Goal: Task Accomplishment & Management: Complete application form

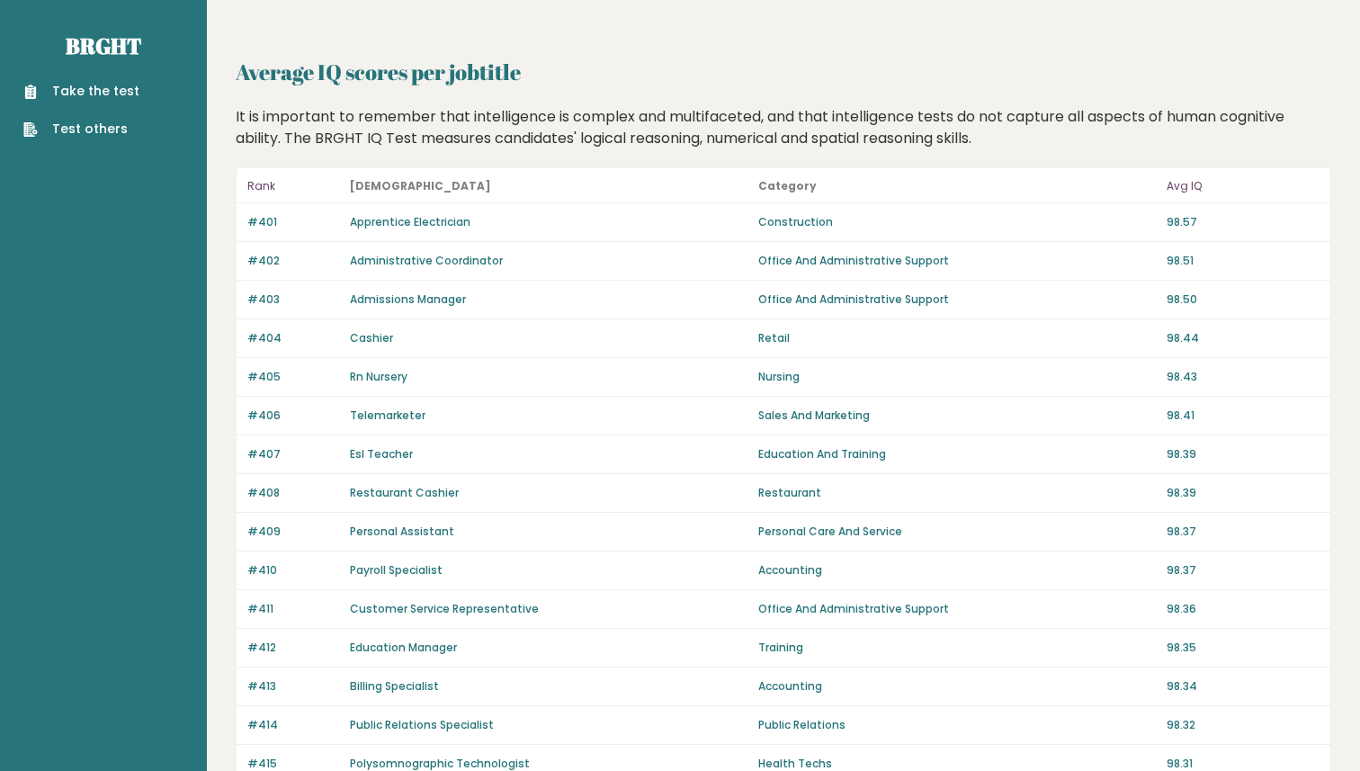
click at [114, 85] on link "Take the test" at bounding box center [81, 91] width 116 height 19
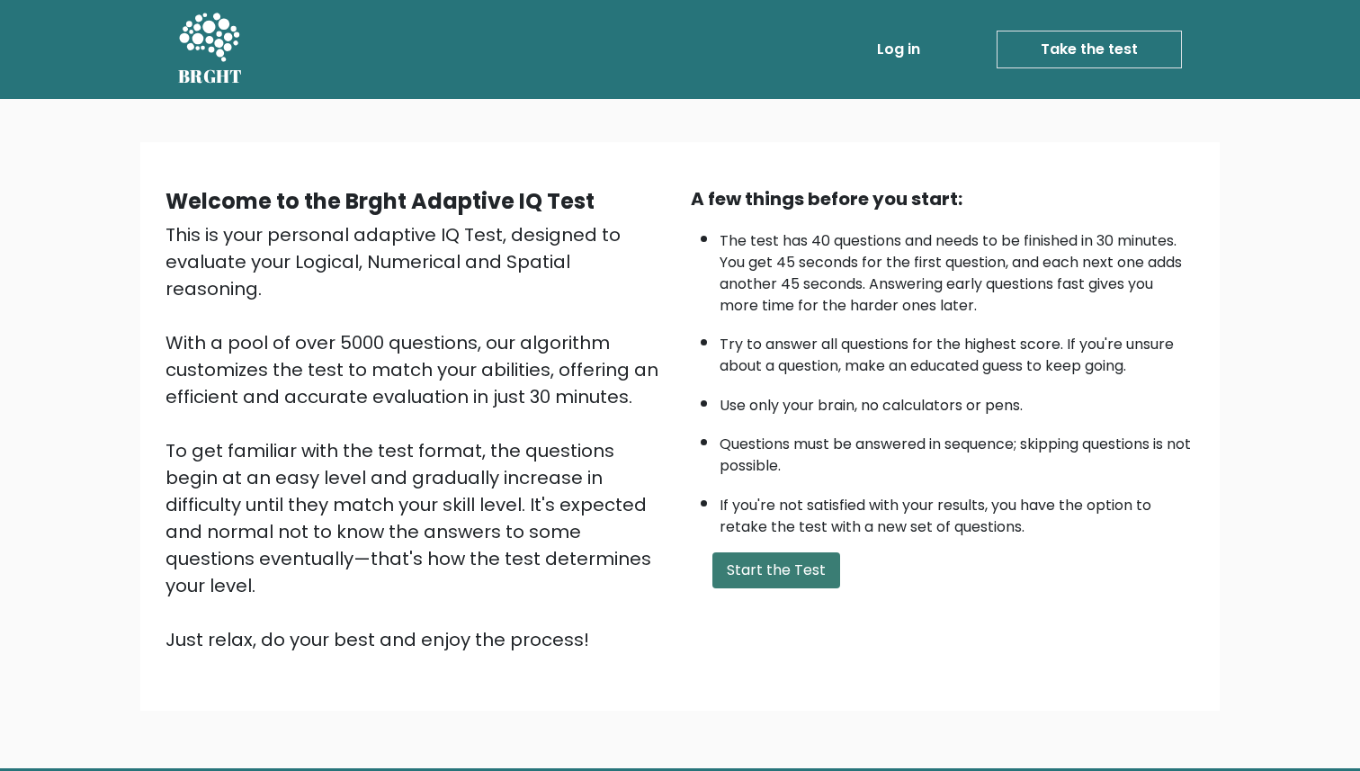
click at [783, 557] on button "Start the Test" at bounding box center [776, 570] width 128 height 36
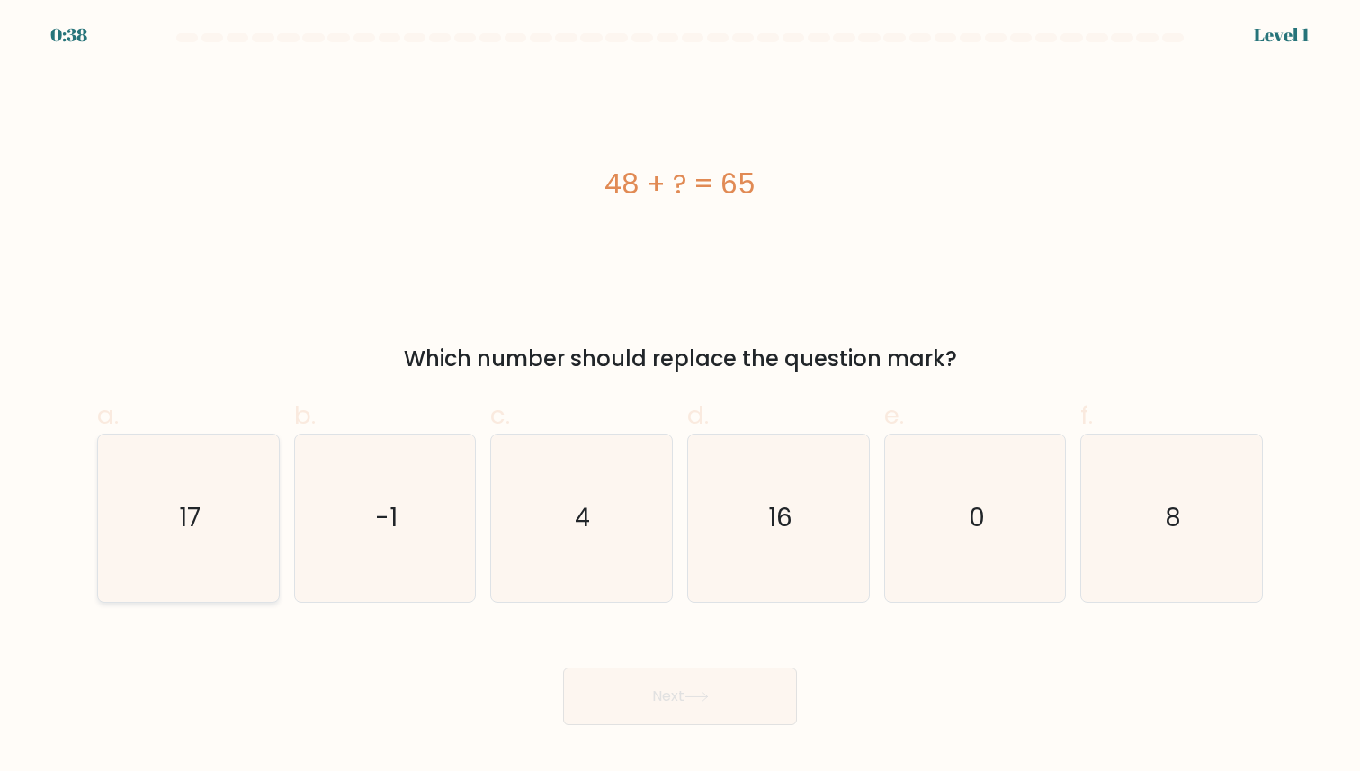
click at [201, 522] on icon "17" at bounding box center [188, 517] width 166 height 166
click at [680, 397] on input "a. 17" at bounding box center [680, 392] width 1 height 12
radio input "true"
click at [582, 662] on div "Next" at bounding box center [679, 674] width 1187 height 101
click at [594, 685] on button "Next" at bounding box center [680, 696] width 234 height 58
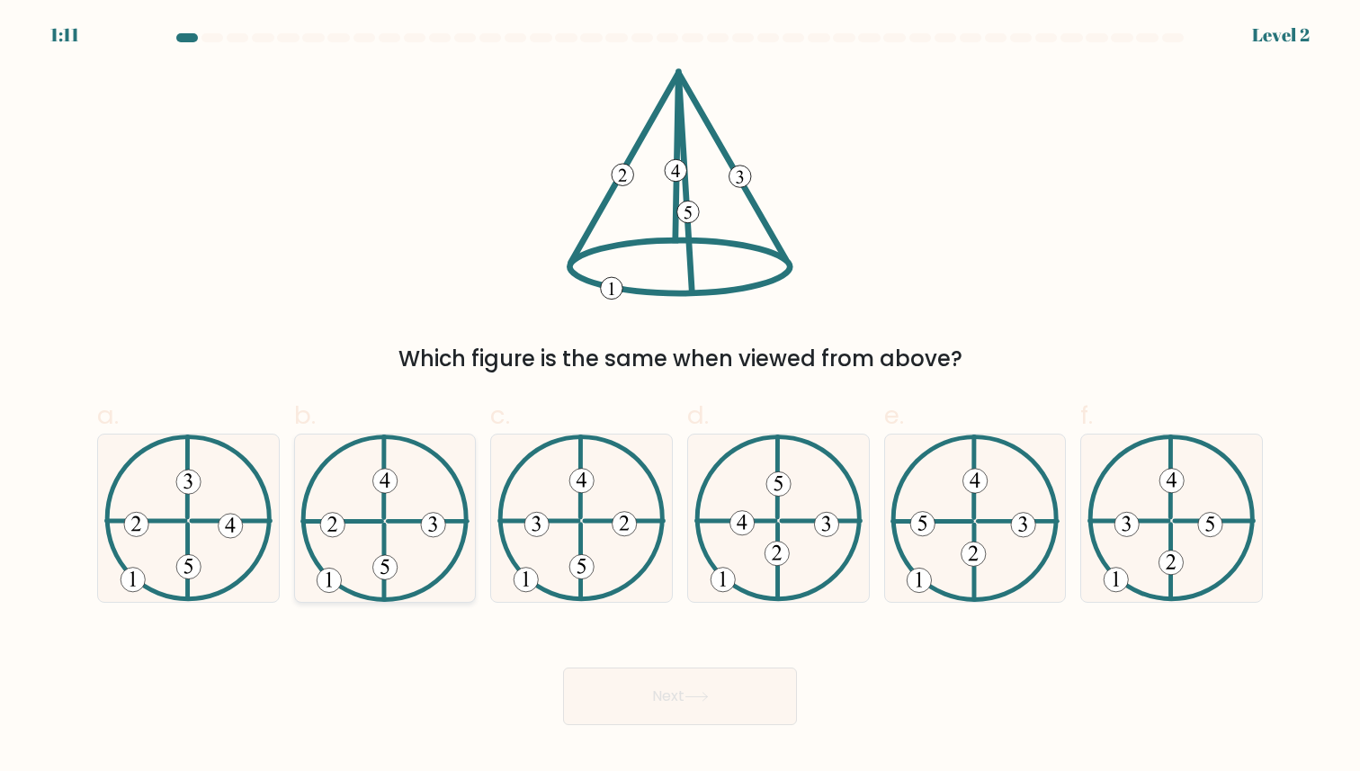
click at [425, 549] on icon at bounding box center [384, 517] width 168 height 166
click at [680, 397] on input "b." at bounding box center [680, 392] width 1 height 12
radio input "true"
click at [636, 682] on button "Next" at bounding box center [680, 696] width 234 height 58
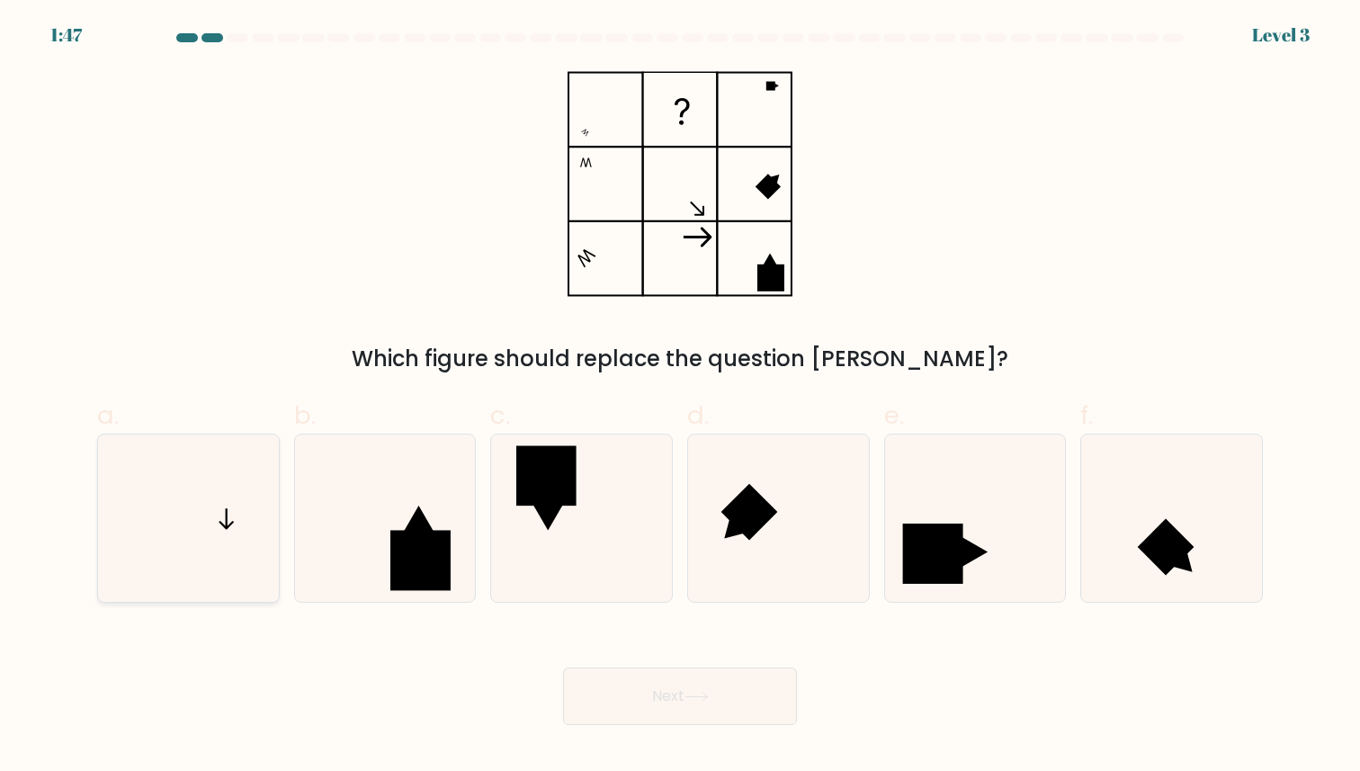
click at [194, 520] on icon at bounding box center [188, 517] width 166 height 166
click at [680, 397] on input "a." at bounding box center [680, 392] width 1 height 12
radio input "true"
click at [633, 692] on button "Next" at bounding box center [680, 696] width 234 height 58
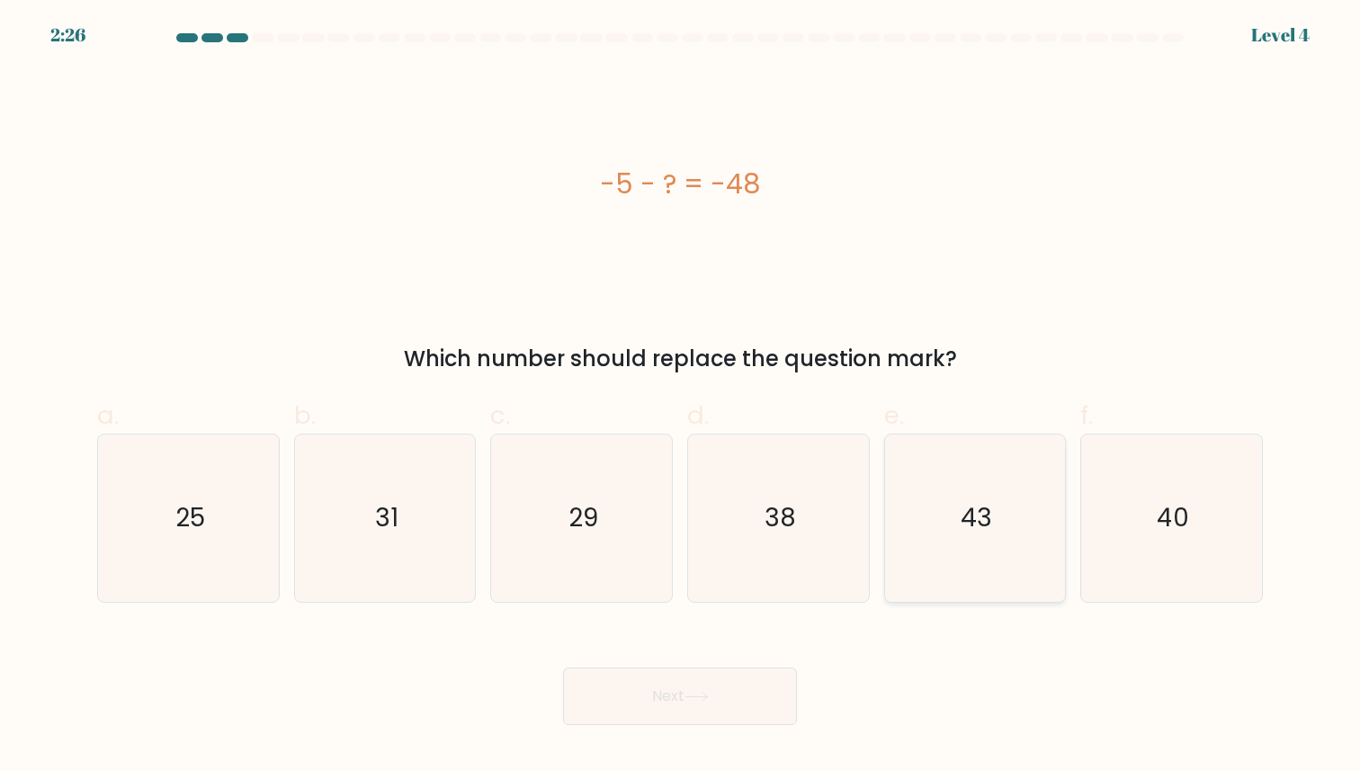
click at [938, 533] on icon "43" at bounding box center [974, 517] width 166 height 166
click at [681, 397] on input "e. 43" at bounding box center [680, 392] width 1 height 12
radio input "true"
click at [754, 671] on button "Next" at bounding box center [680, 696] width 234 height 58
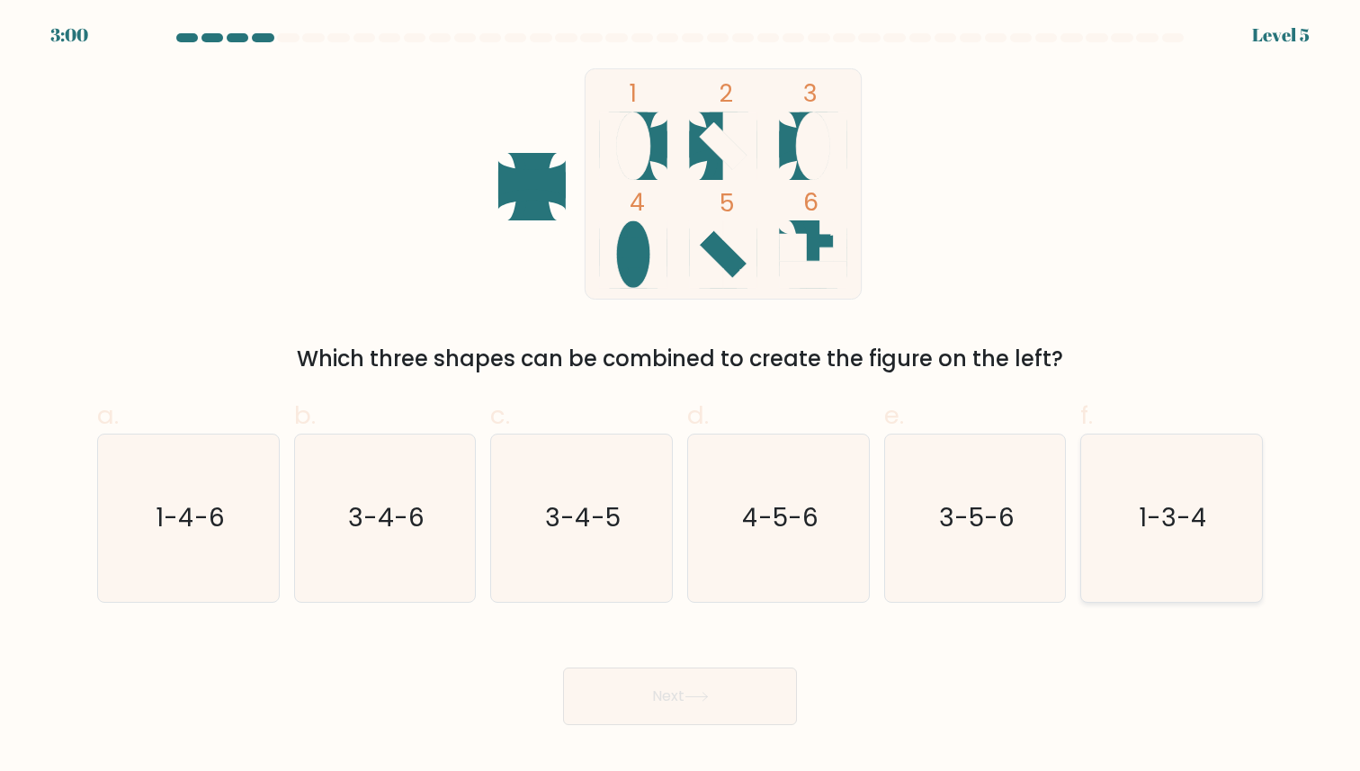
click at [1127, 510] on icon "1-3-4" at bounding box center [1171, 517] width 166 height 166
click at [681, 397] on input "f. 1-3-4" at bounding box center [680, 392] width 1 height 12
radio input "true"
click at [763, 692] on button "Next" at bounding box center [680, 696] width 234 height 58
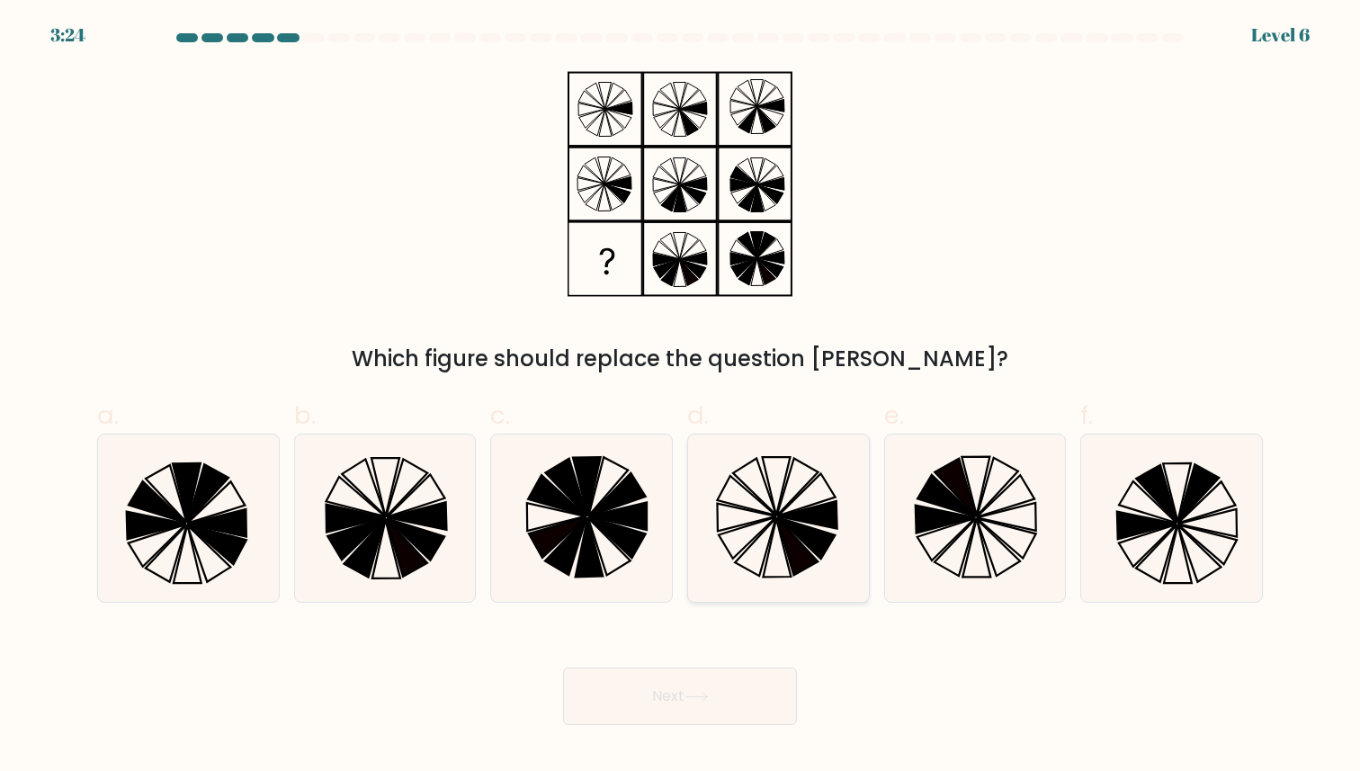
click at [756, 534] on icon at bounding box center [747, 537] width 58 height 41
click at [681, 397] on input "d." at bounding box center [680, 392] width 1 height 12
radio input "true"
click at [713, 705] on button "Next" at bounding box center [680, 696] width 234 height 58
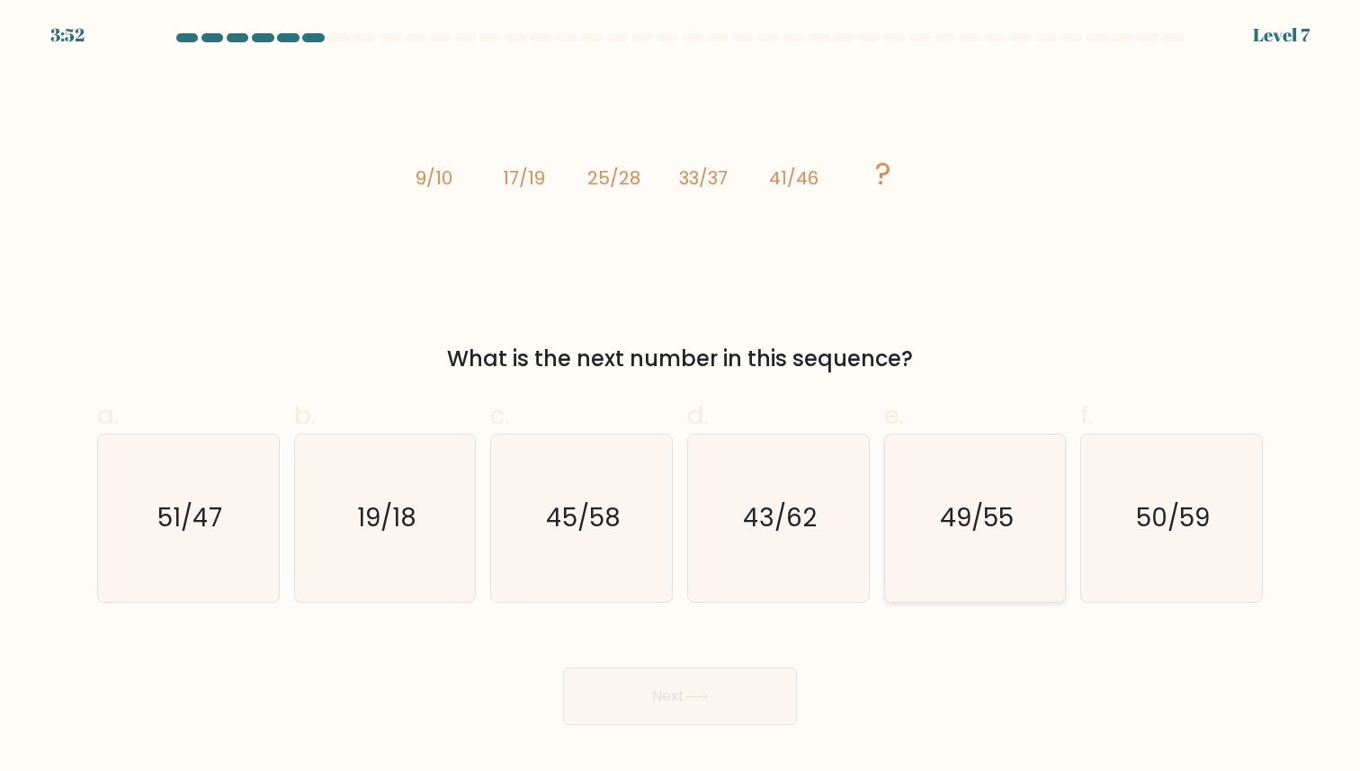
click at [986, 532] on text "49/55" at bounding box center [977, 518] width 74 height 35
click at [681, 397] on input "e. 49/55" at bounding box center [680, 392] width 1 height 12
radio input "true"
click at [737, 710] on button "Next" at bounding box center [680, 696] width 234 height 58
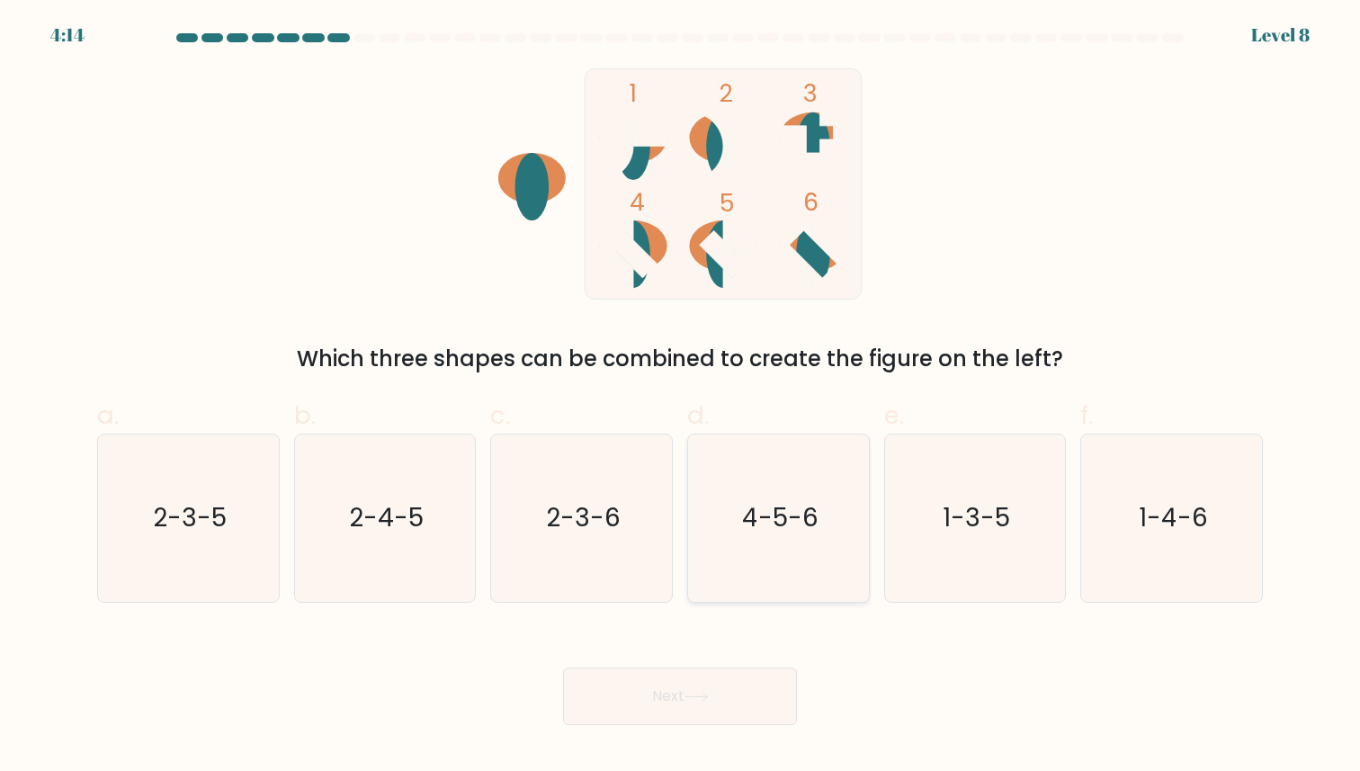
click at [833, 499] on icon "4-5-6" at bounding box center [778, 517] width 166 height 166
click at [681, 397] on input "d. 4-5-6" at bounding box center [680, 392] width 1 height 12
radio input "true"
click at [750, 685] on button "Next" at bounding box center [680, 696] width 234 height 58
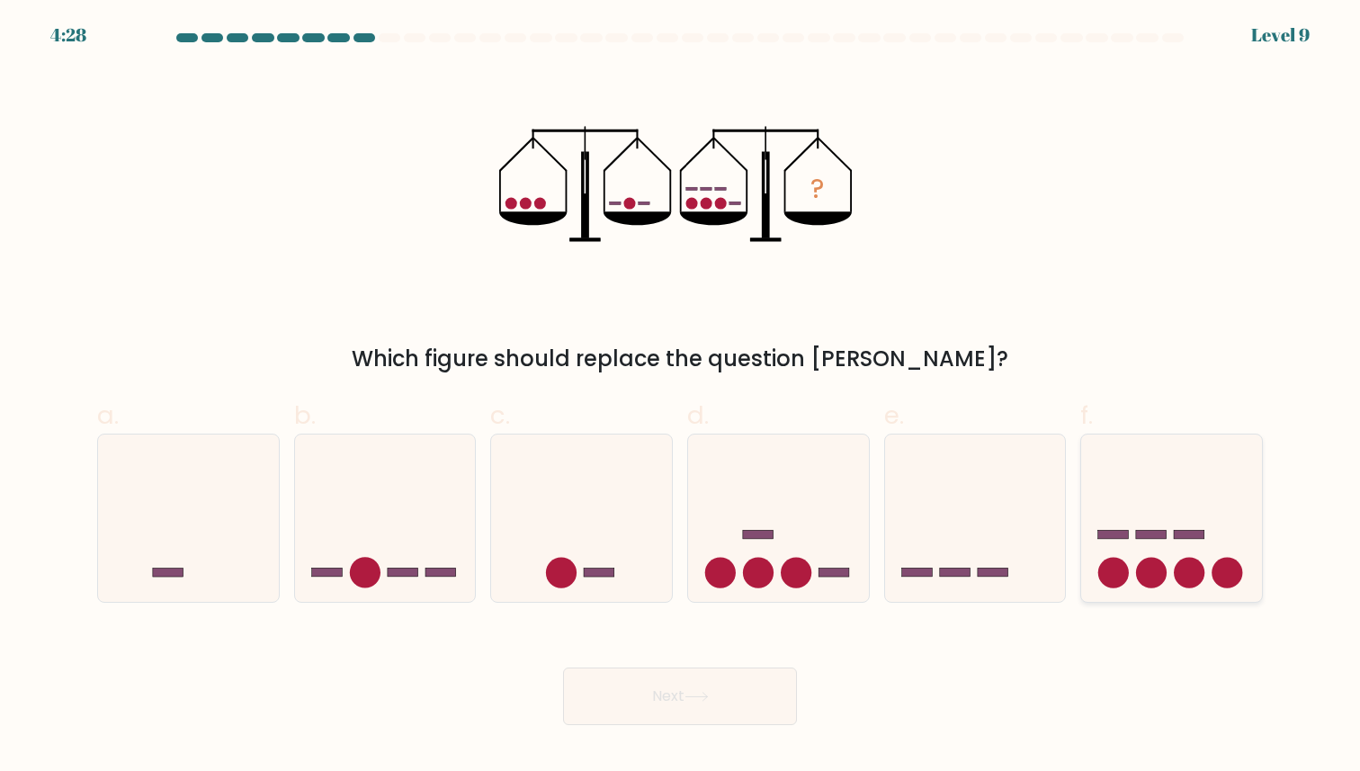
click at [1161, 522] on icon at bounding box center [1171, 517] width 181 height 149
click at [681, 397] on input "f." at bounding box center [680, 392] width 1 height 12
radio input "true"
click at [714, 666] on div "Next" at bounding box center [679, 674] width 1187 height 101
click at [714, 685] on button "Next" at bounding box center [680, 696] width 234 height 58
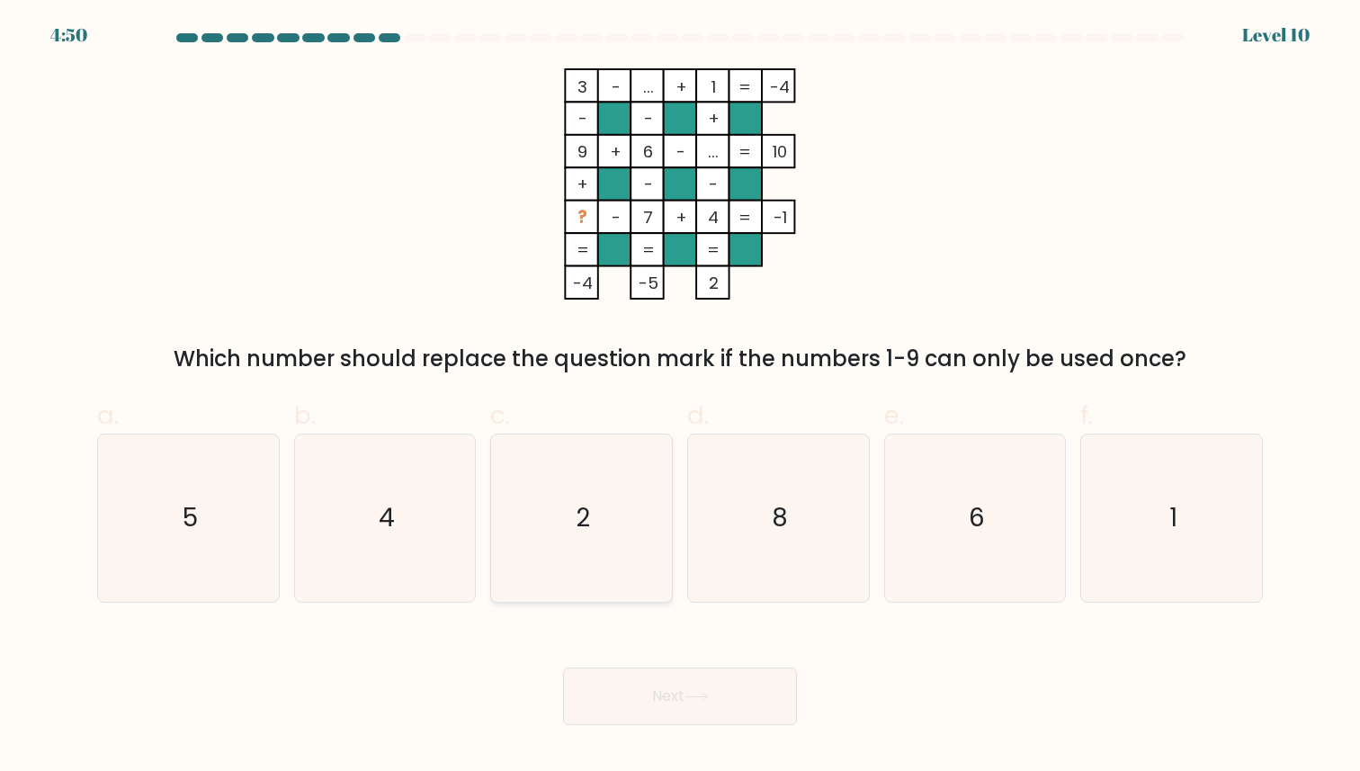
click at [554, 580] on icon "2" at bounding box center [581, 517] width 166 height 166
click at [680, 397] on input "c. 2" at bounding box center [680, 392] width 1 height 12
radio input "true"
click at [604, 685] on button "Next" at bounding box center [680, 696] width 234 height 58
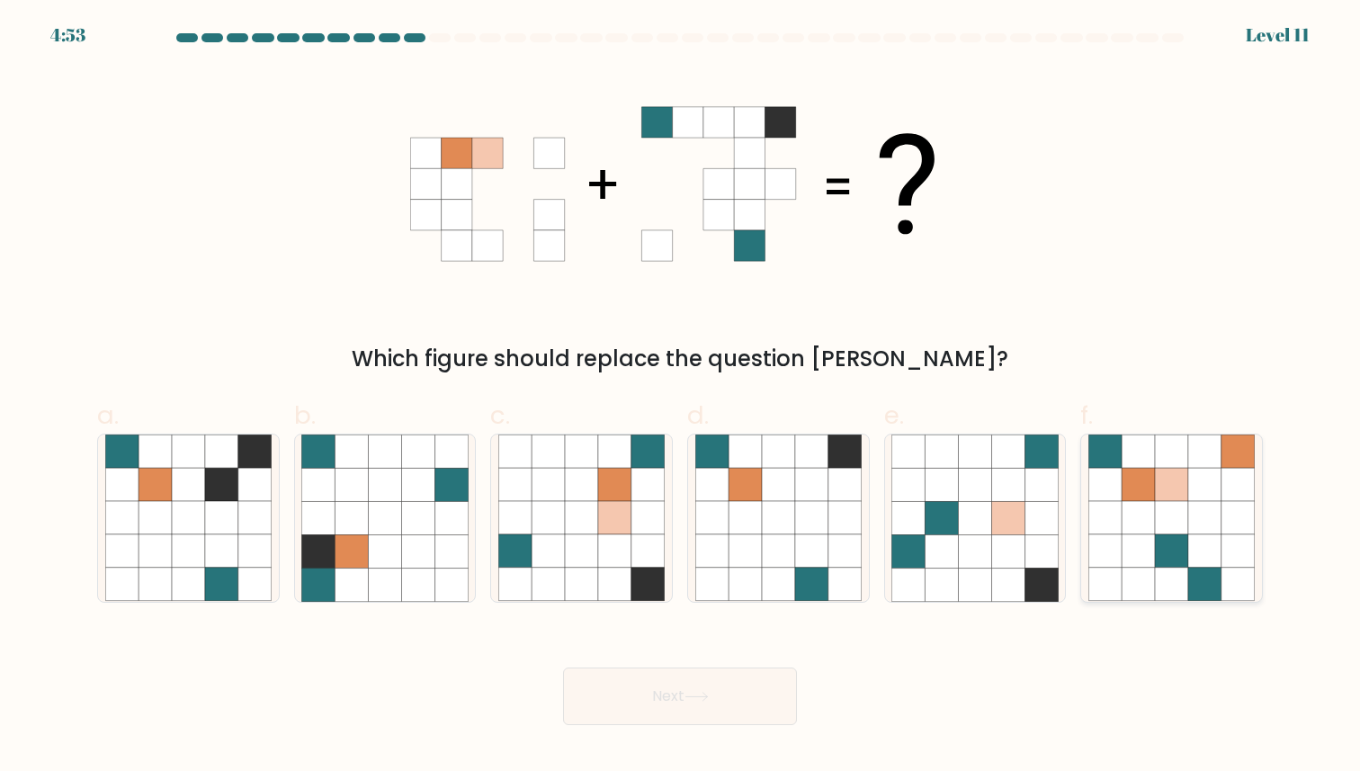
click at [1120, 520] on icon at bounding box center [1104, 518] width 33 height 33
click at [681, 397] on input "f." at bounding box center [680, 392] width 1 height 12
radio input "true"
click at [798, 498] on icon at bounding box center [811, 484] width 33 height 33
click at [681, 397] on input "d." at bounding box center [680, 392] width 1 height 12
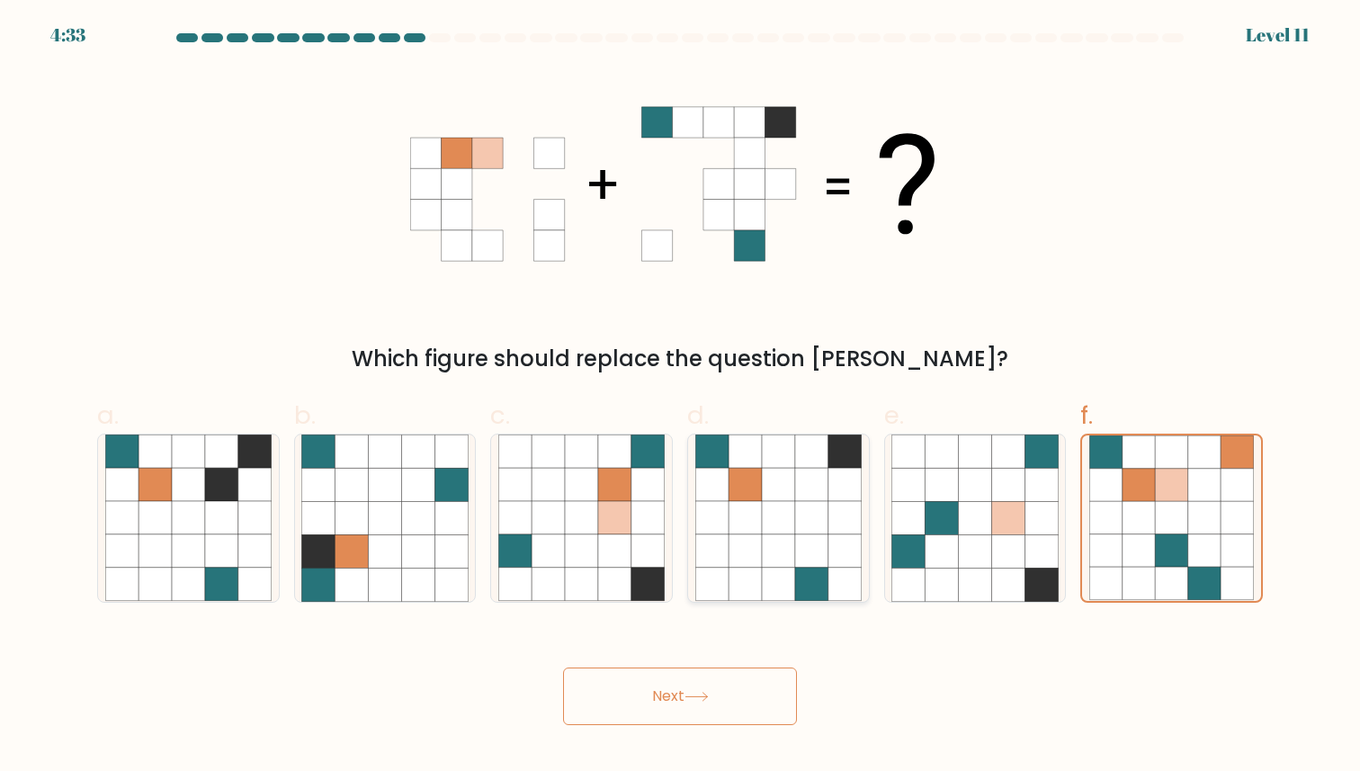
radio input "true"
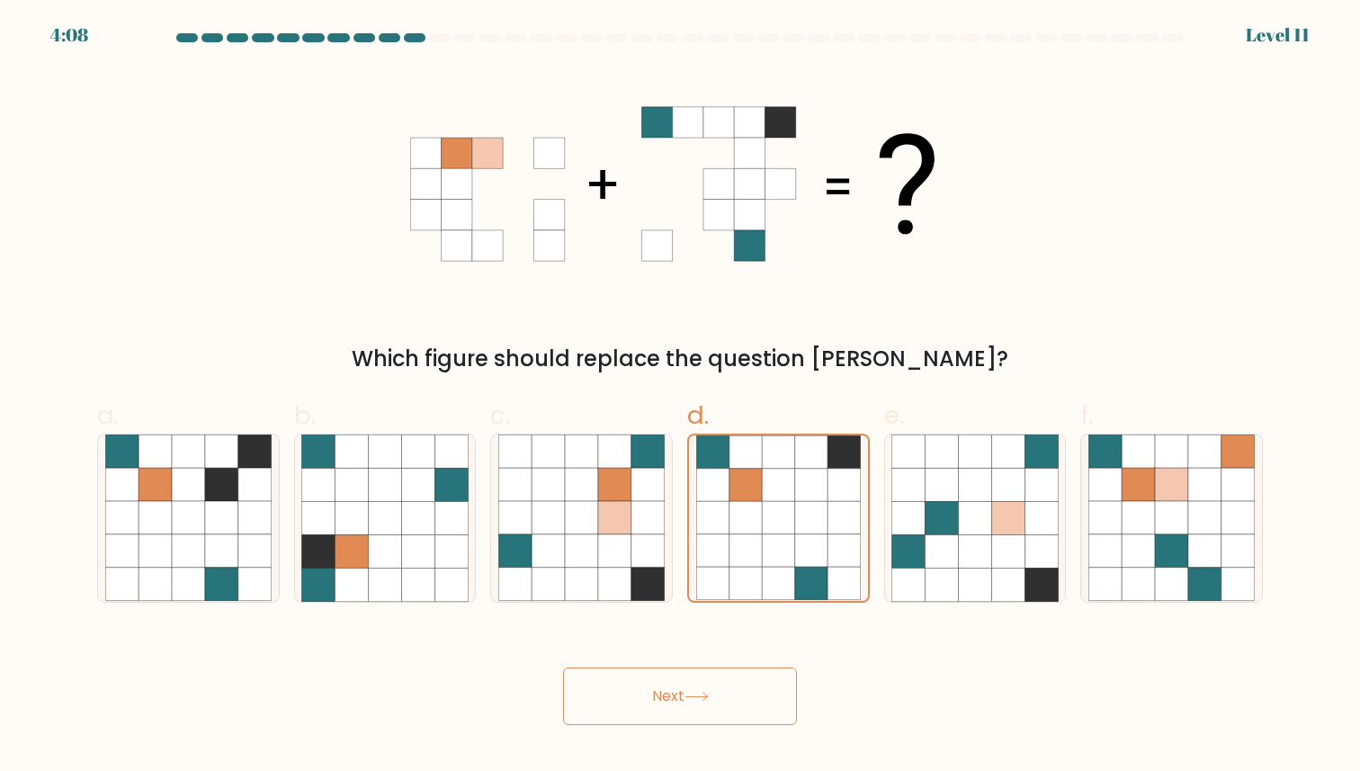
click at [744, 680] on button "Next" at bounding box center [680, 696] width 234 height 58
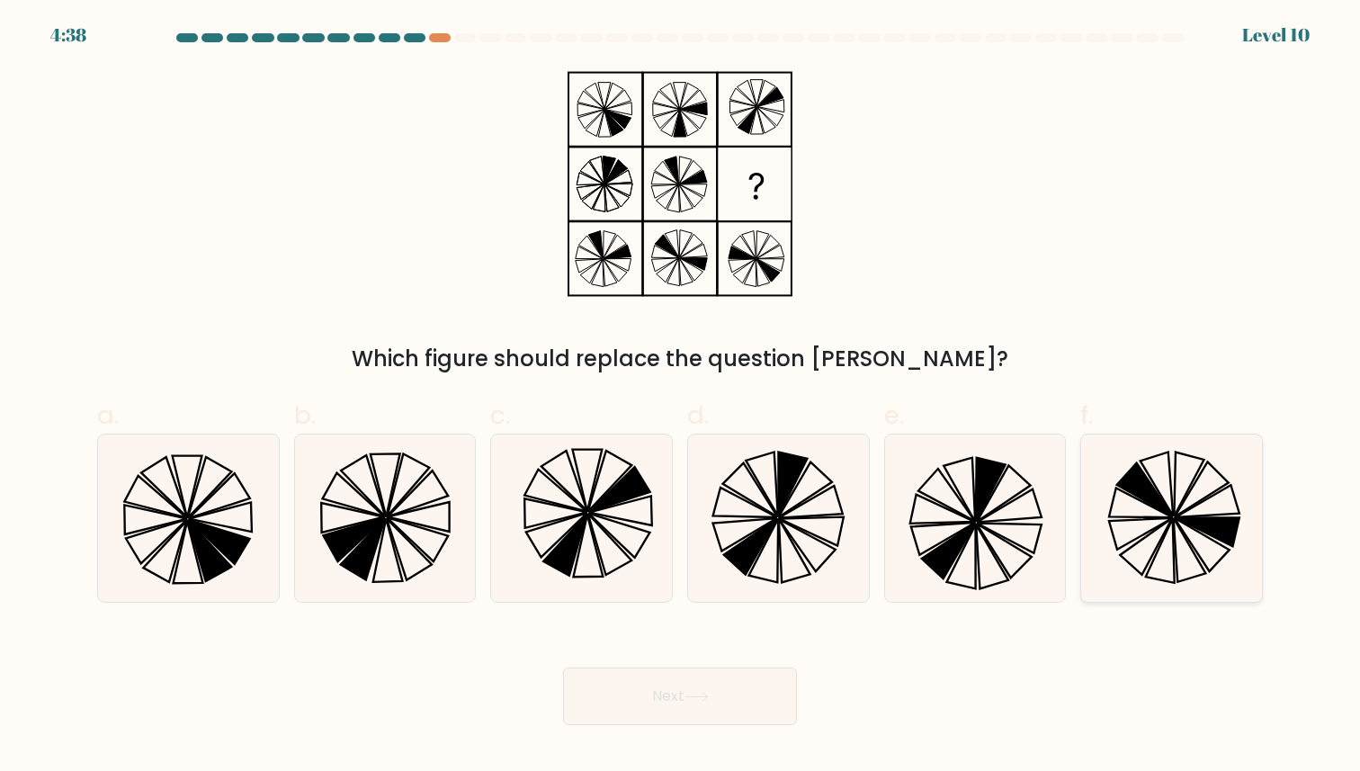
click at [1172, 516] on icon at bounding box center [1145, 489] width 56 height 53
click at [681, 397] on input "f." at bounding box center [680, 392] width 1 height 12
radio input "true"
click at [743, 674] on button "Next" at bounding box center [680, 696] width 234 height 58
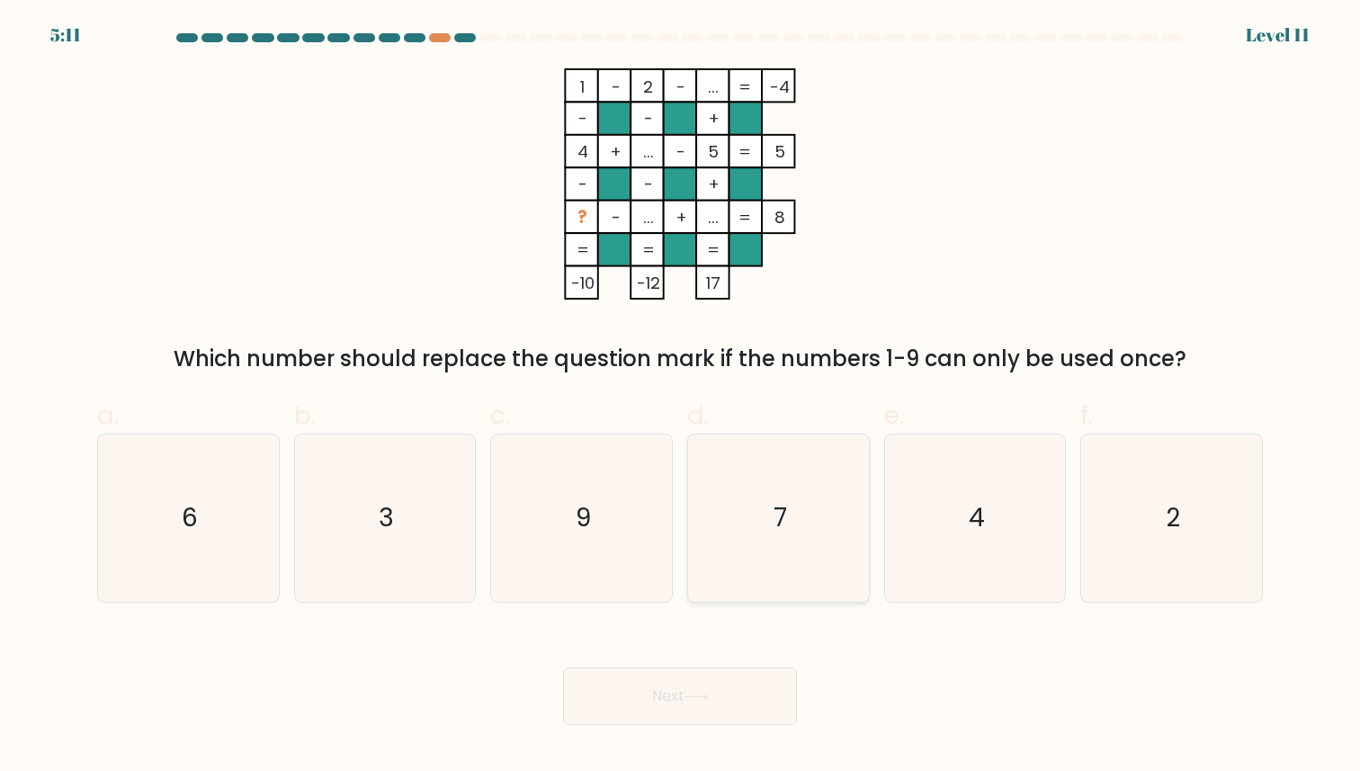
click at [831, 540] on icon "7" at bounding box center [778, 517] width 166 height 166
click at [681, 397] on input "d. 7" at bounding box center [680, 392] width 1 height 12
radio input "true"
click at [684, 691] on button "Next" at bounding box center [680, 696] width 234 height 58
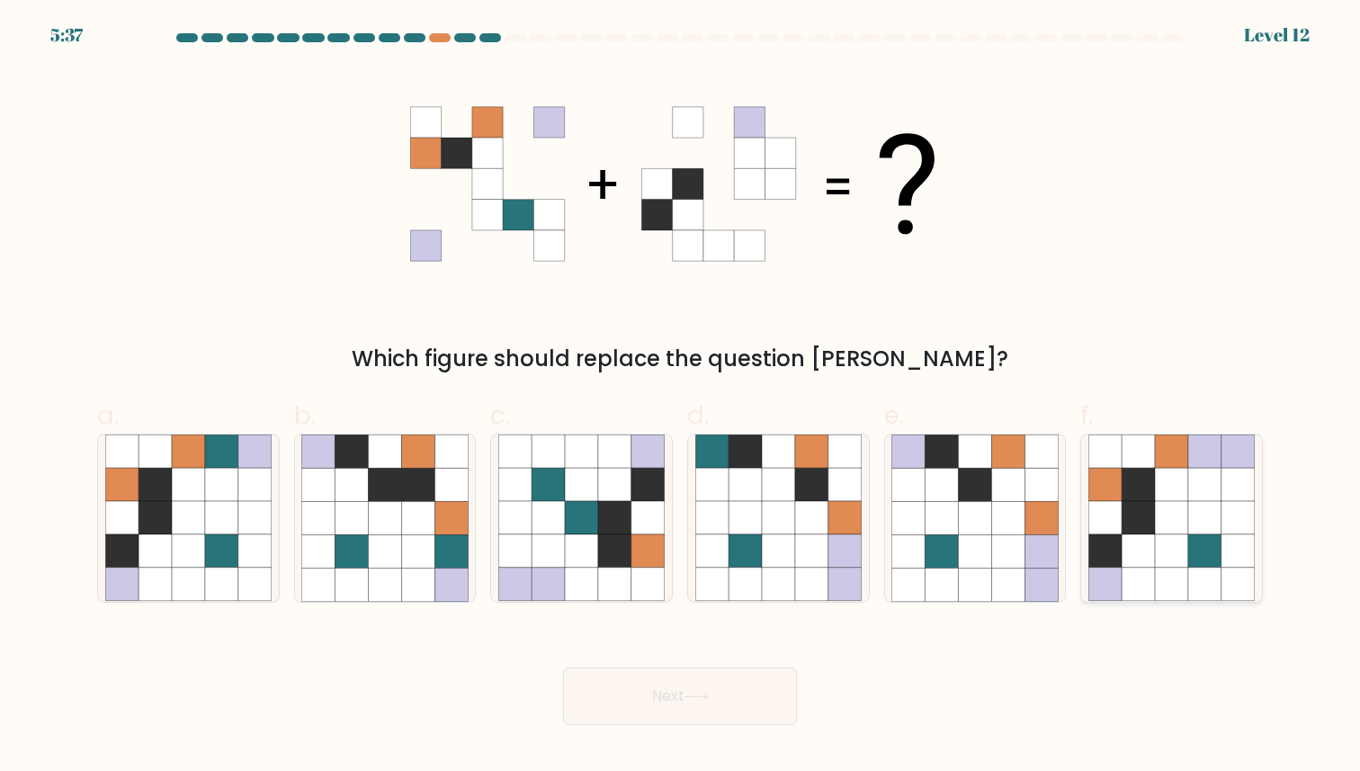
click at [1120, 500] on icon at bounding box center [1104, 484] width 33 height 33
click at [681, 397] on input "f." at bounding box center [680, 392] width 1 height 12
radio input "true"
click at [655, 690] on button "Next" at bounding box center [680, 696] width 234 height 58
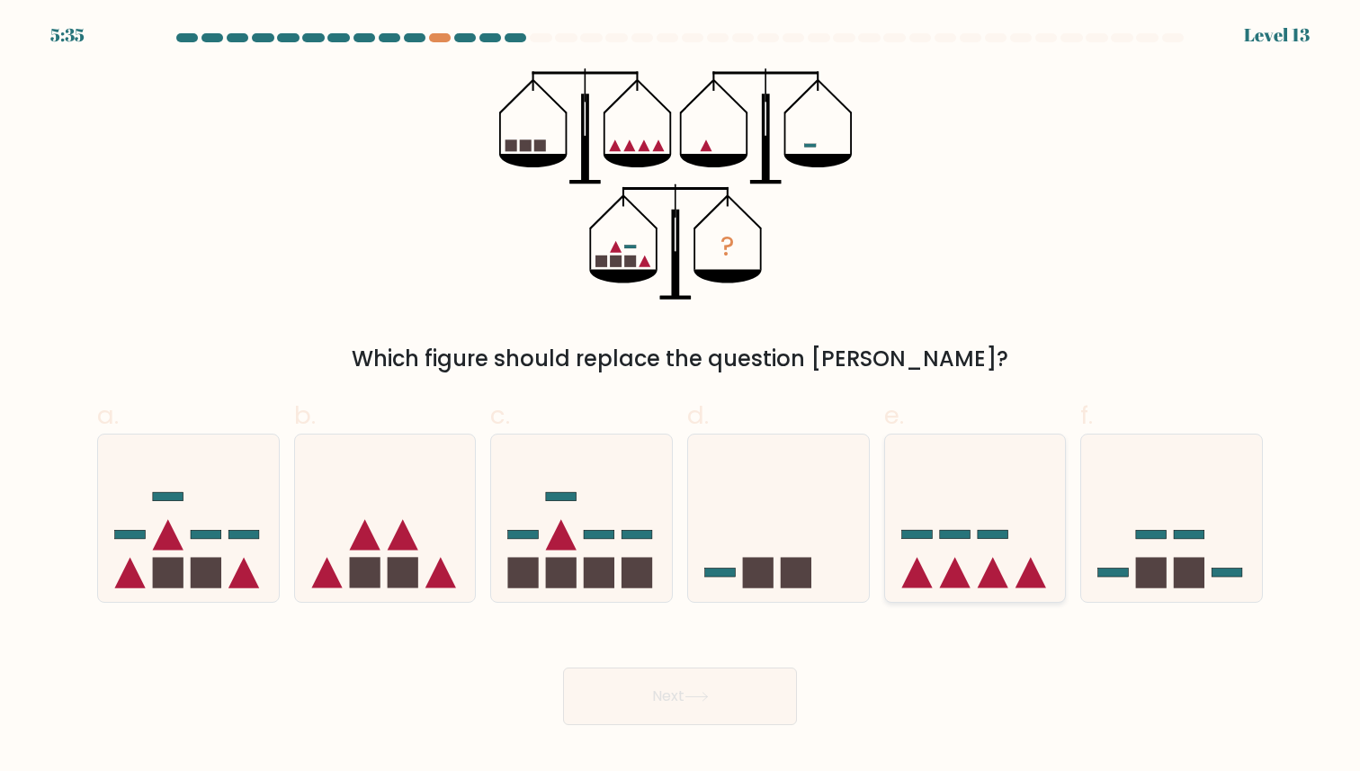
click at [972, 518] on icon at bounding box center [975, 517] width 181 height 149
click at [681, 397] on input "e." at bounding box center [680, 392] width 1 height 12
radio input "true"
click at [754, 692] on button "Next" at bounding box center [680, 696] width 234 height 58
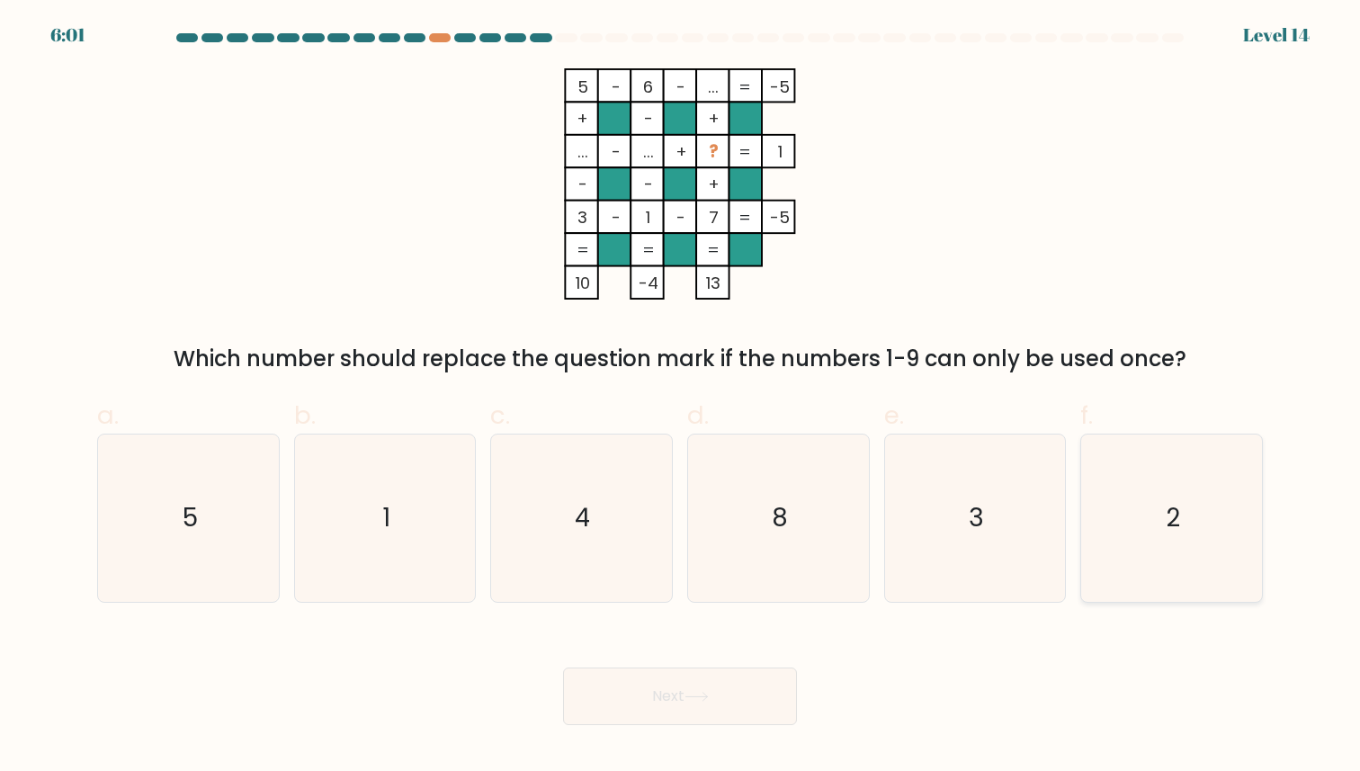
click at [1109, 481] on icon "2" at bounding box center [1171, 517] width 166 height 166
click at [681, 397] on input "f. 2" at bounding box center [680, 392] width 1 height 12
radio input "true"
click at [627, 709] on button "Next" at bounding box center [680, 696] width 234 height 58
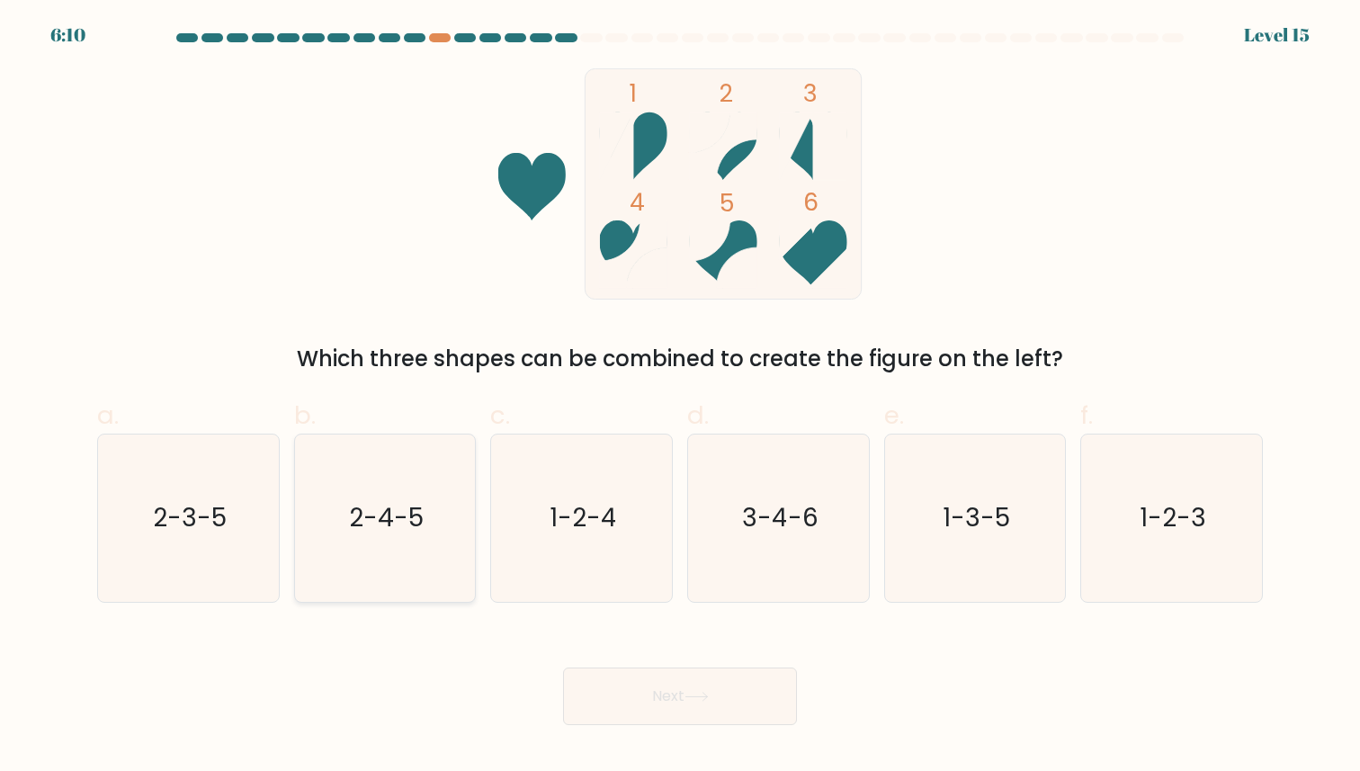
click at [388, 530] on text "2-4-5" at bounding box center [386, 518] width 75 height 35
click at [680, 397] on input "b. 2-4-5" at bounding box center [680, 392] width 1 height 12
radio input "true"
click at [650, 709] on button "Next" at bounding box center [680, 696] width 234 height 58
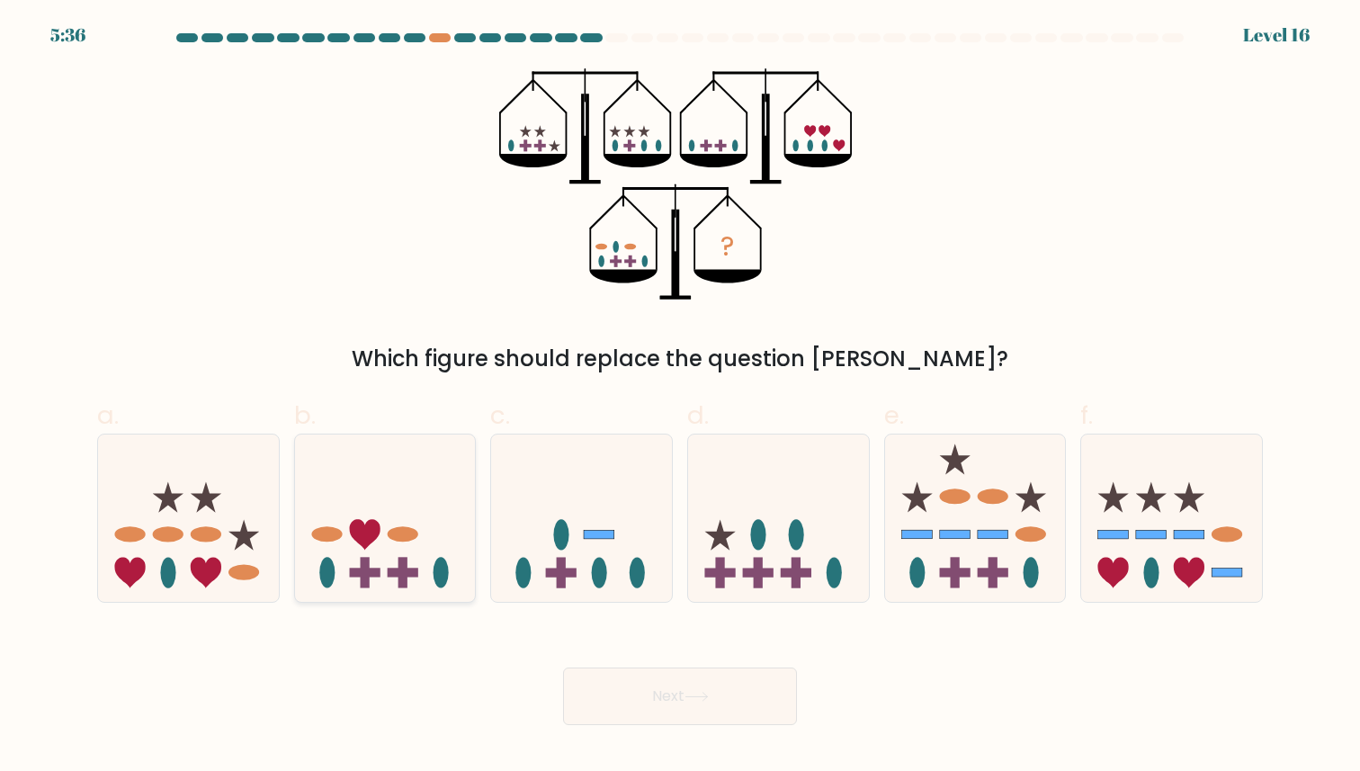
click at [432, 579] on icon at bounding box center [385, 517] width 181 height 149
click at [680, 397] on input "b." at bounding box center [680, 392] width 1 height 12
radio input "true"
click at [606, 695] on button "Next" at bounding box center [680, 696] width 234 height 58
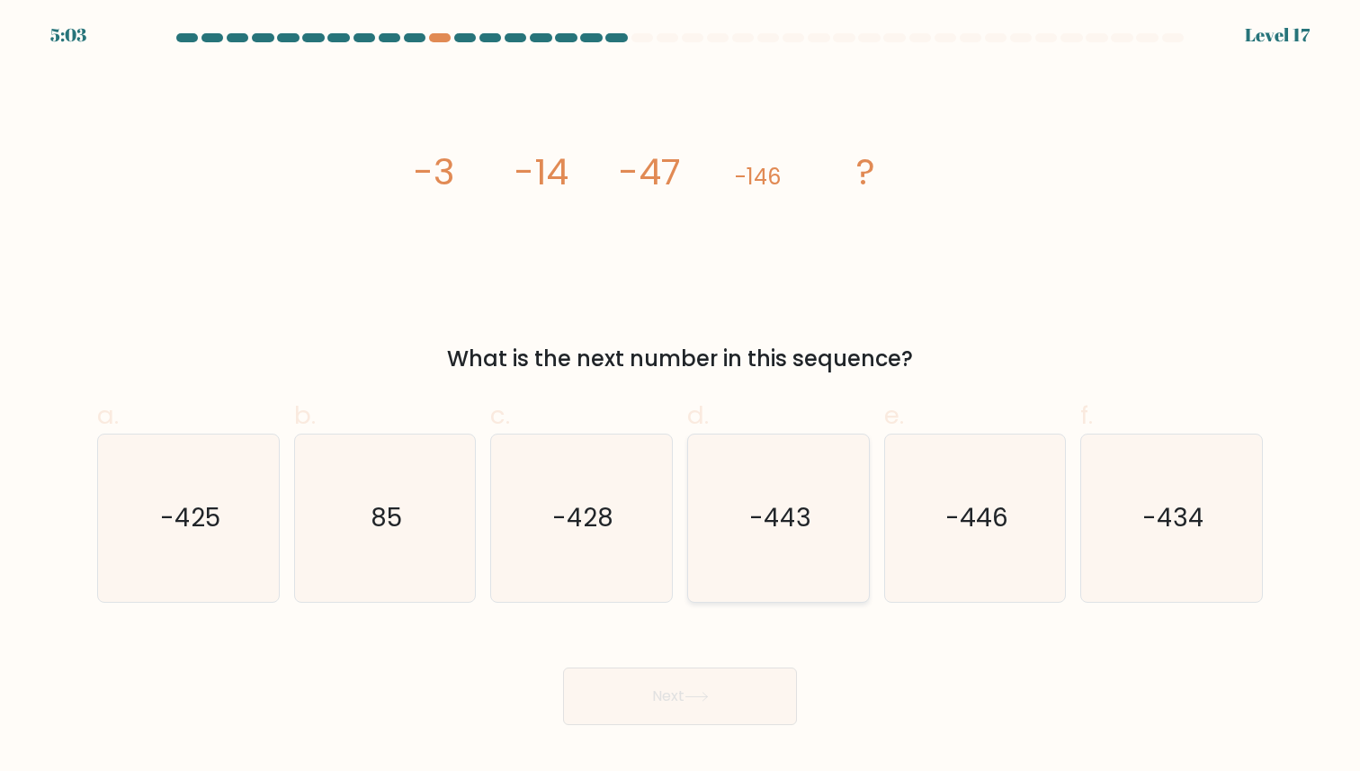
click at [836, 554] on icon "-443" at bounding box center [778, 517] width 166 height 166
click at [681, 397] on input "d. -443" at bounding box center [680, 392] width 1 height 12
radio input "true"
click at [659, 677] on button "Next" at bounding box center [680, 696] width 234 height 58
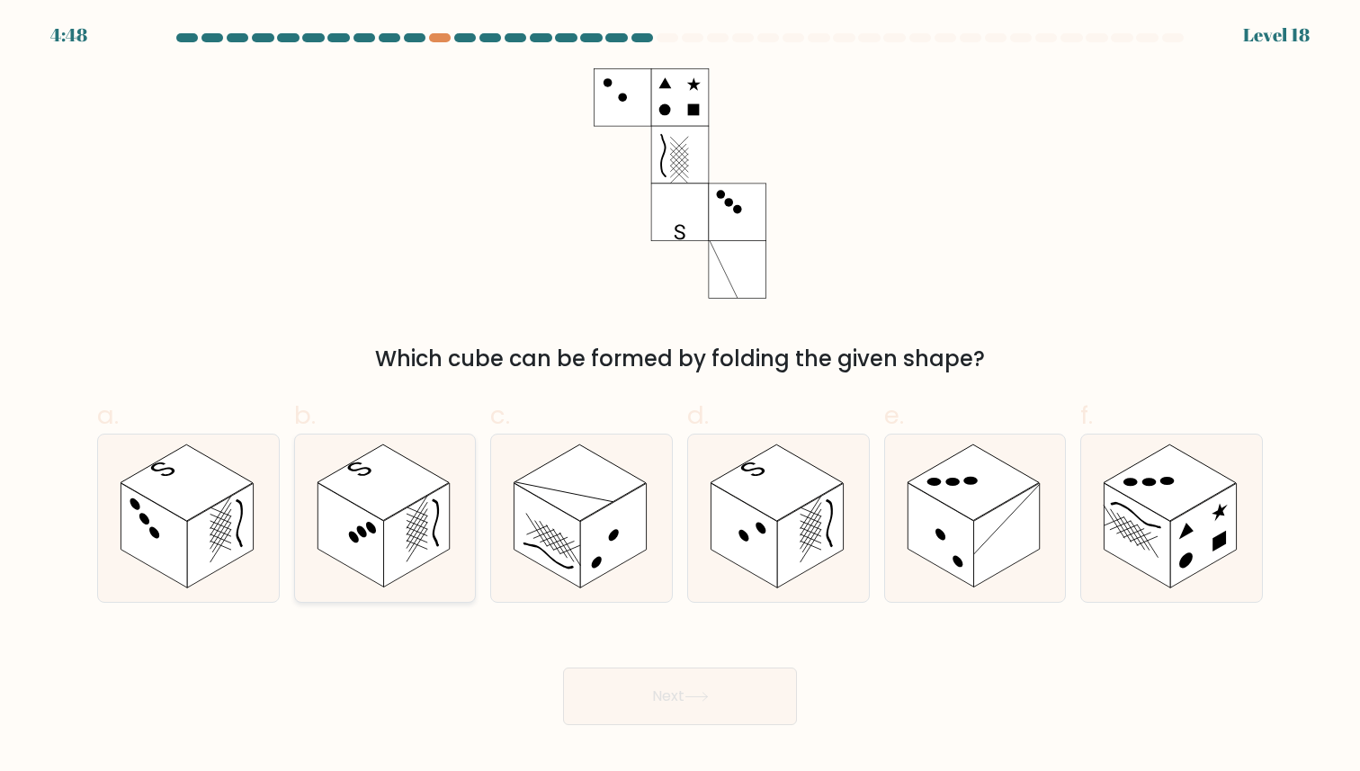
click at [423, 506] on rect at bounding box center [417, 536] width 66 height 104
click at [680, 397] on input "b." at bounding box center [680, 392] width 1 height 12
radio input "true"
click at [717, 683] on button "Next" at bounding box center [680, 696] width 234 height 58
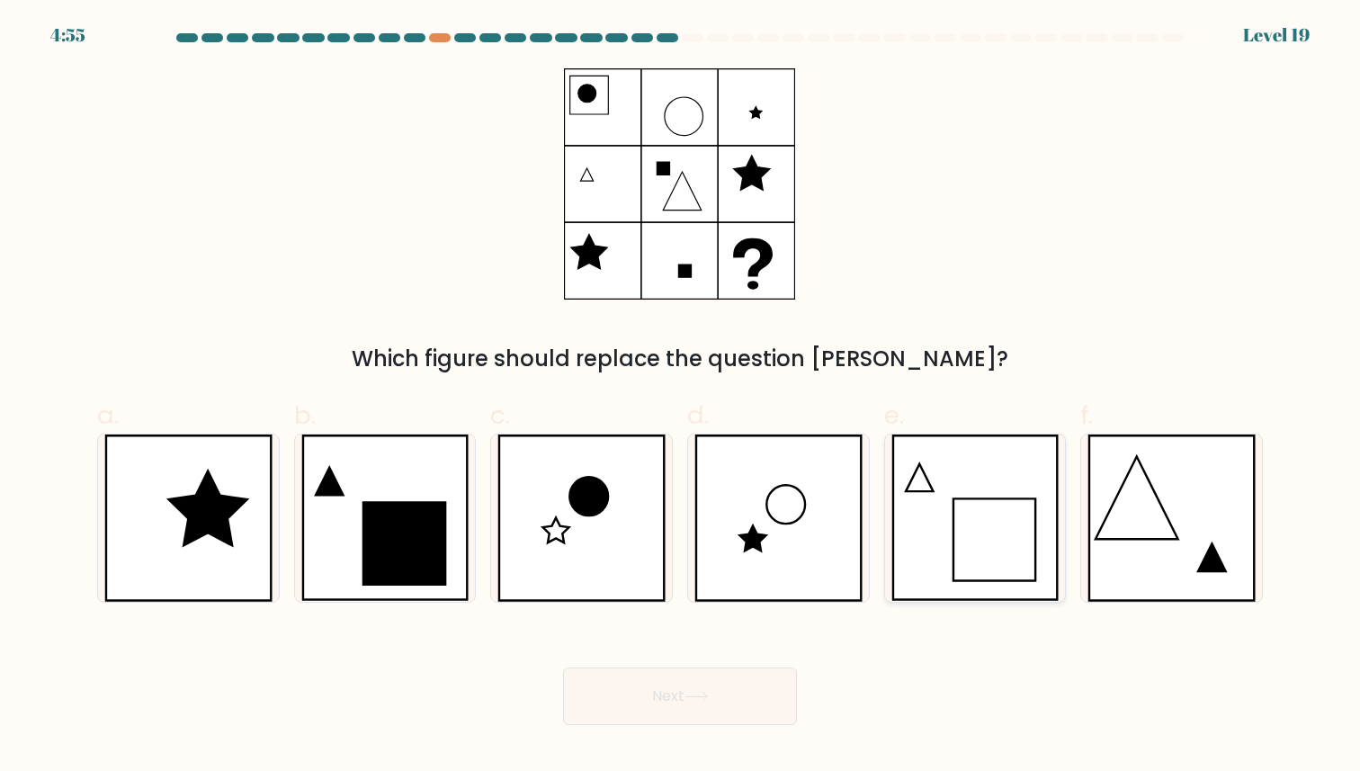
click at [950, 553] on icon at bounding box center [975, 517] width 168 height 166
click at [681, 397] on input "e." at bounding box center [680, 392] width 1 height 12
radio input "true"
click at [763, 692] on button "Next" at bounding box center [680, 696] width 234 height 58
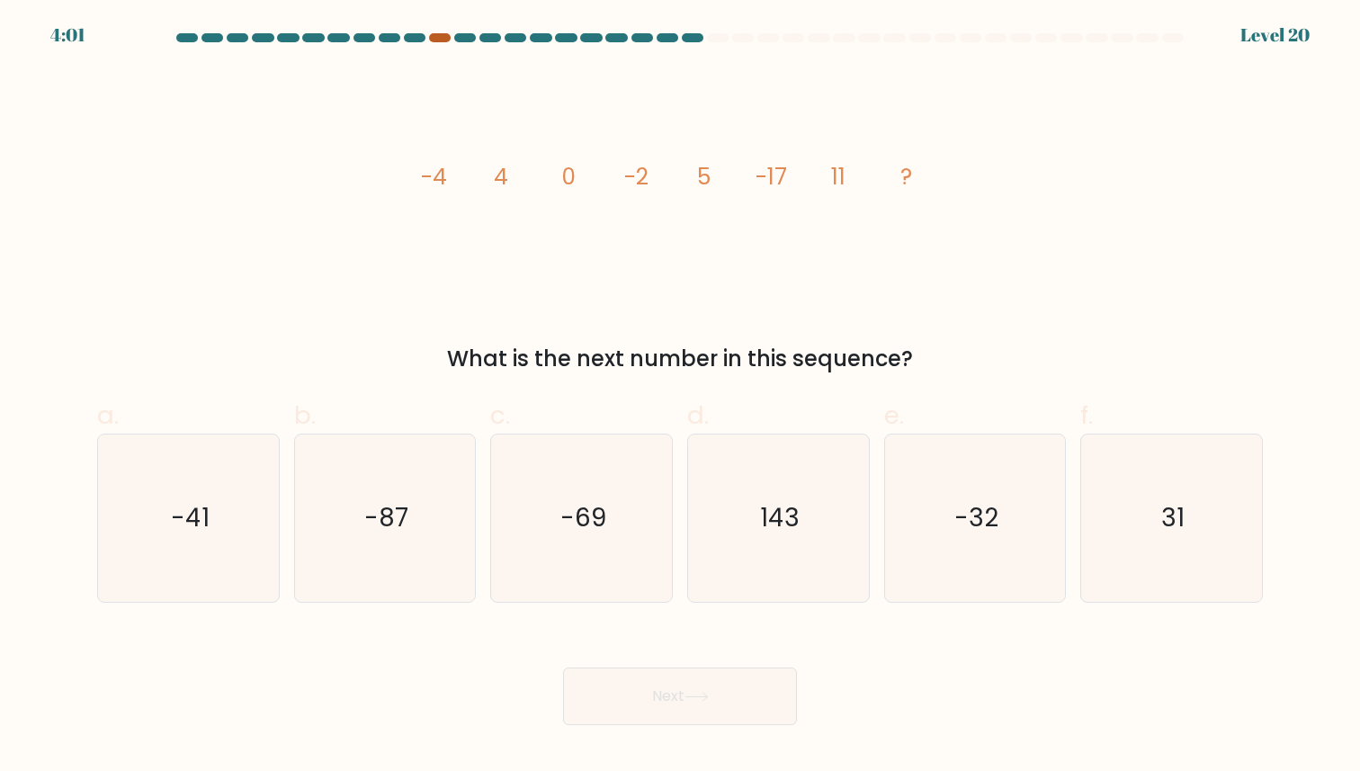
click at [442, 37] on div at bounding box center [440, 37] width 22 height 9
click at [205, 552] on icon "-41" at bounding box center [188, 517] width 166 height 166
click at [680, 397] on input "a. -41" at bounding box center [680, 392] width 1 height 12
radio input "true"
click at [620, 688] on button "Next" at bounding box center [680, 696] width 234 height 58
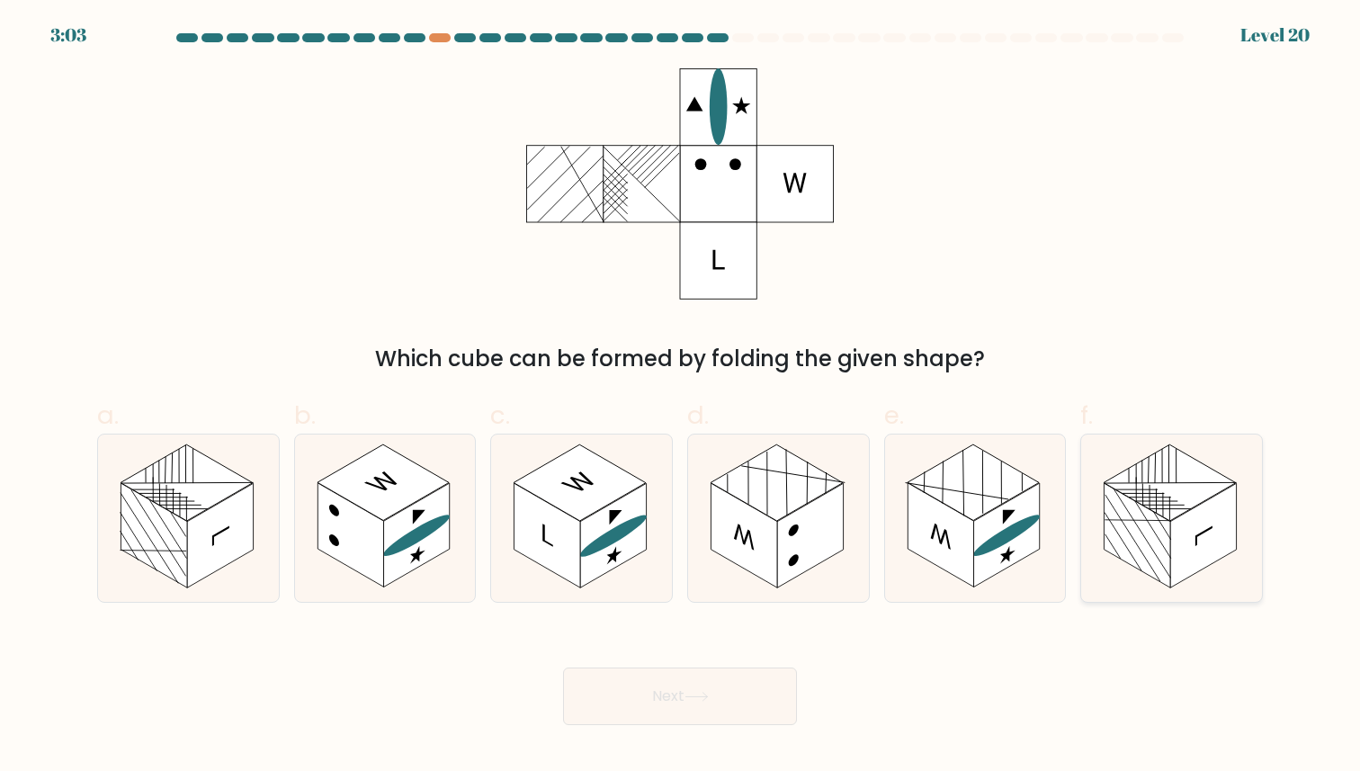
click at [1156, 512] on rect at bounding box center [1169, 483] width 132 height 76
click at [681, 397] on input "f." at bounding box center [680, 392] width 1 height 12
radio input "true"
click at [784, 687] on button "Next" at bounding box center [680, 696] width 234 height 58
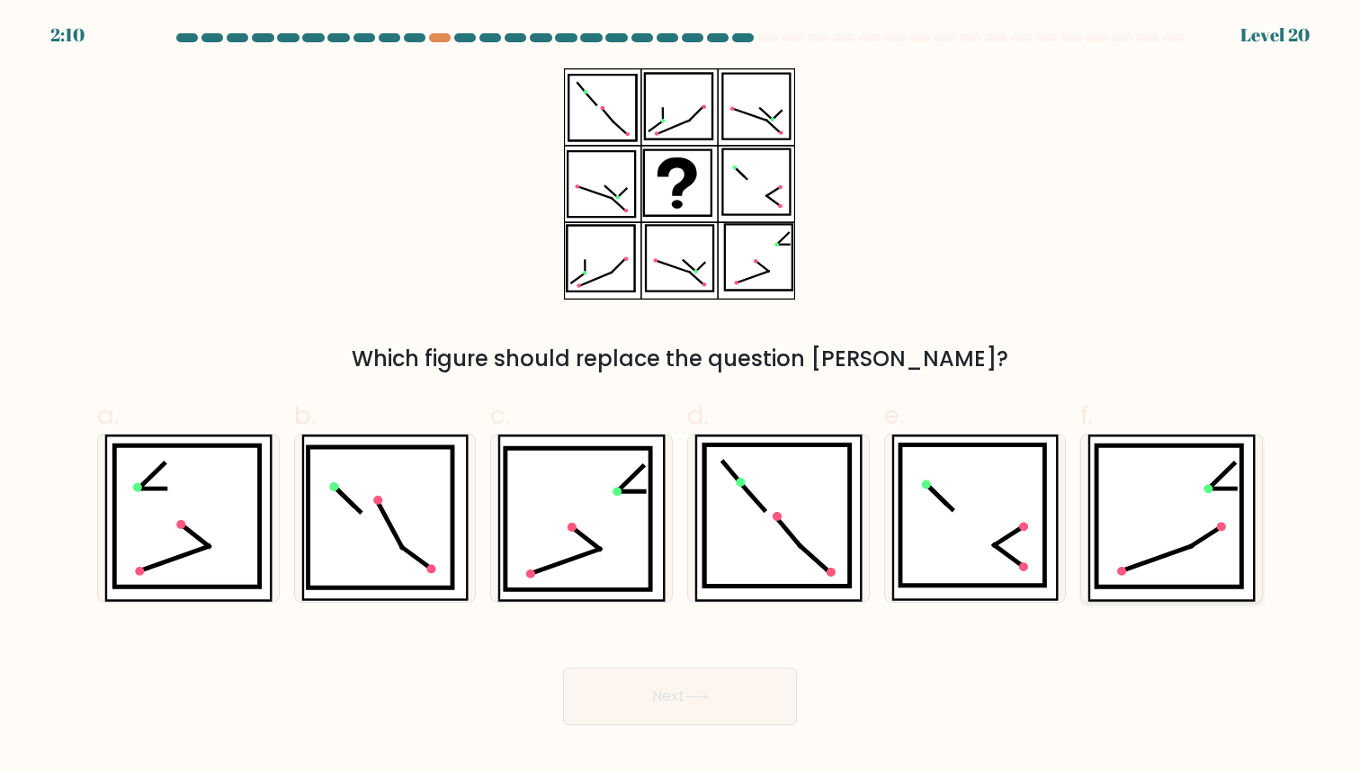
click at [1176, 508] on icon at bounding box center [1168, 516] width 145 height 141
click at [681, 397] on input "f." at bounding box center [680, 392] width 1 height 12
radio input "true"
click at [695, 703] on button "Next" at bounding box center [680, 696] width 234 height 58
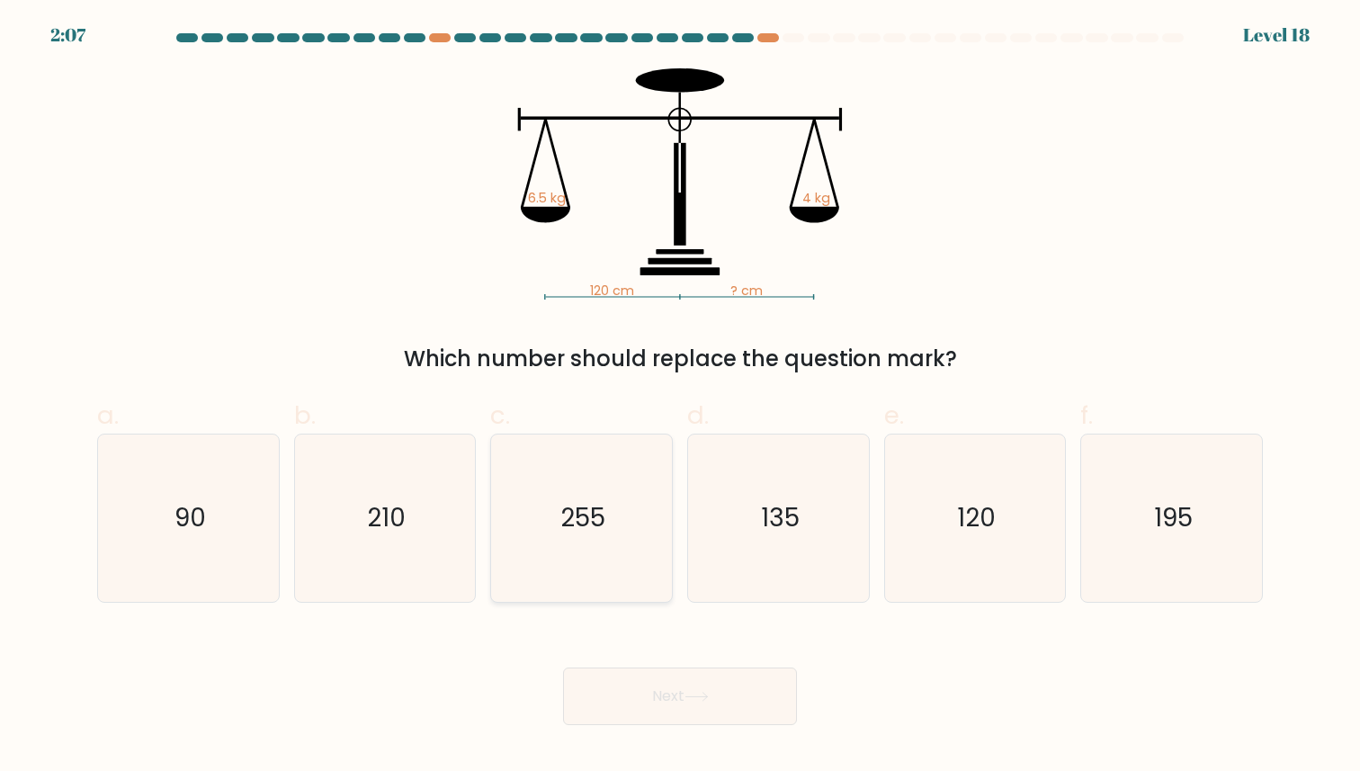
click at [611, 535] on icon "255" at bounding box center [581, 517] width 166 height 166
click at [680, 397] on input "c. 255" at bounding box center [680, 392] width 1 height 12
radio input "true"
click at [656, 694] on button "Next" at bounding box center [680, 696] width 234 height 58
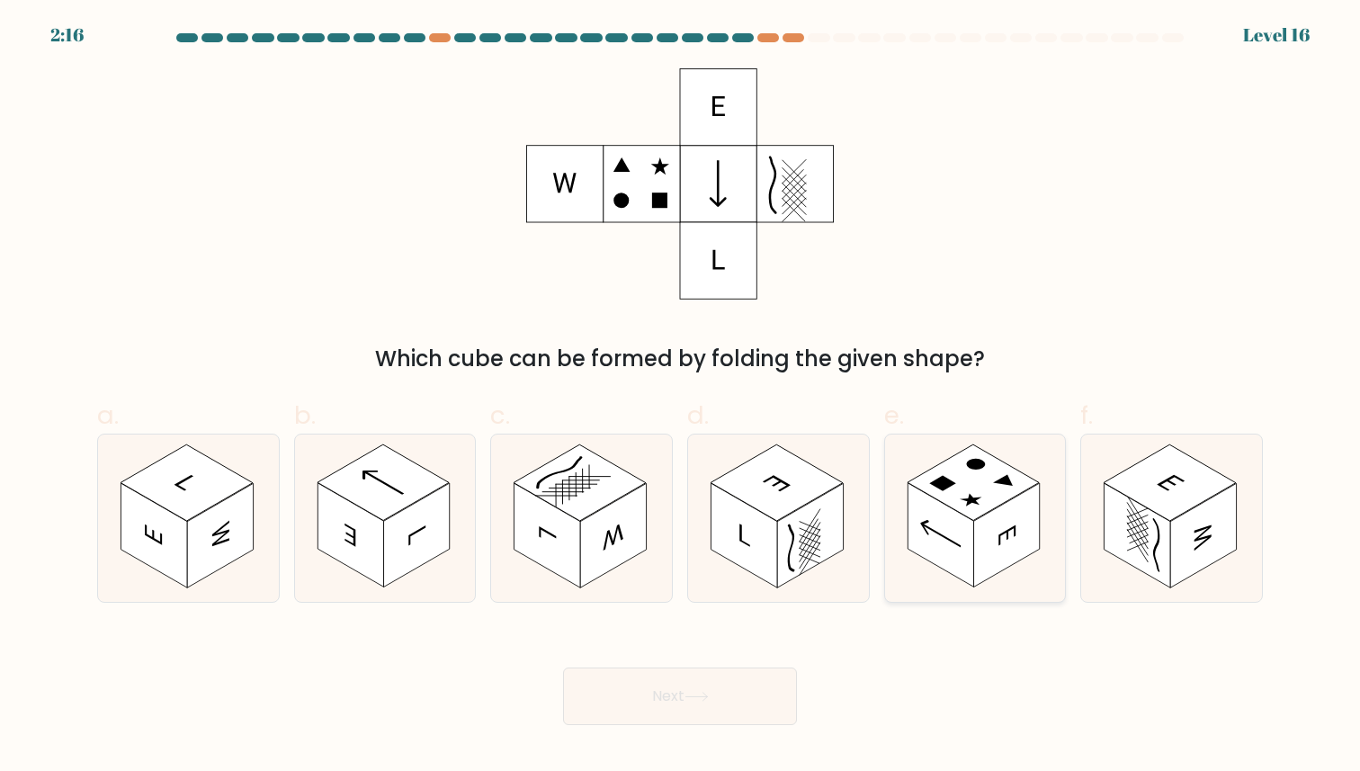
click at [922, 510] on rect at bounding box center [940, 535] width 66 height 104
click at [681, 397] on input "e." at bounding box center [680, 392] width 1 height 12
radio input "true"
click at [749, 693] on button "Next" at bounding box center [680, 696] width 234 height 58
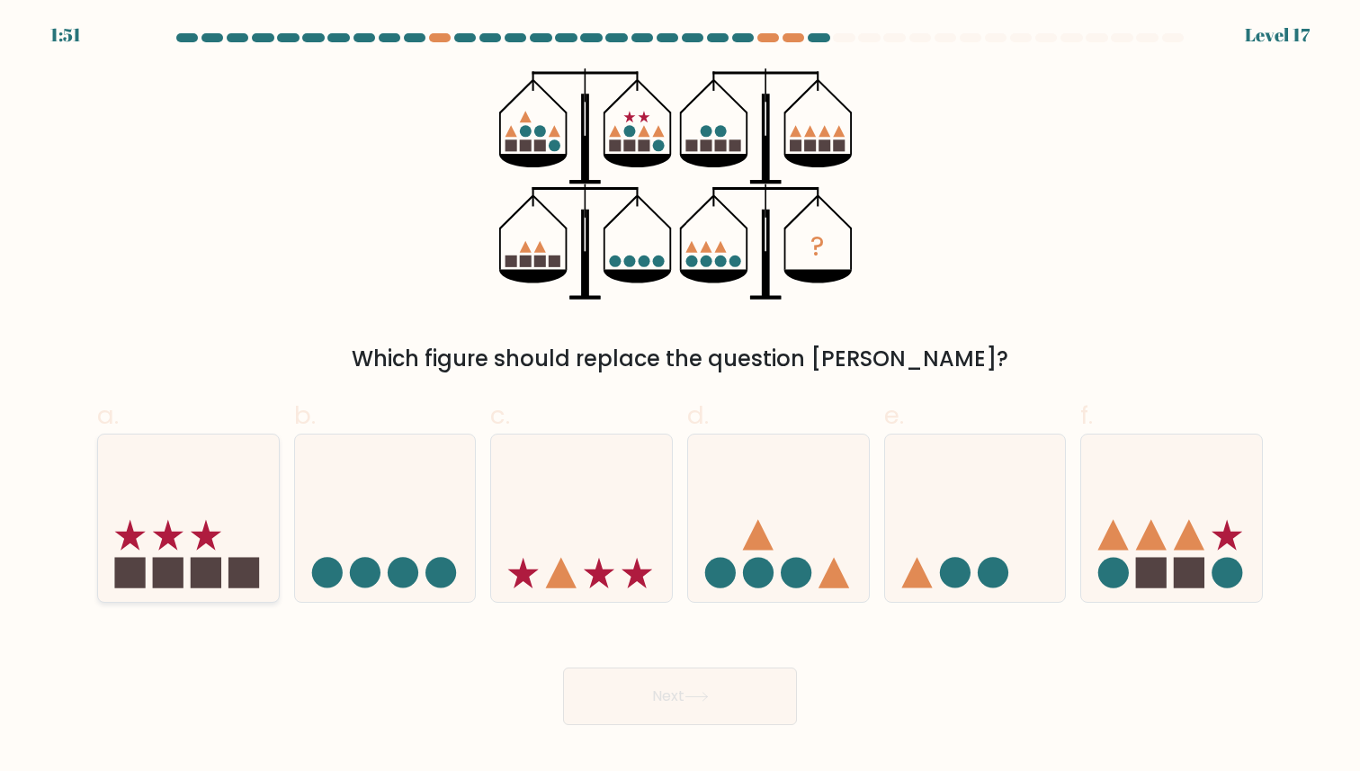
click at [208, 522] on icon at bounding box center [188, 517] width 181 height 149
click at [680, 397] on input "a." at bounding box center [680, 392] width 1 height 12
radio input "true"
click at [620, 693] on button "Next" at bounding box center [680, 696] width 234 height 58
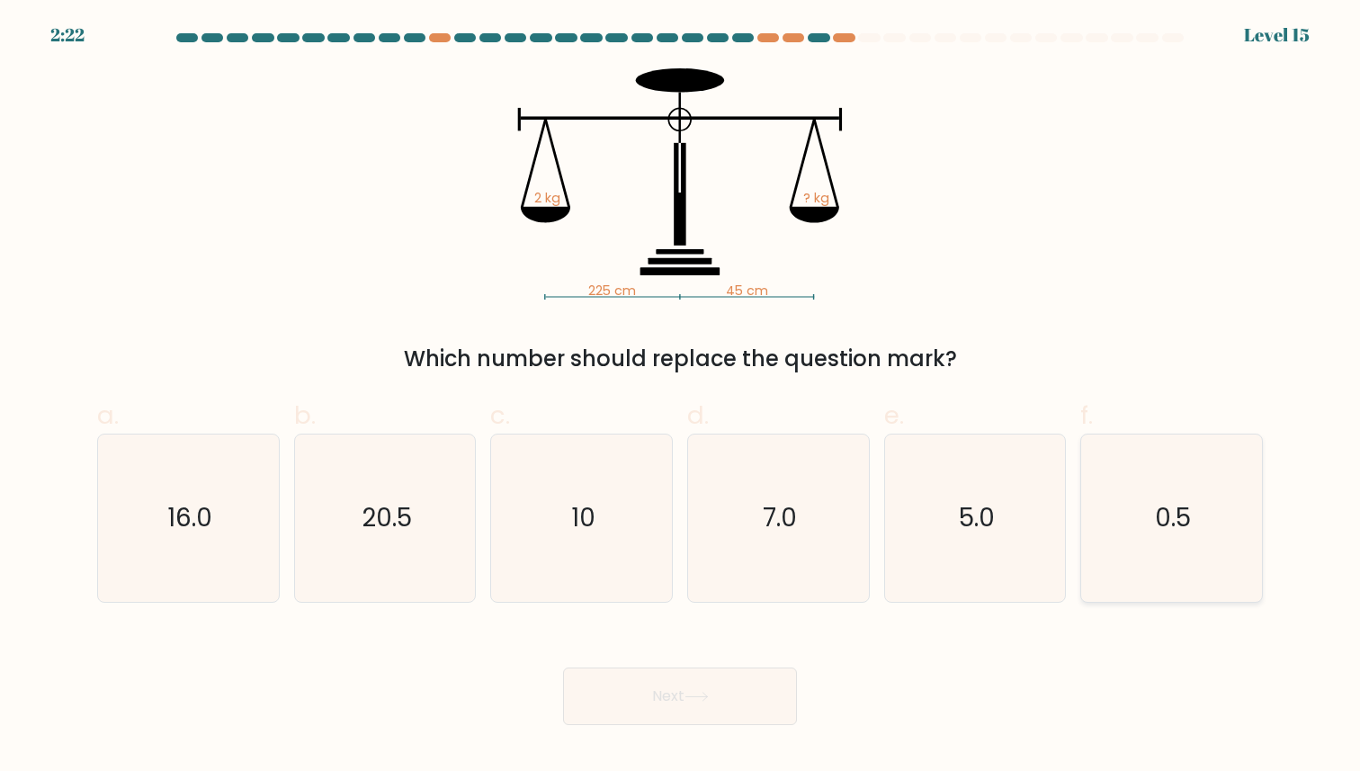
click at [1088, 490] on icon "0.5" at bounding box center [1171, 517] width 166 height 166
click at [681, 397] on input "f. 0.5" at bounding box center [680, 392] width 1 height 12
radio input "true"
click at [979, 509] on text "5.0" at bounding box center [977, 518] width 36 height 35
click at [681, 397] on input "e. 5.0" at bounding box center [680, 392] width 1 height 12
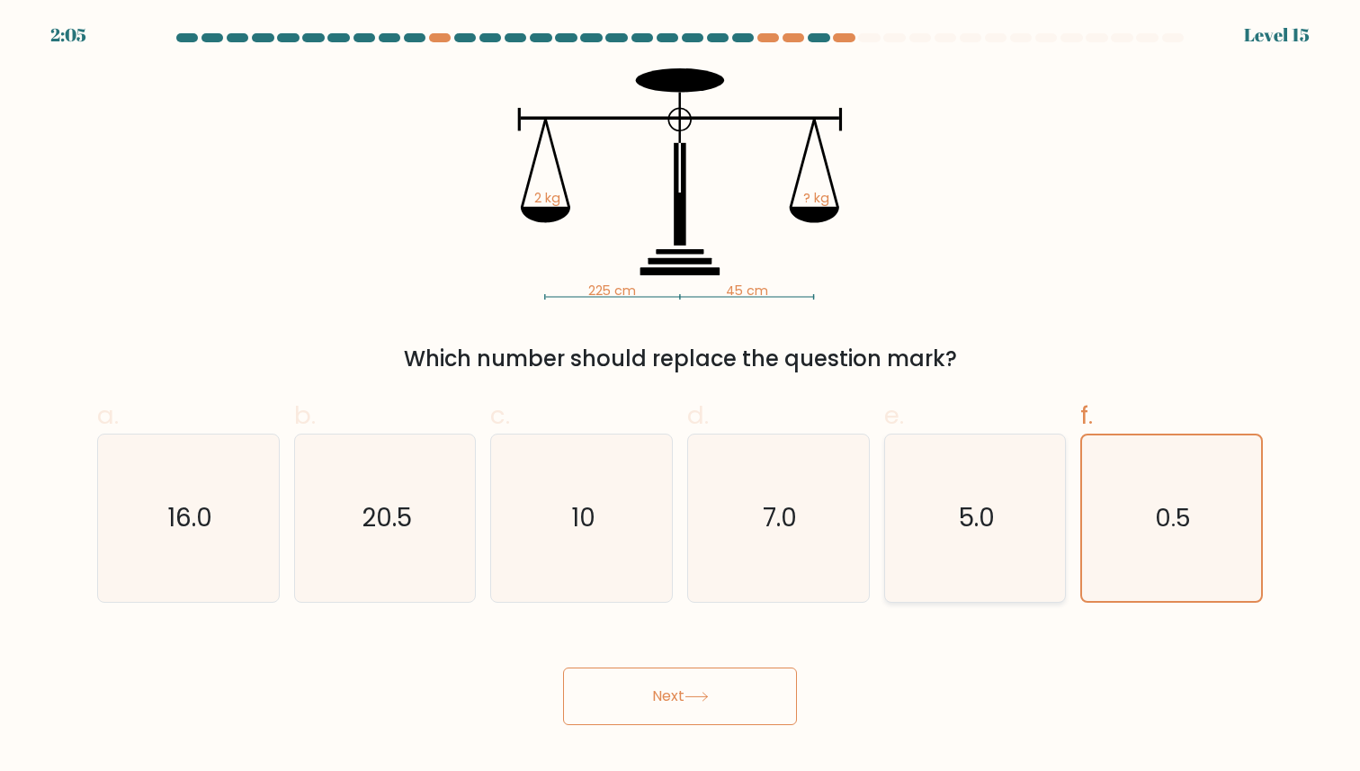
radio input "true"
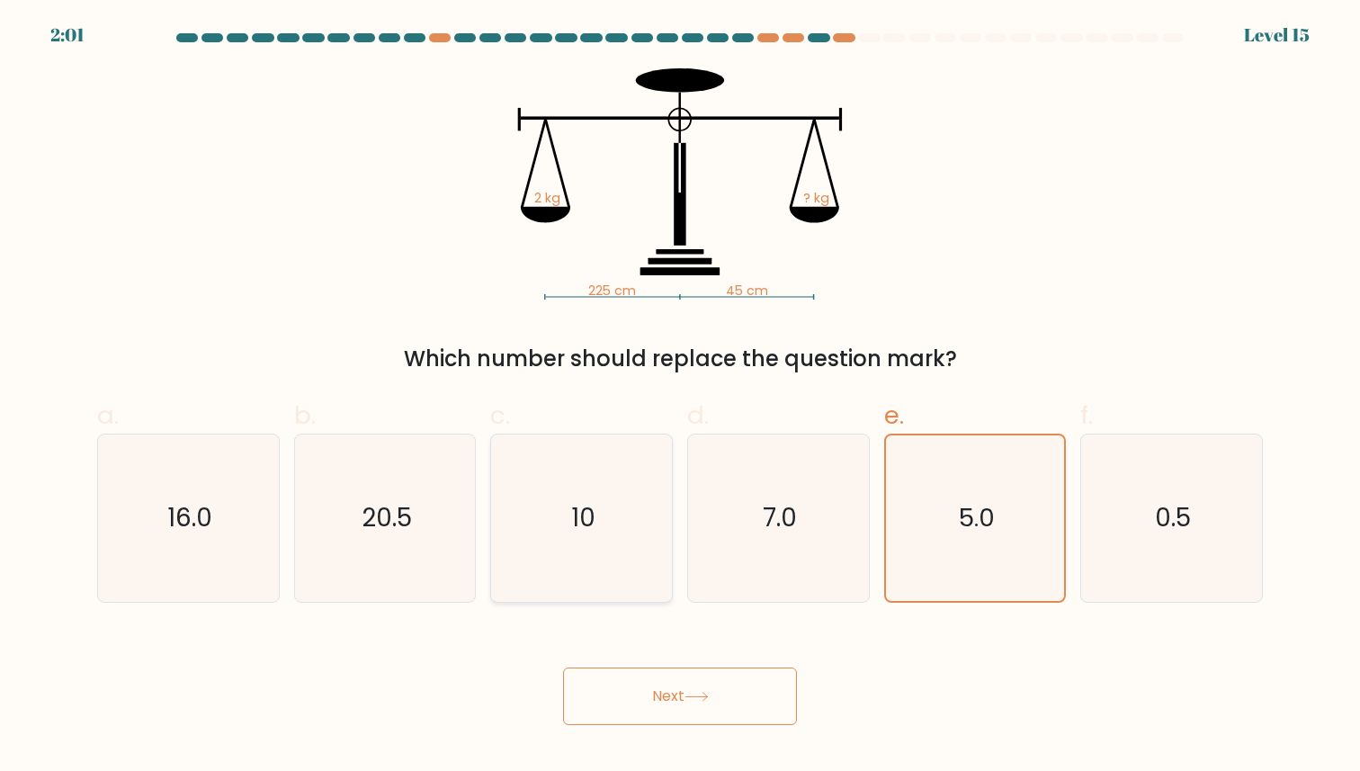
click at [581, 521] on text "10" at bounding box center [583, 518] width 24 height 35
click at [680, 397] on input "c. 10" at bounding box center [680, 392] width 1 height 12
radio input "true"
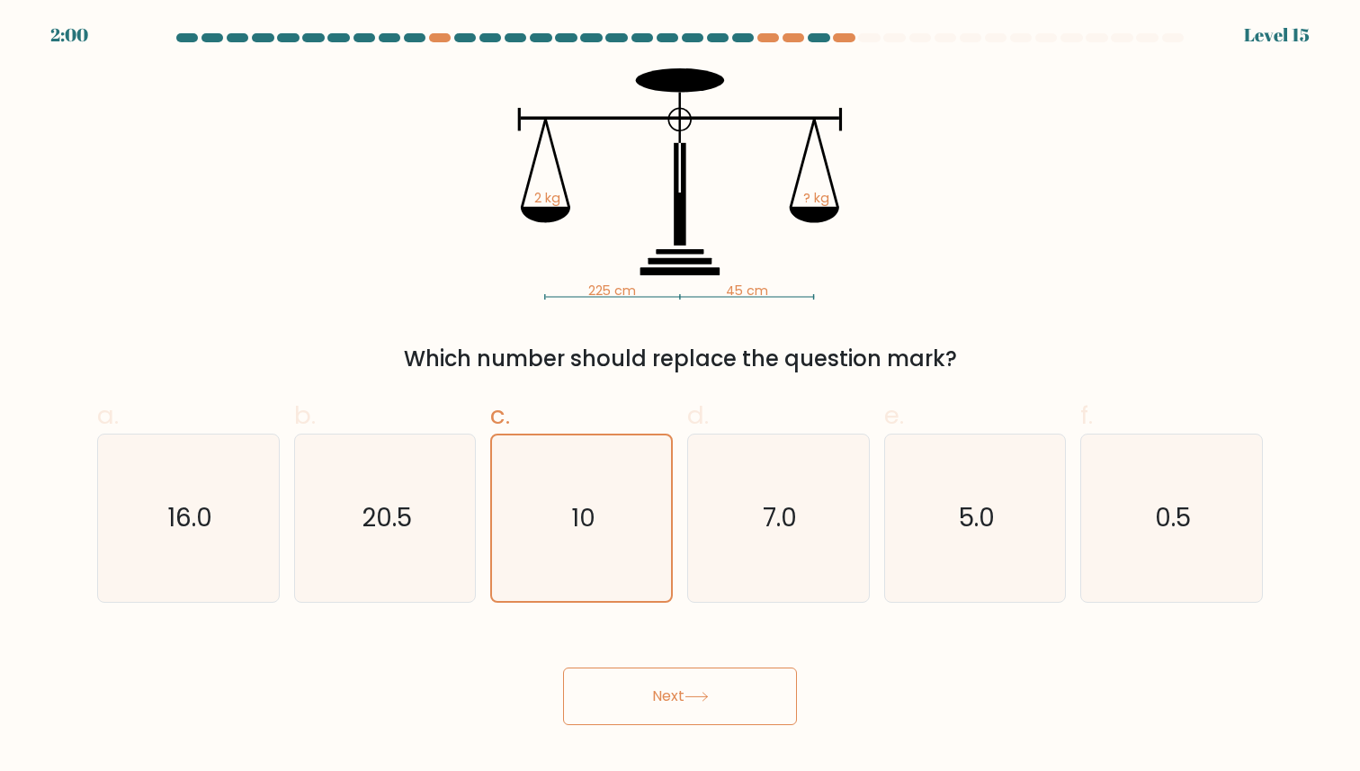
click at [708, 699] on icon at bounding box center [696, 696] width 24 height 10
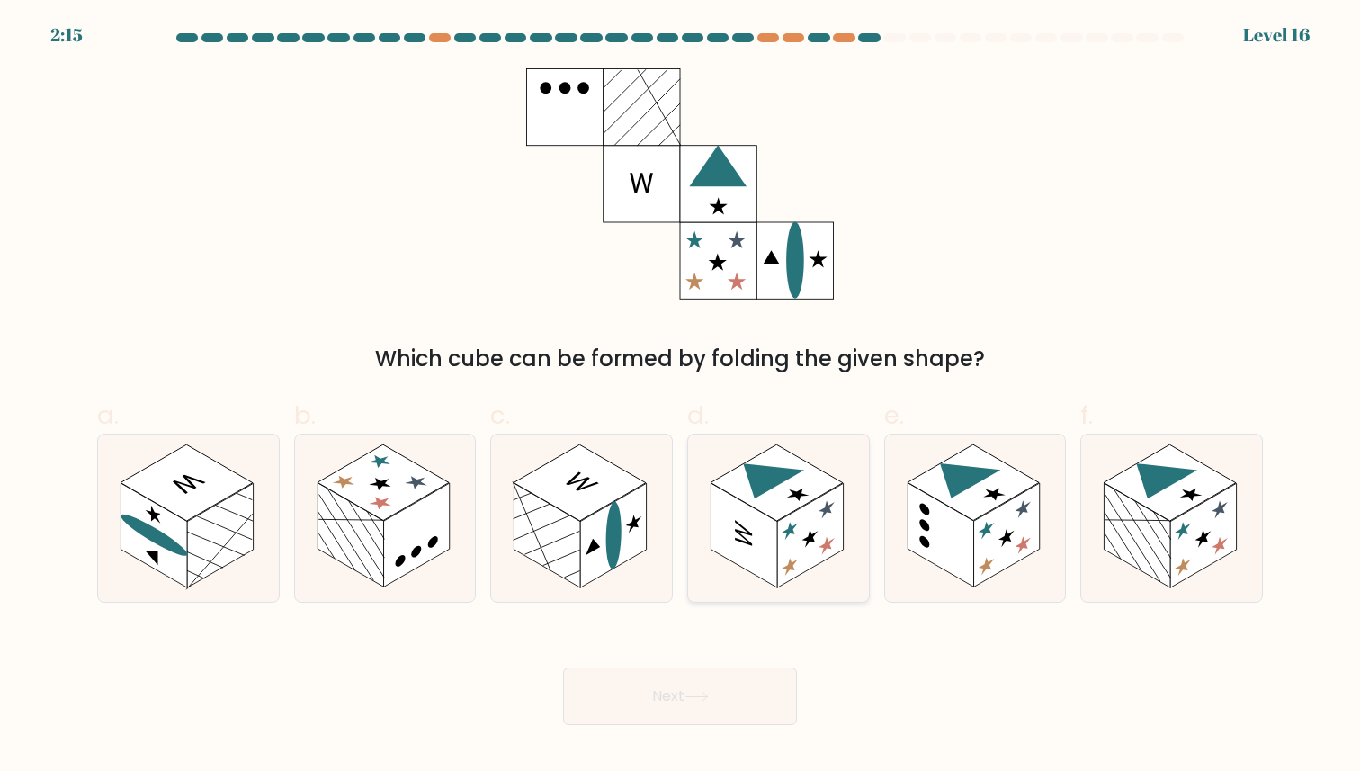
click at [798, 515] on rect at bounding box center [810, 536] width 66 height 104
click at [681, 397] on input "d." at bounding box center [680, 392] width 1 height 12
radio input "true"
click at [685, 685] on button "Next" at bounding box center [680, 696] width 234 height 58
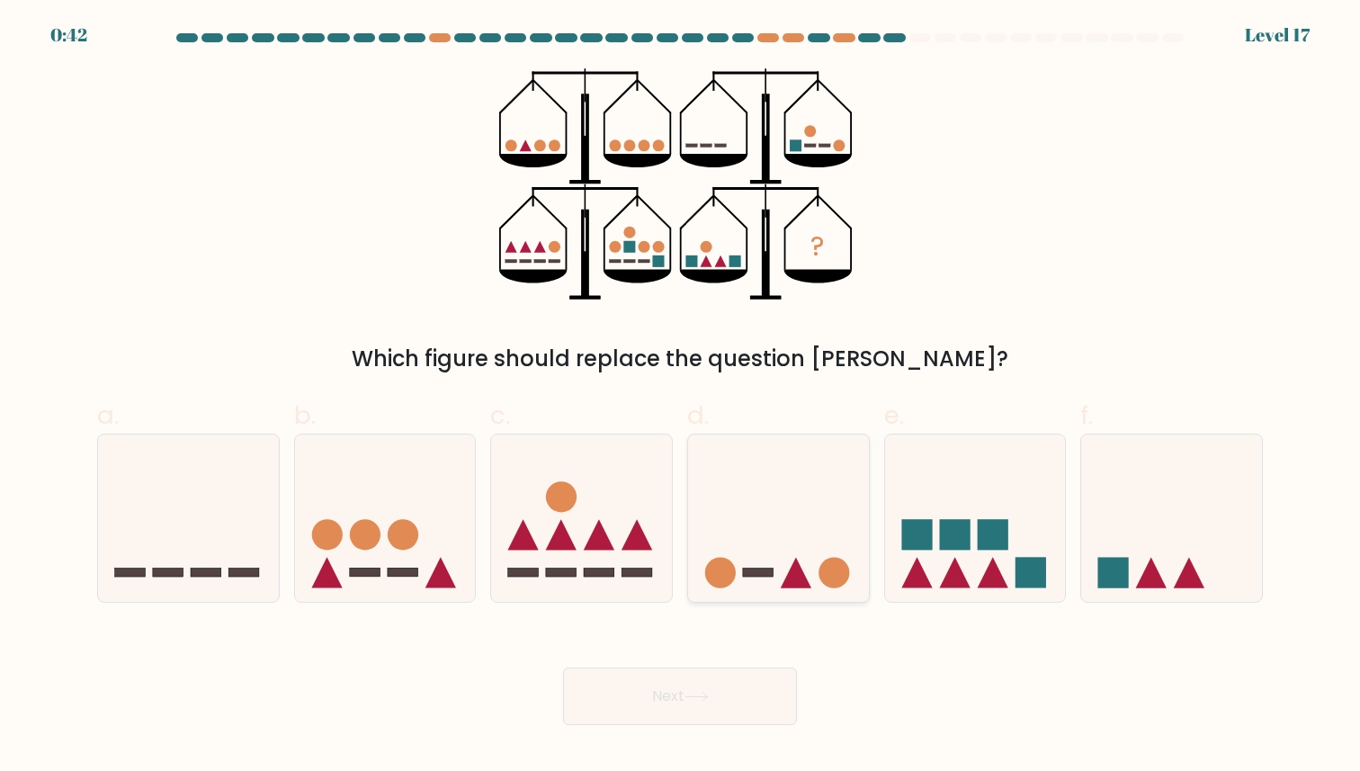
click at [724, 451] on icon at bounding box center [778, 517] width 181 height 149
click at [681, 397] on input "d." at bounding box center [680, 392] width 1 height 12
radio input "true"
click at [729, 711] on button "Next" at bounding box center [680, 696] width 234 height 58
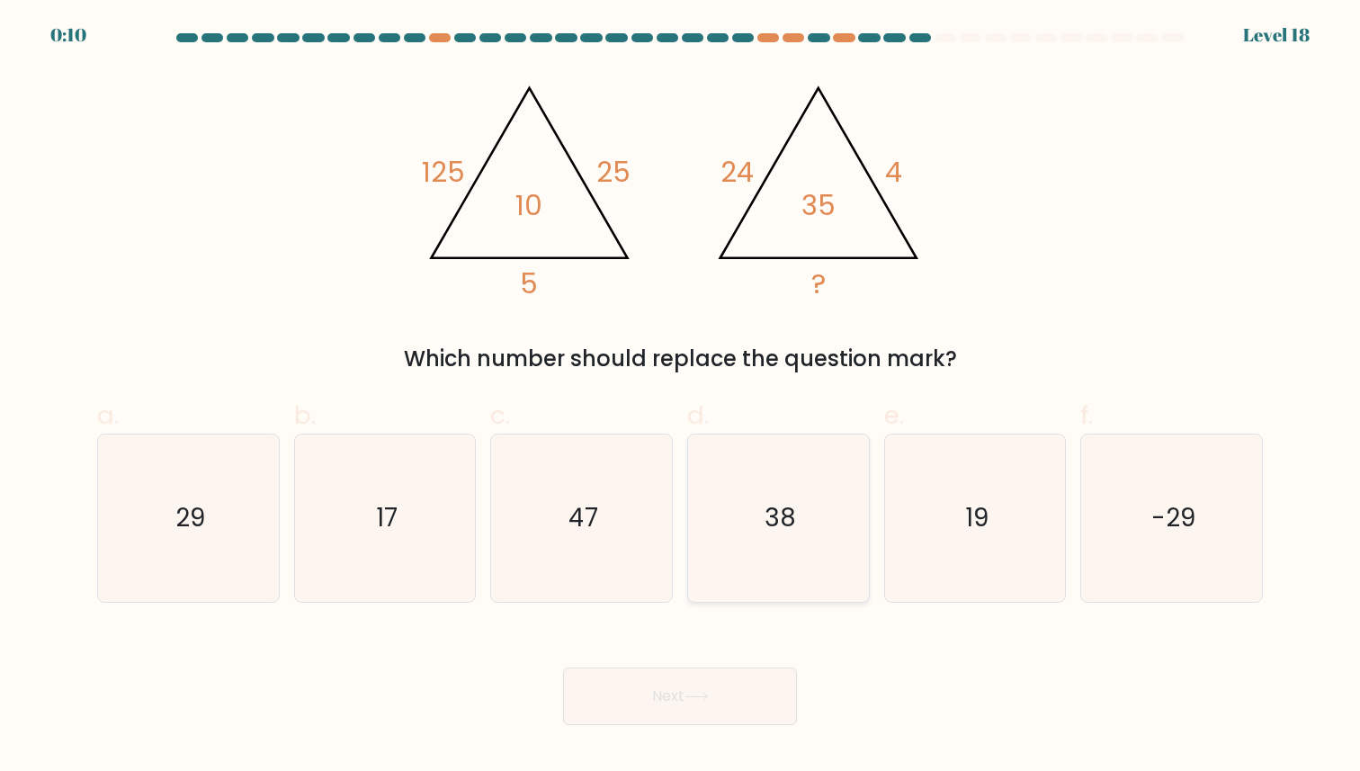
click at [861, 561] on div "38" at bounding box center [778, 517] width 183 height 168
click at [681, 397] on input "d. 38" at bounding box center [680, 392] width 1 height 12
radio input "true"
click at [707, 700] on icon at bounding box center [696, 696] width 22 height 8
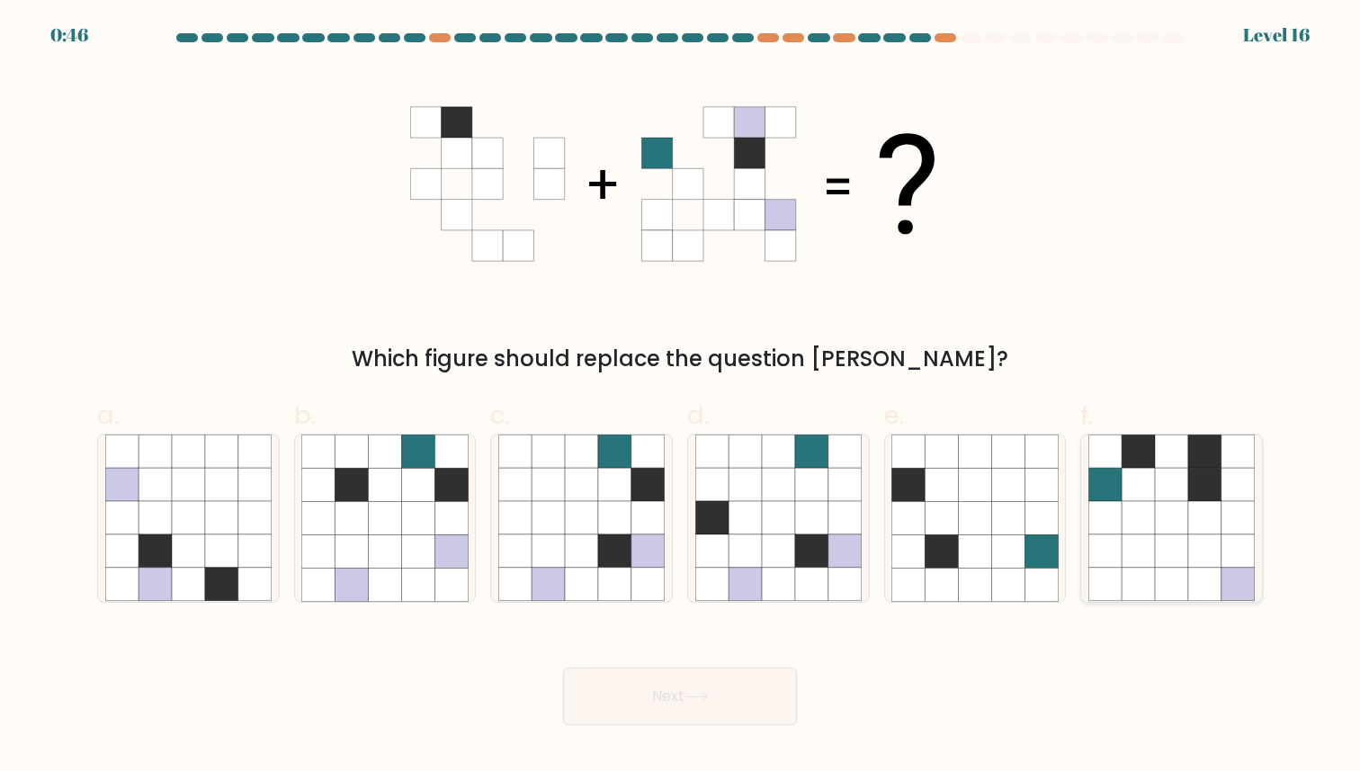
click at [1117, 564] on icon at bounding box center [1104, 551] width 33 height 33
click at [681, 397] on input "f." at bounding box center [680, 392] width 1 height 12
radio input "true"
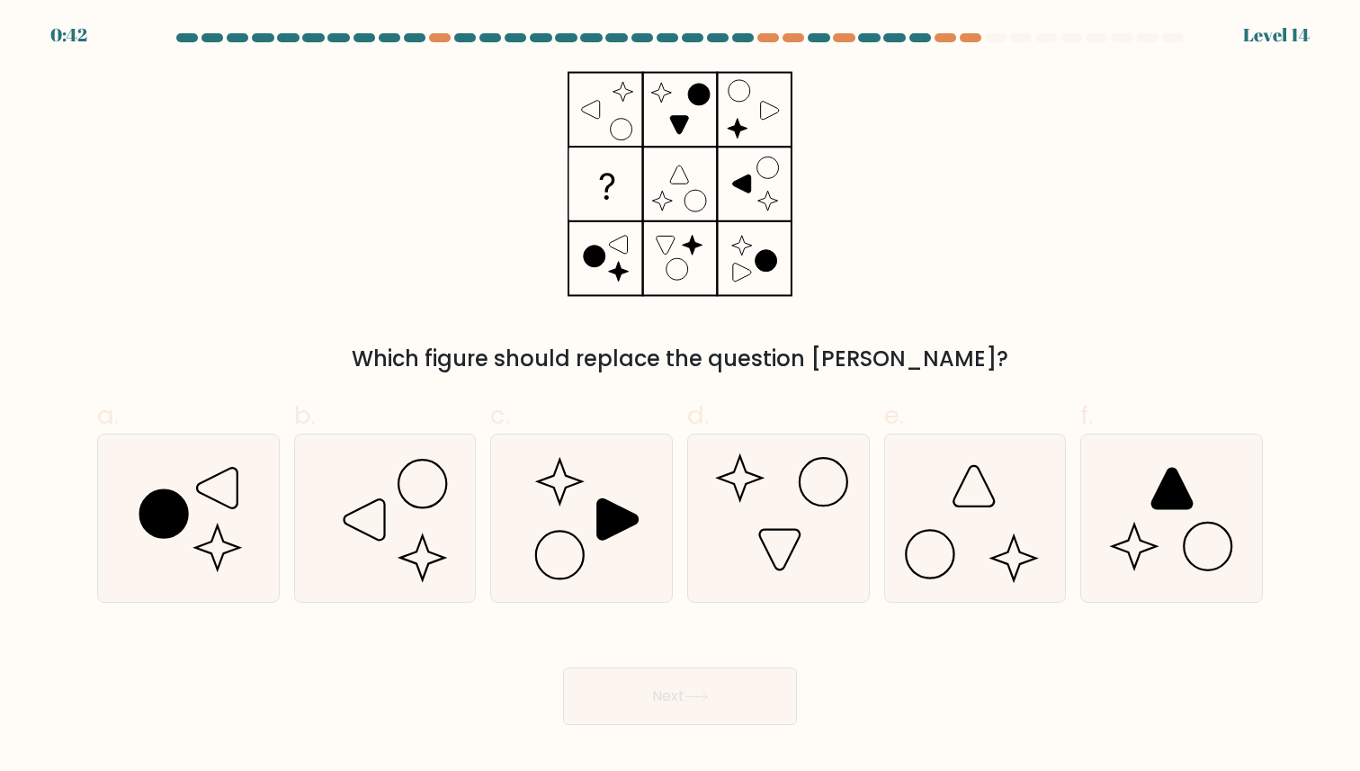
click at [964, 43] on div at bounding box center [679, 41] width 1187 height 16
click at [966, 40] on div at bounding box center [970, 37] width 22 height 9
click at [379, 527] on icon at bounding box center [384, 517] width 166 height 166
click at [680, 397] on input "b." at bounding box center [680, 392] width 1 height 12
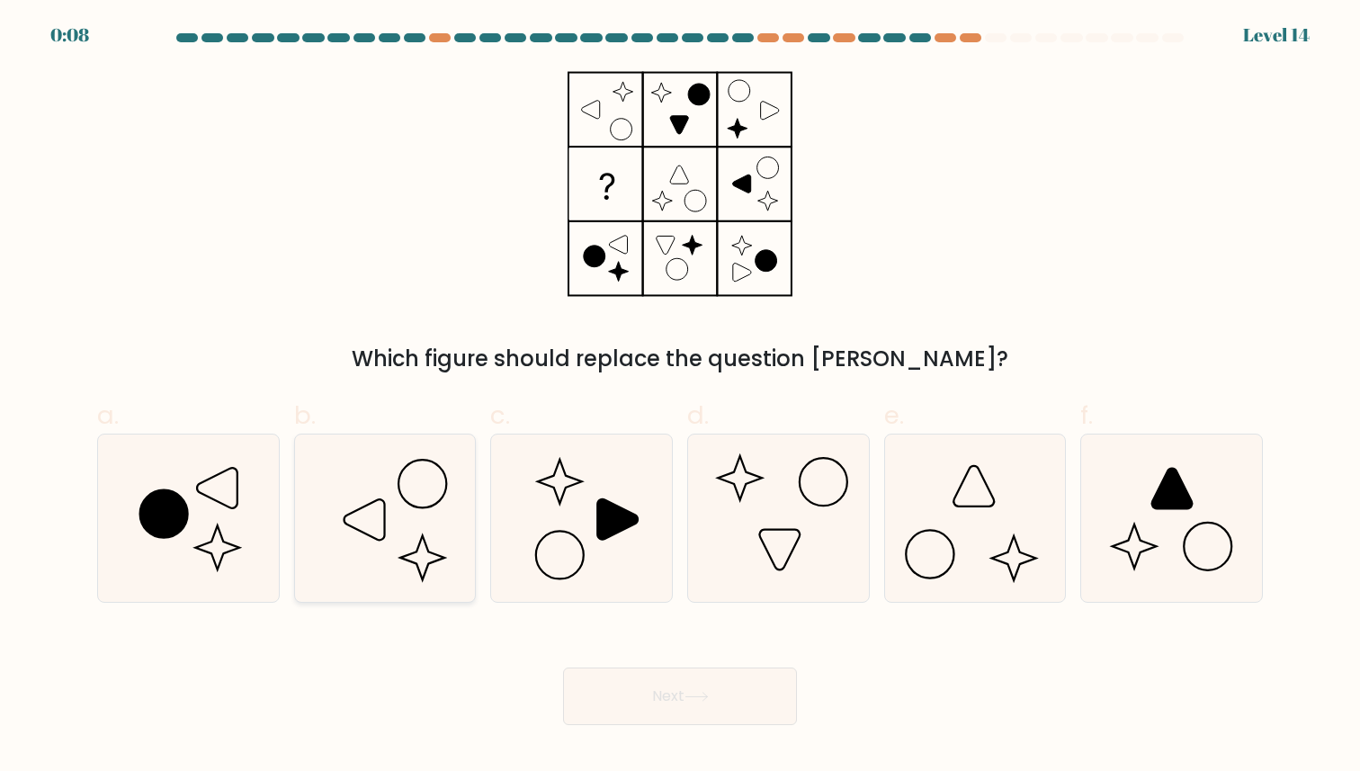
radio input "true"
click at [569, 532] on icon at bounding box center [581, 517] width 166 height 166
click at [680, 397] on input "c." at bounding box center [680, 392] width 1 height 12
radio input "true"
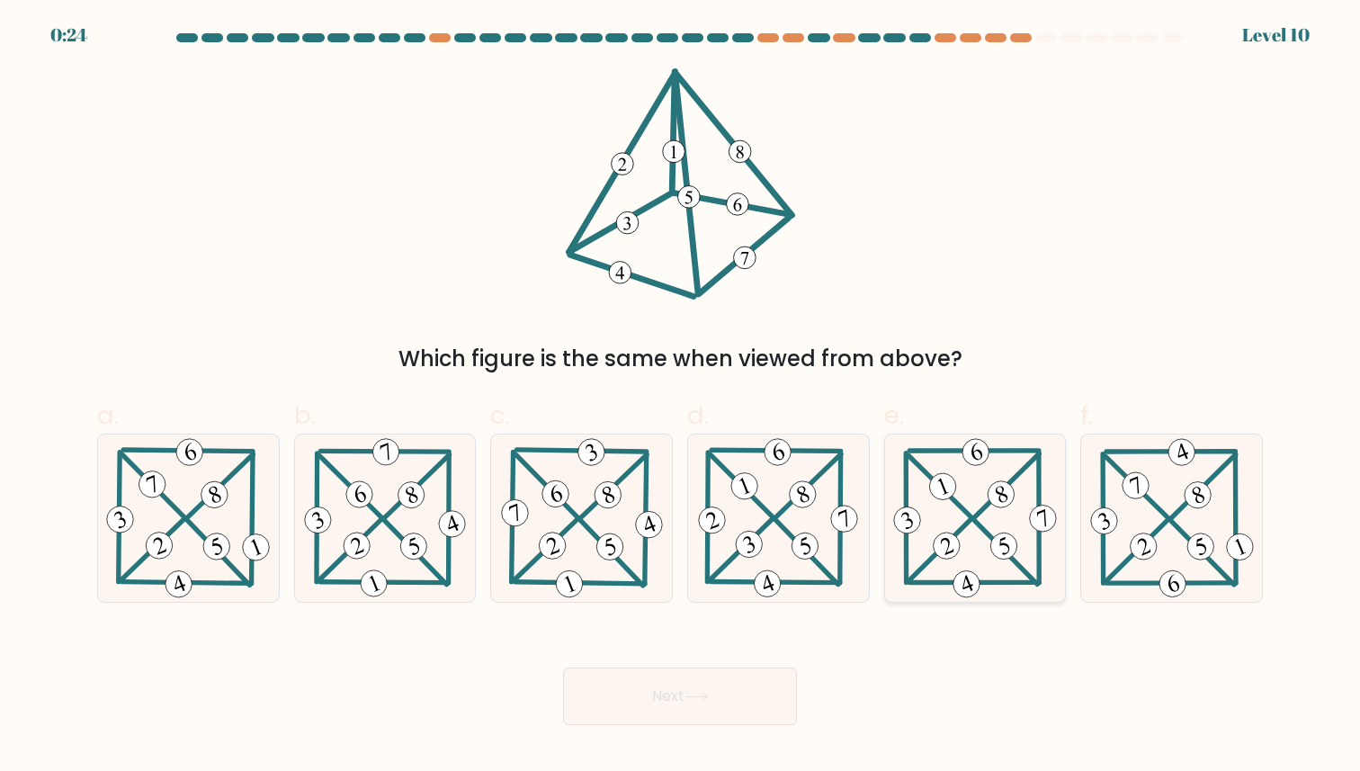
click at [950, 519] on icon at bounding box center [974, 517] width 171 height 166
click at [681, 397] on input "e." at bounding box center [680, 392] width 1 height 12
radio input "true"
click at [720, 695] on button "Next" at bounding box center [680, 696] width 234 height 58
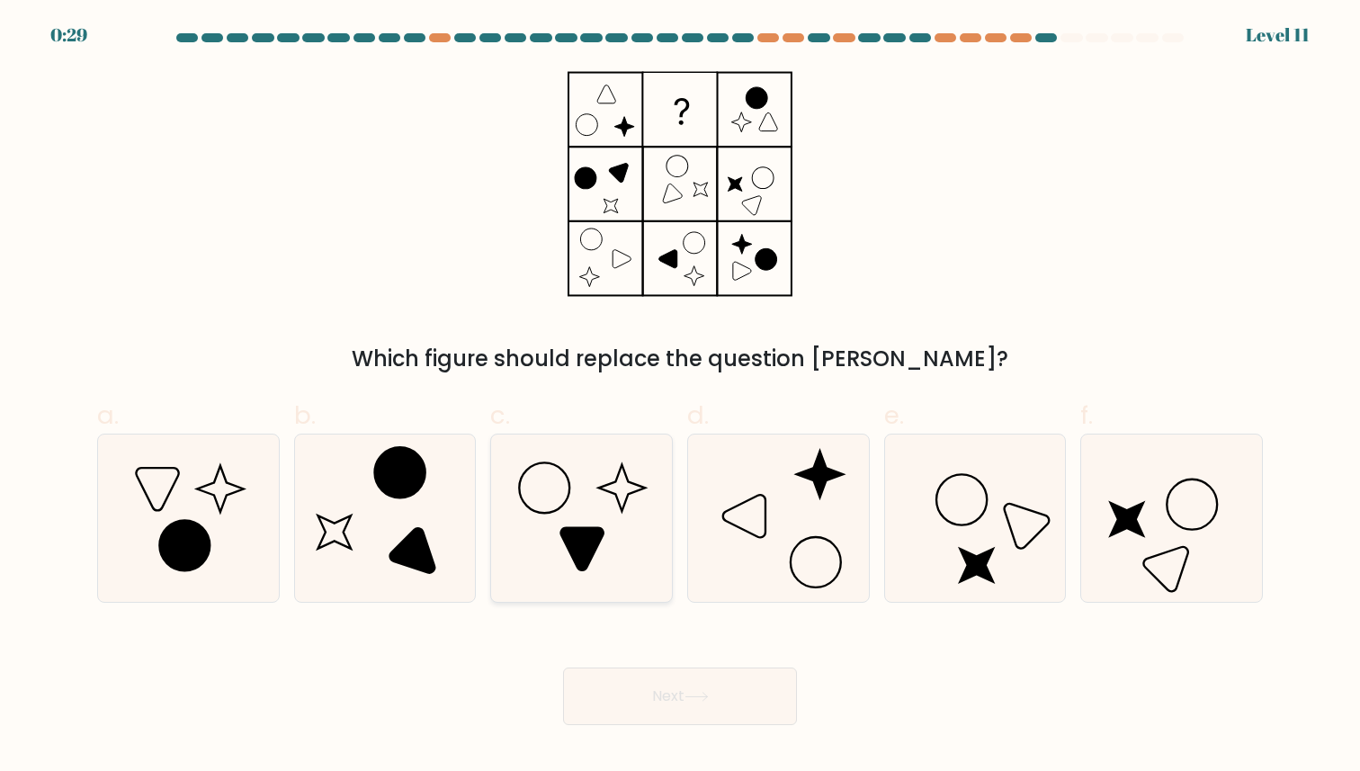
click at [581, 486] on icon at bounding box center [581, 517] width 166 height 166
click at [680, 397] on input "c." at bounding box center [680, 392] width 1 height 12
radio input "true"
click at [656, 712] on button "Next" at bounding box center [680, 696] width 234 height 58
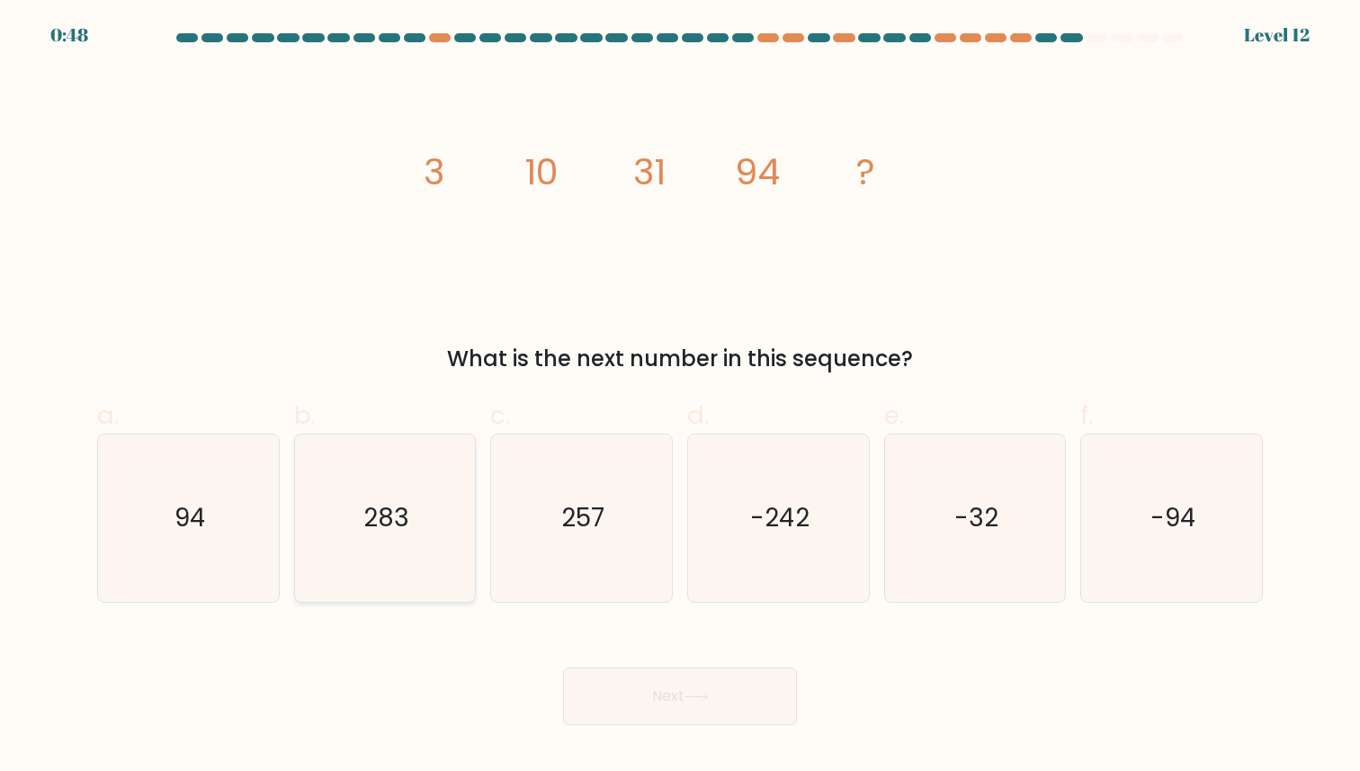
click at [426, 487] on icon "283" at bounding box center [384, 517] width 166 height 166
click at [680, 397] on input "b. 283" at bounding box center [680, 392] width 1 height 12
radio input "true"
click at [691, 715] on button "Next" at bounding box center [680, 696] width 234 height 58
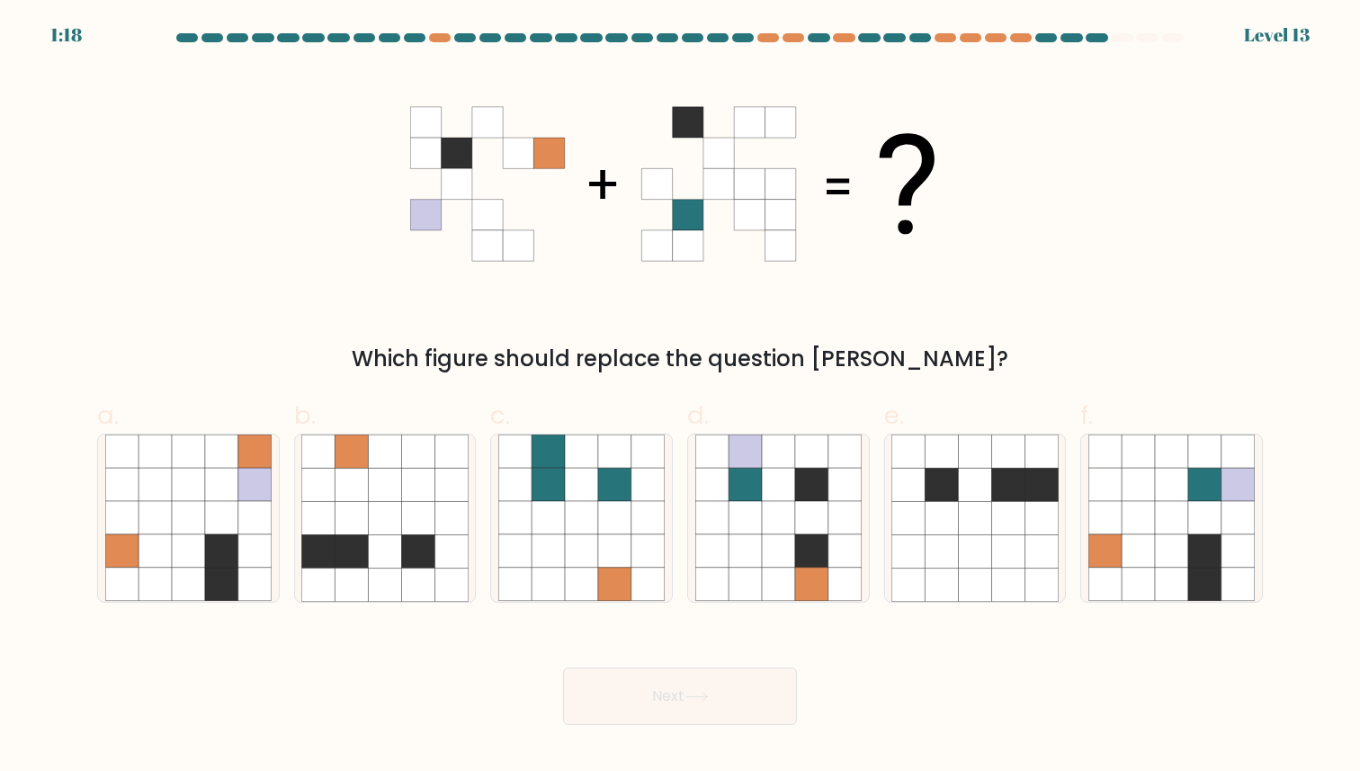
click at [1157, 419] on label "f." at bounding box center [1171, 500] width 183 height 206
click at [681, 397] on input "f." at bounding box center [680, 392] width 1 height 12
radio input "true"
click at [738, 700] on button "Next" at bounding box center [680, 696] width 234 height 58
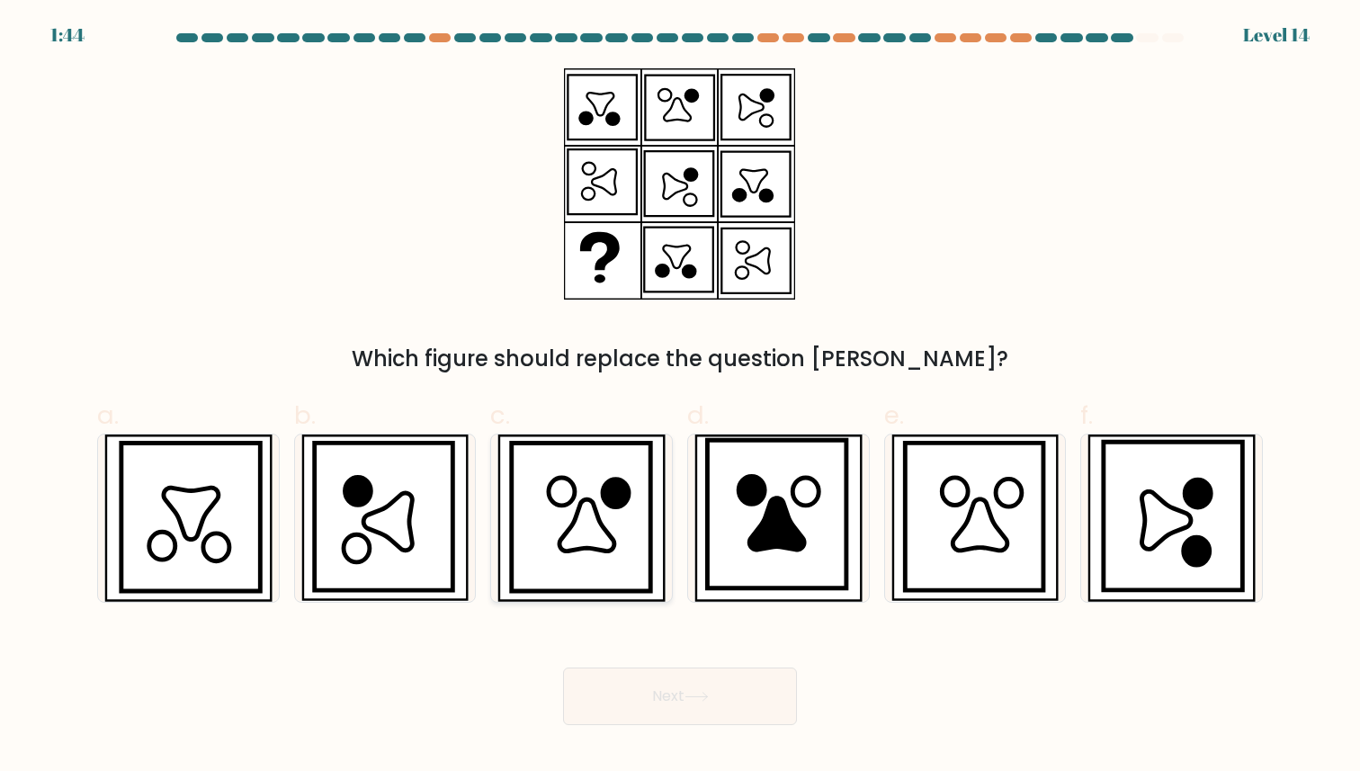
click at [551, 506] on icon at bounding box center [581, 516] width 138 height 147
click at [680, 397] on input "c." at bounding box center [680, 392] width 1 height 12
radio input "true"
click at [640, 709] on button "Next" at bounding box center [680, 696] width 234 height 58
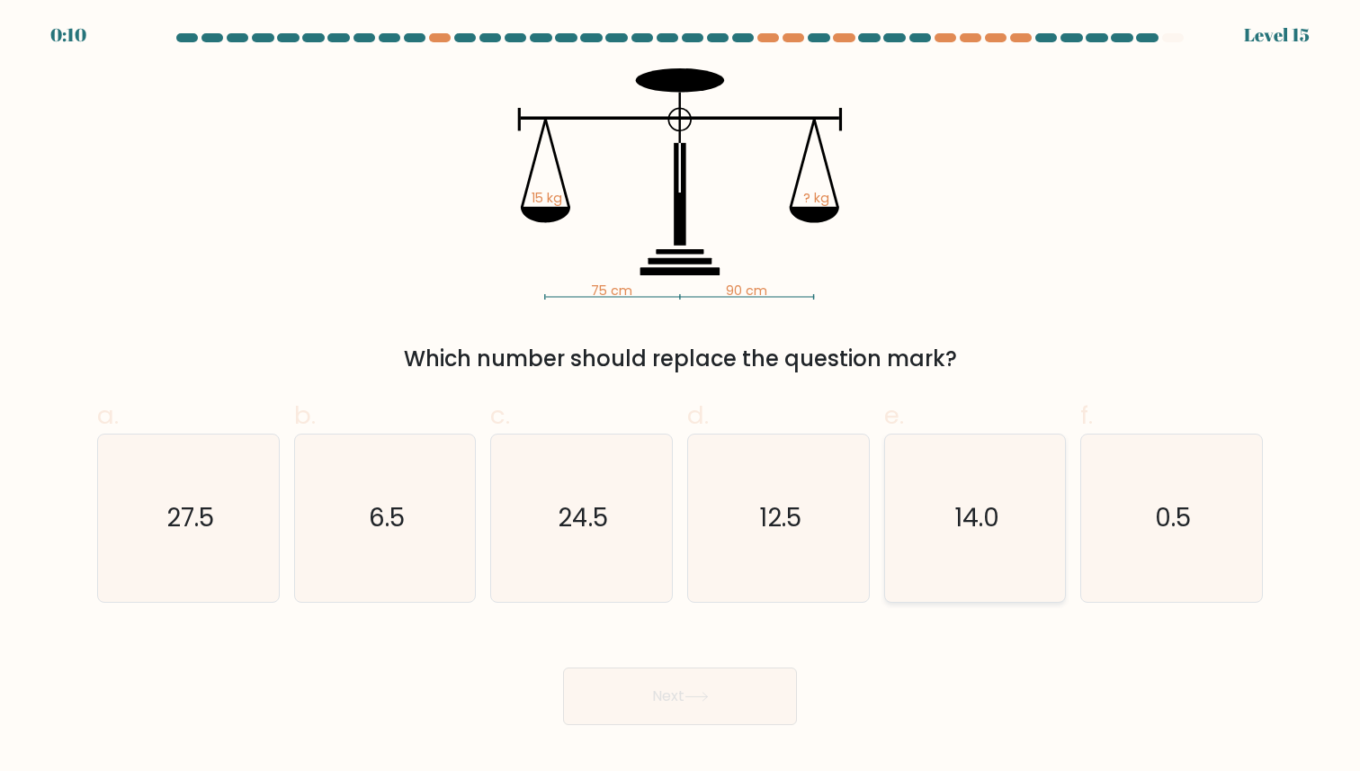
click at [898, 503] on icon "14.0" at bounding box center [974, 517] width 166 height 166
click at [681, 397] on input "e. 14.0" at bounding box center [680, 392] width 1 height 12
radio input "true"
click at [752, 665] on div "Next" at bounding box center [679, 674] width 1187 height 101
click at [748, 695] on button "Next" at bounding box center [680, 696] width 234 height 58
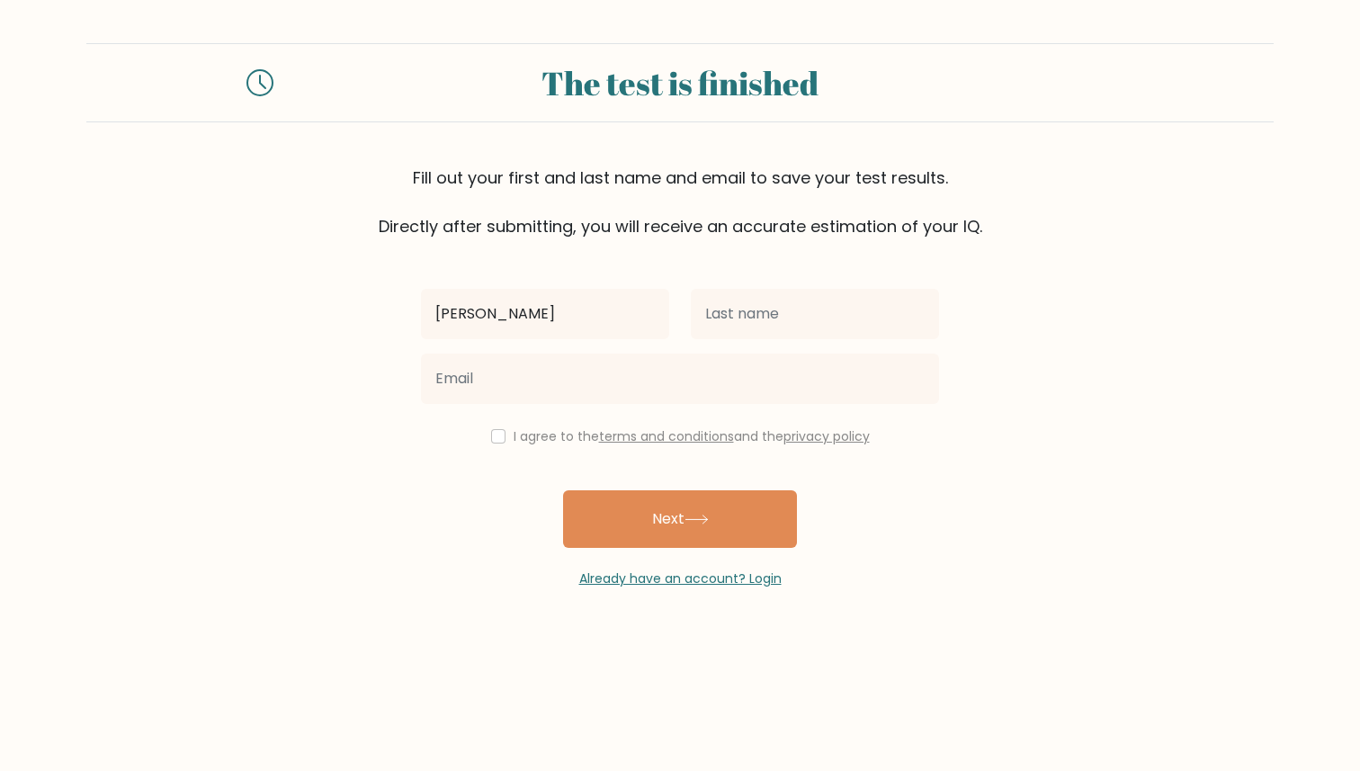
type input "[PERSON_NAME]"
click at [853, 330] on input "text" at bounding box center [815, 314] width 248 height 50
type input "Jones"
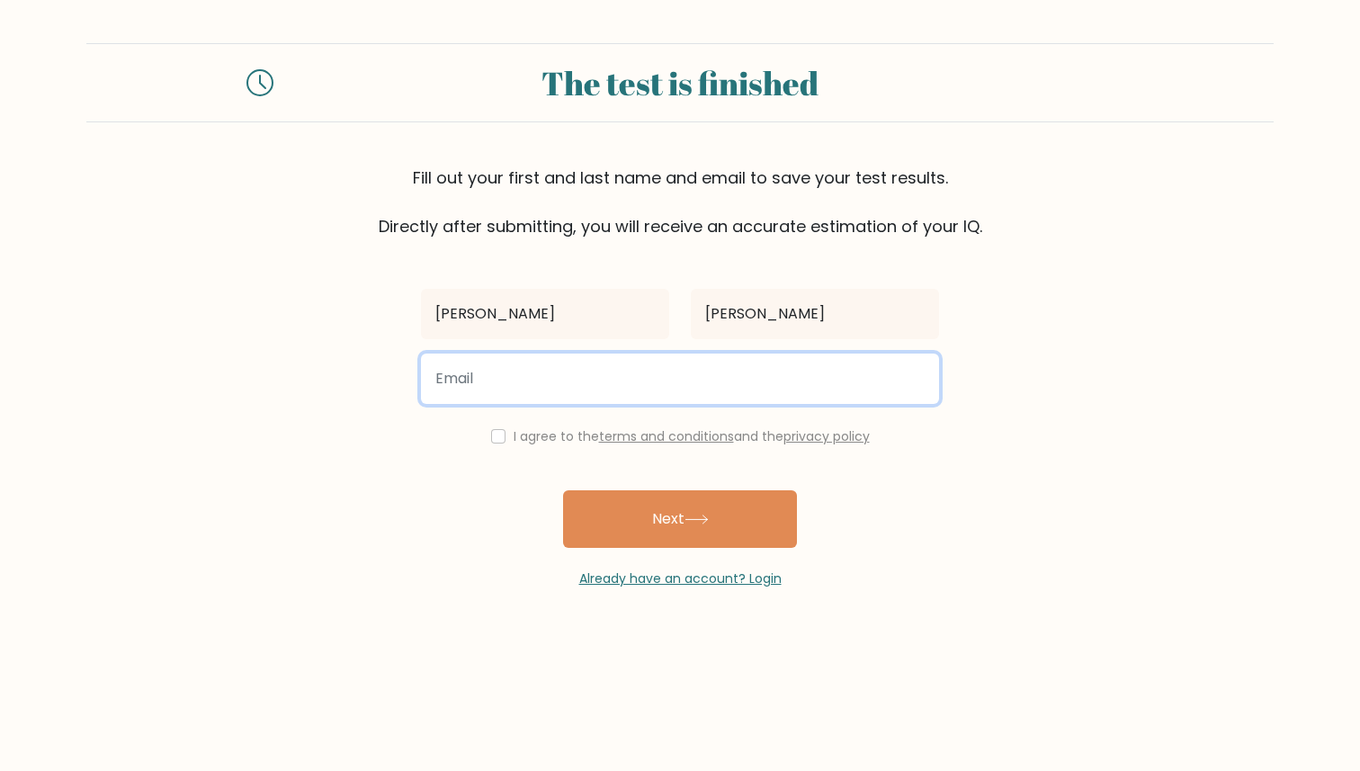
click at [751, 388] on input "email" at bounding box center [680, 378] width 518 height 50
type input "gbloo123@gmail.com"
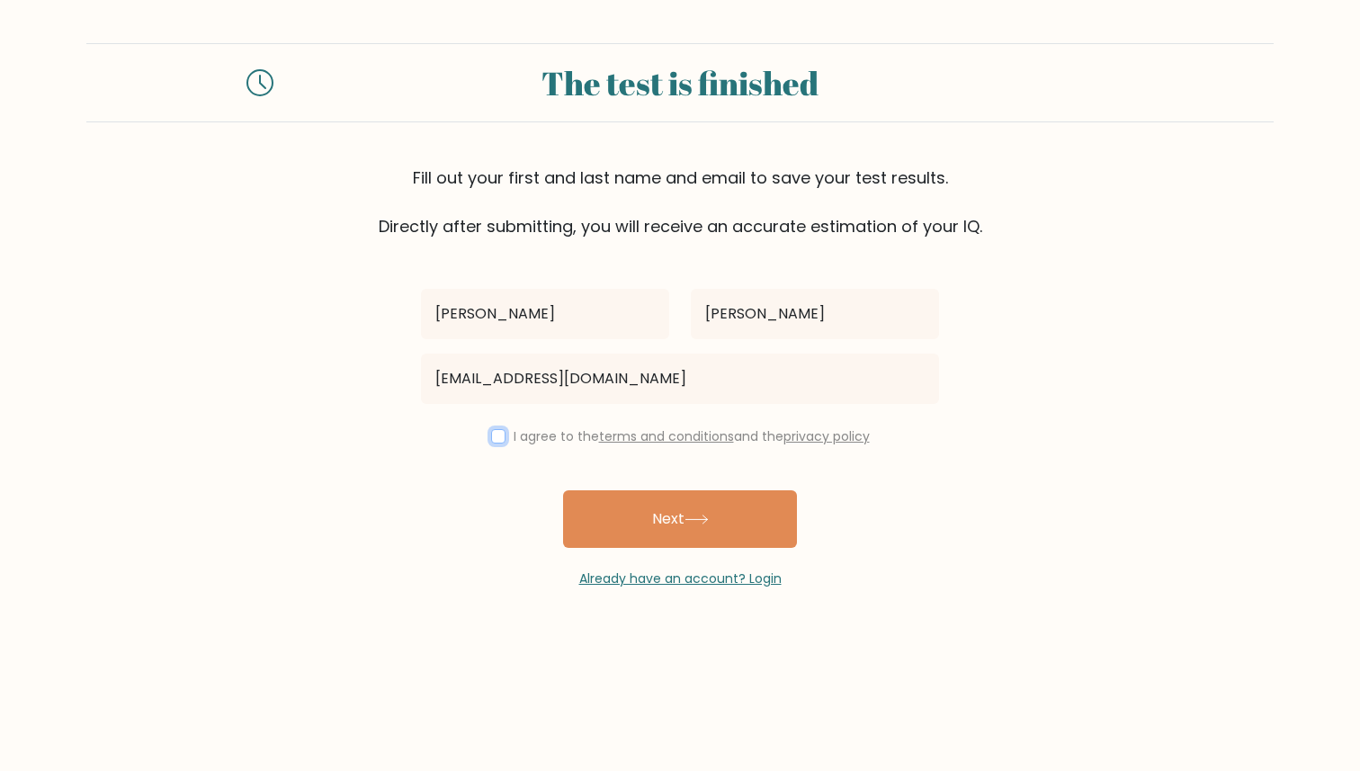
click at [494, 439] on input "checkbox" at bounding box center [498, 436] width 14 height 14
checkbox input "true"
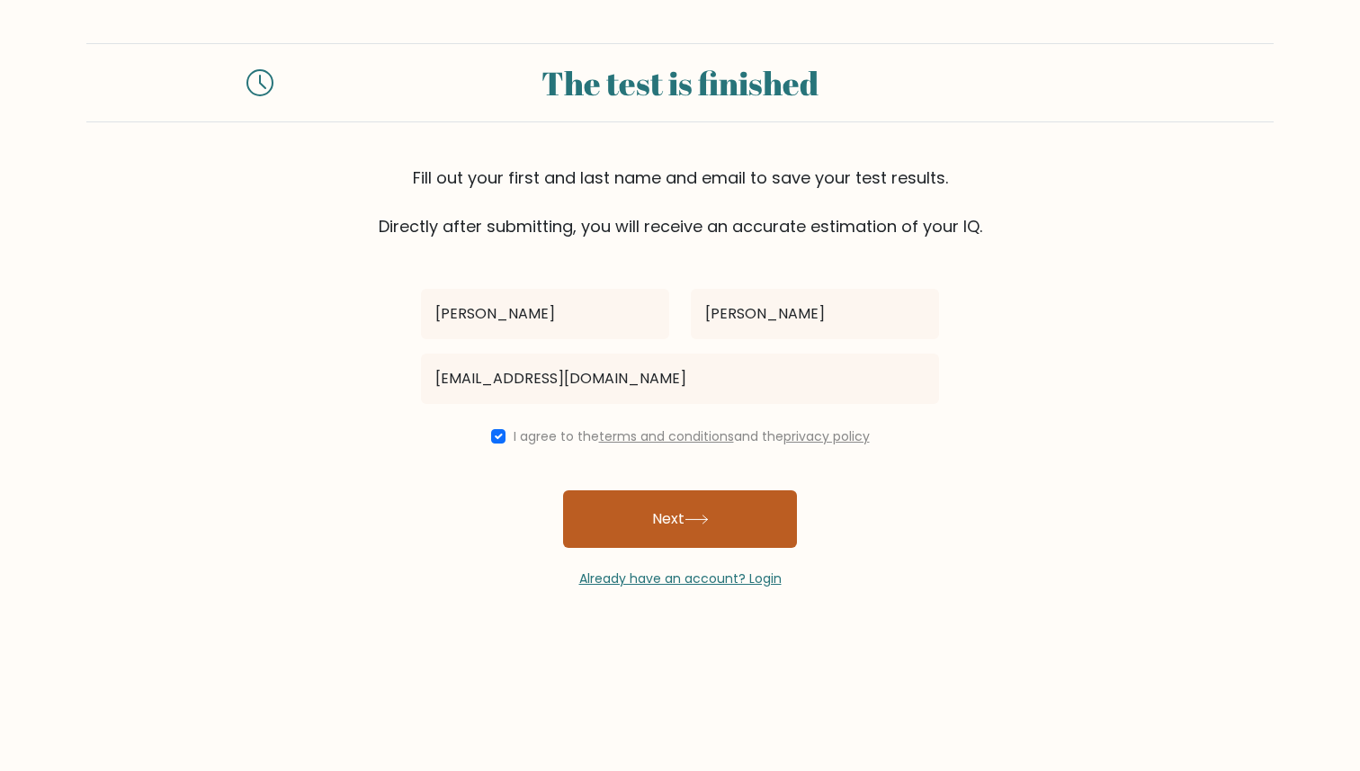
click at [607, 509] on button "Next" at bounding box center [680, 519] width 234 height 58
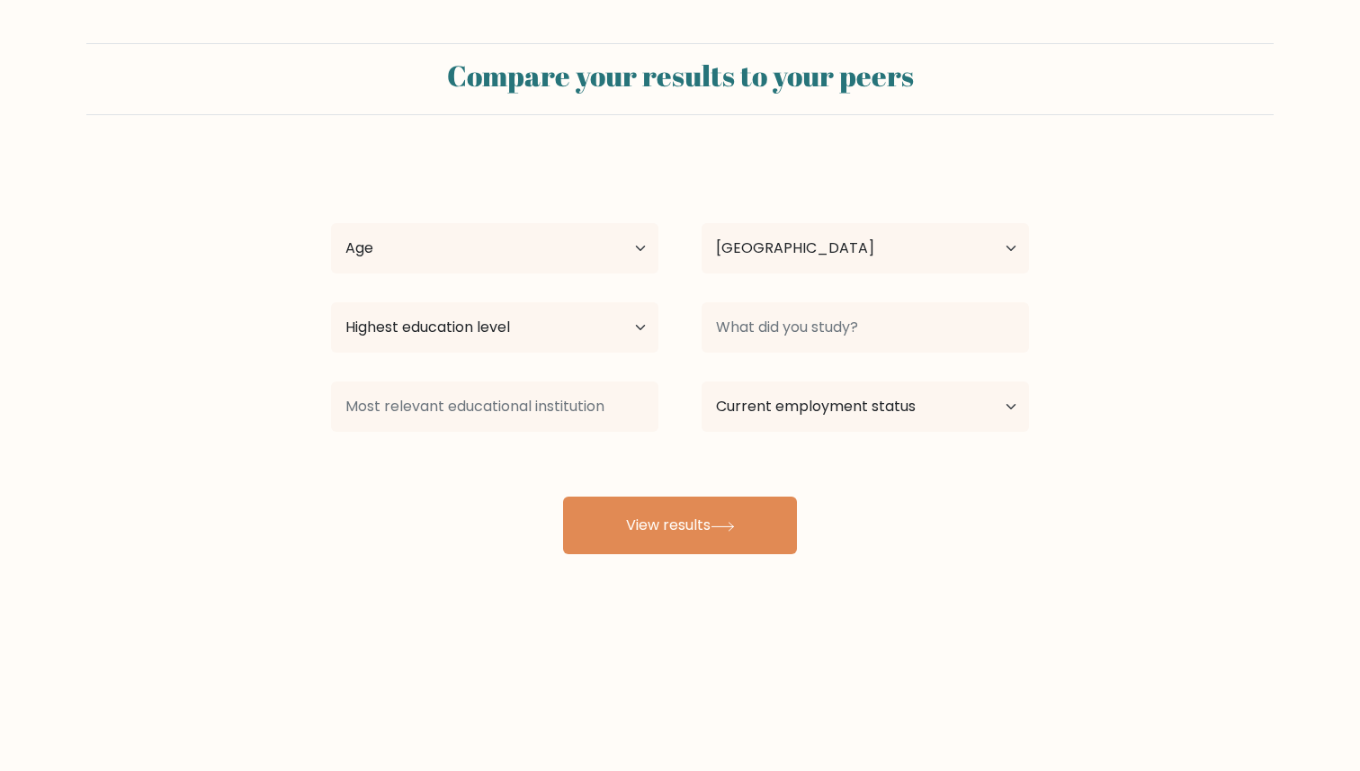
select select "US"
click at [602, 245] on select "Age Under 18 years old 18-24 years old 25-34 years old 35-44 years old 45-54 ye…" at bounding box center [494, 248] width 327 height 50
select select "18_24"
click at [331, 223] on select "Age Under 18 years old 18-24 years old 25-34 years old 35-44 years old 45-54 ye…" at bounding box center [494, 248] width 327 height 50
click at [551, 295] on div "Highest education level No schooling Primary Lower Secondary Upper Secondary Oc…" at bounding box center [494, 327] width 370 height 65
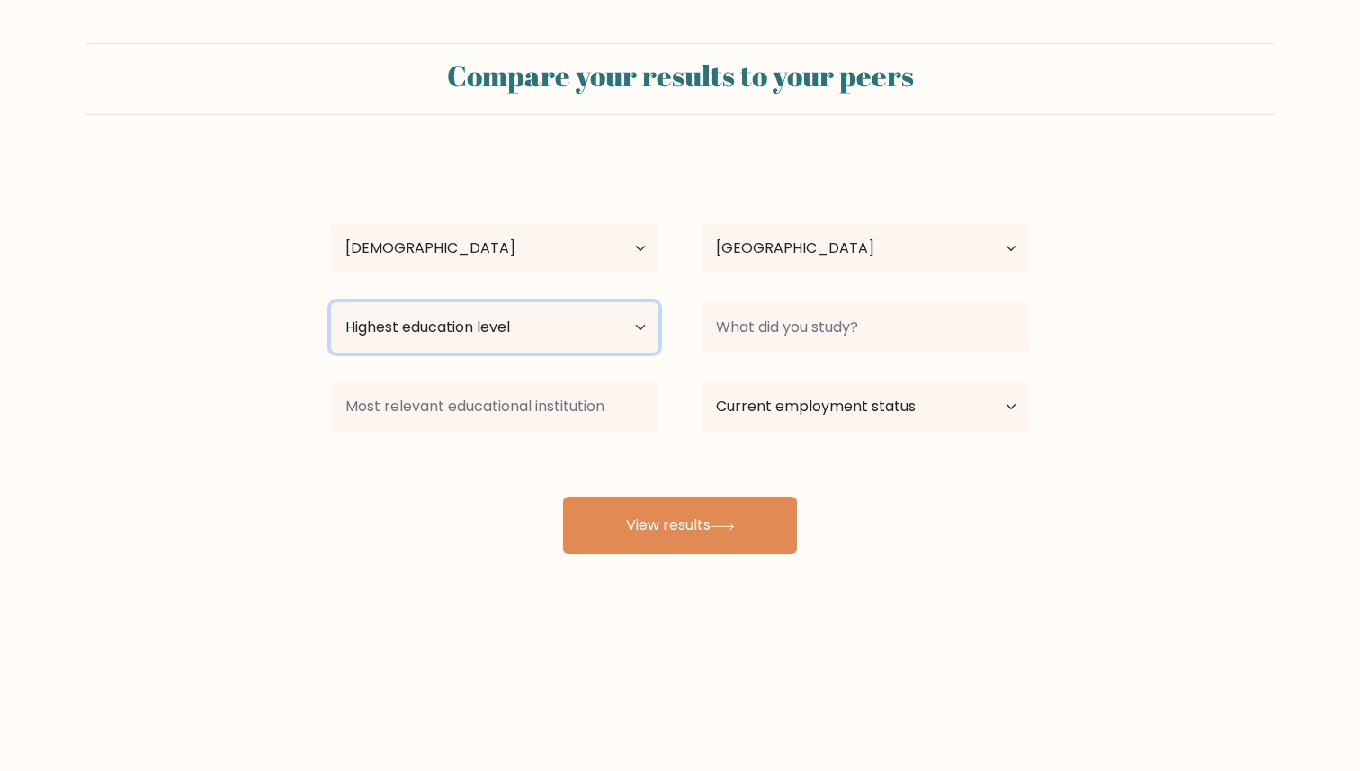
click at [545, 322] on select "Highest education level No schooling Primary Lower Secondary Upper Secondary Oc…" at bounding box center [494, 327] width 327 height 50
select select "bachelors_degree"
click at [331, 302] on select "Highest education level No schooling Primary Lower Secondary Upper Secondary Oc…" at bounding box center [494, 327] width 327 height 50
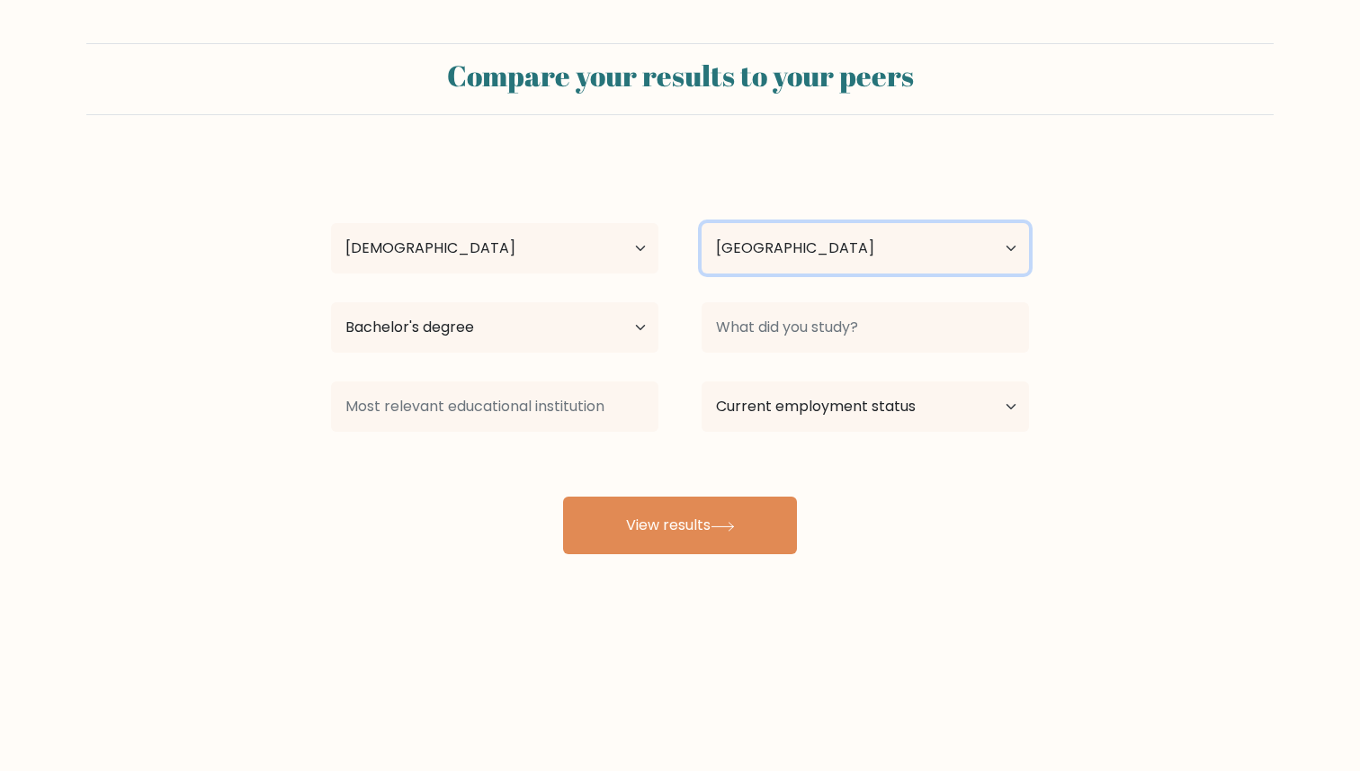
click at [802, 257] on select "Country Afghanistan Albania Algeria American Samoa Andorra Angola Anguilla Anta…" at bounding box center [864, 248] width 327 height 50
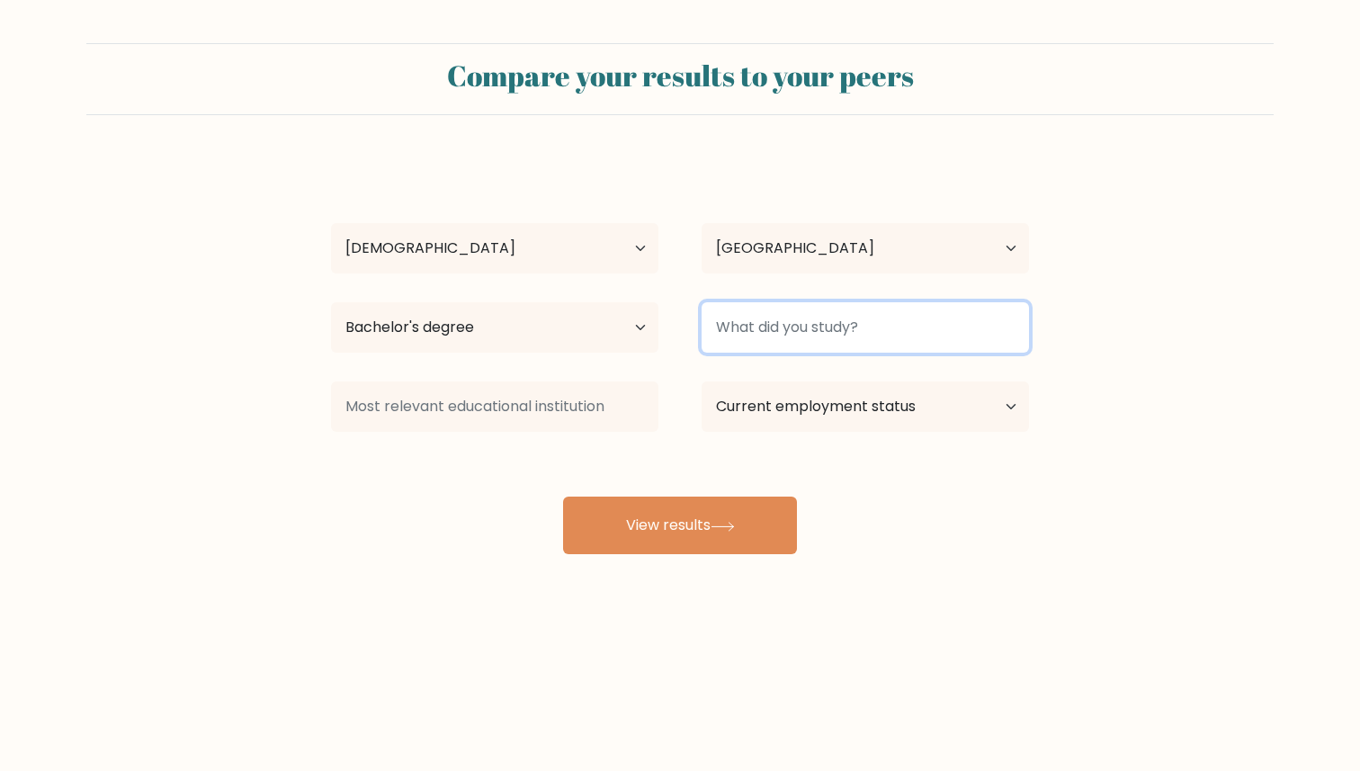
click at [734, 319] on input at bounding box center [864, 327] width 327 height 50
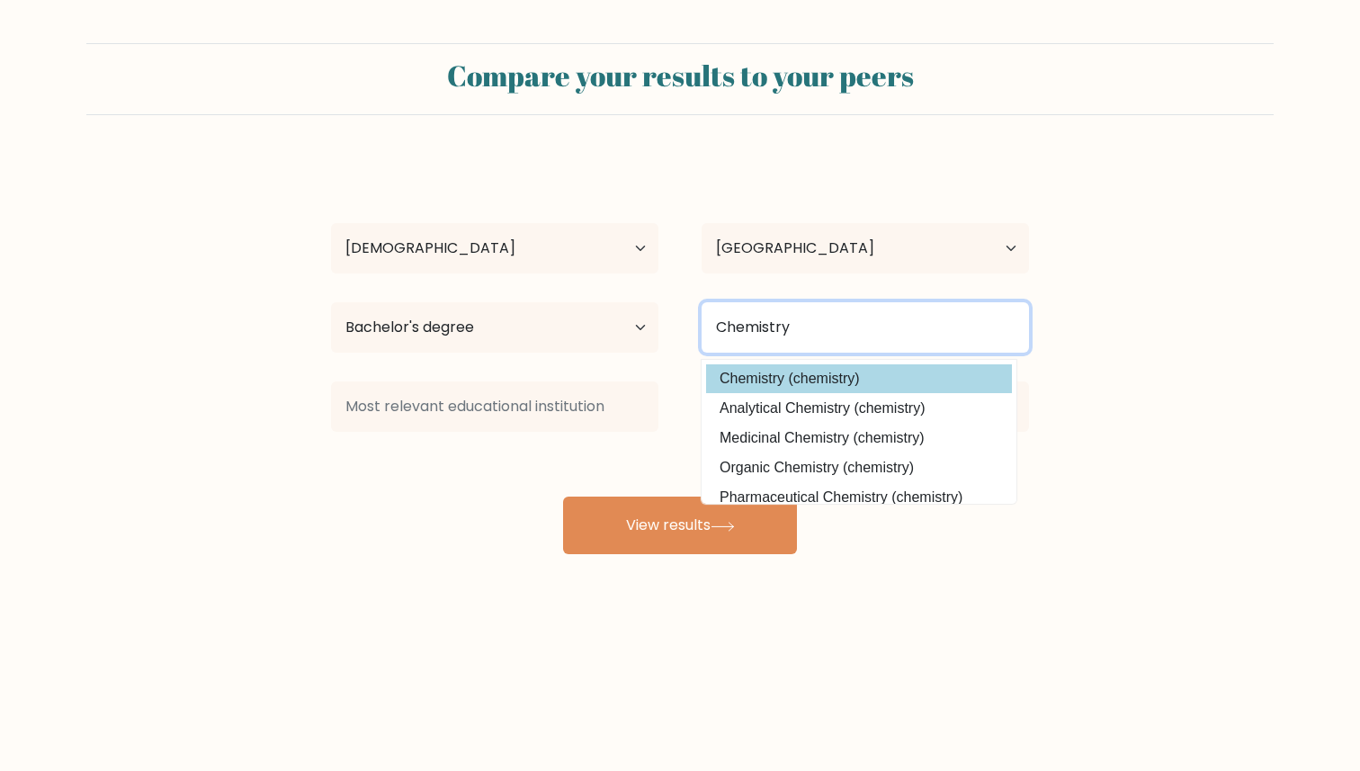
type input "Chemistry"
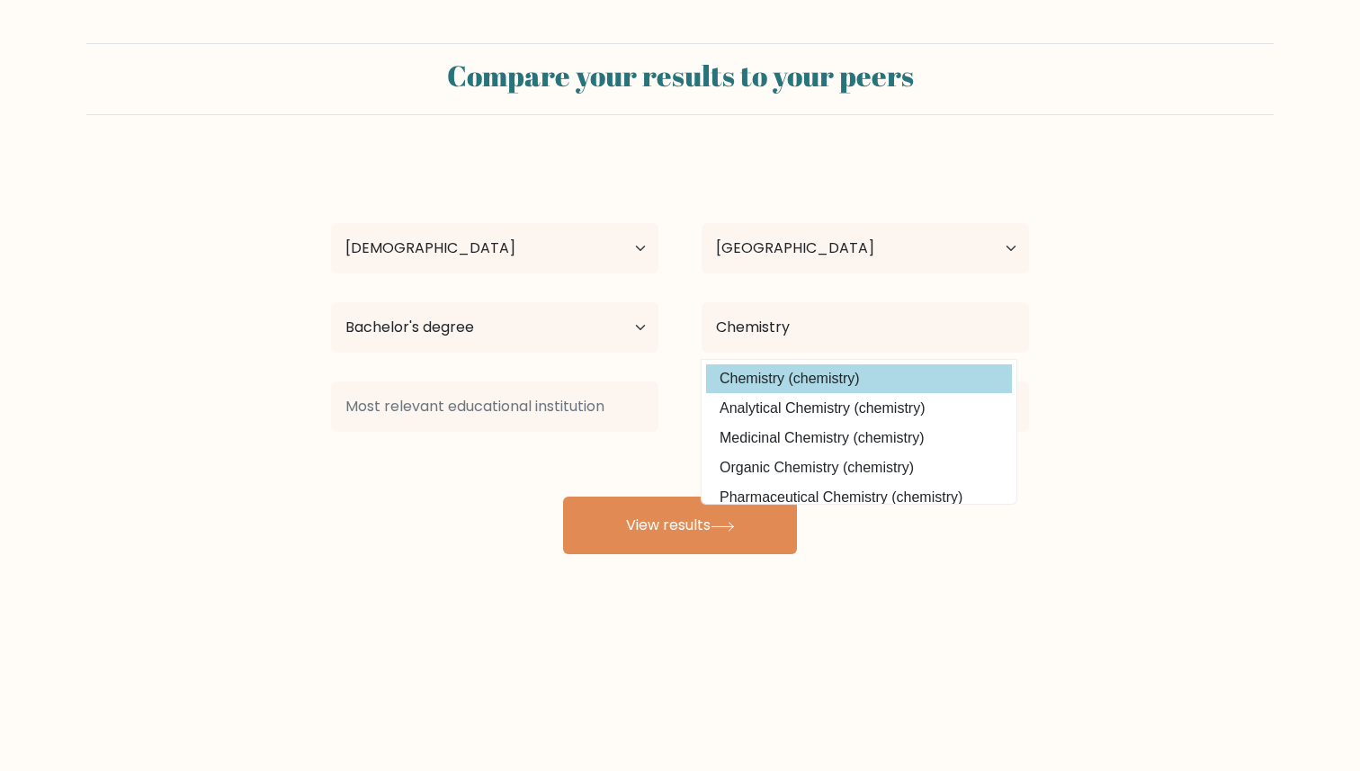
click at [743, 375] on option "Chemistry (chemistry)" at bounding box center [859, 378] width 306 height 29
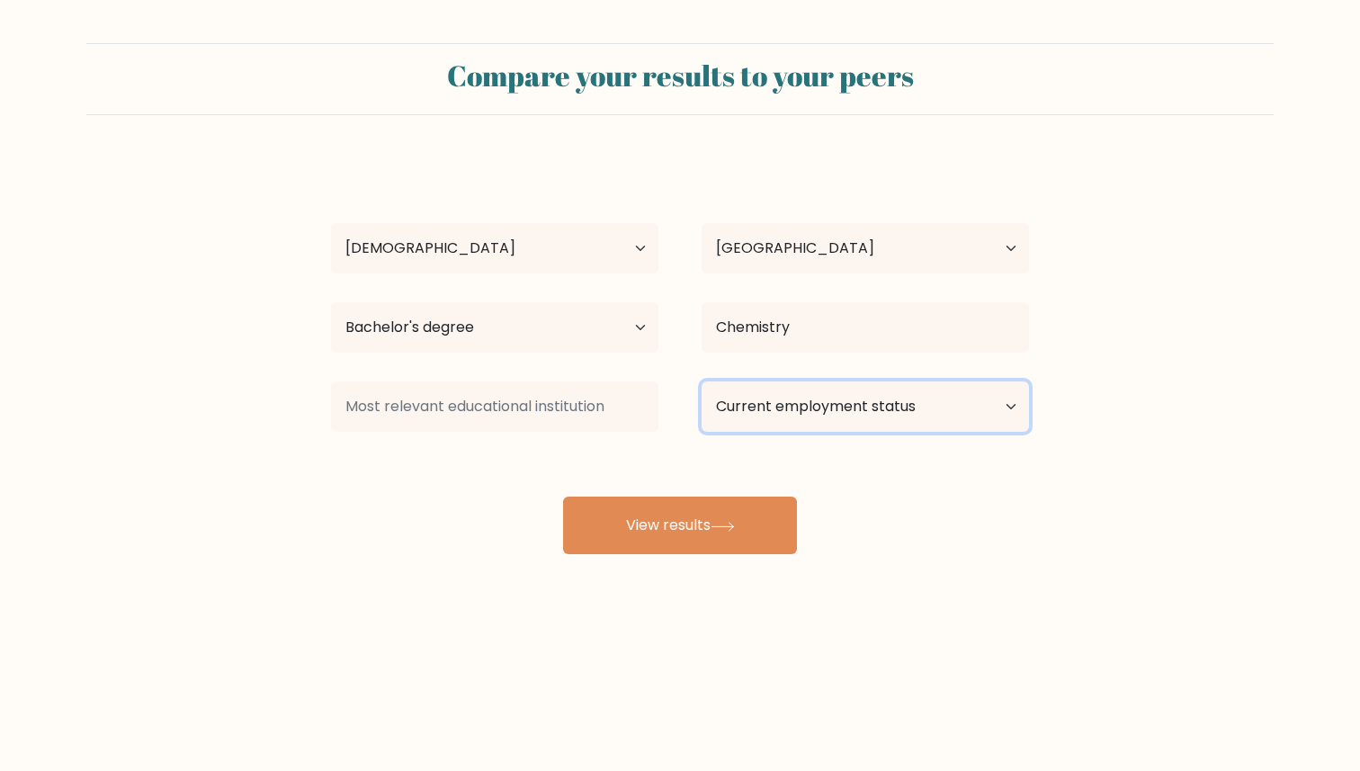
click at [754, 401] on select "Current employment status Employed Student Retired Other / prefer not to answer" at bounding box center [864, 406] width 327 height 50
click at [701, 381] on select "Current employment status Employed Student Retired Other / prefer not to answer" at bounding box center [864, 406] width 327 height 50
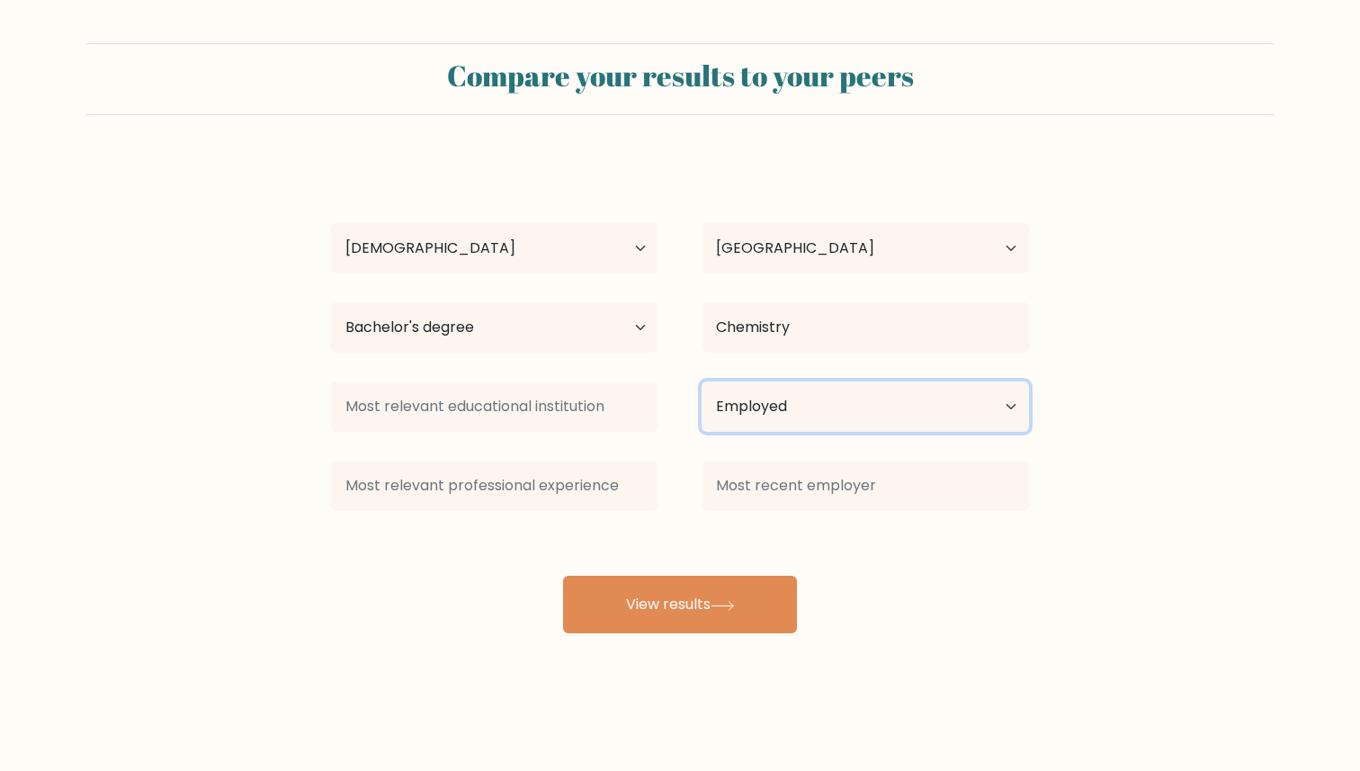
click at [772, 415] on select "Current employment status Employed Student Retired Other / prefer not to answer" at bounding box center [864, 406] width 327 height 50
select select "student"
click at [701, 381] on select "Current employment status Employed Student Retired Other / prefer not to answer" at bounding box center [864, 406] width 327 height 50
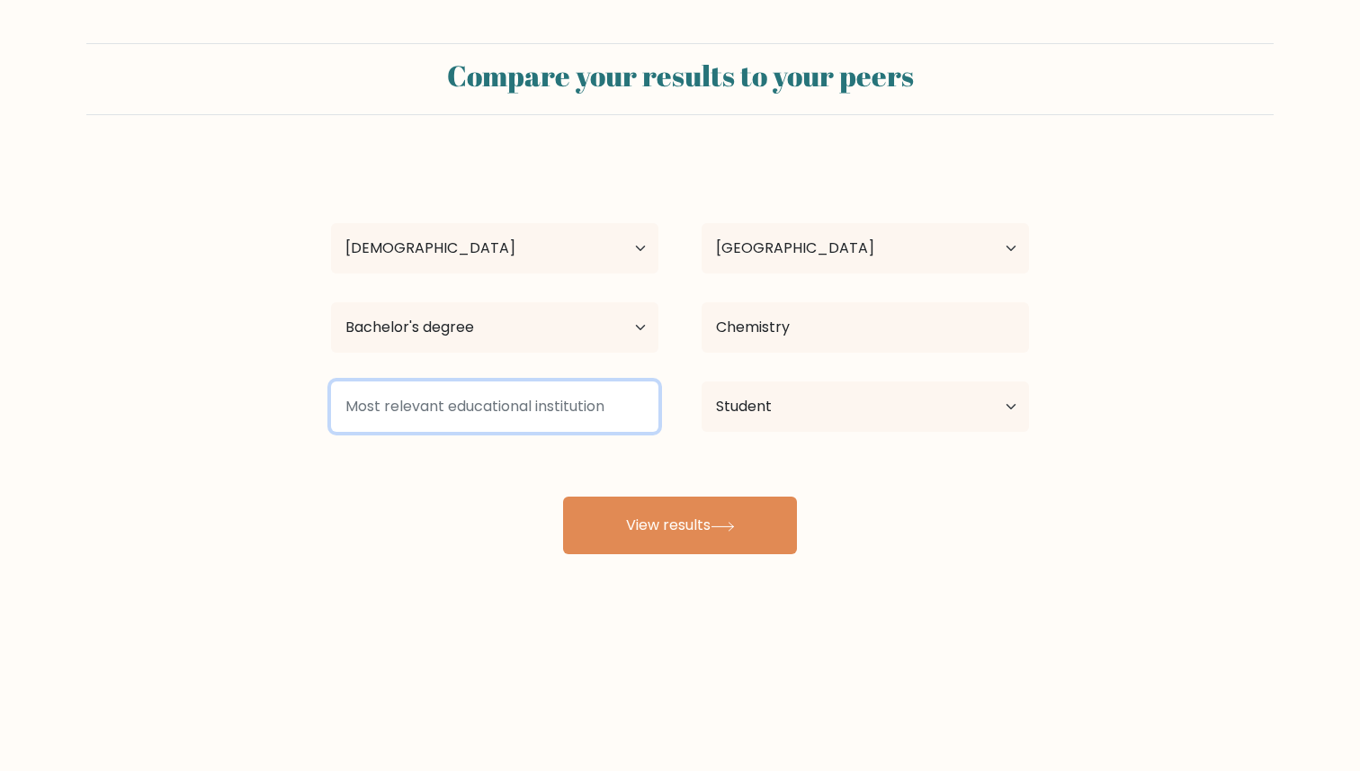
click at [600, 415] on input at bounding box center [494, 406] width 327 height 50
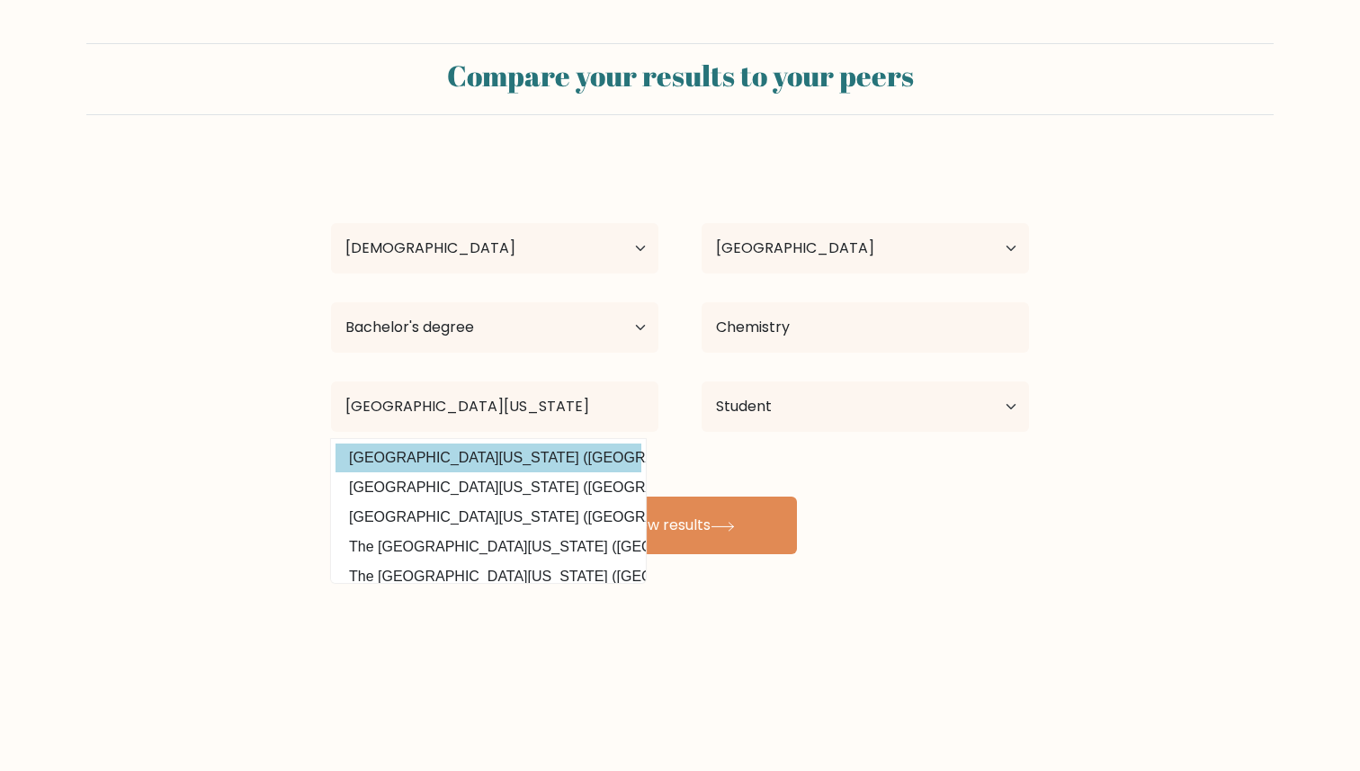
click at [559, 459] on option "University of North Texas (United States)" at bounding box center [488, 457] width 306 height 29
type input "University of North Texas"
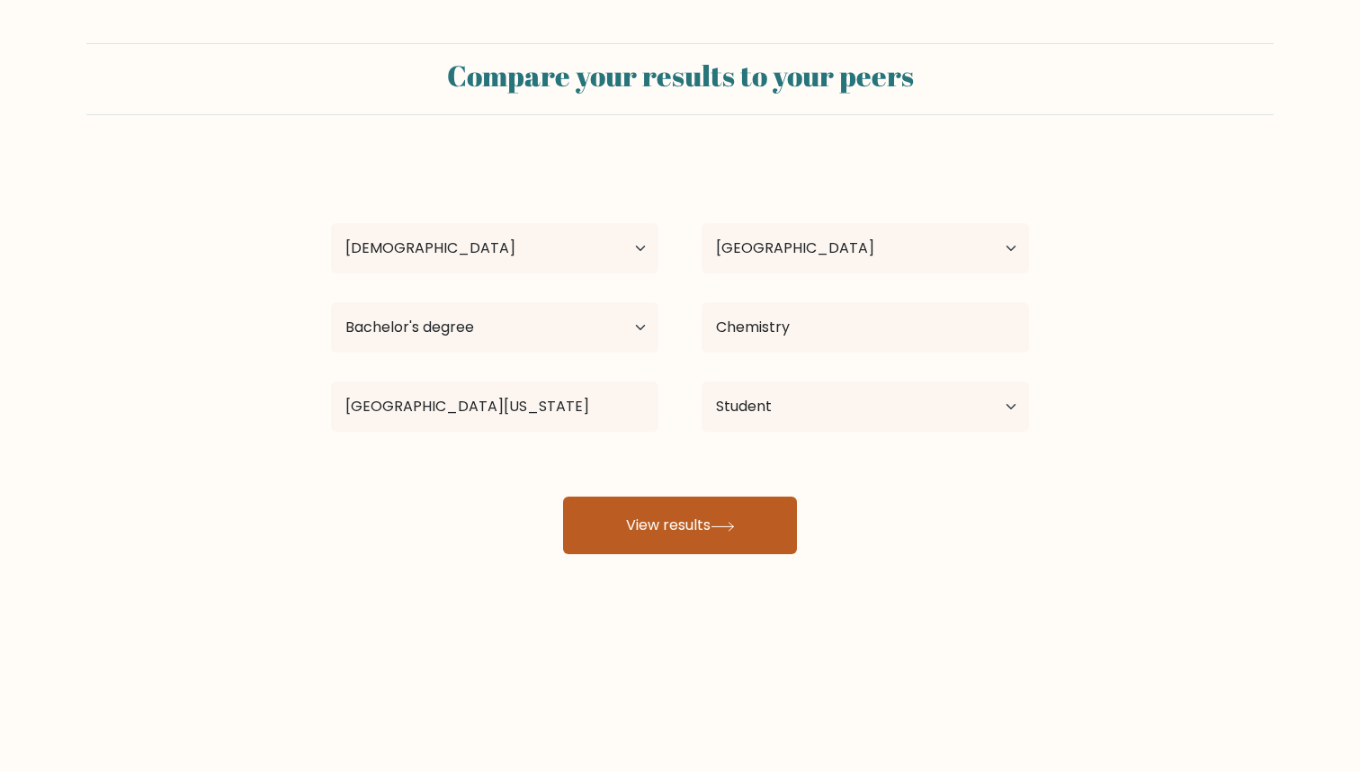
click at [631, 531] on button "View results" at bounding box center [680, 525] width 234 height 58
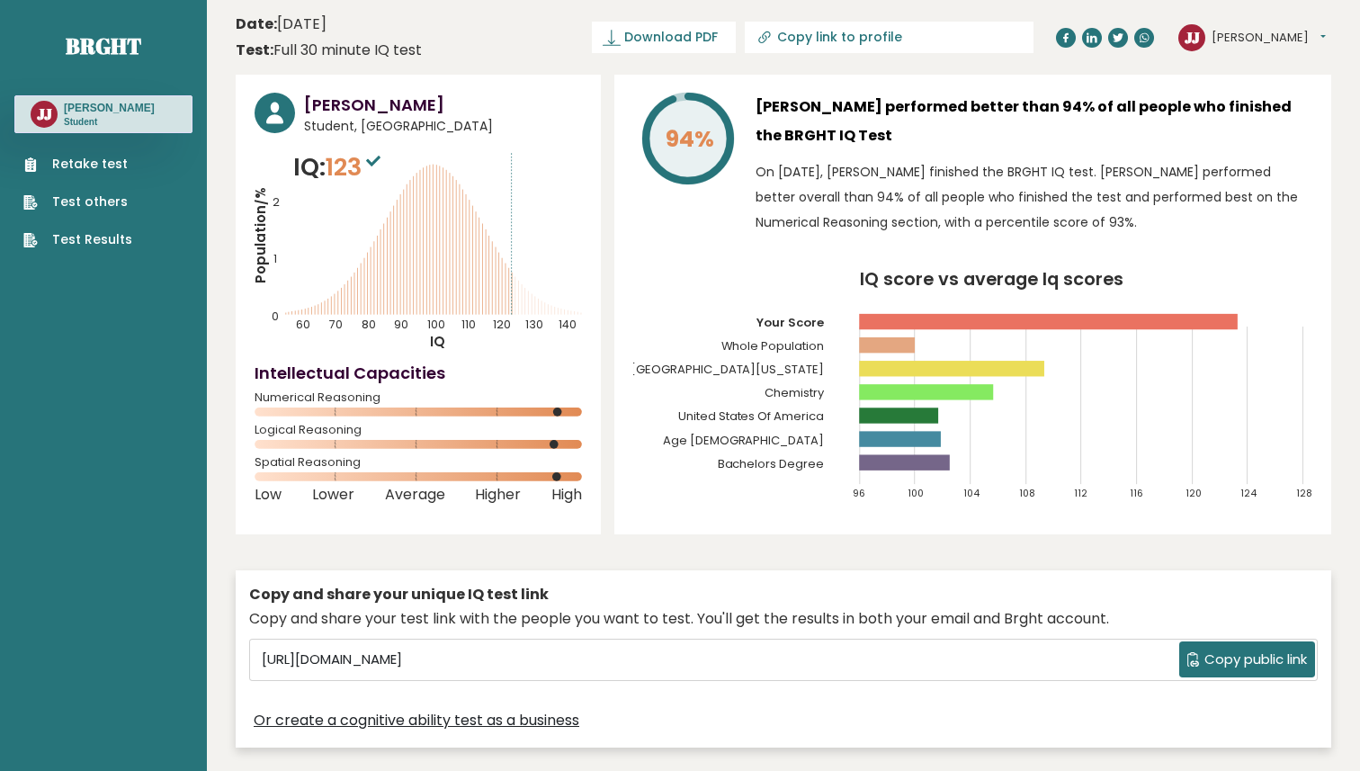
click at [93, 158] on link "Retake test" at bounding box center [77, 164] width 109 height 19
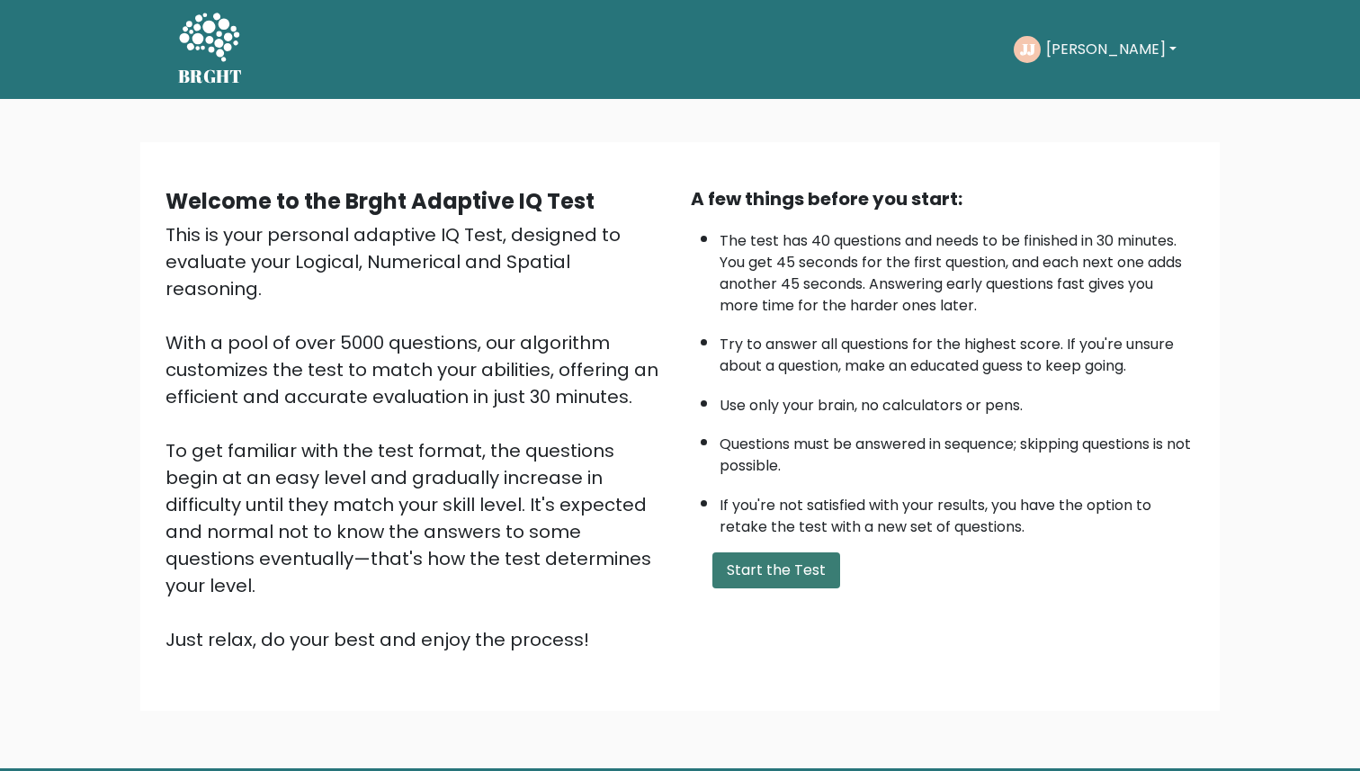
click at [755, 564] on button "Start the Test" at bounding box center [776, 570] width 128 height 36
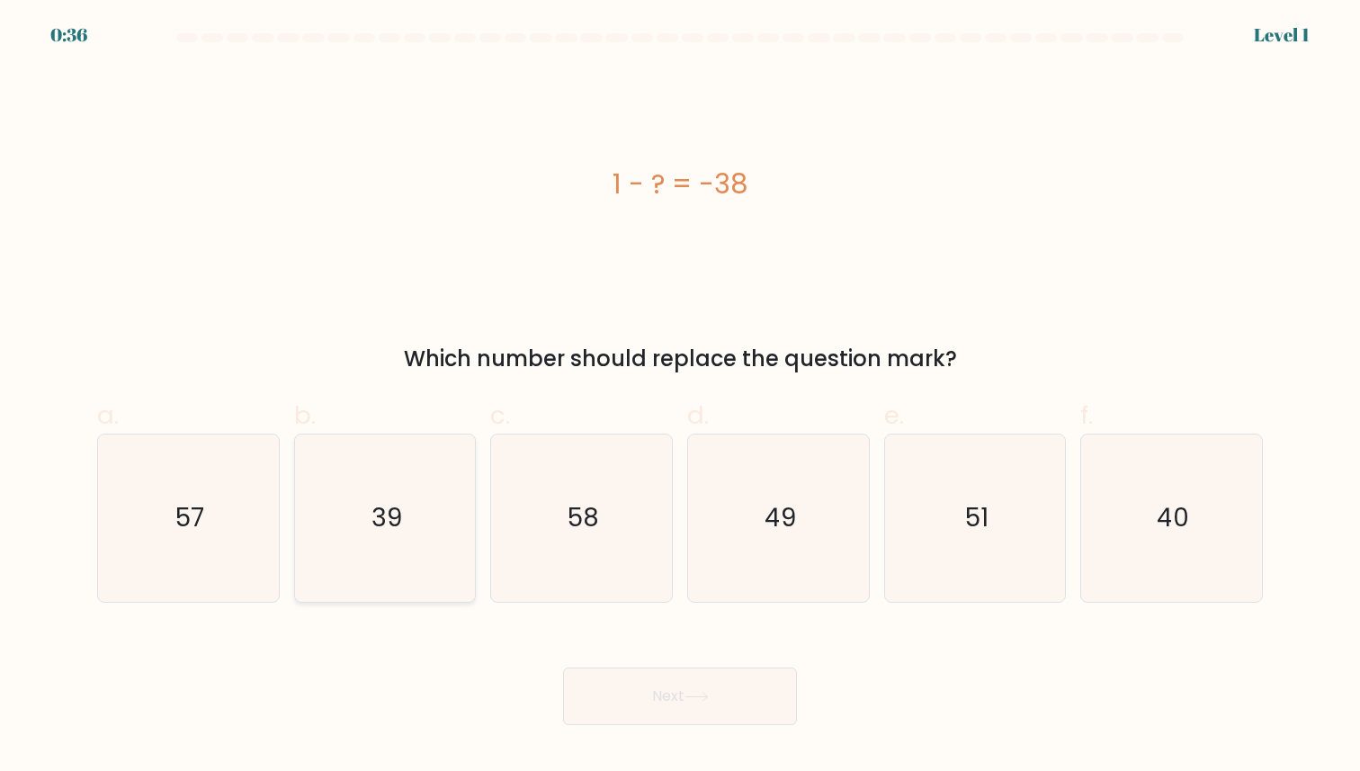
click at [415, 520] on icon "39" at bounding box center [384, 517] width 166 height 166
click at [680, 397] on input "b. 39" at bounding box center [680, 392] width 1 height 12
radio input "true"
click at [692, 689] on button "Next" at bounding box center [680, 696] width 234 height 58
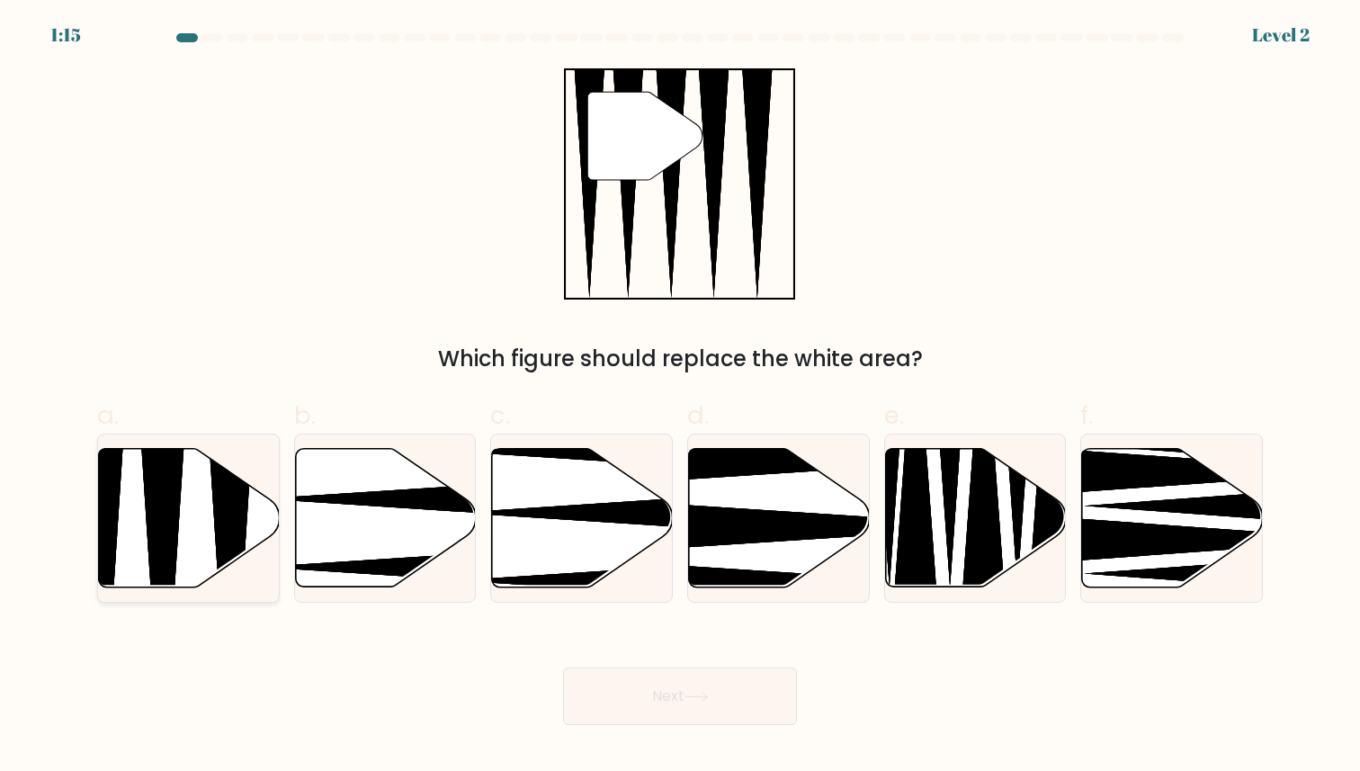
click at [202, 542] on icon at bounding box center [189, 517] width 181 height 138
click at [680, 397] on input "a." at bounding box center [680, 392] width 1 height 12
radio input "true"
click at [614, 704] on button "Next" at bounding box center [680, 696] width 234 height 58
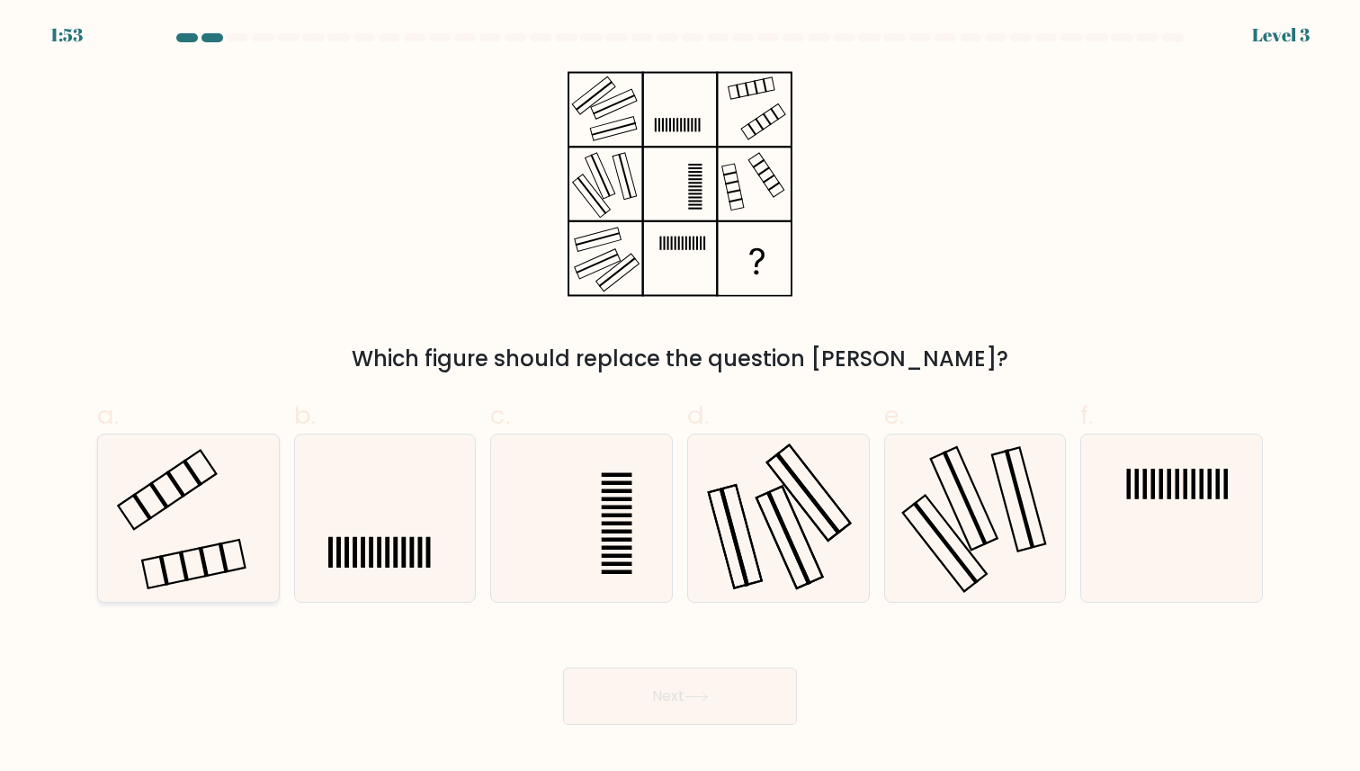
click at [228, 456] on icon at bounding box center [188, 517] width 166 height 166
click at [680, 397] on input "a." at bounding box center [680, 392] width 1 height 12
radio input "true"
click at [603, 705] on button "Next" at bounding box center [680, 696] width 234 height 58
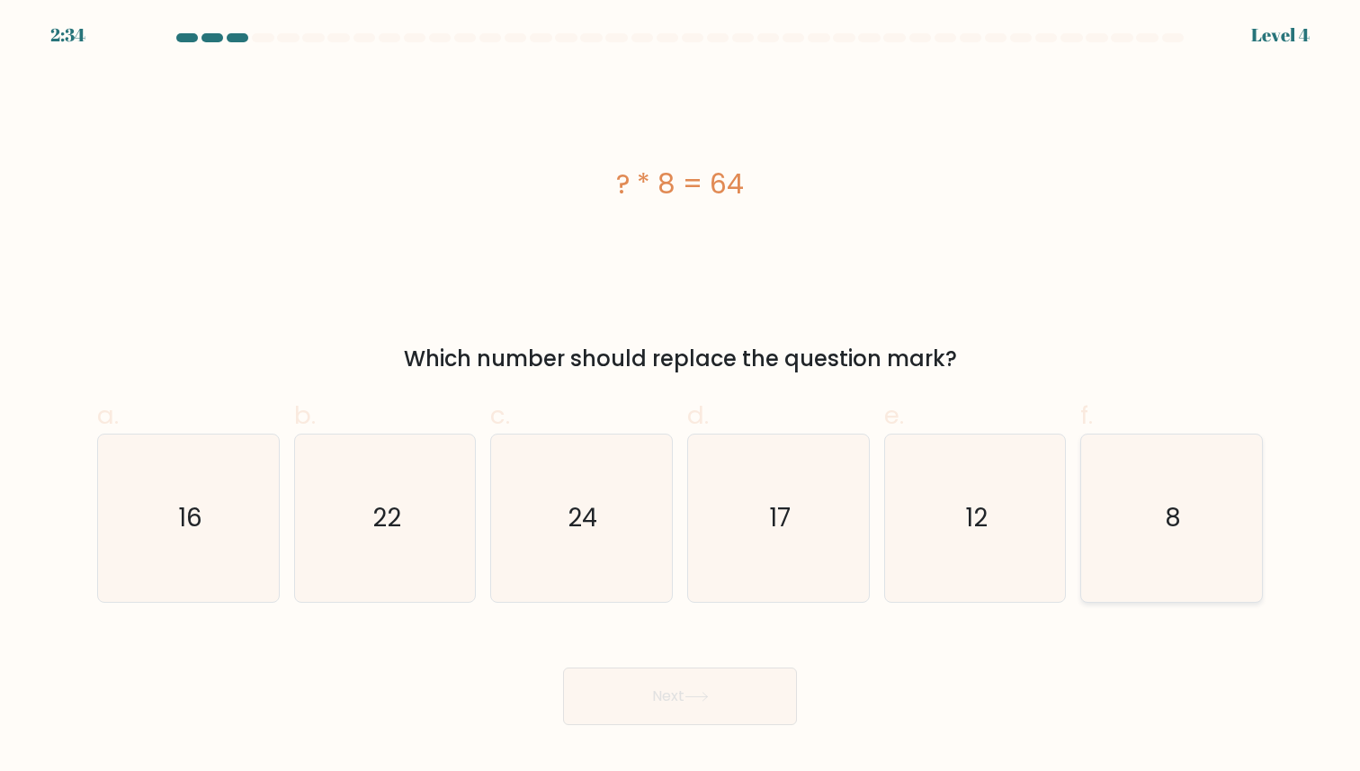
click at [1176, 513] on text "8" at bounding box center [1172, 518] width 16 height 35
click at [681, 397] on input "f. 8" at bounding box center [680, 392] width 1 height 12
radio input "true"
click at [681, 683] on button "Next" at bounding box center [680, 696] width 234 height 58
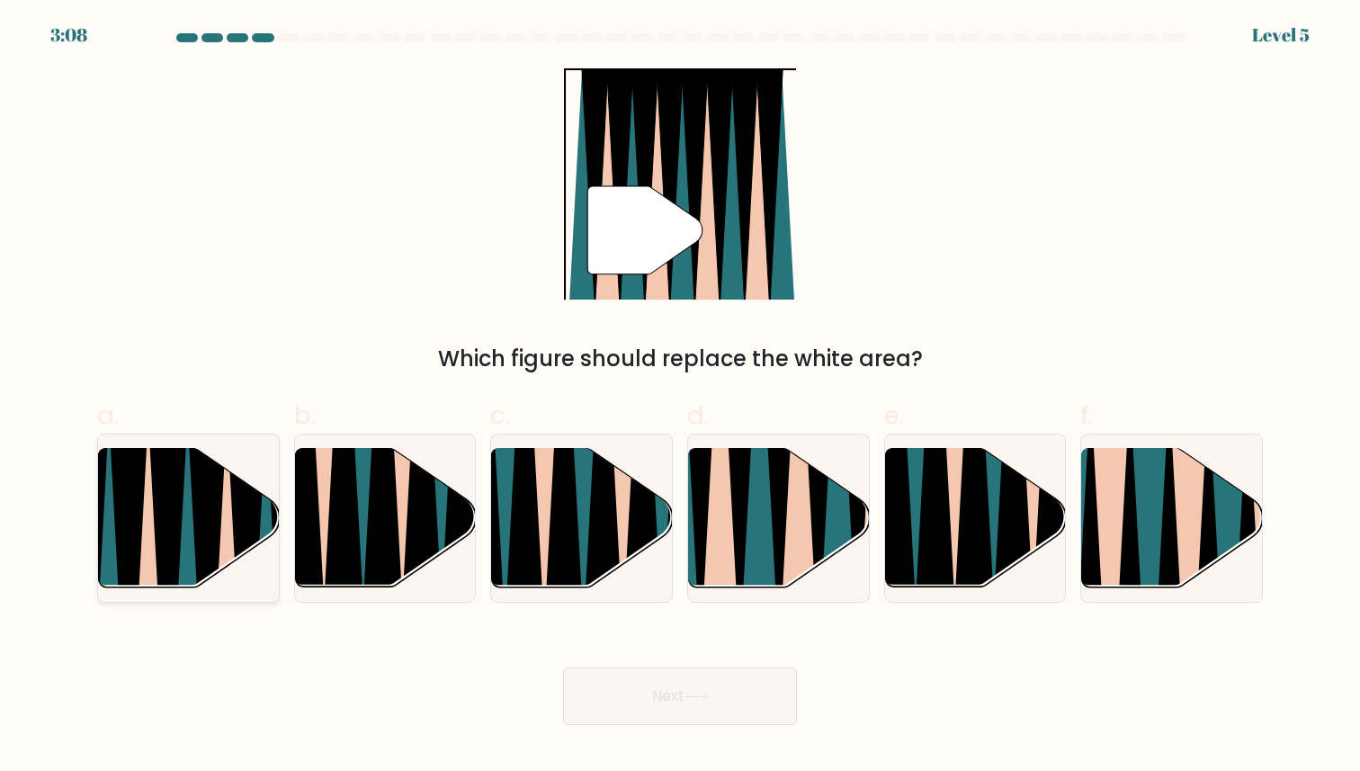
click at [188, 507] on icon at bounding box center [187, 597] width 40 height 361
click at [680, 397] on input "a." at bounding box center [680, 392] width 1 height 12
radio input "true"
click at [682, 680] on button "Next" at bounding box center [680, 696] width 234 height 58
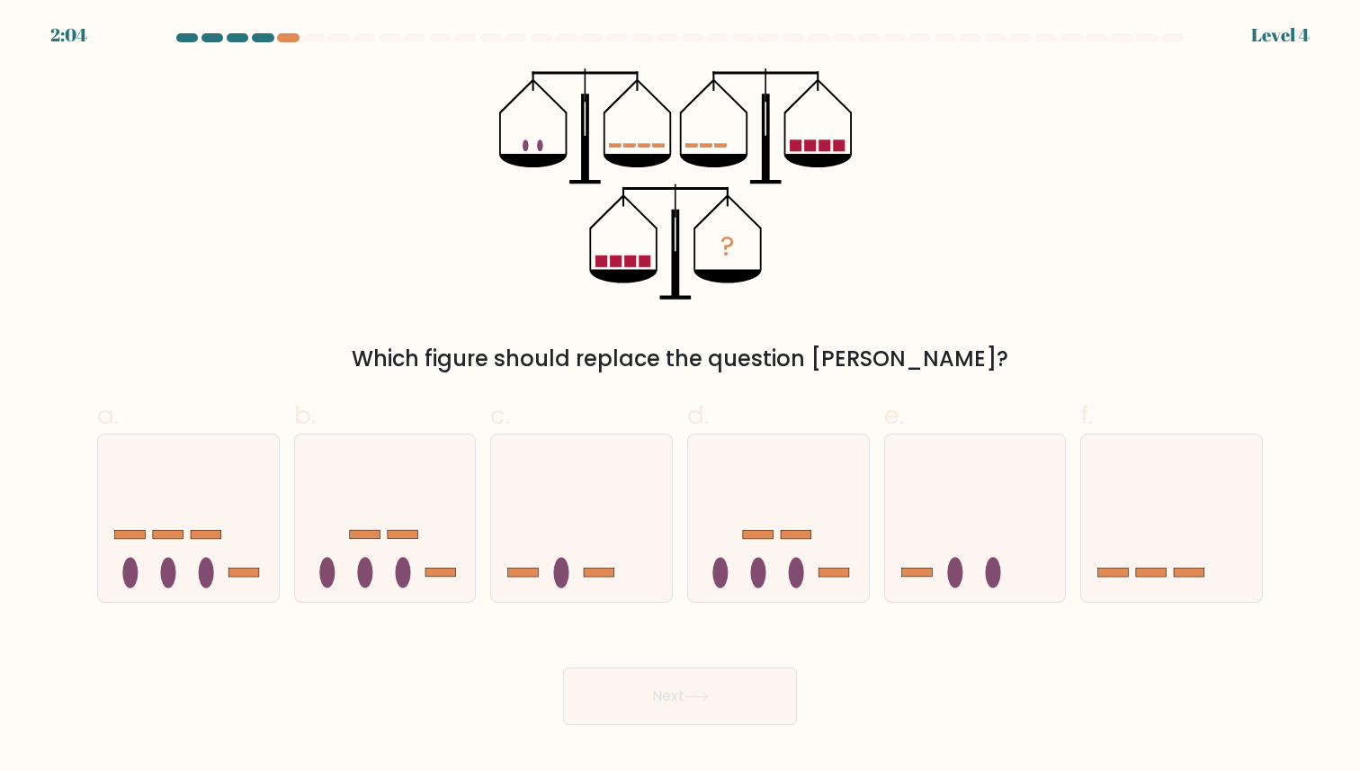
click at [1077, 562] on div "f." at bounding box center [1171, 500] width 197 height 206
click at [1097, 562] on icon at bounding box center [1171, 517] width 181 height 149
click at [681, 397] on input "f." at bounding box center [680, 392] width 1 height 12
radio input "true"
click at [666, 711] on button "Next" at bounding box center [680, 696] width 234 height 58
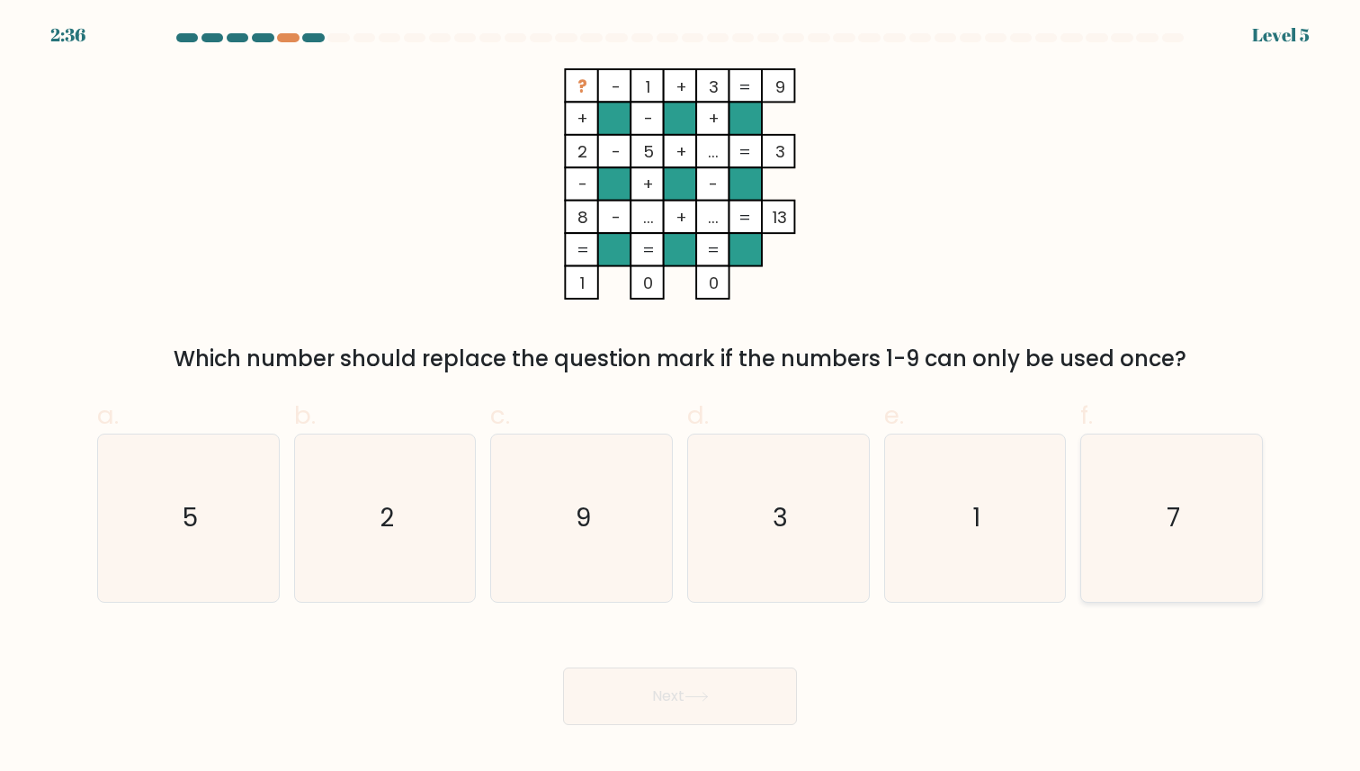
click at [1190, 479] on icon "7" at bounding box center [1171, 517] width 166 height 166
click at [681, 397] on input "f. 7" at bounding box center [680, 392] width 1 height 12
radio input "true"
click at [765, 700] on button "Next" at bounding box center [680, 696] width 234 height 58
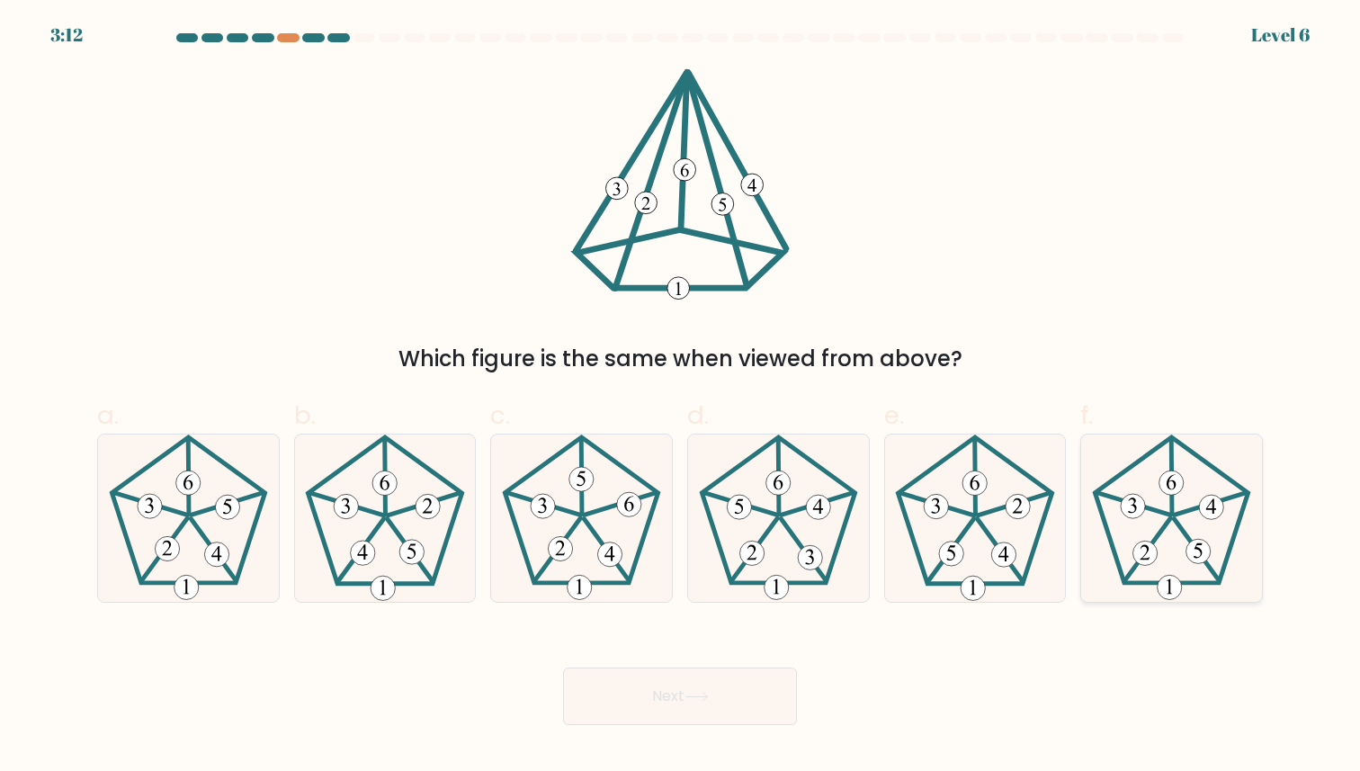
click at [1155, 512] on 141 at bounding box center [1133, 504] width 74 height 22
click at [681, 397] on input "f." at bounding box center [680, 392] width 1 height 12
radio input "true"
click at [754, 705] on button "Next" at bounding box center [680, 696] width 234 height 58
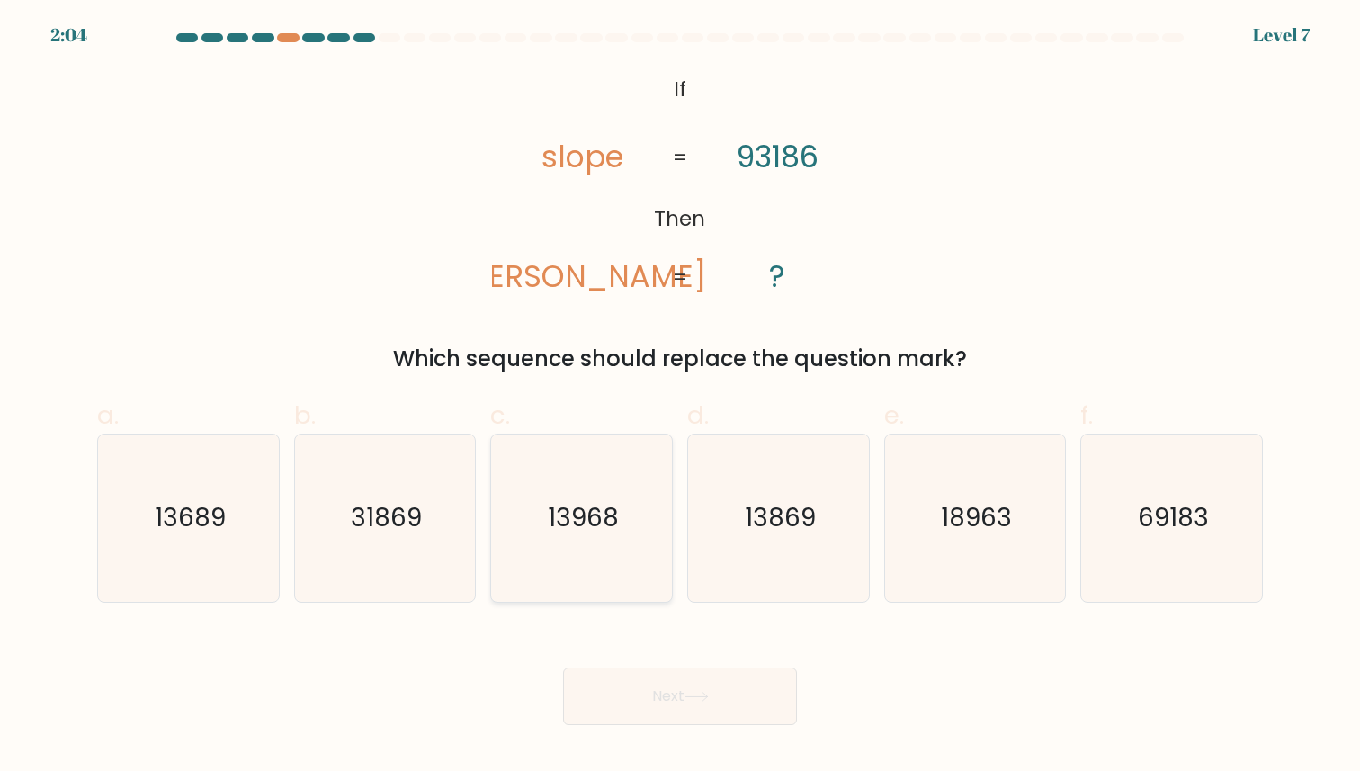
click at [586, 496] on icon "13968" at bounding box center [581, 517] width 166 height 166
click at [680, 397] on input "c. 13968" at bounding box center [680, 392] width 1 height 12
radio input "true"
click at [620, 705] on button "Next" at bounding box center [680, 696] width 234 height 58
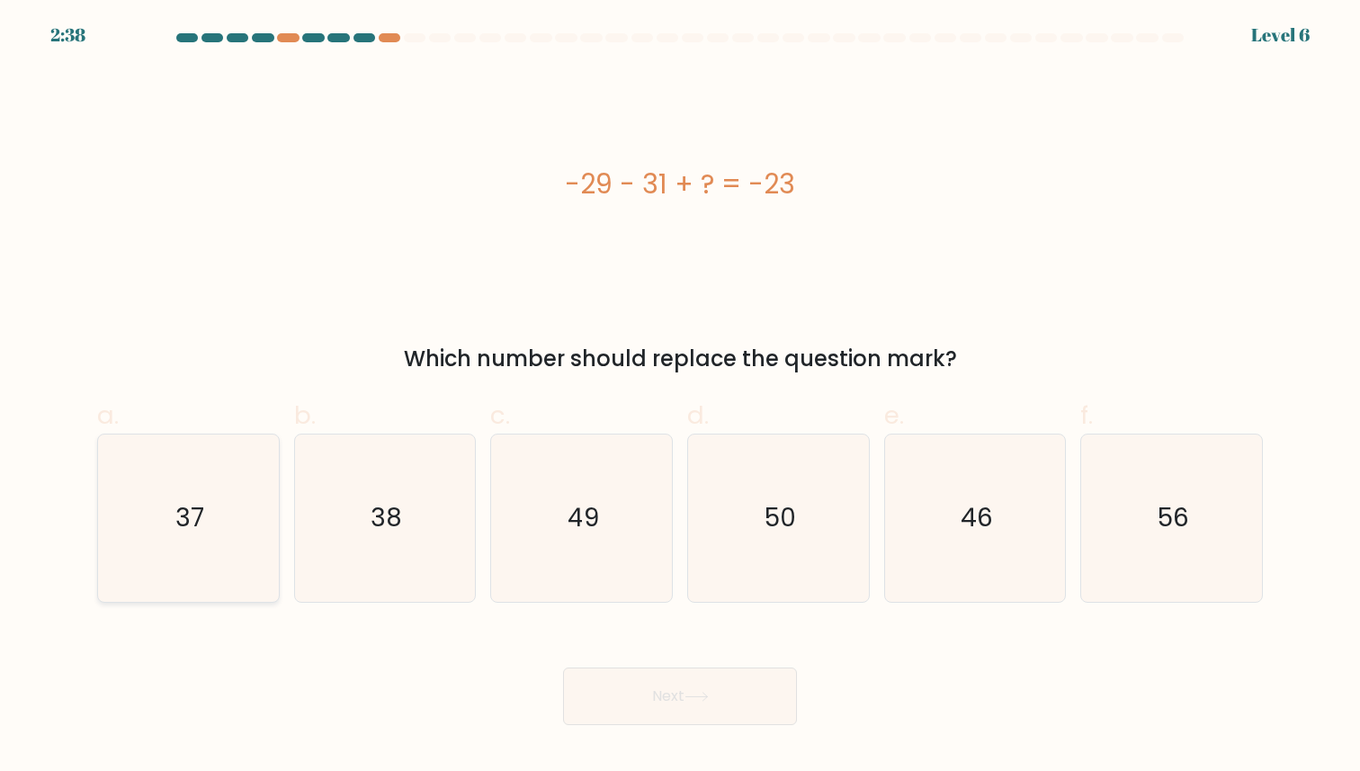
click at [260, 475] on icon "37" at bounding box center [188, 517] width 166 height 166
click at [680, 397] on input "a. 37" at bounding box center [680, 392] width 1 height 12
radio input "true"
click at [612, 688] on button "Next" at bounding box center [680, 696] width 234 height 58
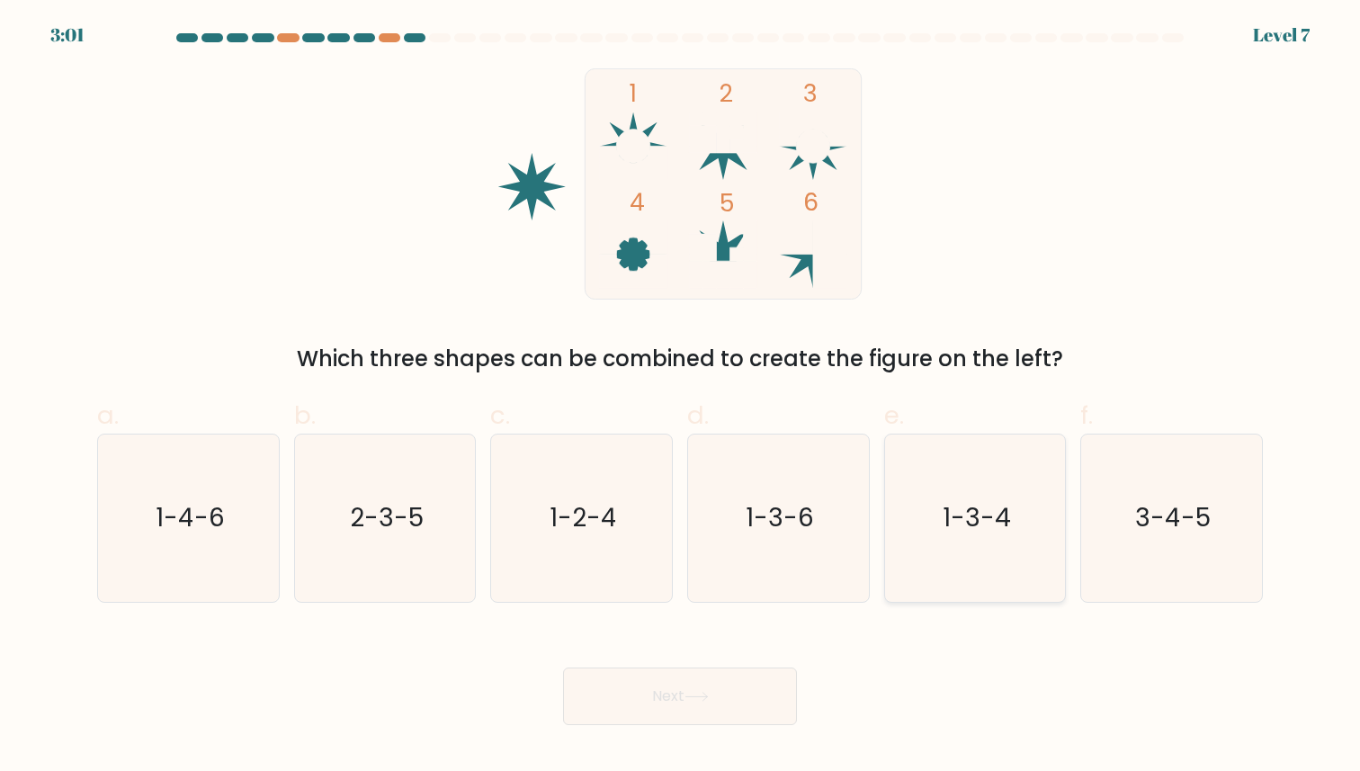
click at [980, 492] on icon "1-3-4" at bounding box center [974, 517] width 166 height 166
click at [681, 397] on input "e. 1-3-4" at bounding box center [680, 392] width 1 height 12
radio input "true"
click at [756, 688] on button "Next" at bounding box center [680, 696] width 234 height 58
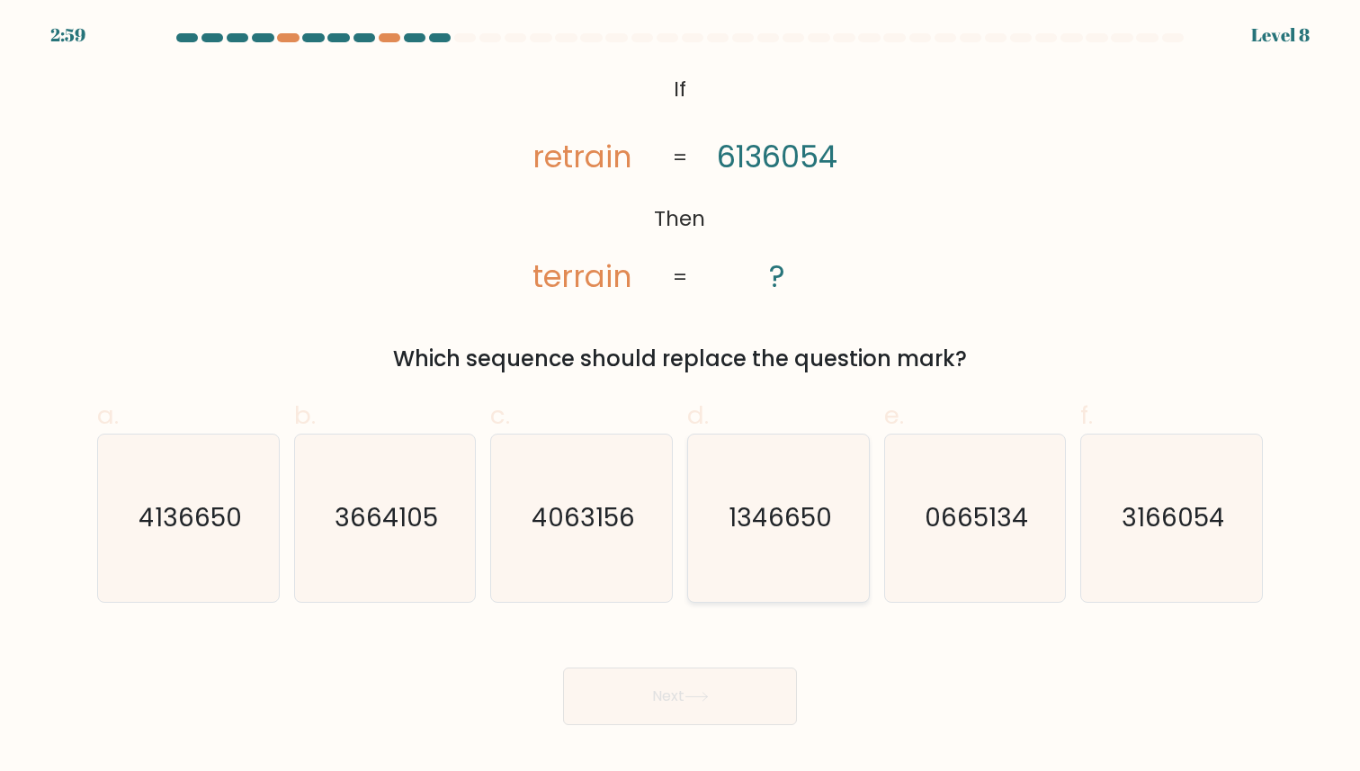
click at [860, 513] on icon "1346650" at bounding box center [778, 517] width 166 height 166
click at [681, 397] on input "d. 1346650" at bounding box center [680, 392] width 1 height 12
radio input "true"
click at [699, 708] on button "Next" at bounding box center [680, 696] width 234 height 58
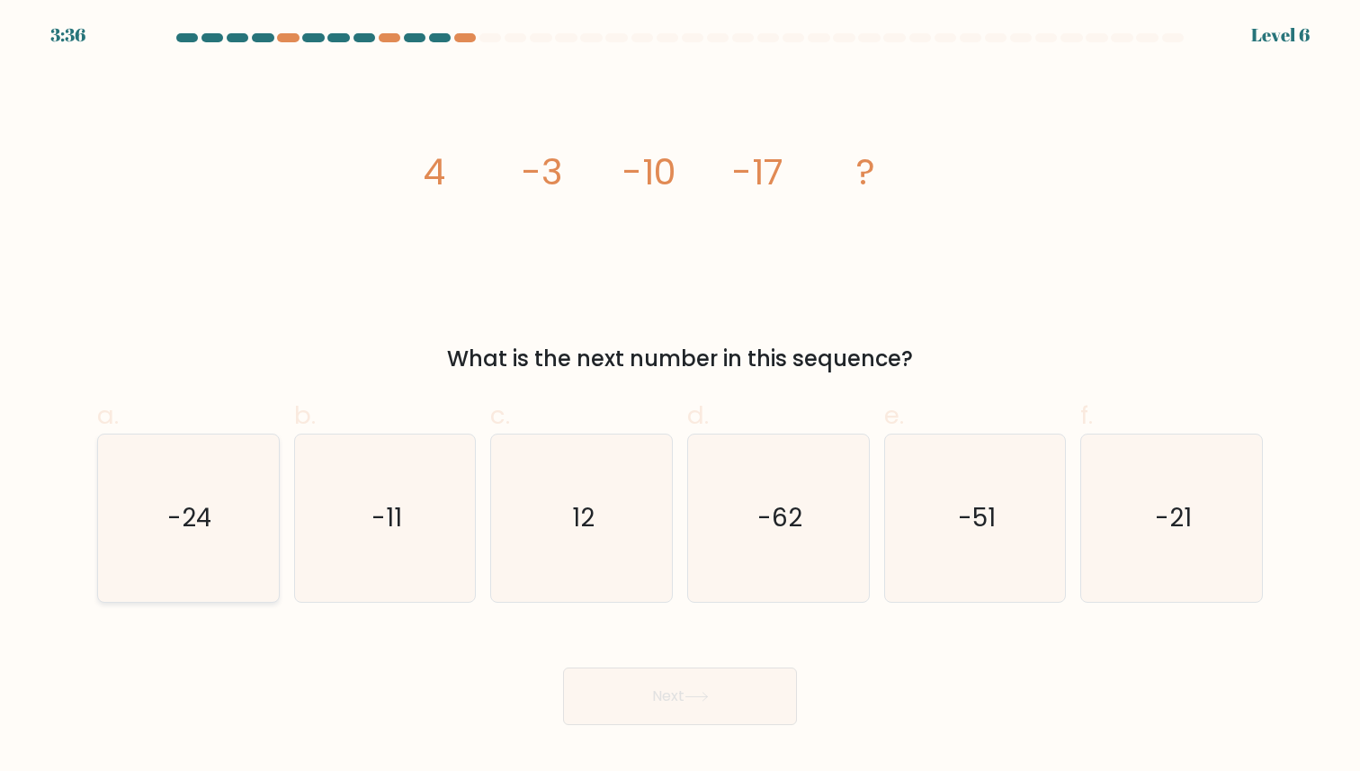
click at [230, 561] on icon "-24" at bounding box center [188, 517] width 166 height 166
click at [680, 397] on input "a. -24" at bounding box center [680, 392] width 1 height 12
radio input "true"
click at [605, 684] on button "Next" at bounding box center [680, 696] width 234 height 58
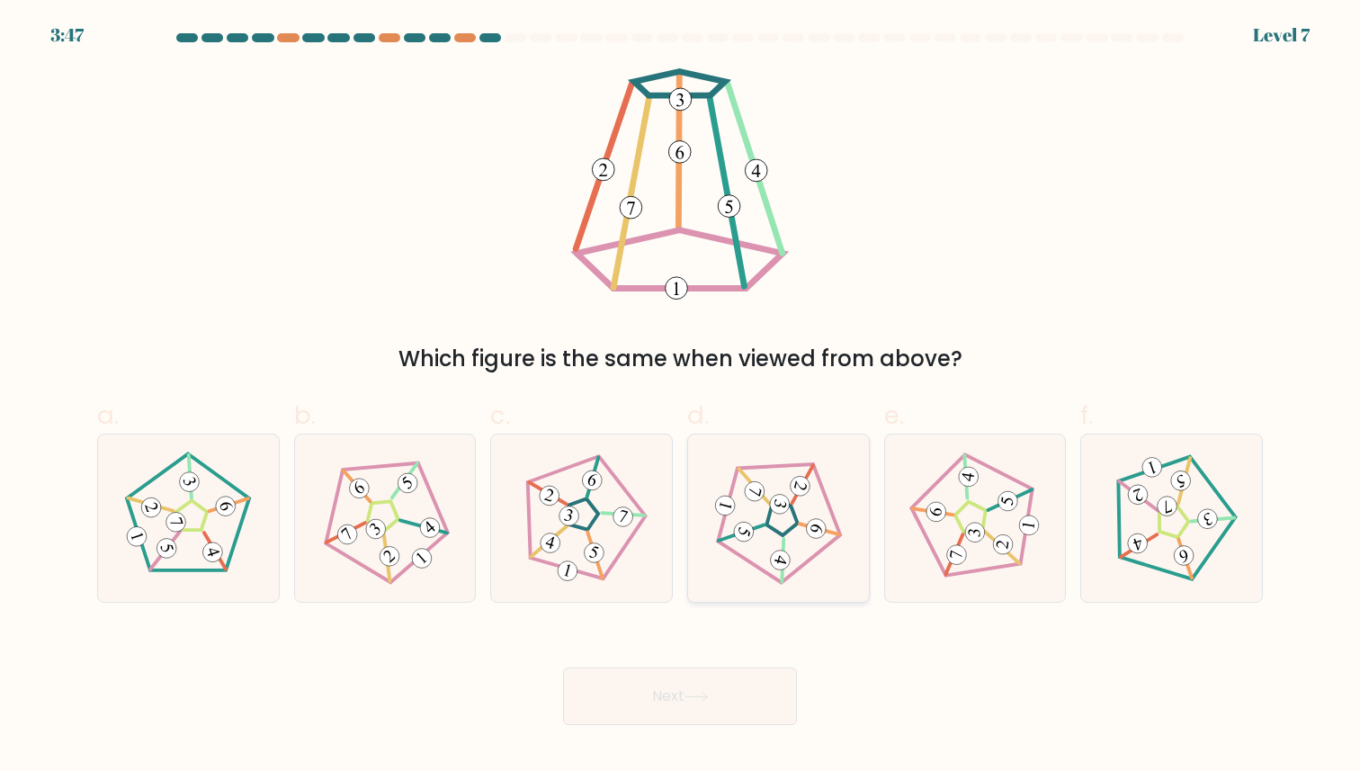
click at [764, 540] on icon at bounding box center [777, 517] width 133 height 133
click at [681, 397] on input "d." at bounding box center [680, 392] width 1 height 12
radio input "true"
click at [677, 681] on button "Next" at bounding box center [680, 696] width 234 height 58
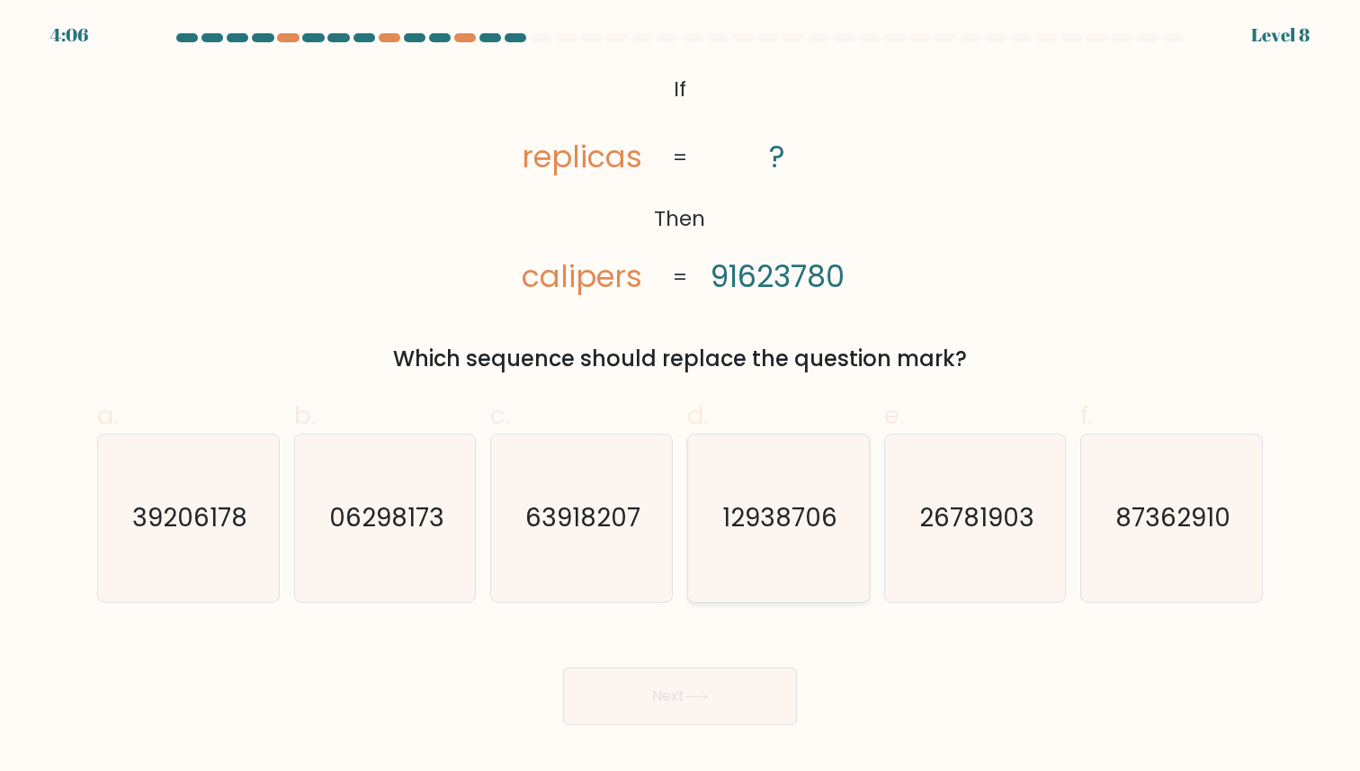
click at [780, 486] on icon "12938706" at bounding box center [778, 517] width 166 height 166
click at [681, 397] on input "d. 12938706" at bounding box center [680, 392] width 1 height 12
radio input "true"
click at [692, 674] on button "Next" at bounding box center [680, 696] width 234 height 58
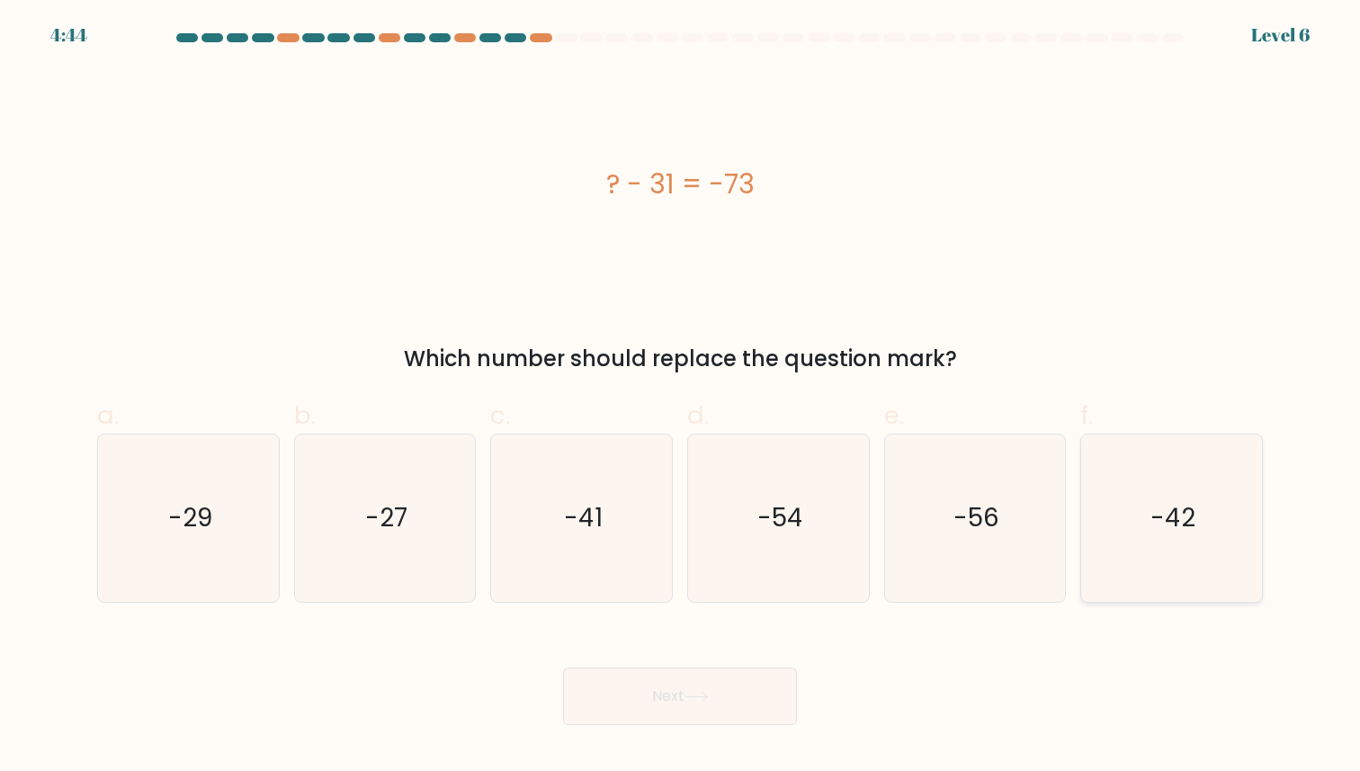
click at [1153, 461] on icon "-42" at bounding box center [1171, 517] width 166 height 166
click at [681, 397] on input "f. -42" at bounding box center [680, 392] width 1 height 12
radio input "true"
click at [736, 700] on button "Next" at bounding box center [680, 696] width 234 height 58
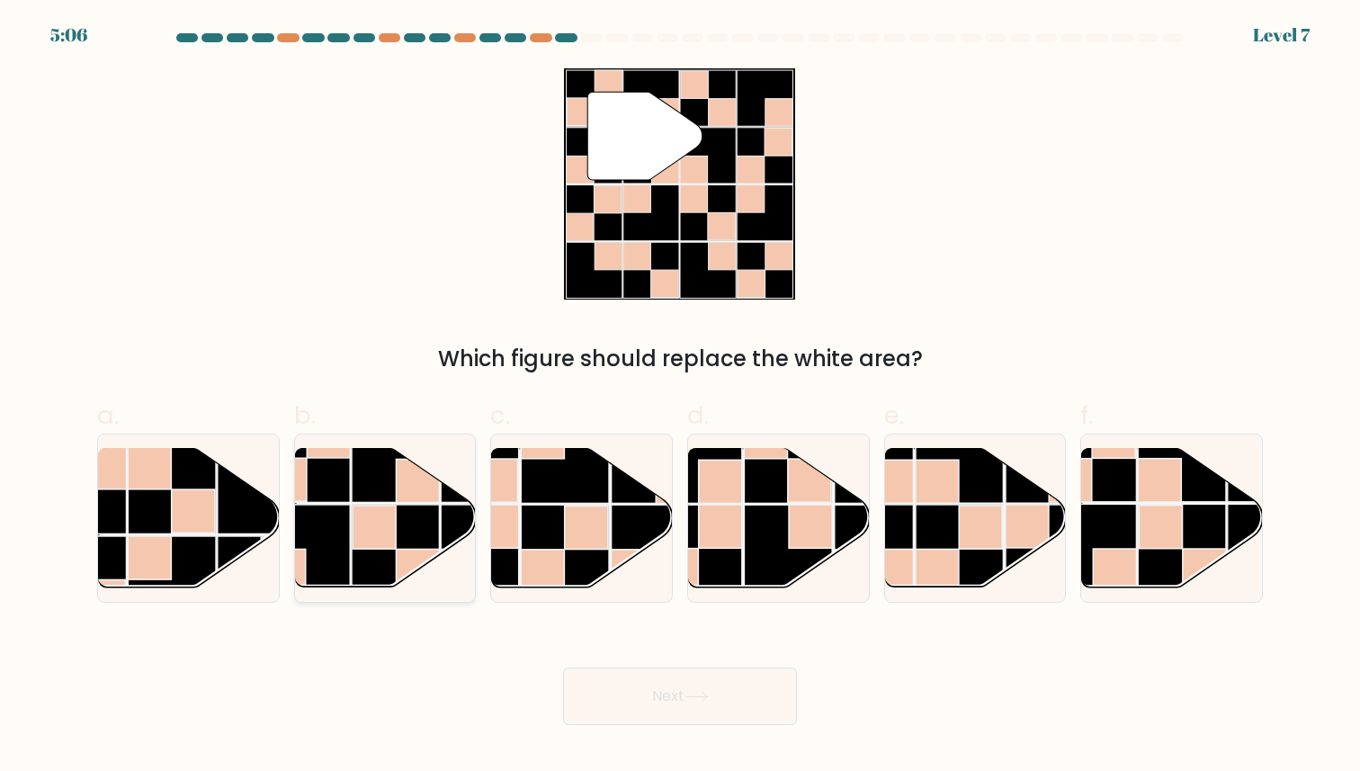
click at [376, 543] on rect at bounding box center [373, 526] width 43 height 43
click at [680, 397] on input "b." at bounding box center [680, 392] width 1 height 12
radio input "true"
click at [691, 704] on button "Next" at bounding box center [680, 696] width 234 height 58
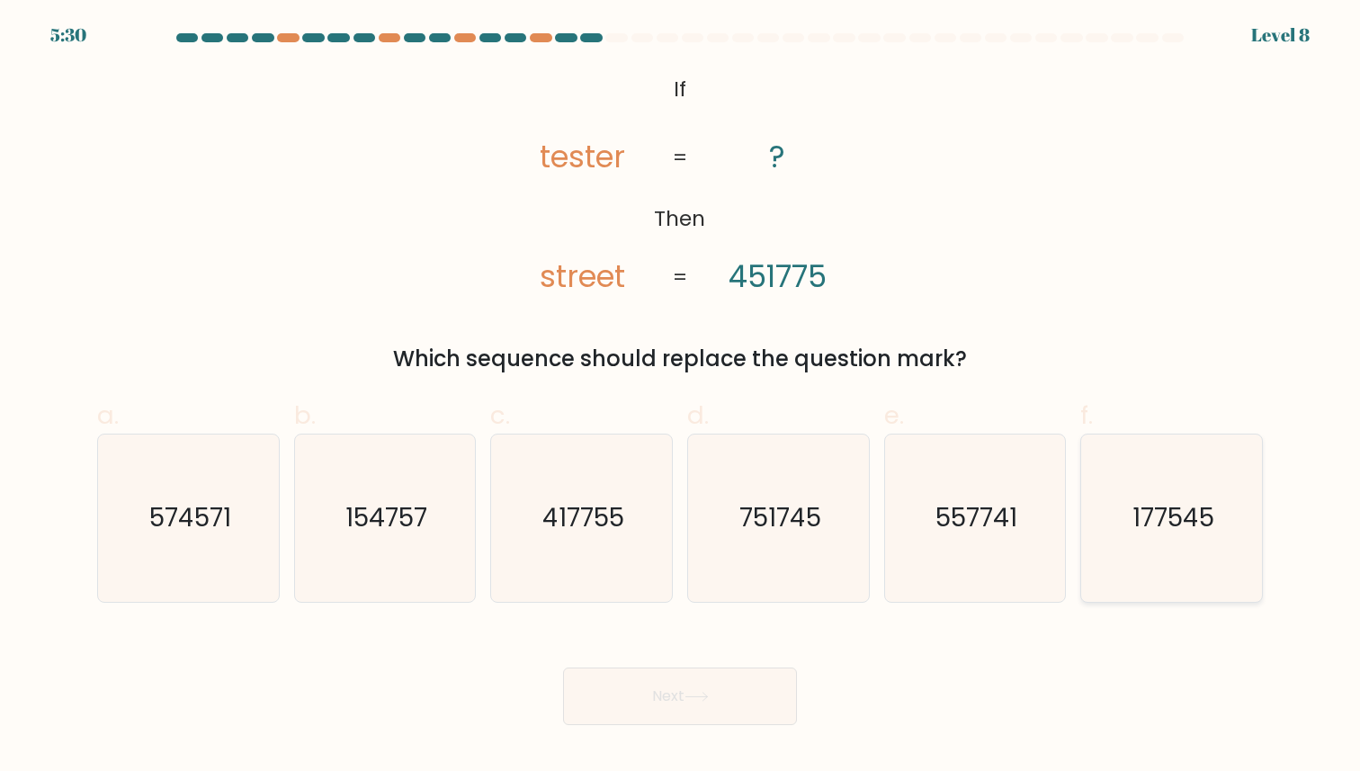
click at [1121, 465] on icon "177545" at bounding box center [1171, 517] width 166 height 166
click at [681, 397] on input "f. 177545" at bounding box center [680, 392] width 1 height 12
radio input "true"
click at [731, 678] on button "Next" at bounding box center [680, 696] width 234 height 58
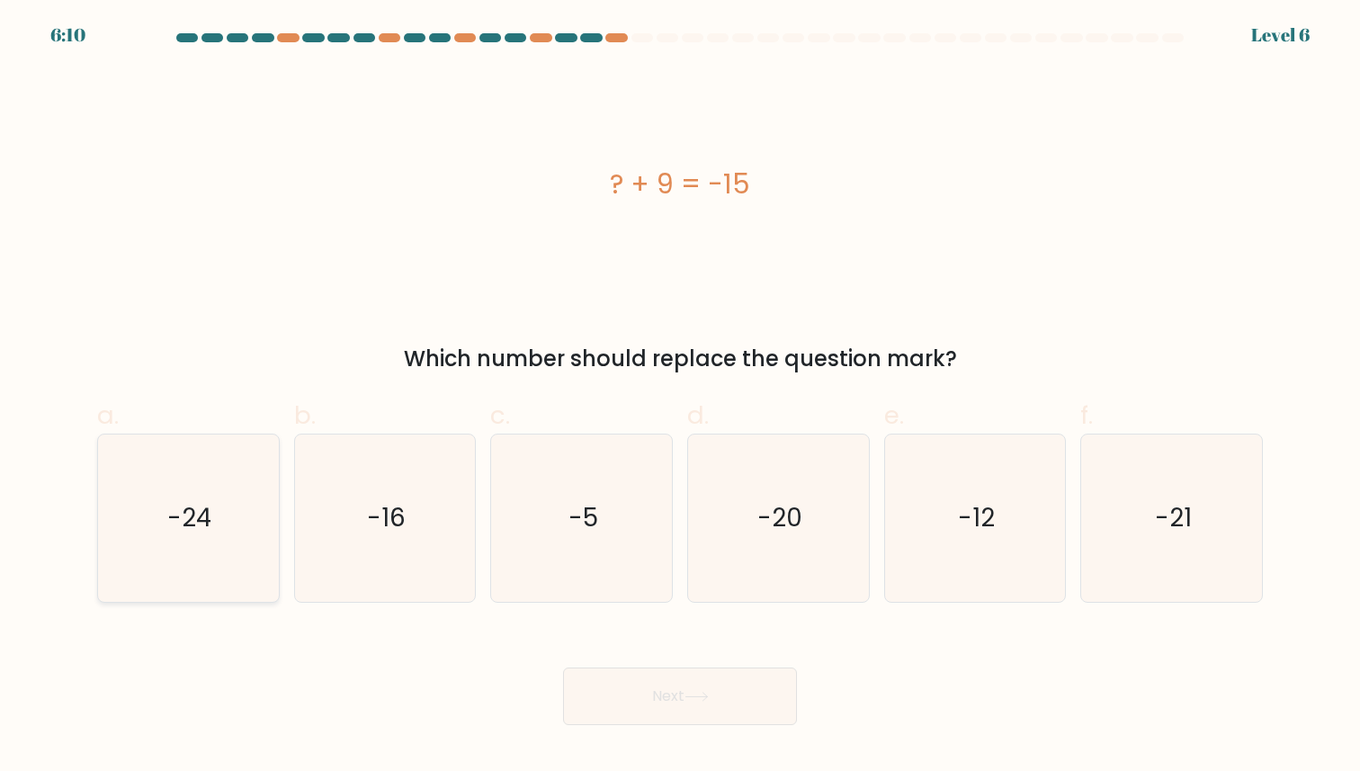
click at [249, 524] on icon "-24" at bounding box center [188, 517] width 166 height 166
click at [680, 397] on input "a. -24" at bounding box center [680, 392] width 1 height 12
radio input "true"
click at [700, 699] on icon at bounding box center [696, 696] width 24 height 10
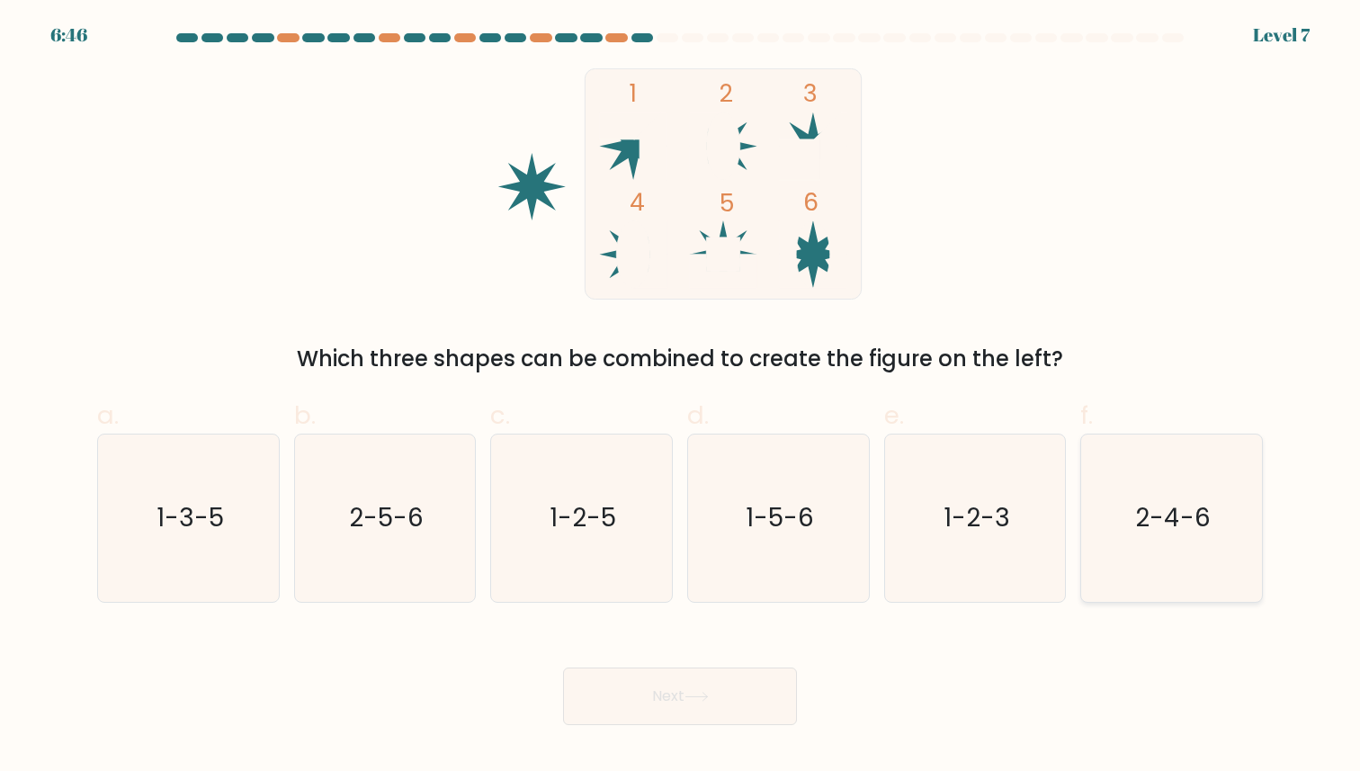
click at [1136, 532] on text "2-4-6" at bounding box center [1173, 518] width 76 height 35
click at [681, 397] on input "f. 2-4-6" at bounding box center [680, 392] width 1 height 12
radio input "true"
click at [709, 683] on button "Next" at bounding box center [680, 696] width 234 height 58
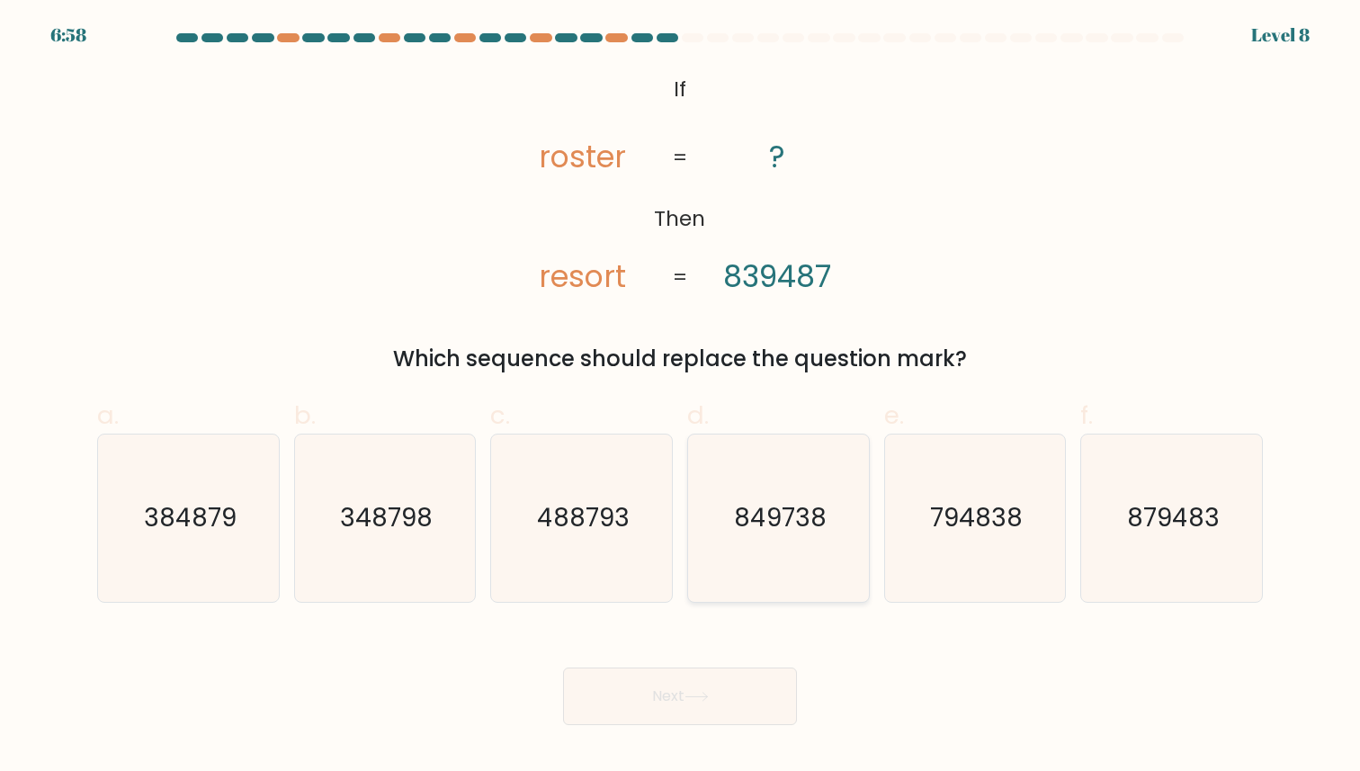
click at [773, 488] on icon "849738" at bounding box center [778, 517] width 166 height 166
click at [681, 397] on input "d. 849738" at bounding box center [680, 392] width 1 height 12
radio input "true"
click at [668, 670] on button "Next" at bounding box center [680, 696] width 234 height 58
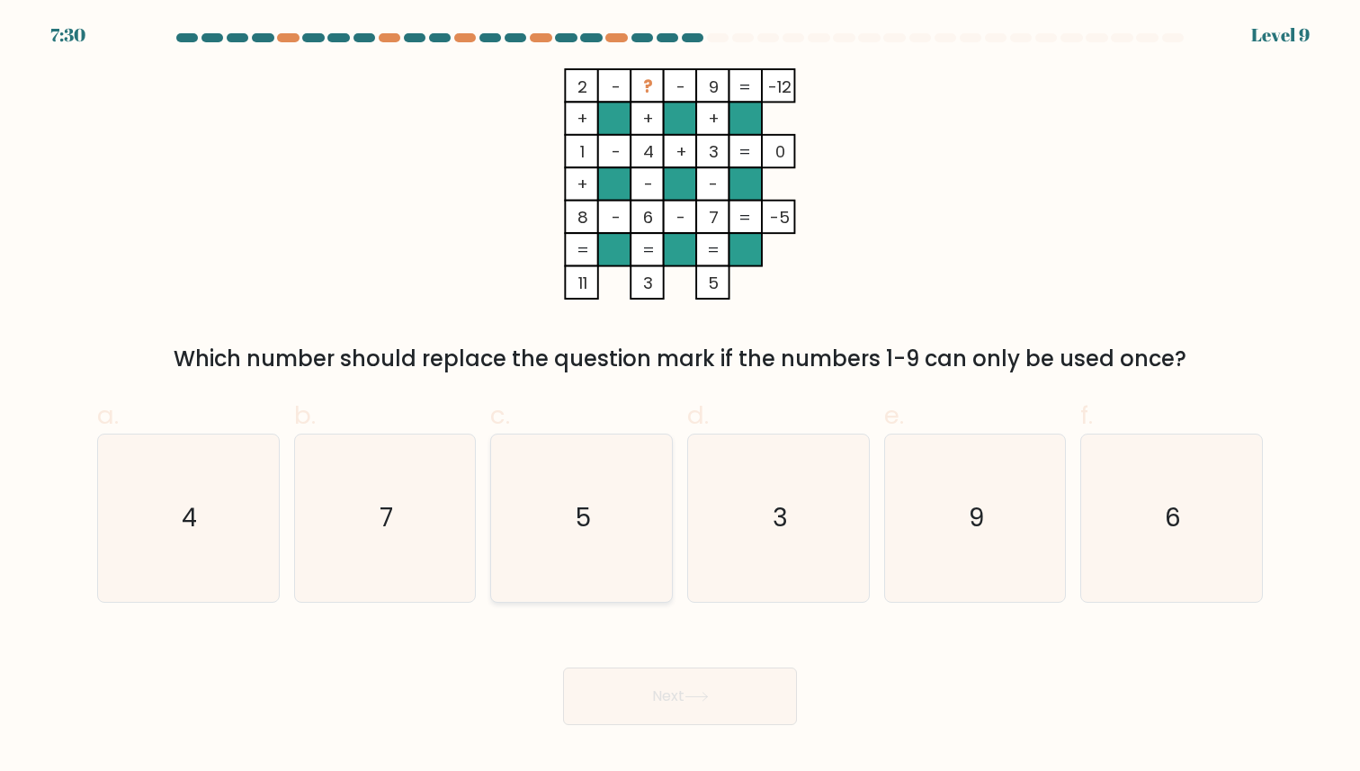
click at [612, 501] on icon "5" at bounding box center [581, 517] width 166 height 166
click at [680, 397] on input "c. 5" at bounding box center [680, 392] width 1 height 12
radio input "true"
click at [651, 694] on button "Next" at bounding box center [680, 696] width 234 height 58
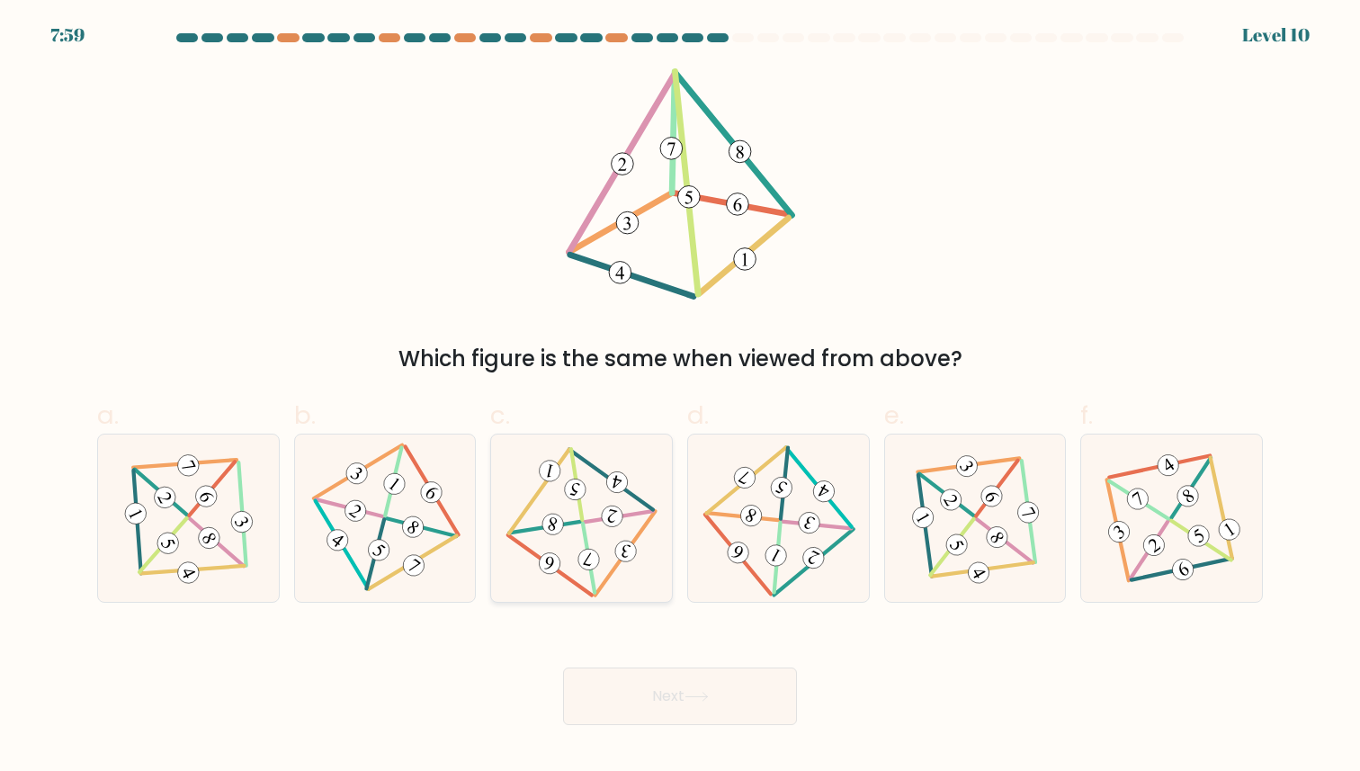
click at [601, 513] on 342 at bounding box center [611, 516] width 25 height 25
click at [680, 397] on input "c." at bounding box center [680, 392] width 1 height 12
radio input "true"
click at [596, 696] on button "Next" at bounding box center [680, 696] width 234 height 58
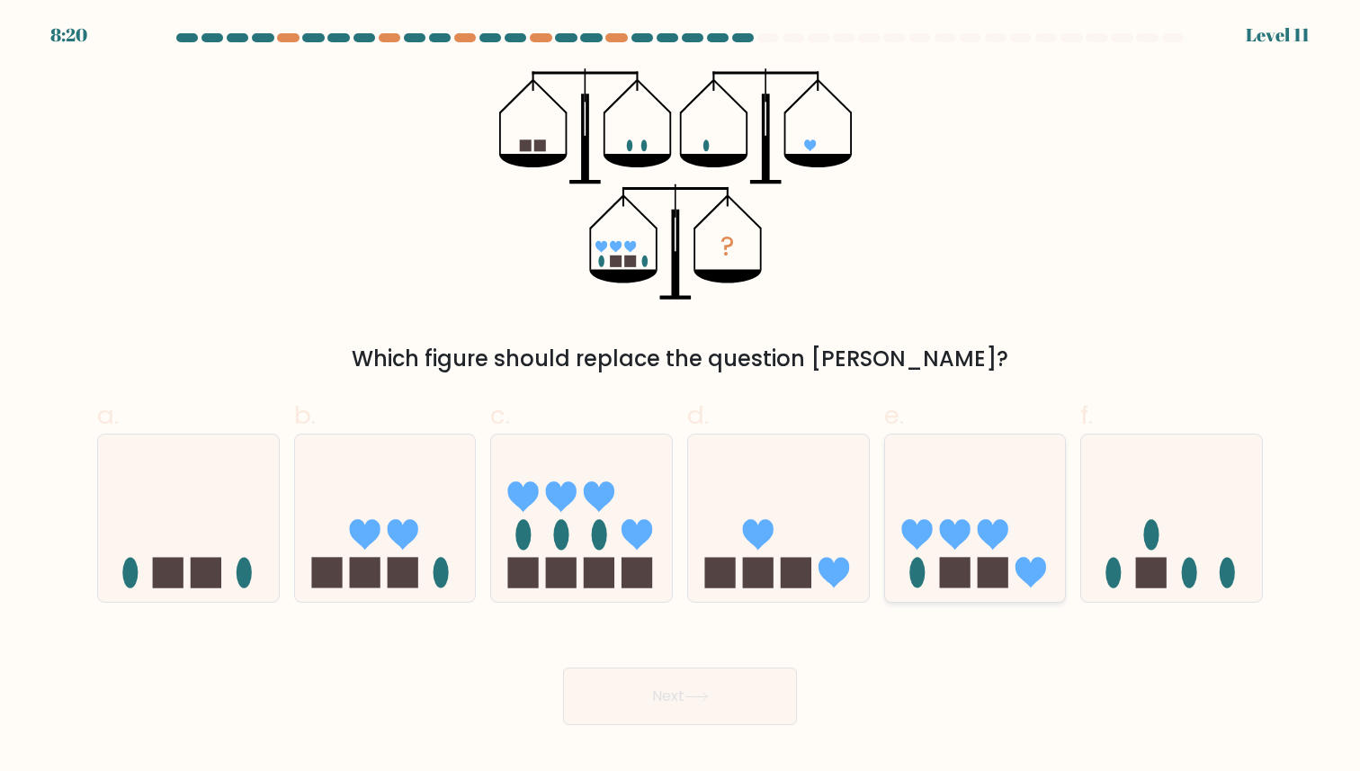
click at [917, 561] on ellipse at bounding box center [916, 573] width 15 height 31
click at [681, 397] on input "e." at bounding box center [680, 392] width 1 height 12
radio input "true"
click at [745, 702] on button "Next" at bounding box center [680, 696] width 234 height 58
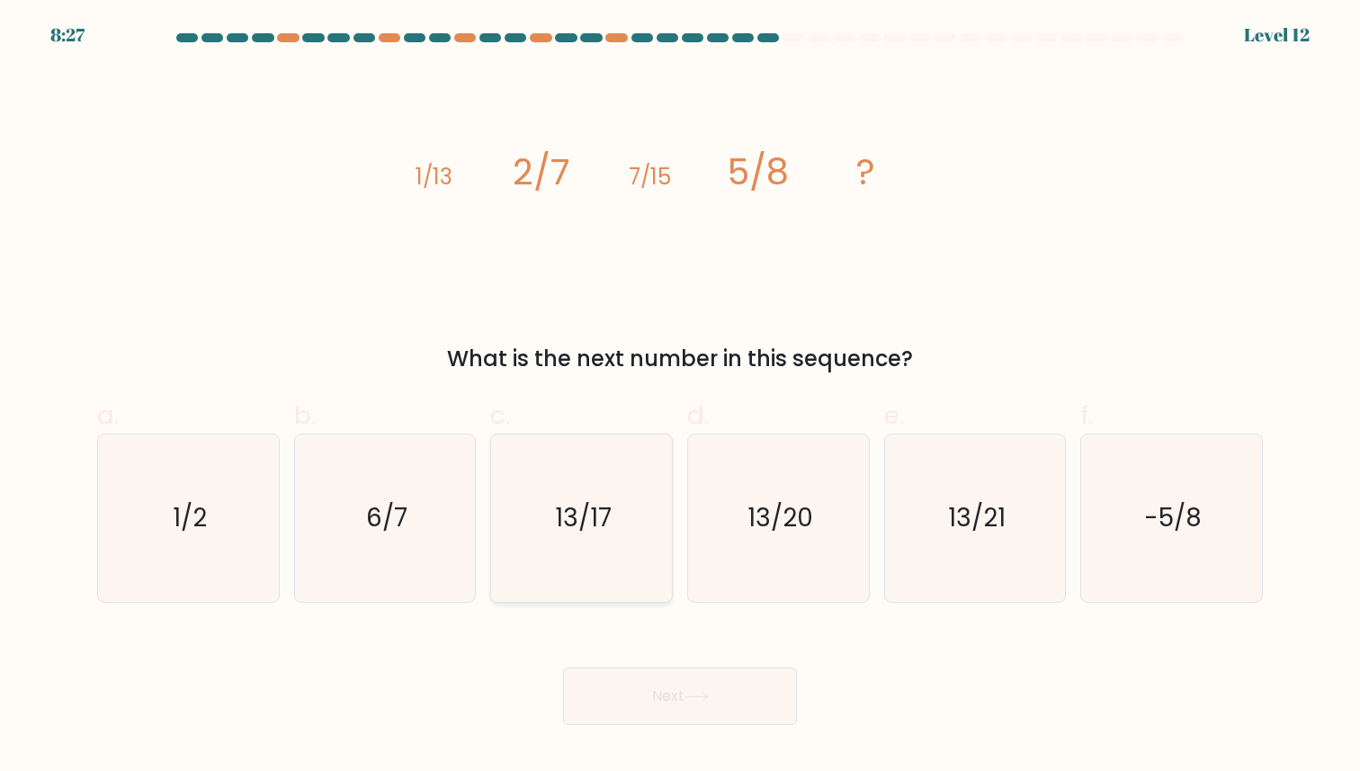
click at [548, 579] on icon "13/17" at bounding box center [581, 517] width 166 height 166
click at [680, 397] on input "c. 13/17" at bounding box center [680, 392] width 1 height 12
radio input "true"
click at [602, 681] on button "Next" at bounding box center [680, 696] width 234 height 58
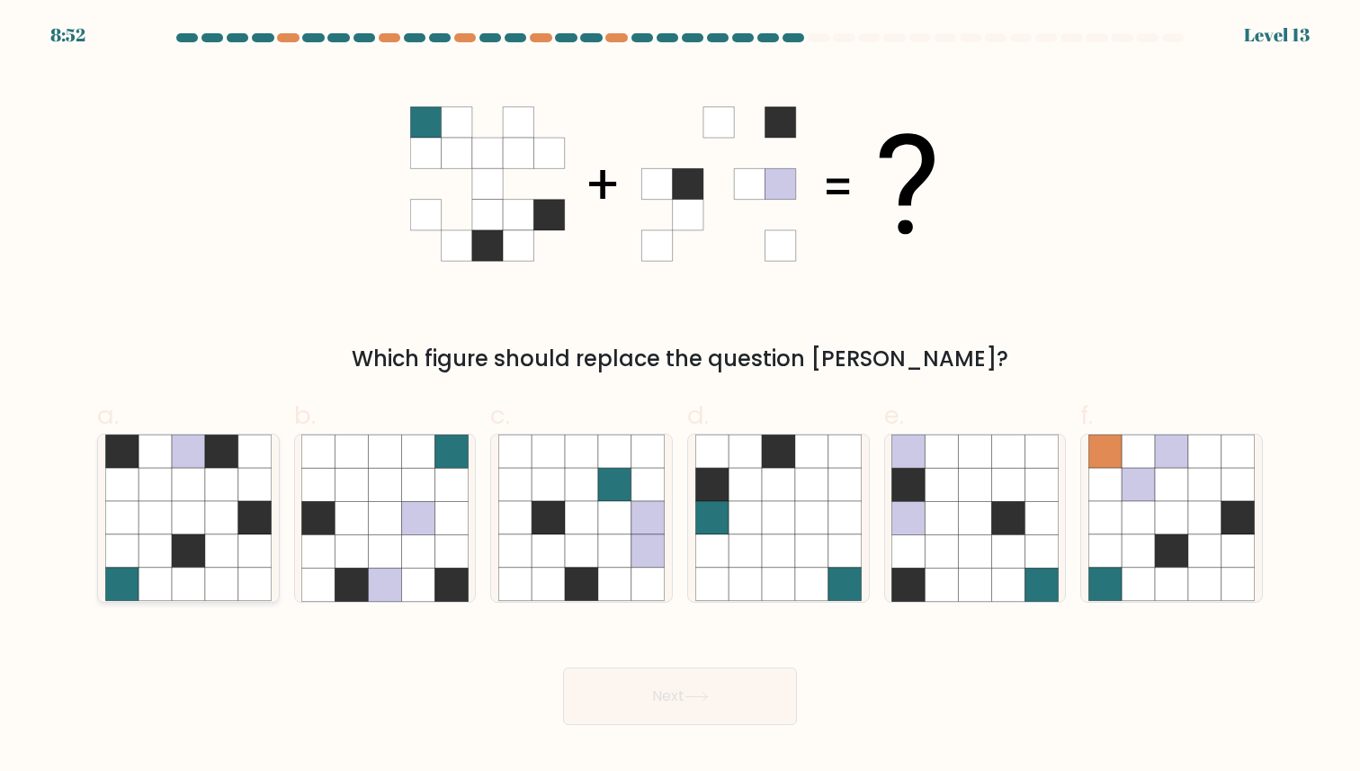
click at [166, 560] on icon at bounding box center [154, 551] width 33 height 33
click at [680, 397] on input "a." at bounding box center [680, 392] width 1 height 12
radio input "true"
click at [605, 697] on button "Next" at bounding box center [680, 696] width 234 height 58
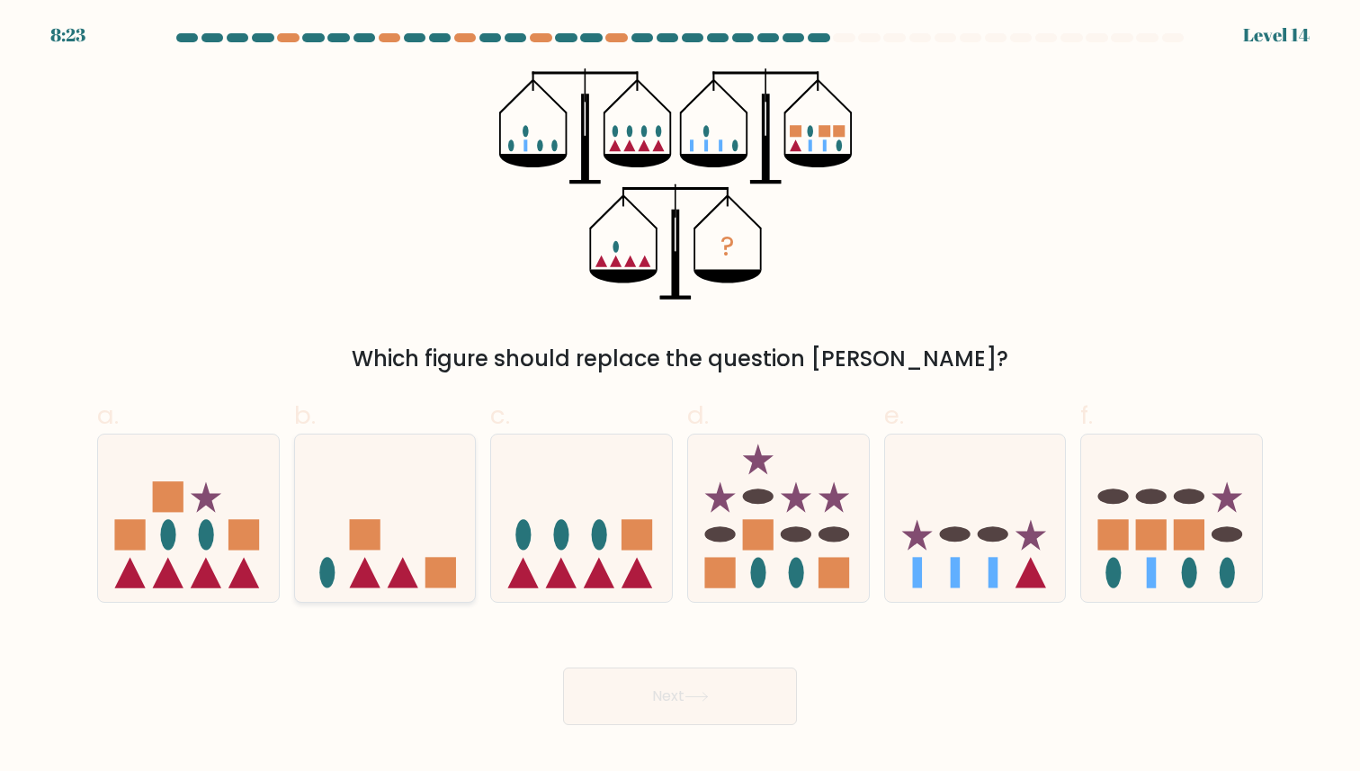
click at [403, 570] on icon at bounding box center [403, 573] width 31 height 31
click at [680, 397] on input "b." at bounding box center [680, 392] width 1 height 12
radio input "true"
click at [671, 711] on button "Next" at bounding box center [680, 696] width 234 height 58
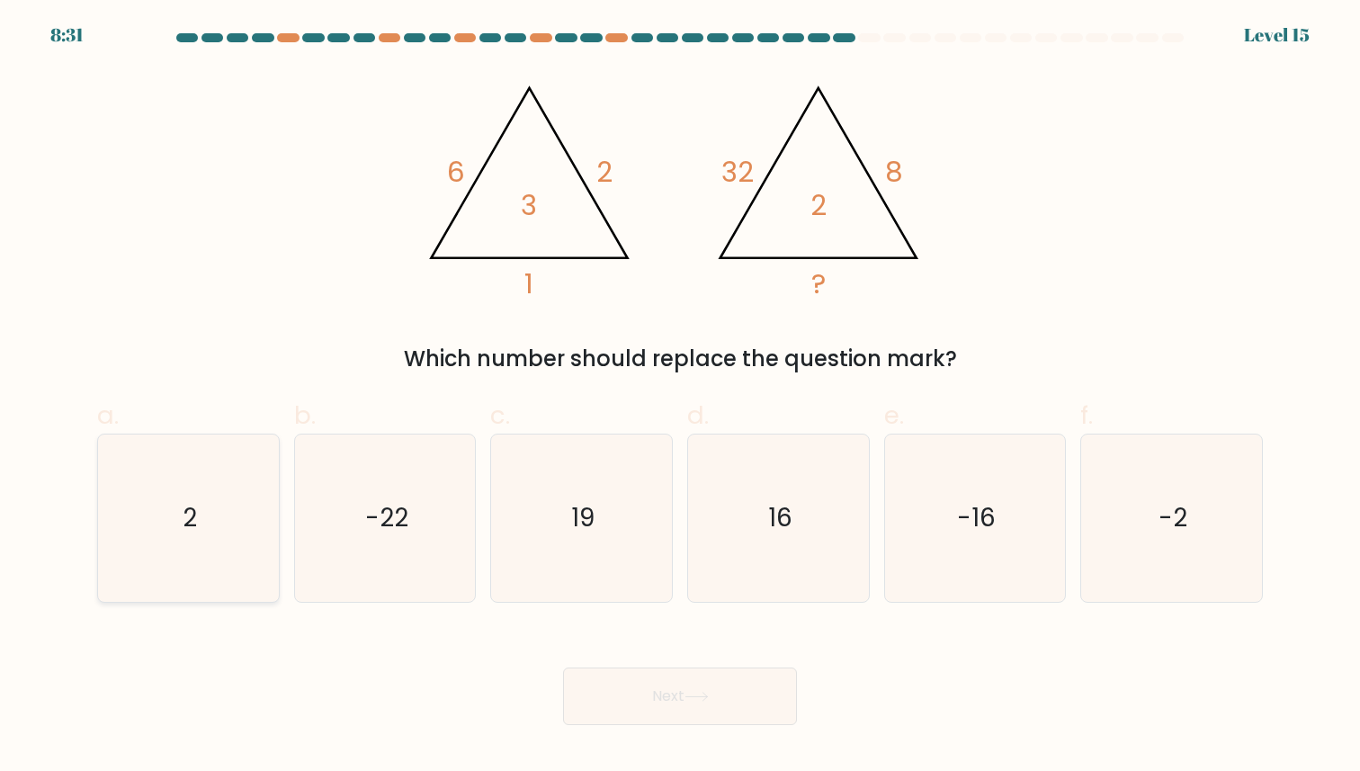
click at [163, 518] on icon "2" at bounding box center [188, 517] width 166 height 166
click at [680, 397] on input "a. 2" at bounding box center [680, 392] width 1 height 12
radio input "true"
click at [656, 695] on button "Next" at bounding box center [680, 696] width 234 height 58
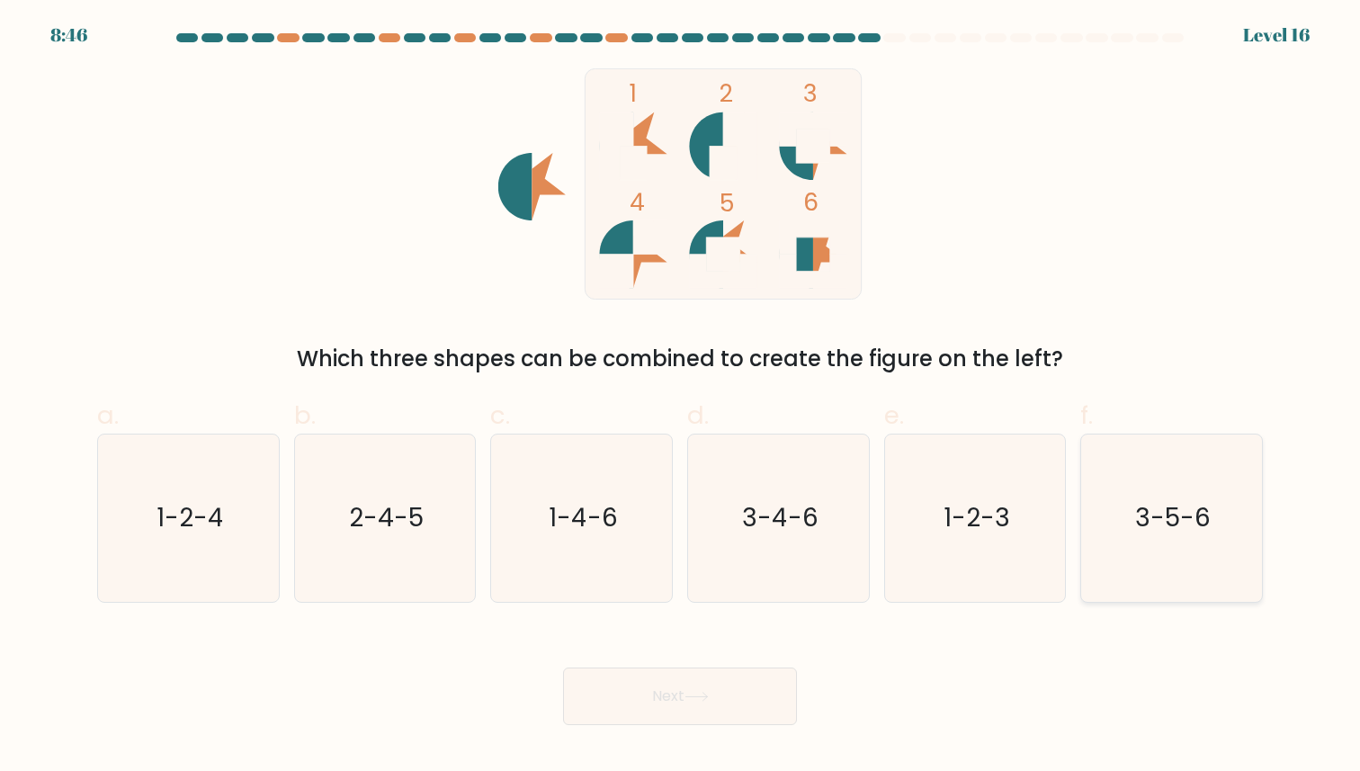
click at [1145, 464] on icon "3-5-6" at bounding box center [1171, 517] width 166 height 166
click at [681, 397] on input "f. 3-5-6" at bounding box center [680, 392] width 1 height 12
radio input "true"
click at [709, 707] on button "Next" at bounding box center [680, 696] width 234 height 58
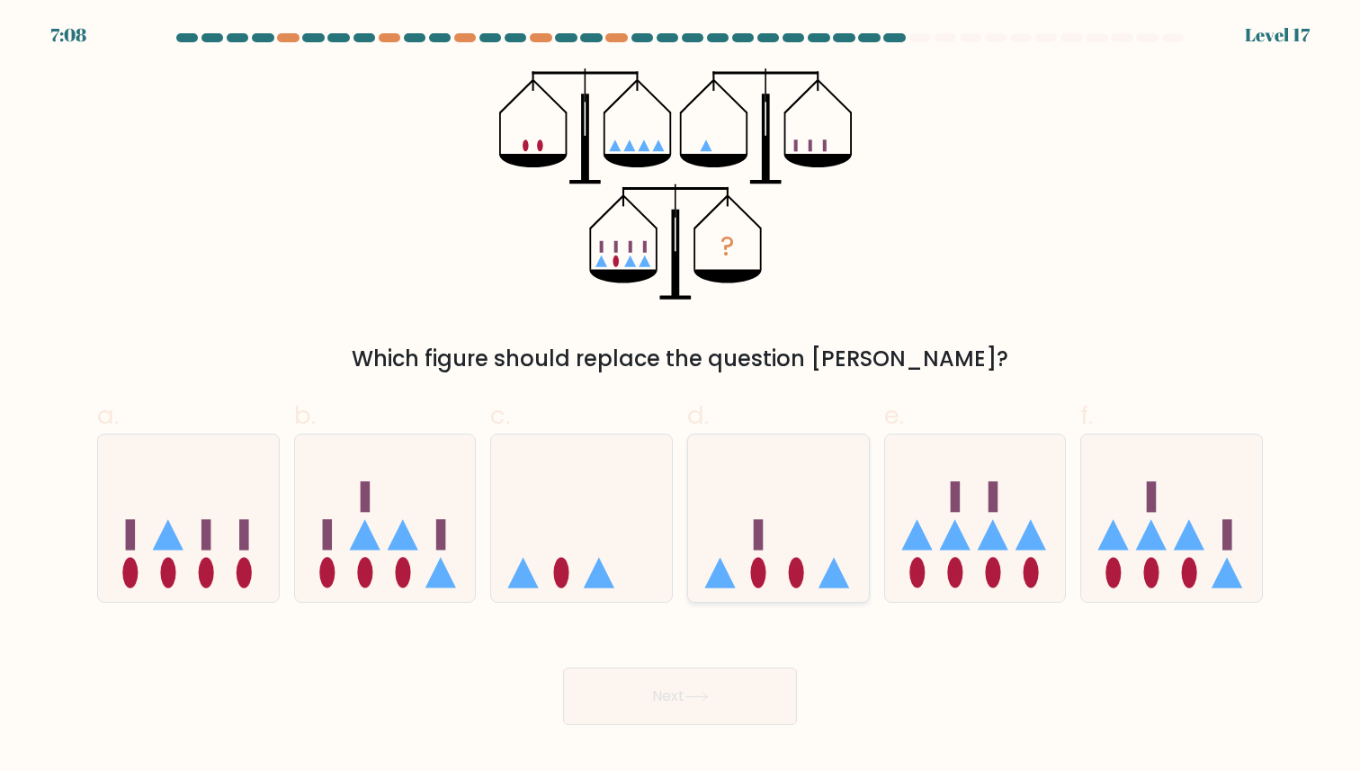
click at [763, 517] on icon at bounding box center [778, 517] width 181 height 149
click at [681, 397] on input "d." at bounding box center [680, 392] width 1 height 12
radio input "true"
click at [696, 693] on icon at bounding box center [696, 696] width 24 height 10
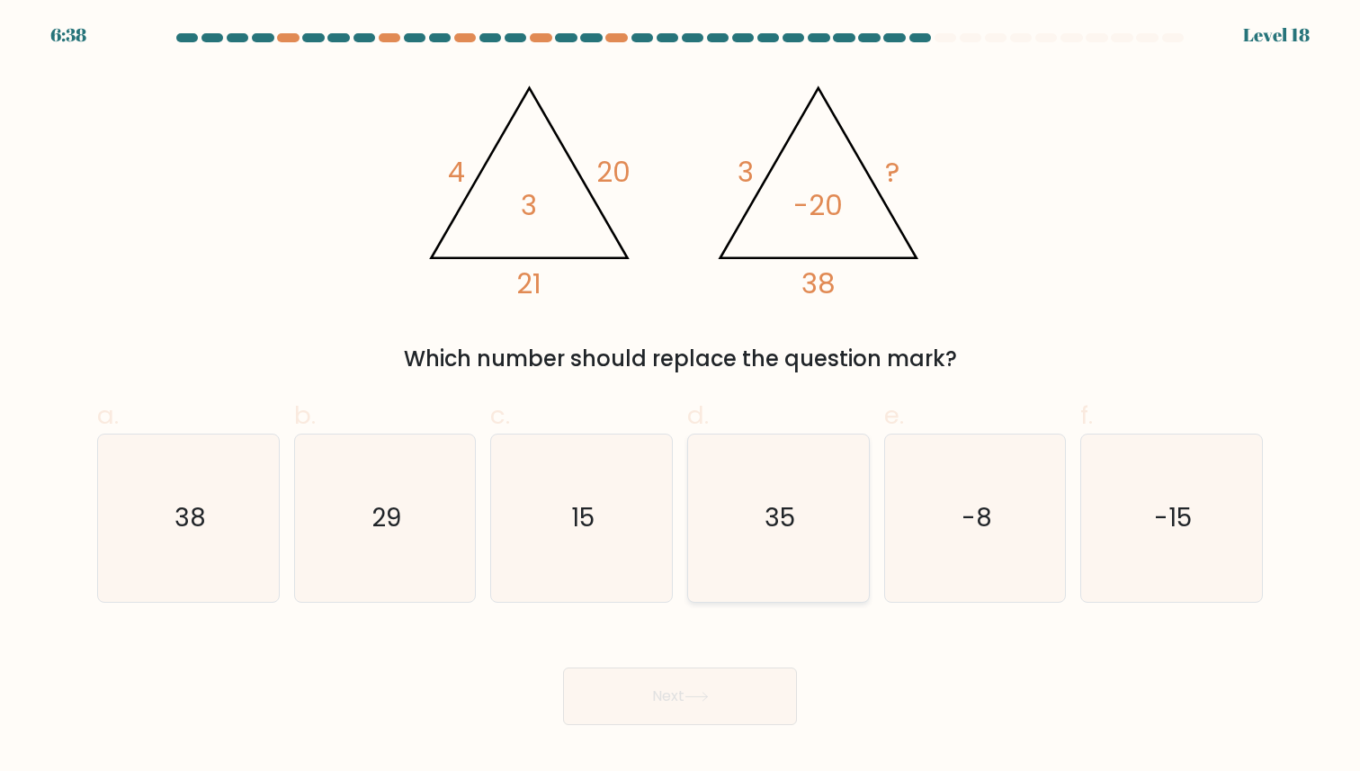
click at [772, 564] on icon "35" at bounding box center [778, 517] width 166 height 166
click at [681, 397] on input "d. 35" at bounding box center [680, 392] width 1 height 12
radio input "true"
click at [662, 700] on button "Next" at bounding box center [680, 696] width 234 height 58
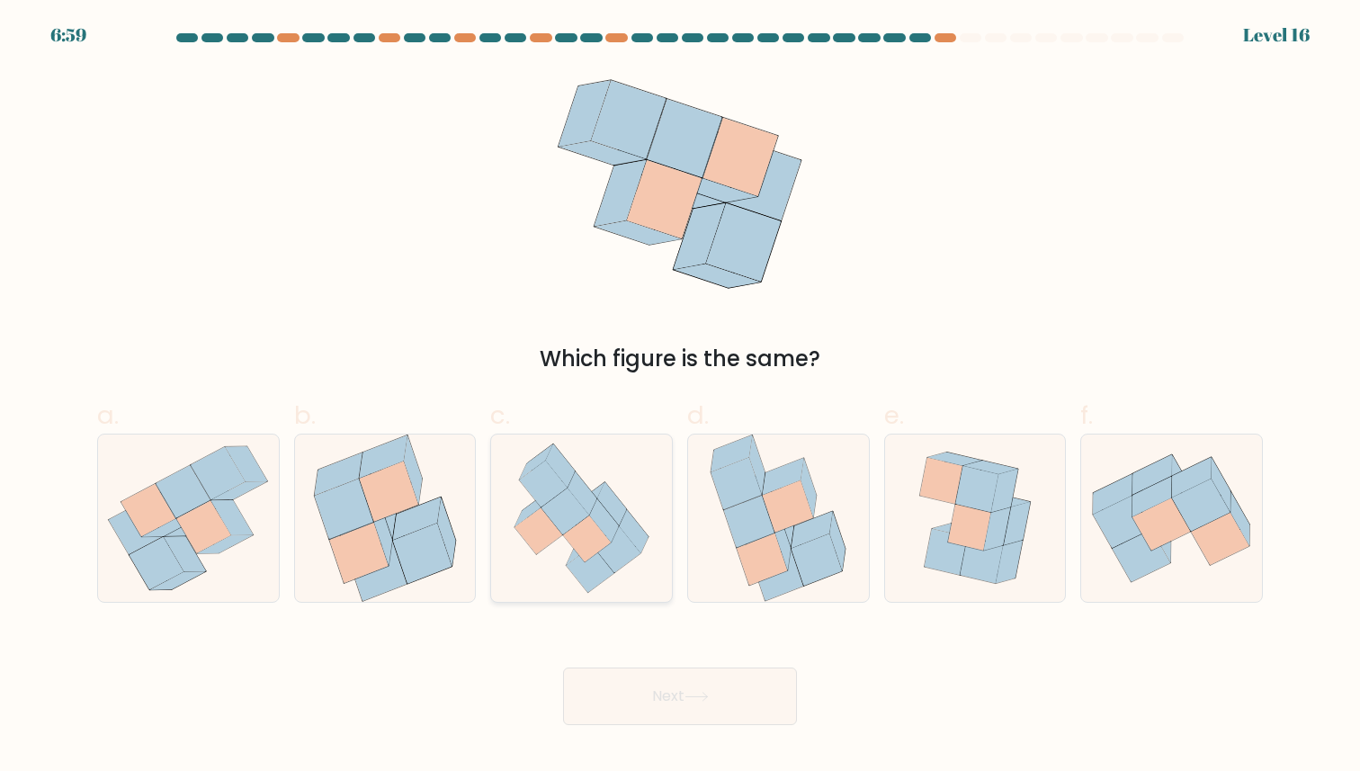
click at [563, 547] on icon at bounding box center [581, 517] width 162 height 166
click at [680, 397] on input "c." at bounding box center [680, 392] width 1 height 12
radio input "true"
click at [608, 698] on button "Next" at bounding box center [680, 696] width 234 height 58
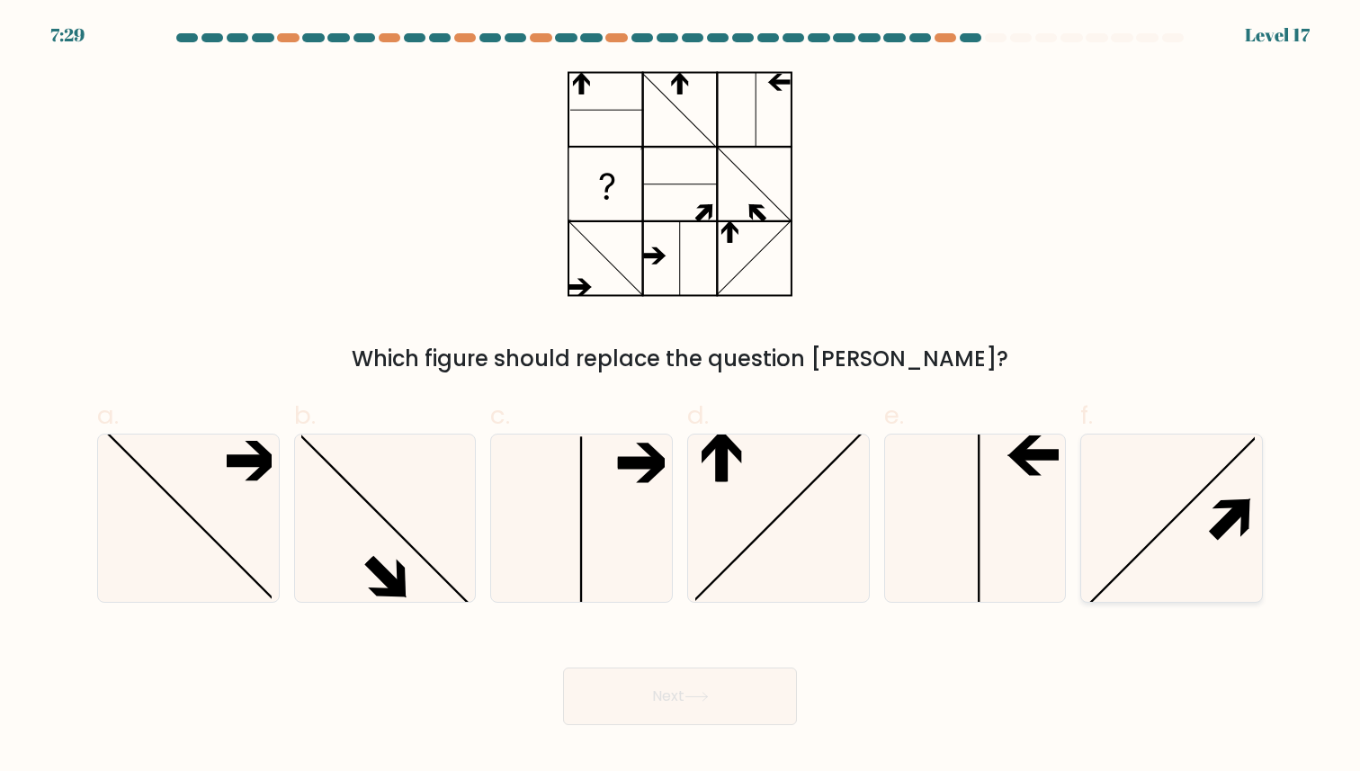
click at [1113, 488] on icon at bounding box center [1171, 517] width 166 height 166
click at [681, 397] on input "f." at bounding box center [680, 392] width 1 height 12
radio input "true"
click at [682, 709] on button "Next" at bounding box center [680, 696] width 234 height 58
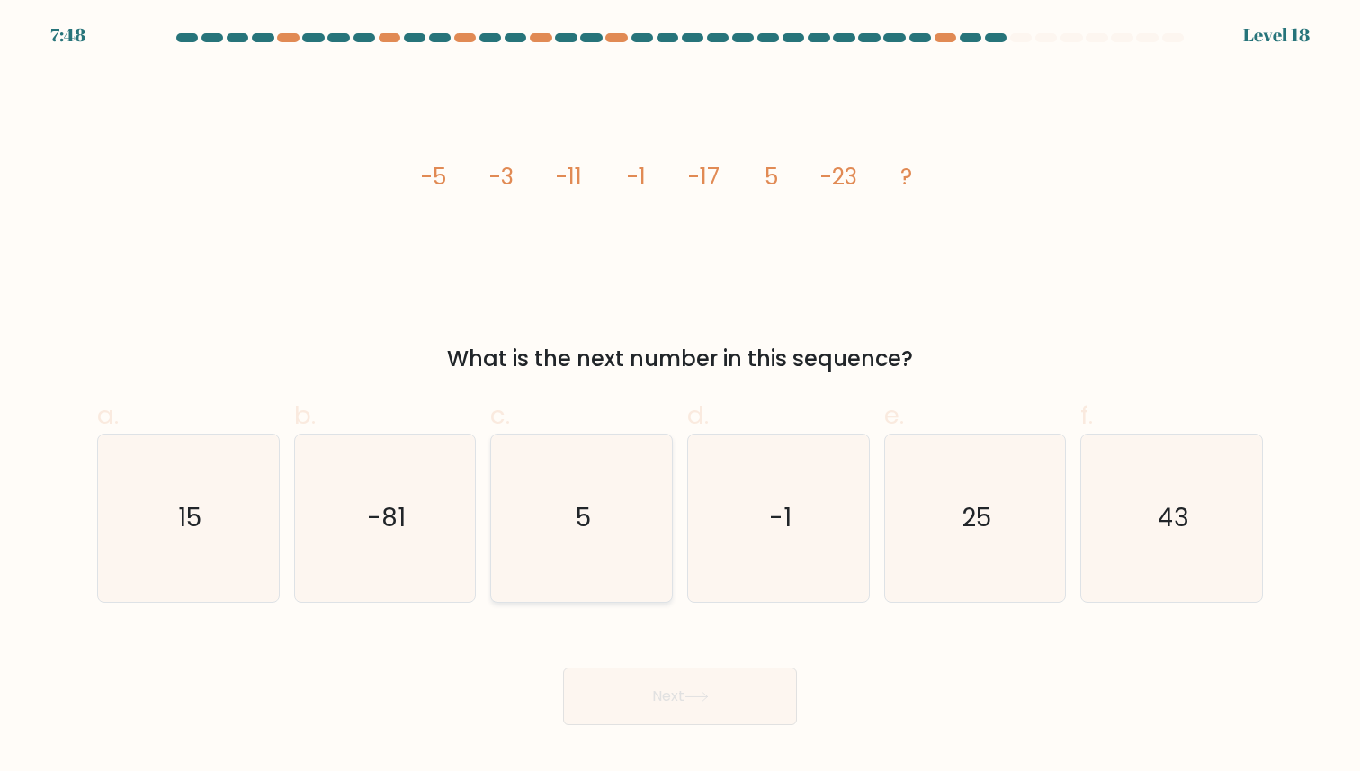
click at [606, 504] on icon "5" at bounding box center [581, 517] width 166 height 166
click at [680, 397] on input "c. 5" at bounding box center [680, 392] width 1 height 12
radio input "true"
click at [636, 703] on button "Next" at bounding box center [680, 696] width 234 height 58
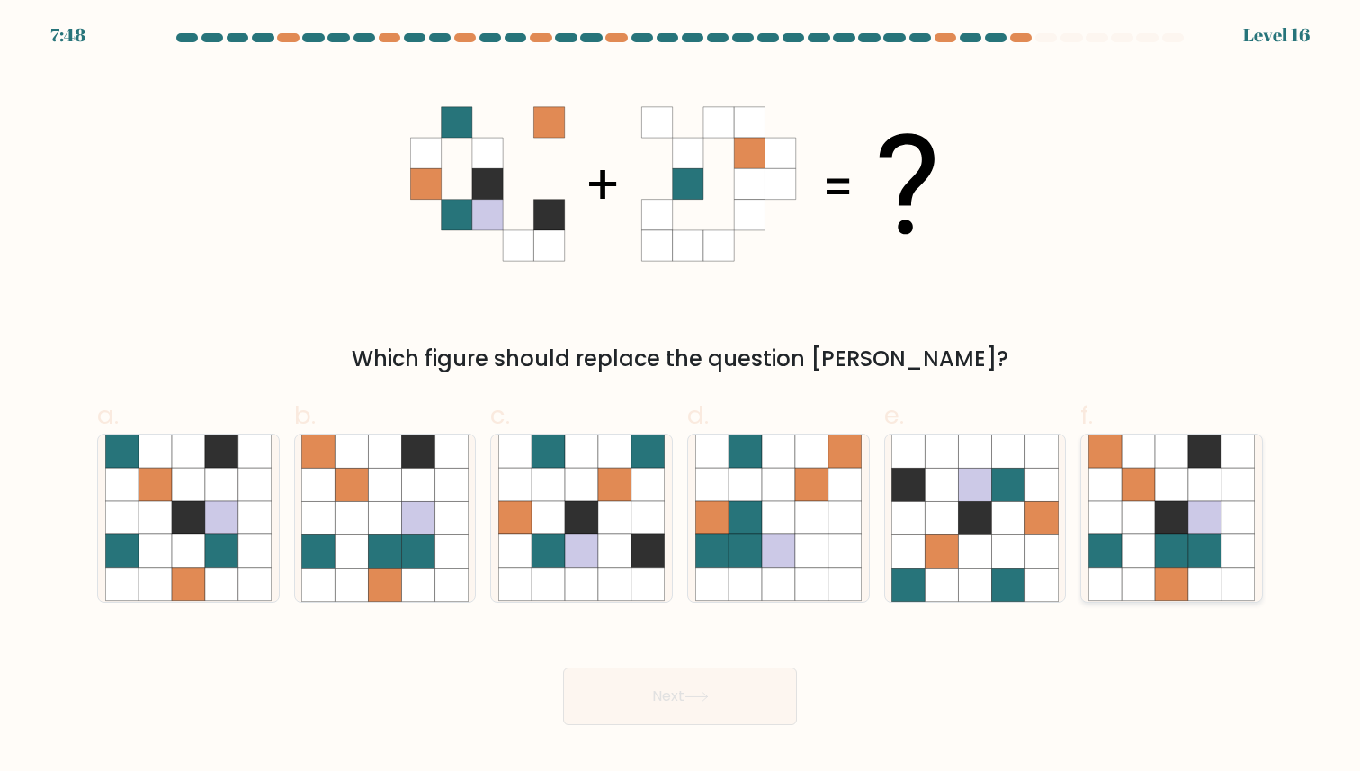
click at [1169, 587] on icon at bounding box center [1171, 584] width 33 height 33
click at [681, 397] on input "f." at bounding box center [680, 392] width 1 height 12
radio input "true"
click at [684, 718] on button "Next" at bounding box center [680, 696] width 234 height 58
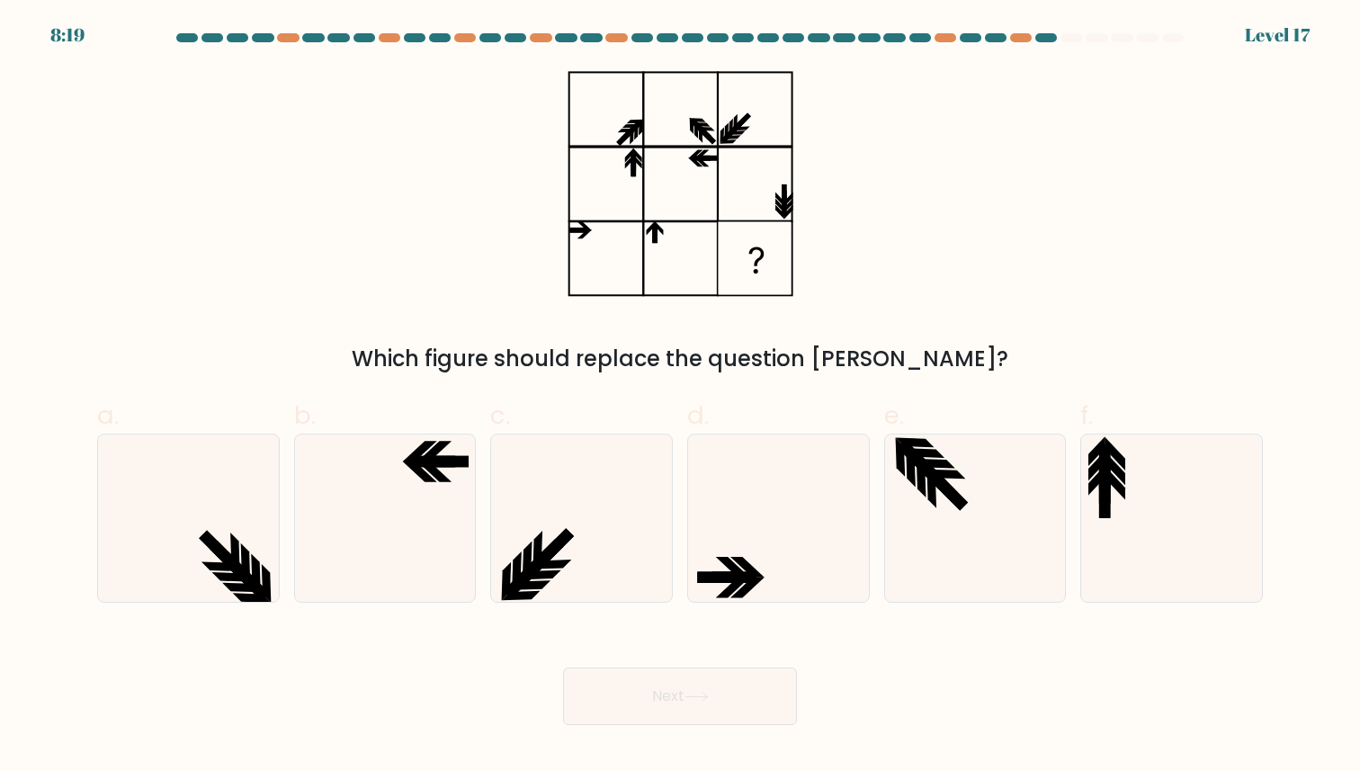
click at [453, 604] on form at bounding box center [680, 378] width 1360 height 691
click at [460, 589] on icon at bounding box center [384, 517] width 166 height 166
click at [680, 397] on input "b." at bounding box center [680, 392] width 1 height 12
radio input "true"
click at [581, 697] on button "Next" at bounding box center [680, 696] width 234 height 58
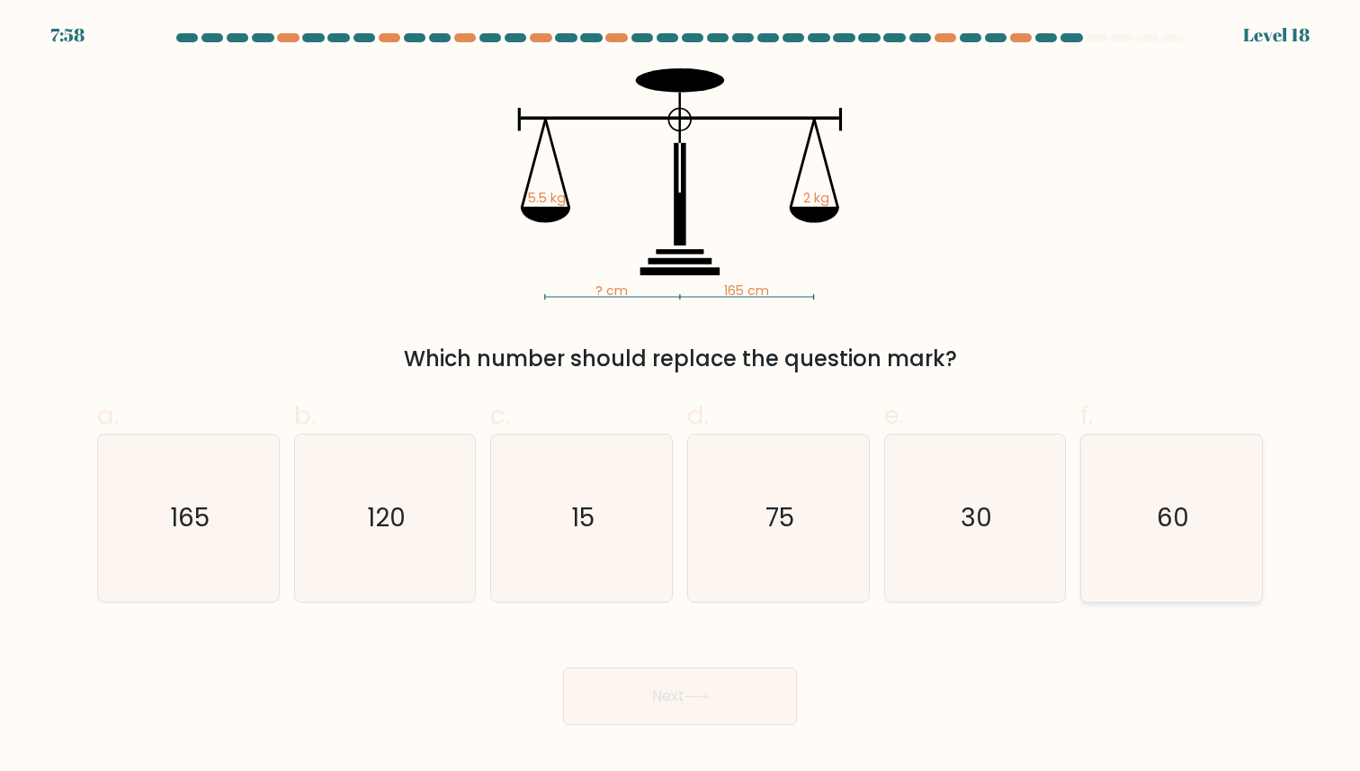
click at [1147, 545] on icon "60" at bounding box center [1171, 517] width 166 height 166
click at [681, 397] on input "f. 60" at bounding box center [680, 392] width 1 height 12
radio input "true"
click at [754, 697] on button "Next" at bounding box center [680, 696] width 234 height 58
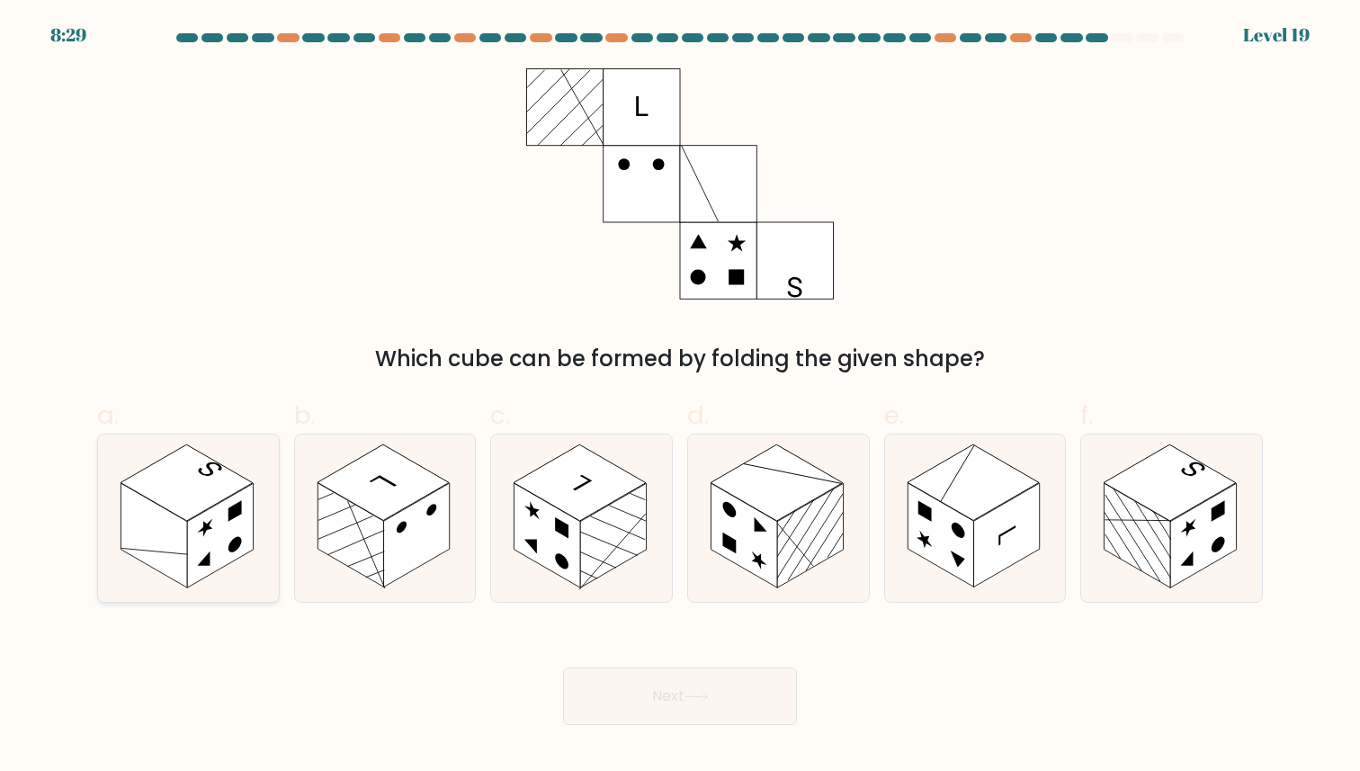
click at [207, 521] on rect at bounding box center [220, 536] width 66 height 104
click at [680, 397] on input "a." at bounding box center [680, 392] width 1 height 12
radio input "true"
click at [637, 685] on button "Next" at bounding box center [680, 696] width 234 height 58
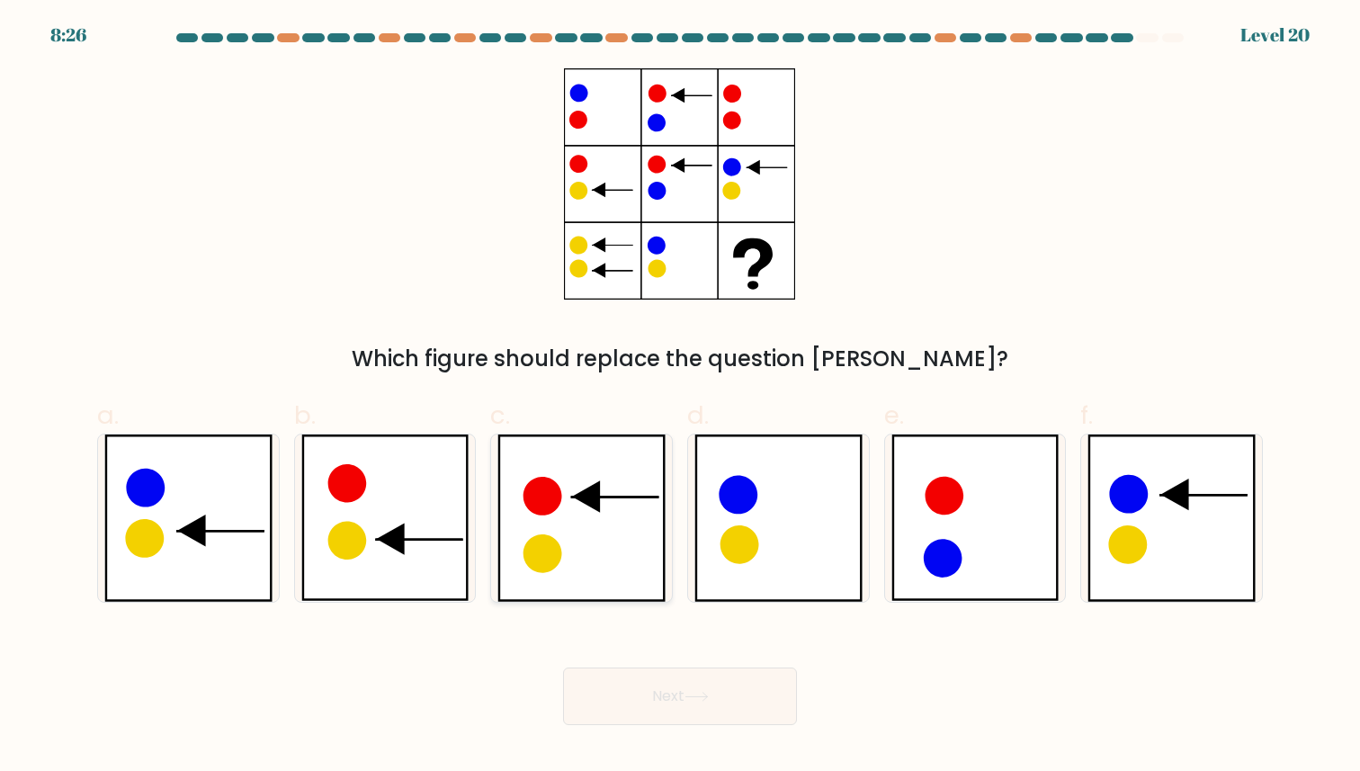
click at [657, 507] on icon at bounding box center [581, 517] width 168 height 166
click at [680, 397] on input "c." at bounding box center [680, 392] width 1 height 12
radio input "true"
click at [667, 690] on button "Next" at bounding box center [680, 696] width 234 height 58
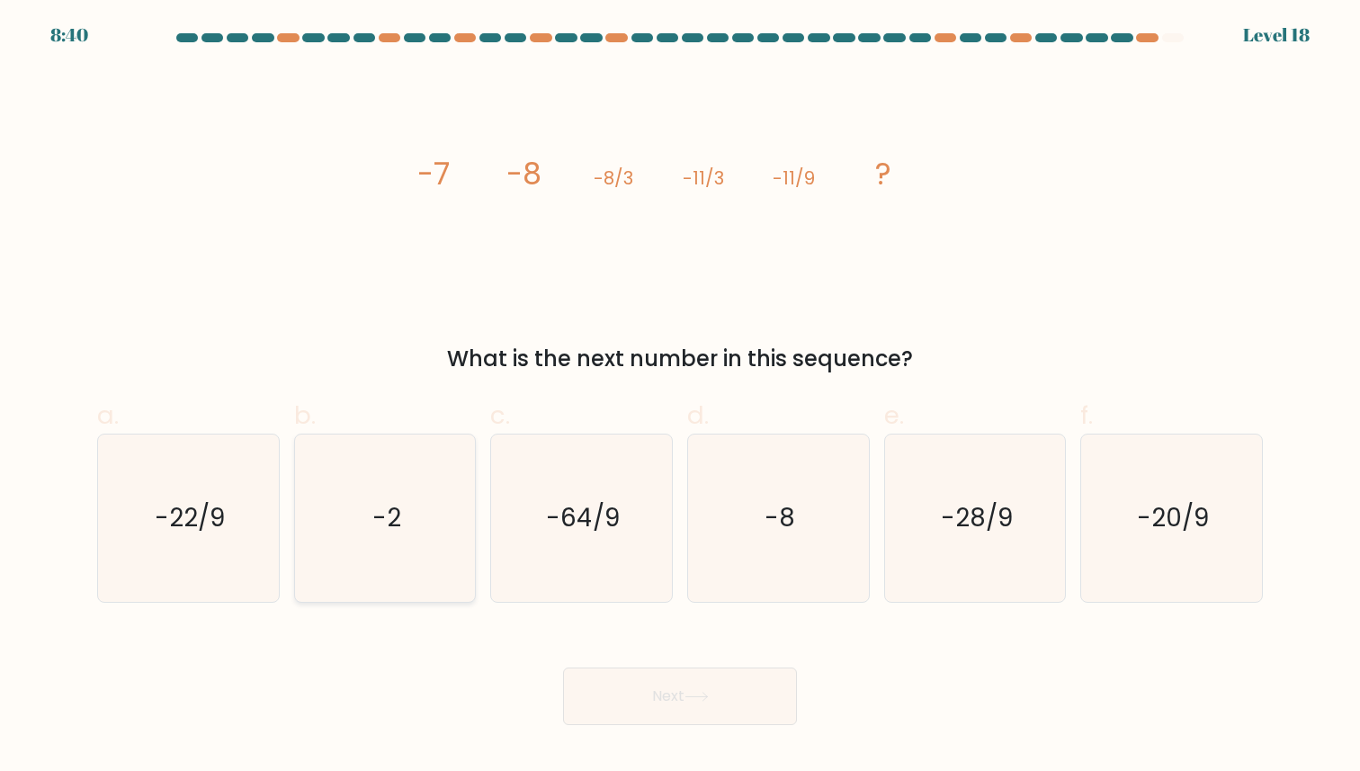
click at [400, 566] on icon "-2" at bounding box center [384, 517] width 166 height 166
click at [680, 397] on input "b. -2" at bounding box center [680, 392] width 1 height 12
radio input "true"
click at [635, 687] on button "Next" at bounding box center [680, 696] width 234 height 58
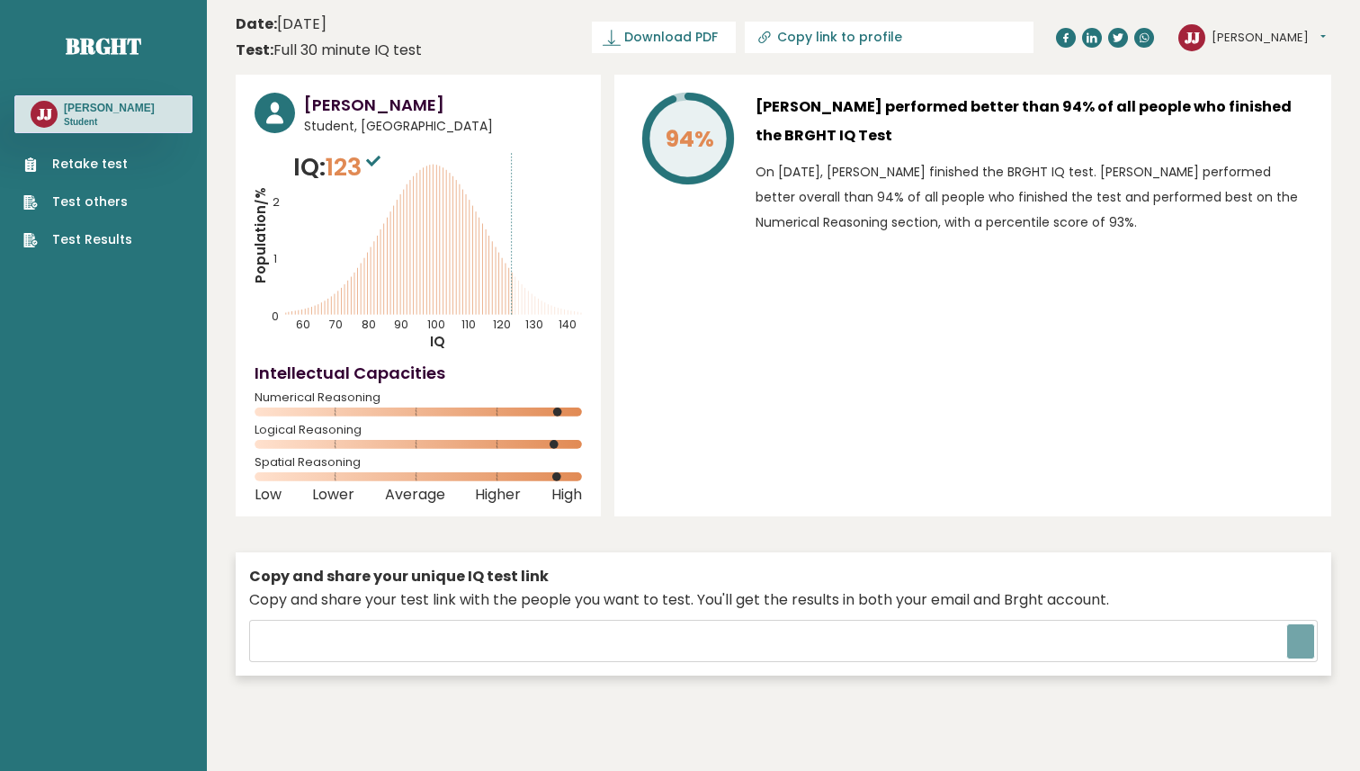
type input "[URL][DOMAIN_NAME]"
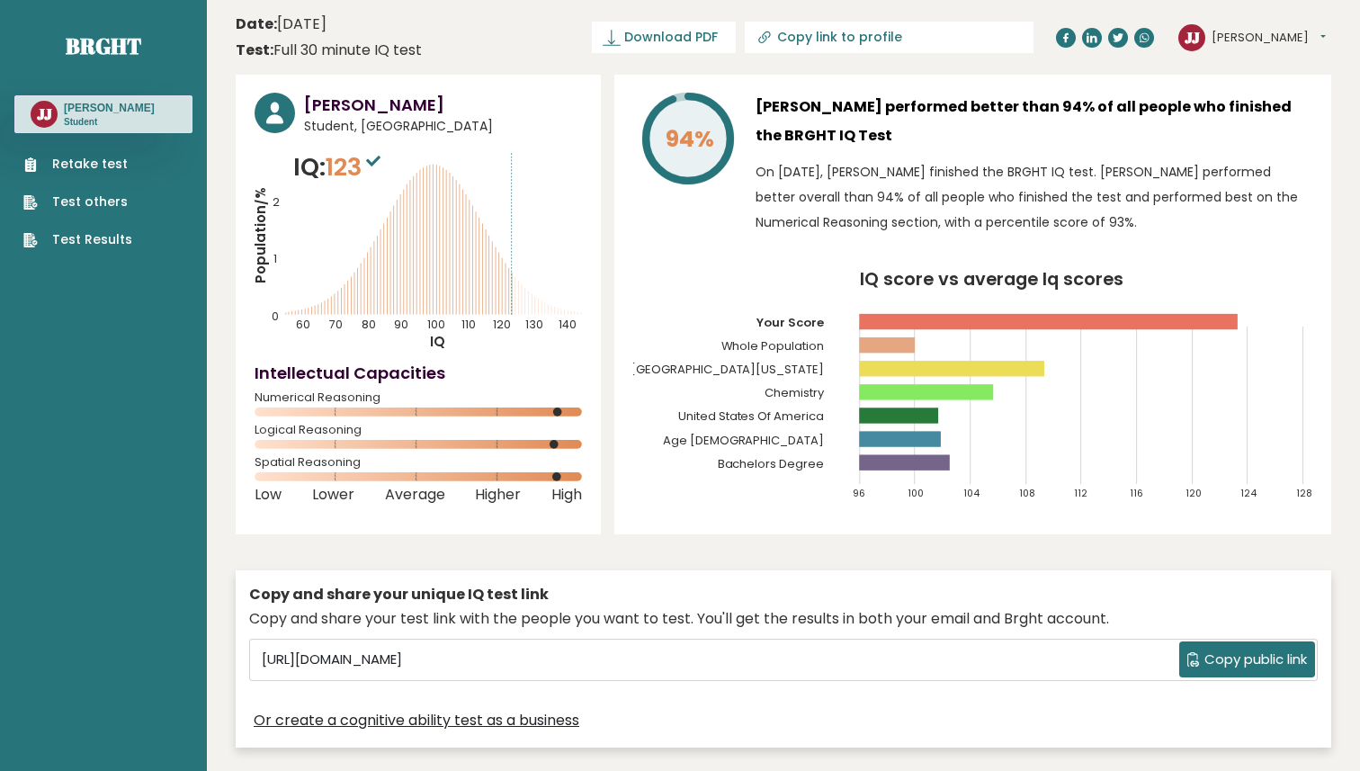
click at [119, 167] on link "Retake test" at bounding box center [77, 164] width 109 height 19
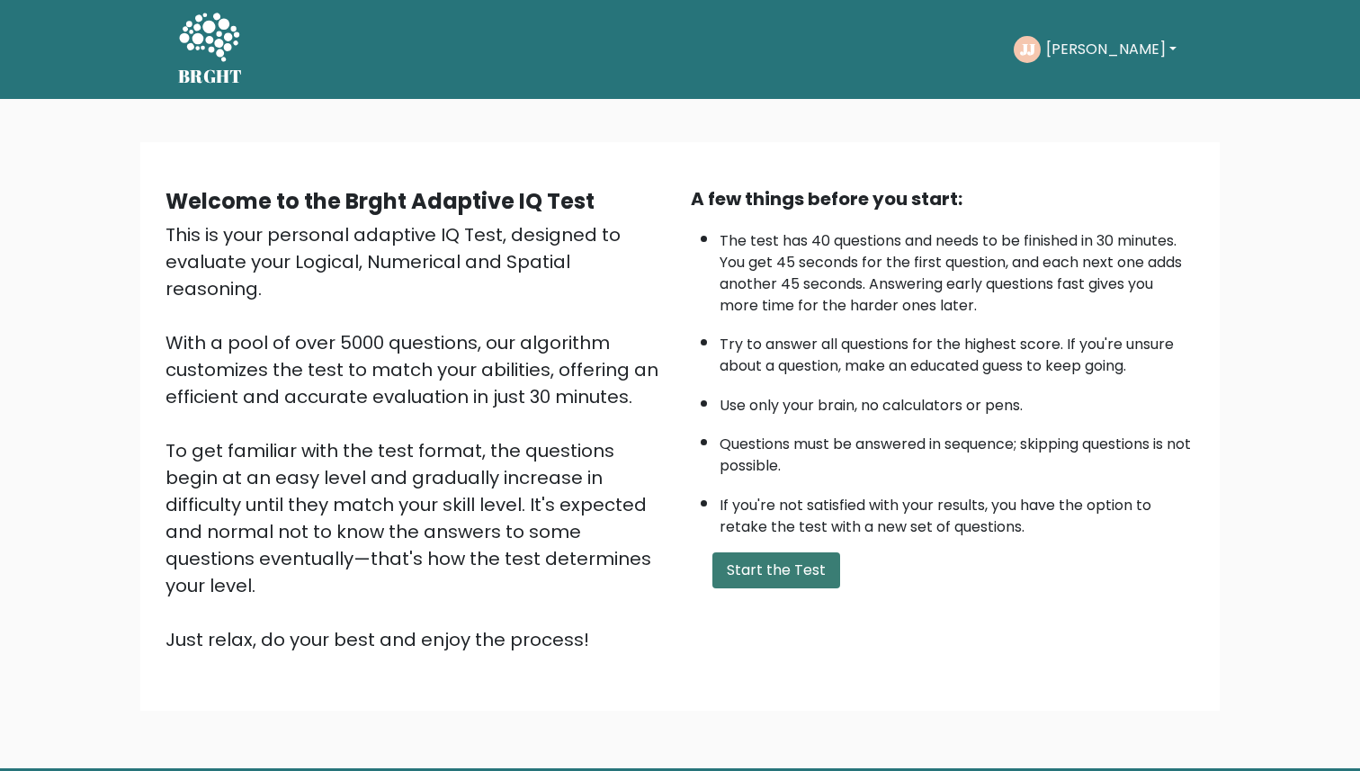
click at [746, 566] on button "Start the Test" at bounding box center [776, 570] width 128 height 36
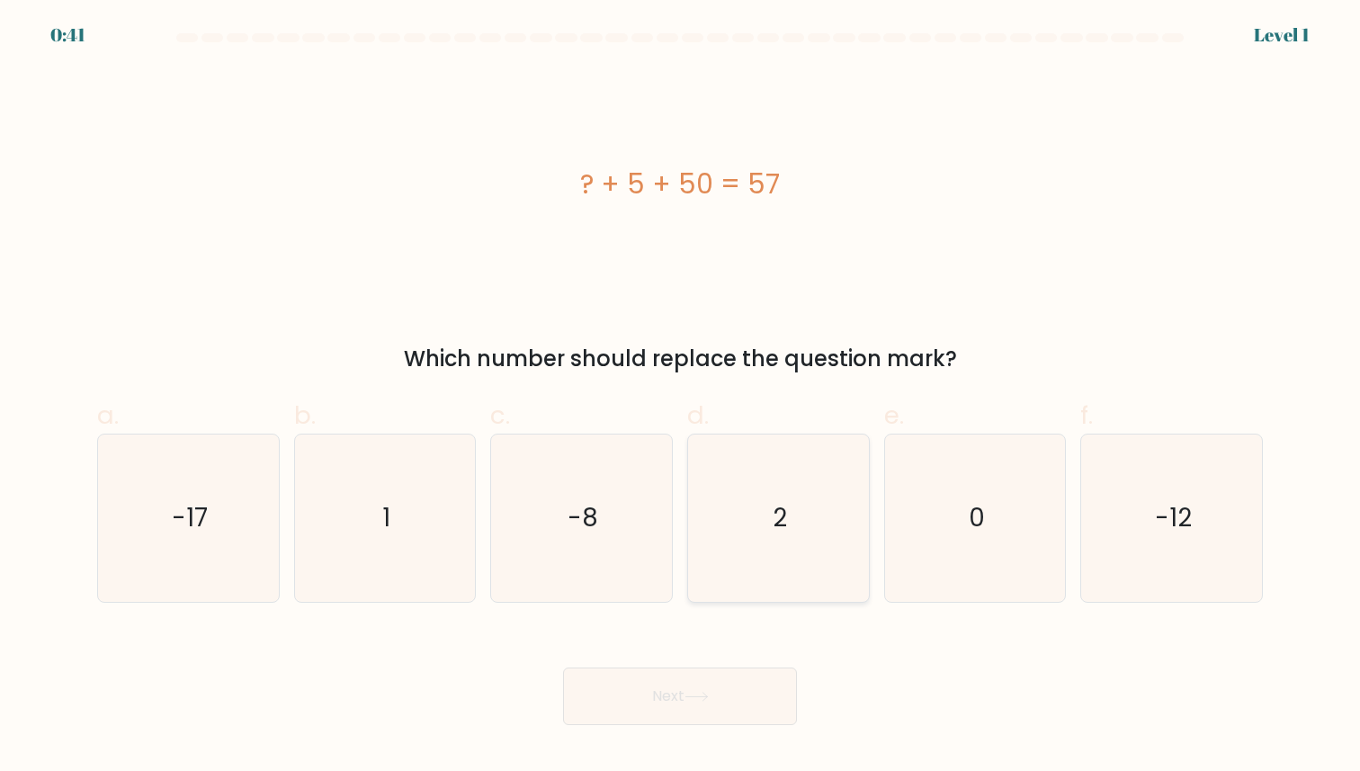
click at [793, 508] on icon "2" at bounding box center [778, 517] width 166 height 166
click at [681, 397] on input "d. 2" at bounding box center [680, 392] width 1 height 12
radio input "true"
click at [711, 702] on button "Next" at bounding box center [680, 696] width 234 height 58
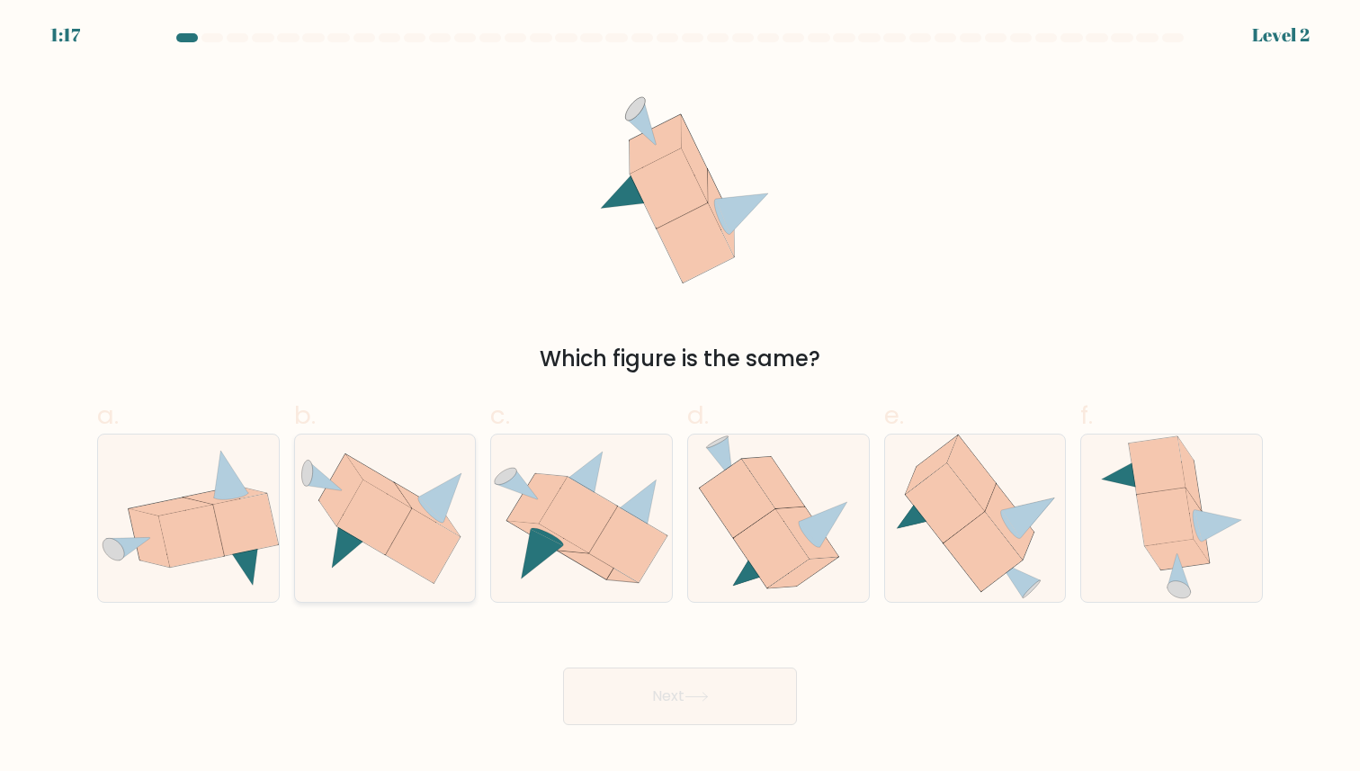
click at [399, 547] on icon at bounding box center [423, 545] width 75 height 75
click at [680, 397] on input "b." at bounding box center [680, 392] width 1 height 12
radio input "true"
click at [656, 667] on button "Next" at bounding box center [680, 696] width 234 height 58
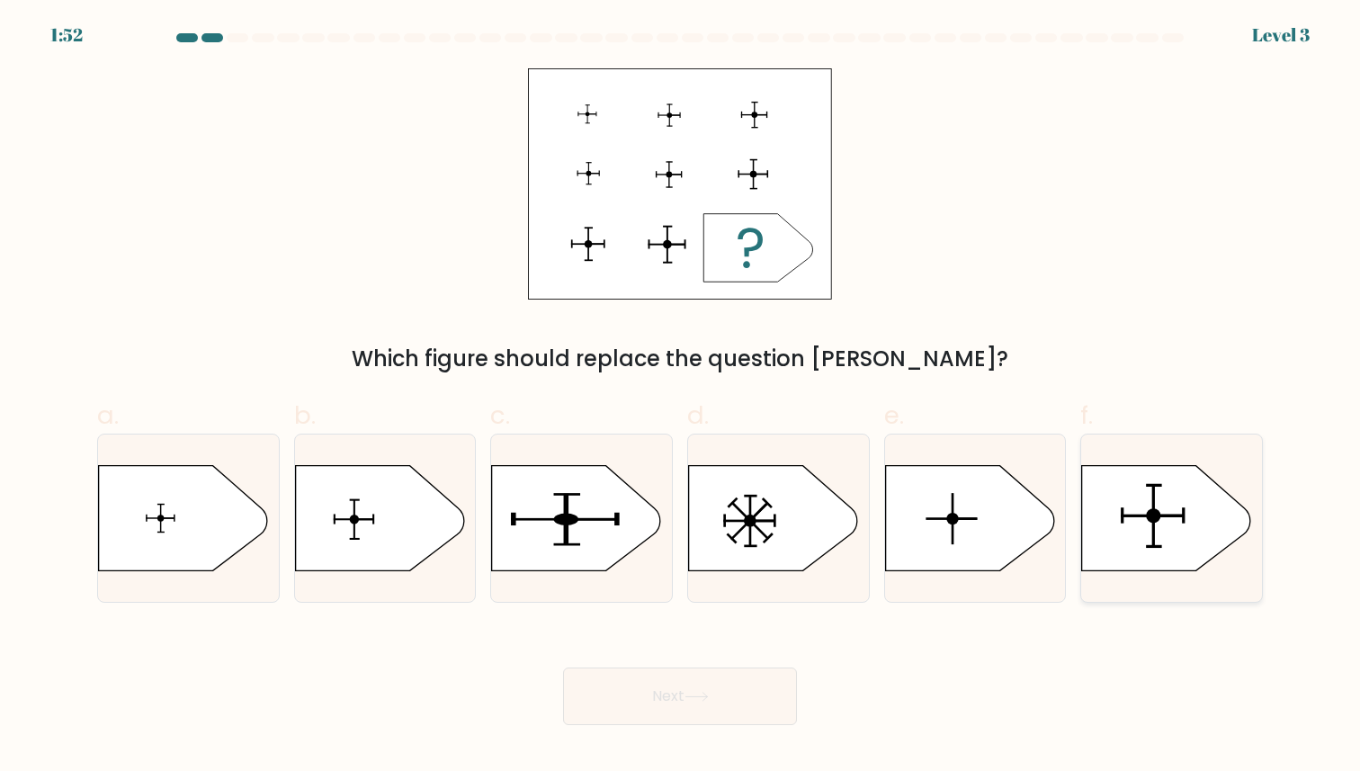
click at [1145, 466] on icon at bounding box center [1166, 518] width 169 height 105
click at [681, 397] on input "f." at bounding box center [680, 392] width 1 height 12
radio input "true"
click at [723, 717] on button "Next" at bounding box center [680, 696] width 234 height 58
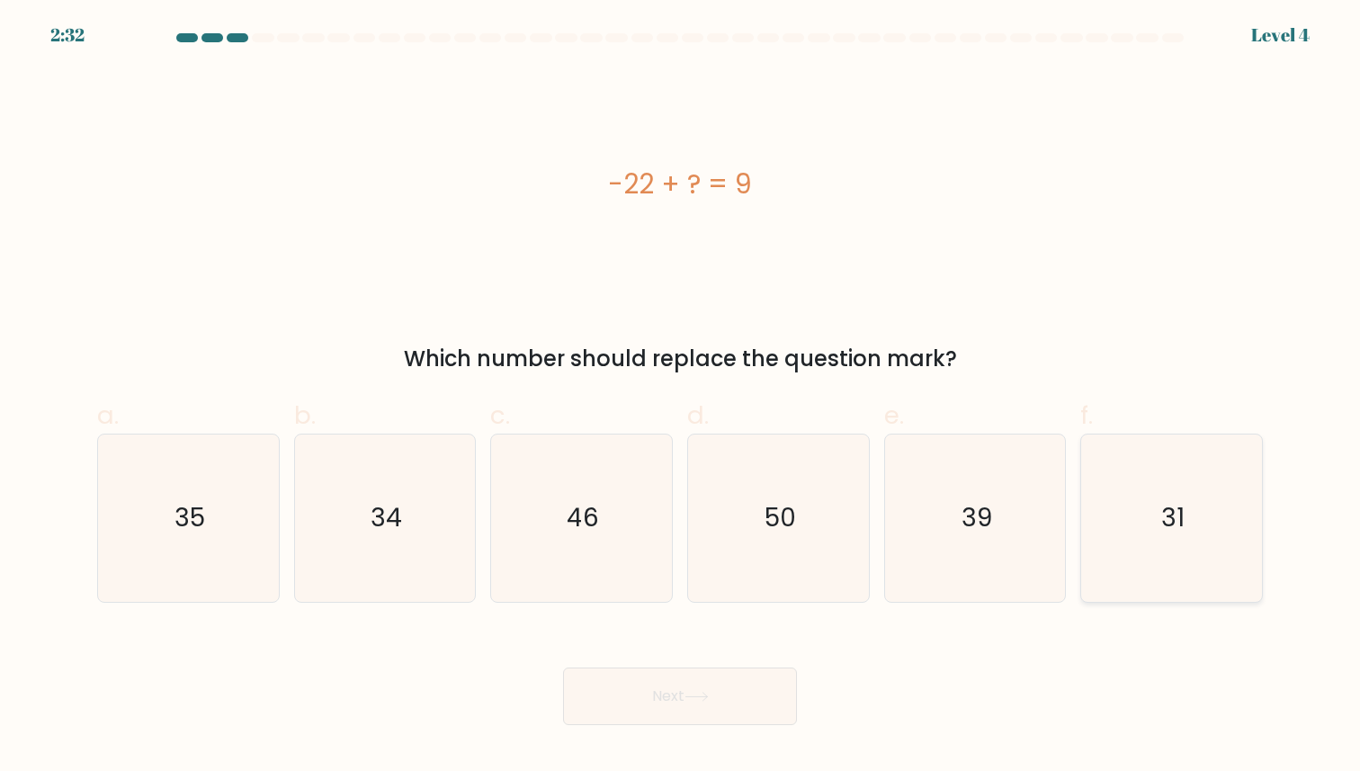
click at [1155, 482] on icon "31" at bounding box center [1171, 517] width 166 height 166
click at [681, 397] on input "f. 31" at bounding box center [680, 392] width 1 height 12
radio input "true"
click at [758, 690] on button "Next" at bounding box center [680, 696] width 234 height 58
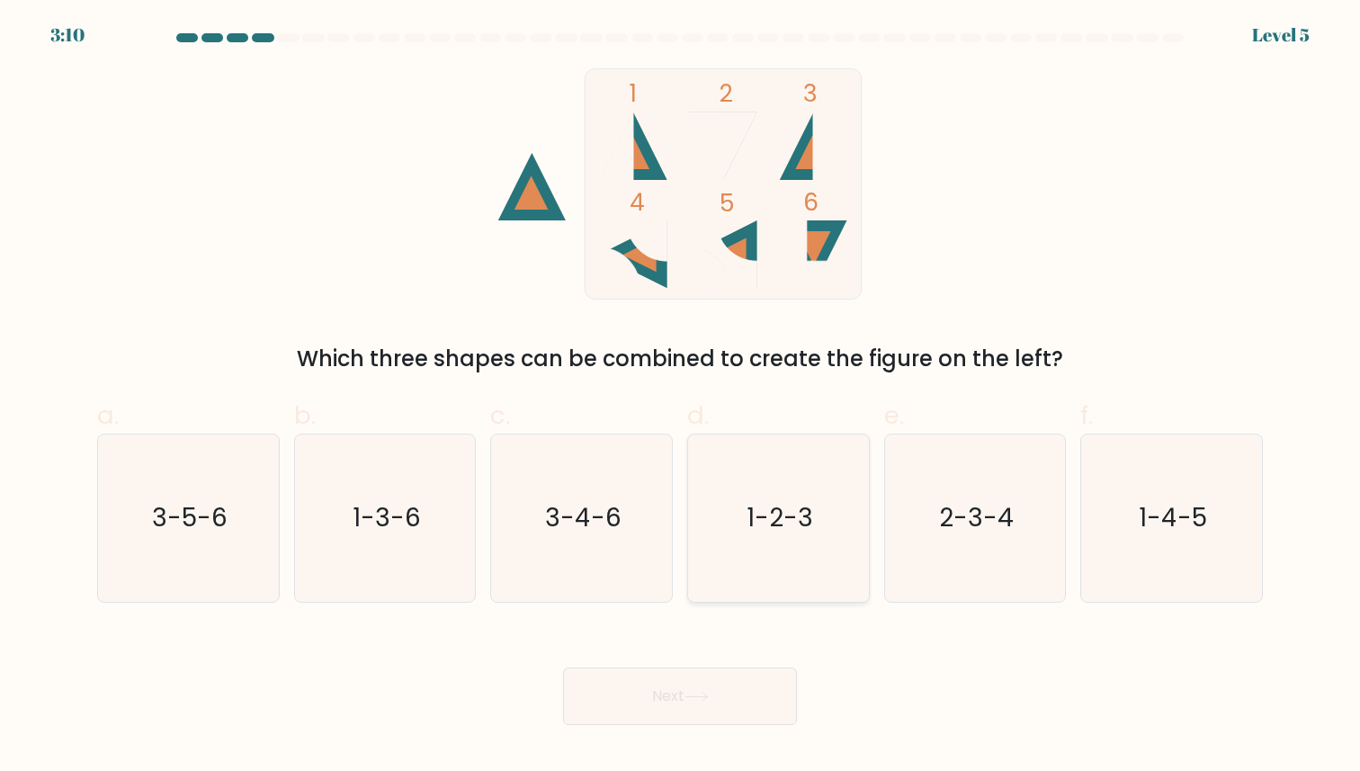
click at [797, 464] on icon "1-2-3" at bounding box center [778, 517] width 166 height 166
click at [681, 397] on input "d. 1-2-3" at bounding box center [680, 392] width 1 height 12
radio input "true"
click at [727, 685] on button "Next" at bounding box center [680, 696] width 234 height 58
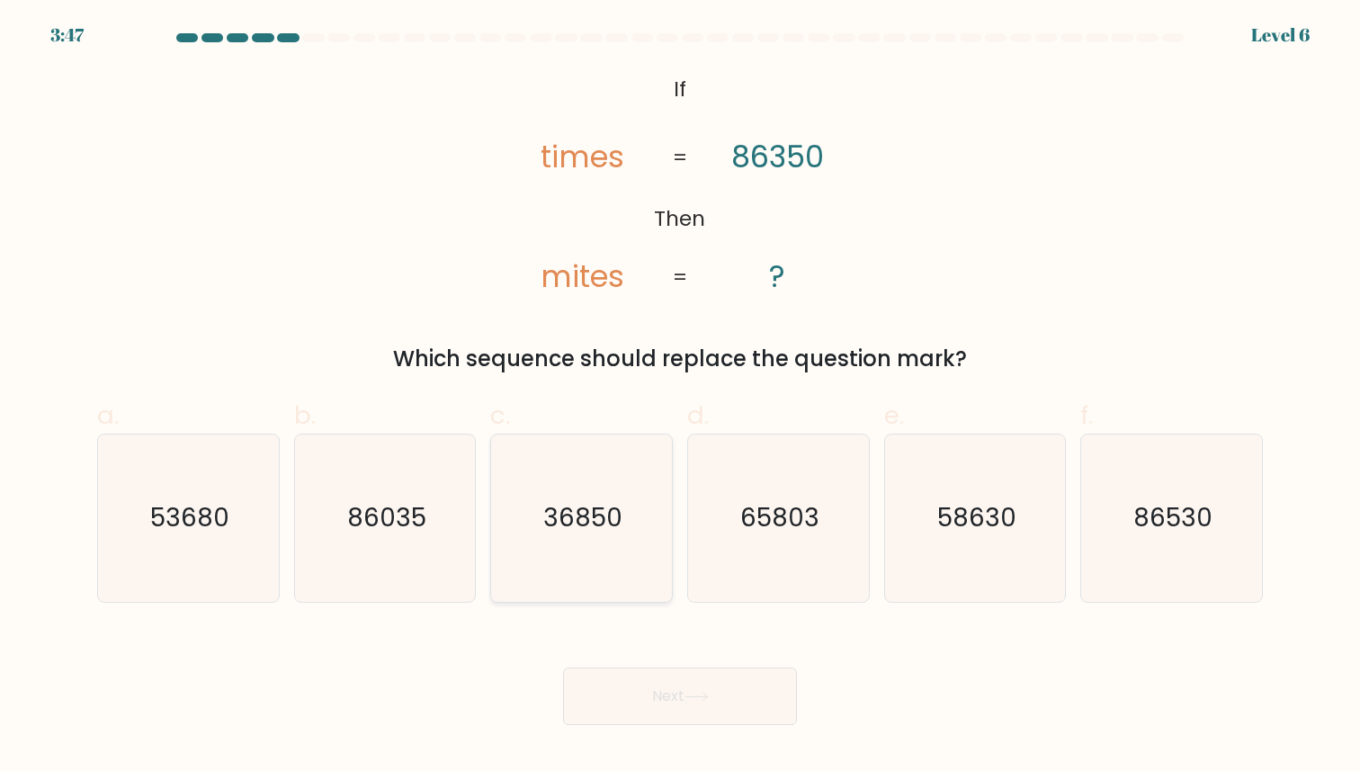
click at [614, 529] on text "36850" at bounding box center [582, 518] width 79 height 35
click at [680, 397] on input "c. 36850" at bounding box center [680, 392] width 1 height 12
radio input "true"
click at [631, 691] on button "Next" at bounding box center [680, 696] width 234 height 58
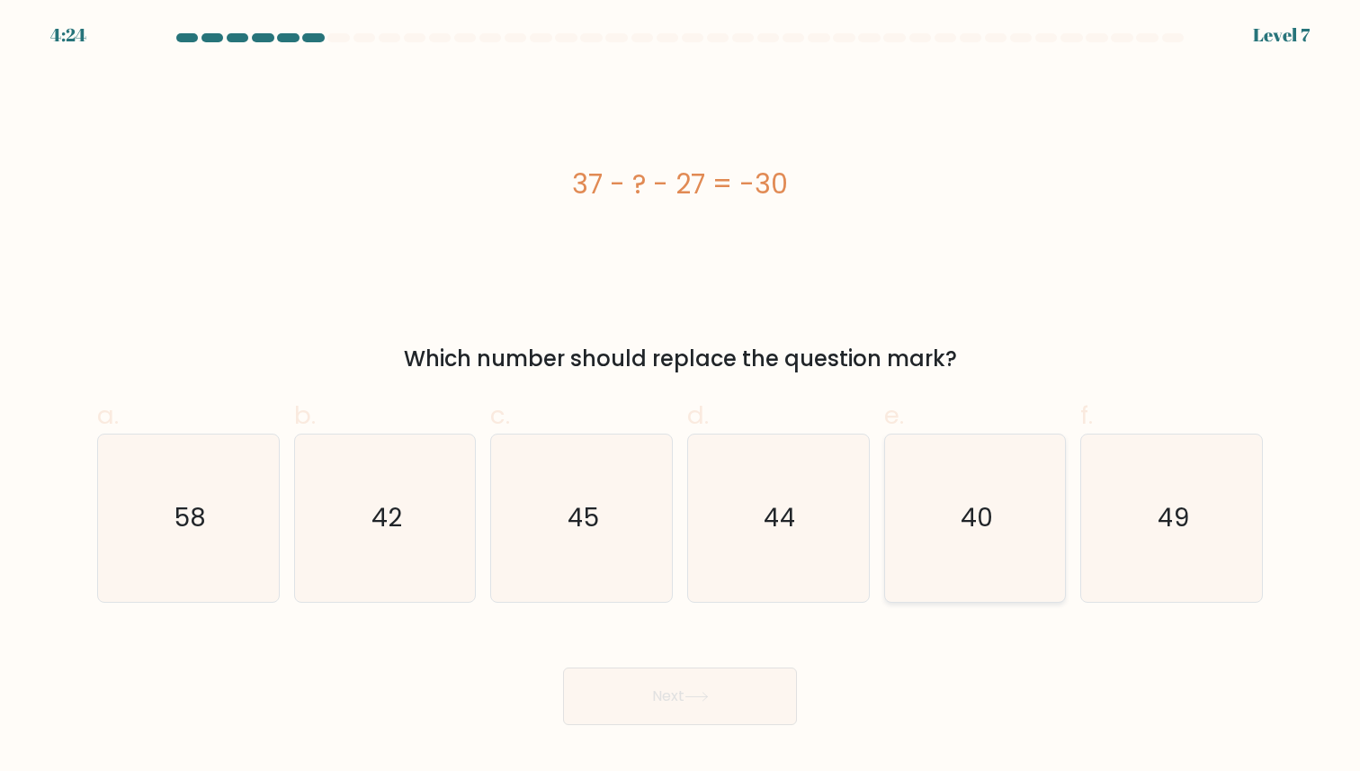
click at [978, 514] on text "40" at bounding box center [976, 518] width 32 height 35
click at [681, 397] on input "e. 40" at bounding box center [680, 392] width 1 height 12
radio input "true"
click at [754, 686] on button "Next" at bounding box center [680, 696] width 234 height 58
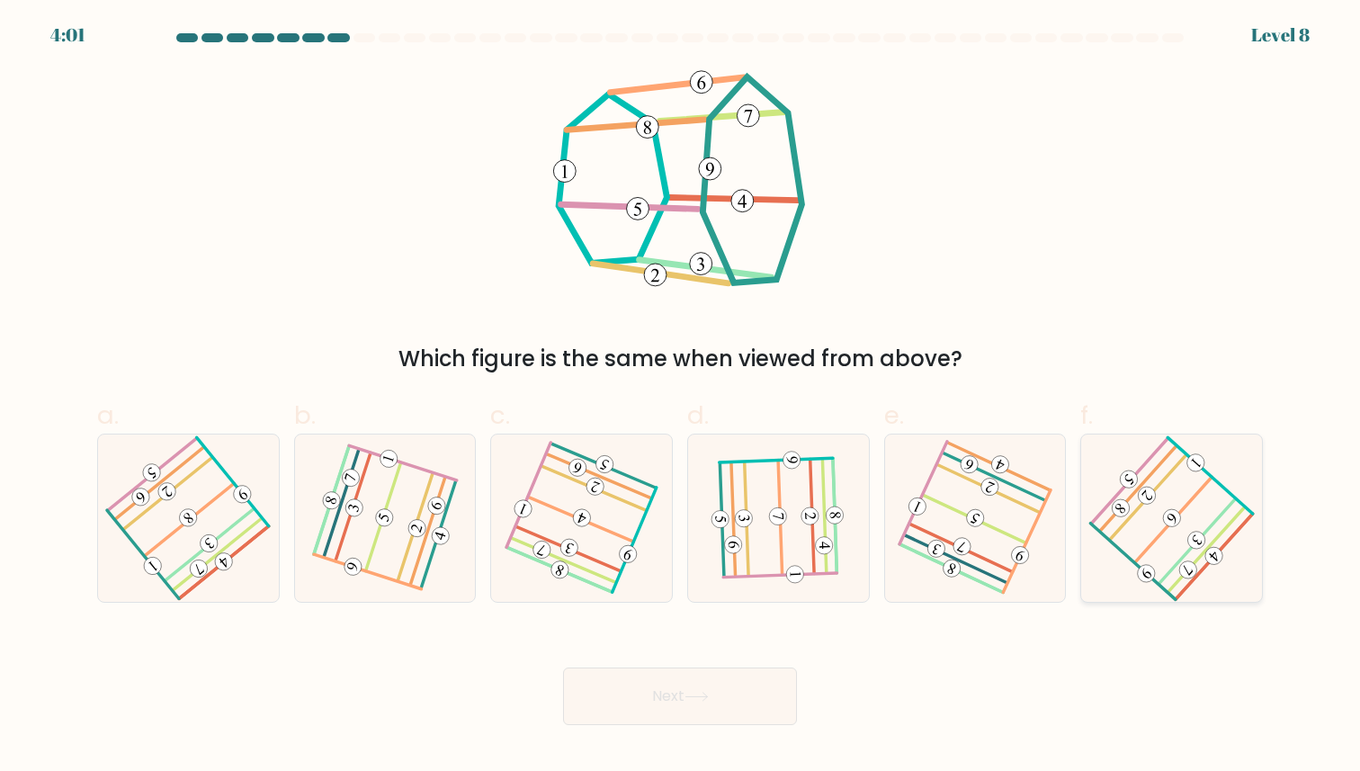
click at [1132, 471] on 450 at bounding box center [1129, 479] width 24 height 24
click at [681, 397] on input "f." at bounding box center [680, 392] width 1 height 12
radio input "true"
click at [771, 674] on button "Next" at bounding box center [680, 696] width 234 height 58
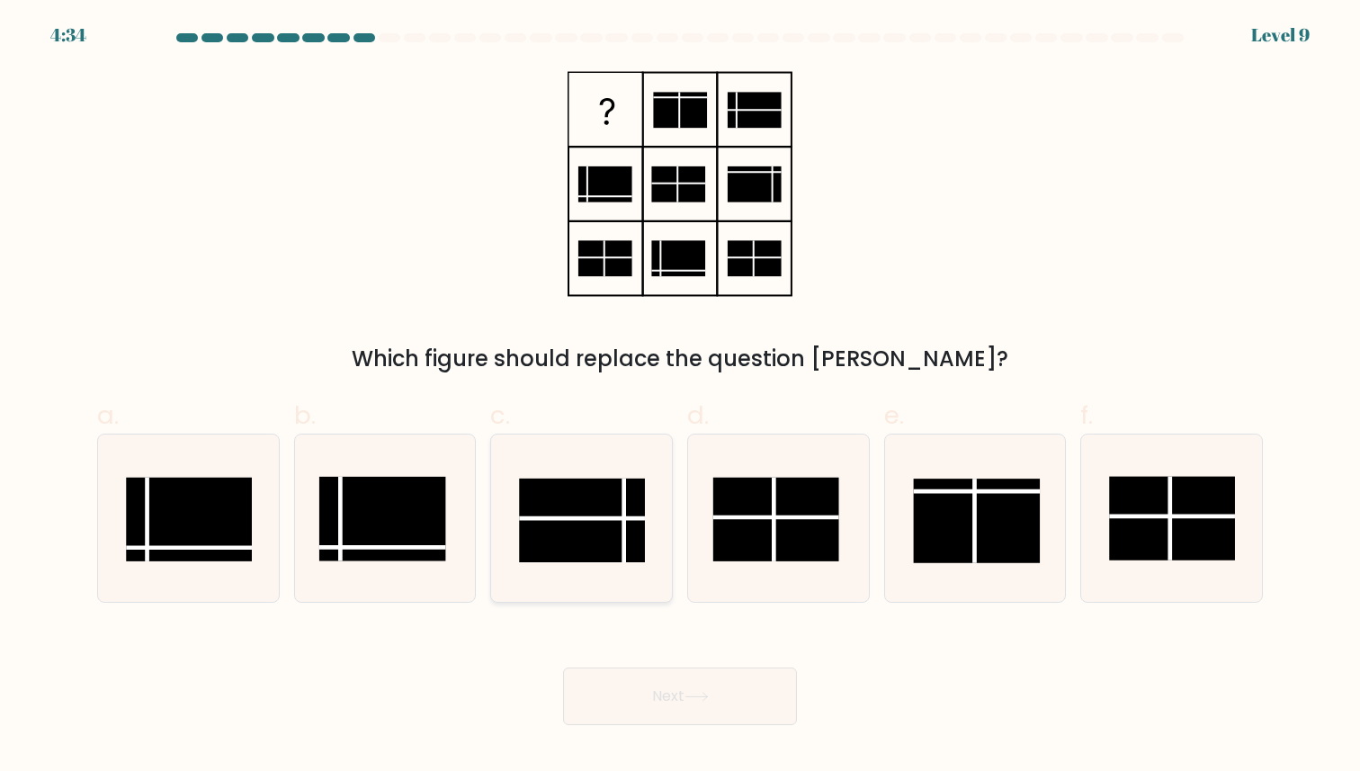
click at [544, 552] on rect at bounding box center [582, 520] width 126 height 84
click at [680, 397] on input "c." at bounding box center [680, 392] width 1 height 12
radio input "true"
click at [587, 677] on button "Next" at bounding box center [680, 696] width 234 height 58
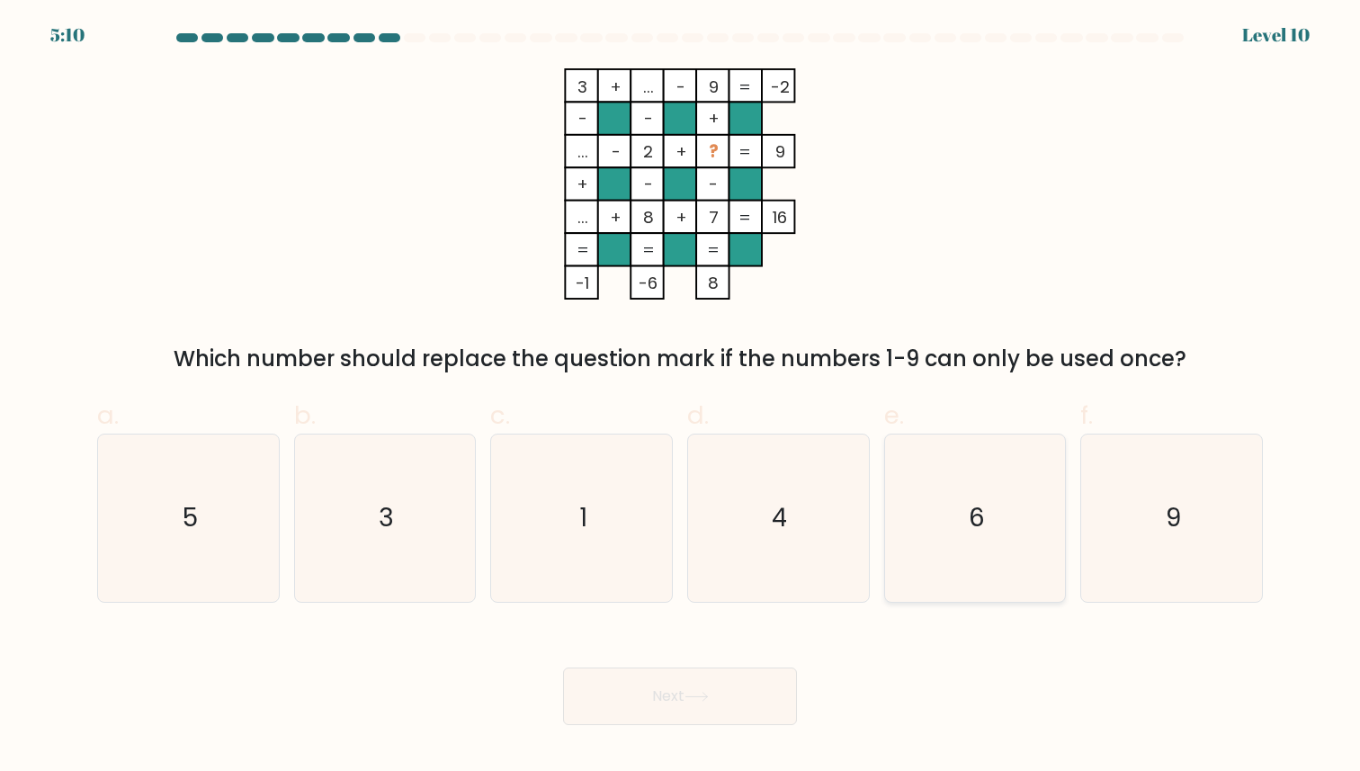
click at [950, 501] on icon "6" at bounding box center [974, 517] width 166 height 166
click at [681, 397] on input "e. 6" at bounding box center [680, 392] width 1 height 12
radio input "true"
click at [734, 701] on button "Next" at bounding box center [680, 696] width 234 height 58
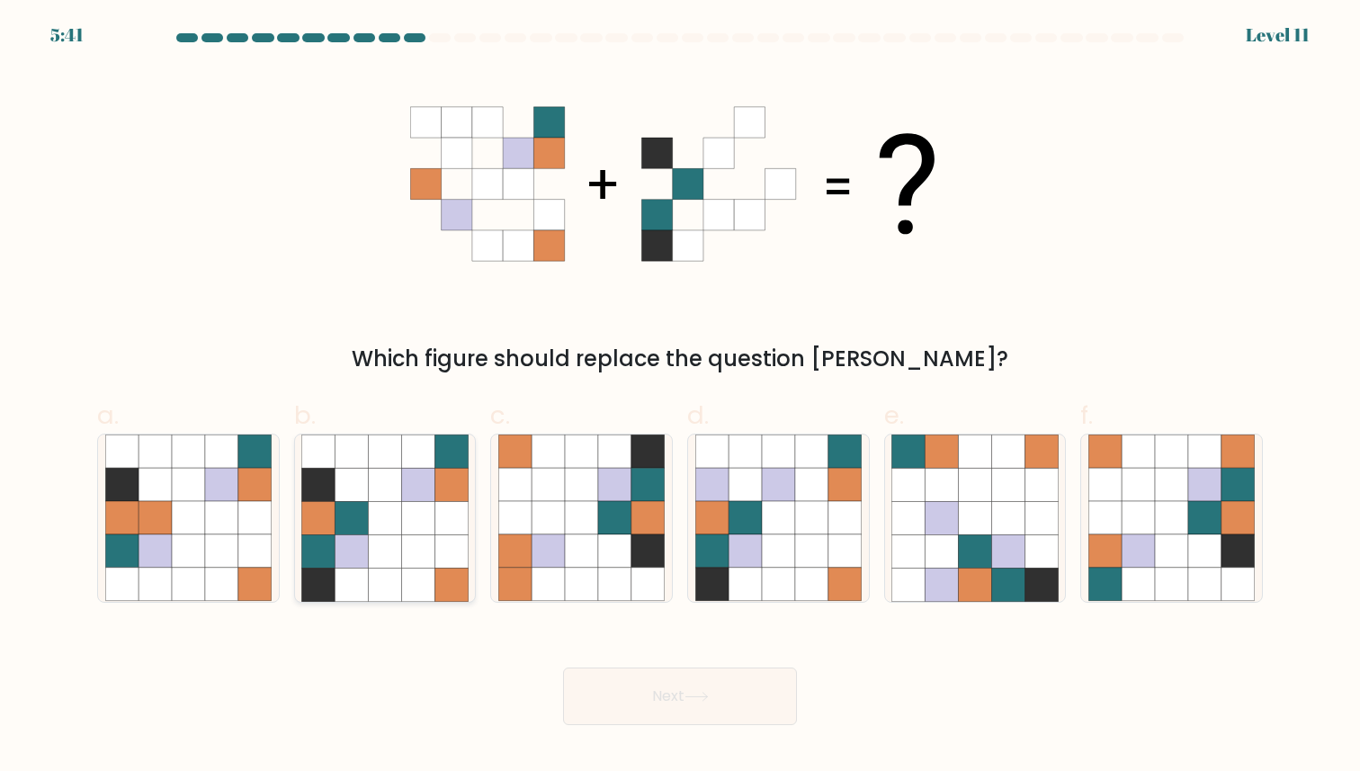
click at [371, 513] on icon at bounding box center [385, 518] width 33 height 33
click at [680, 397] on input "b." at bounding box center [680, 392] width 1 height 12
radio input "true"
click at [673, 682] on button "Next" at bounding box center [680, 696] width 234 height 58
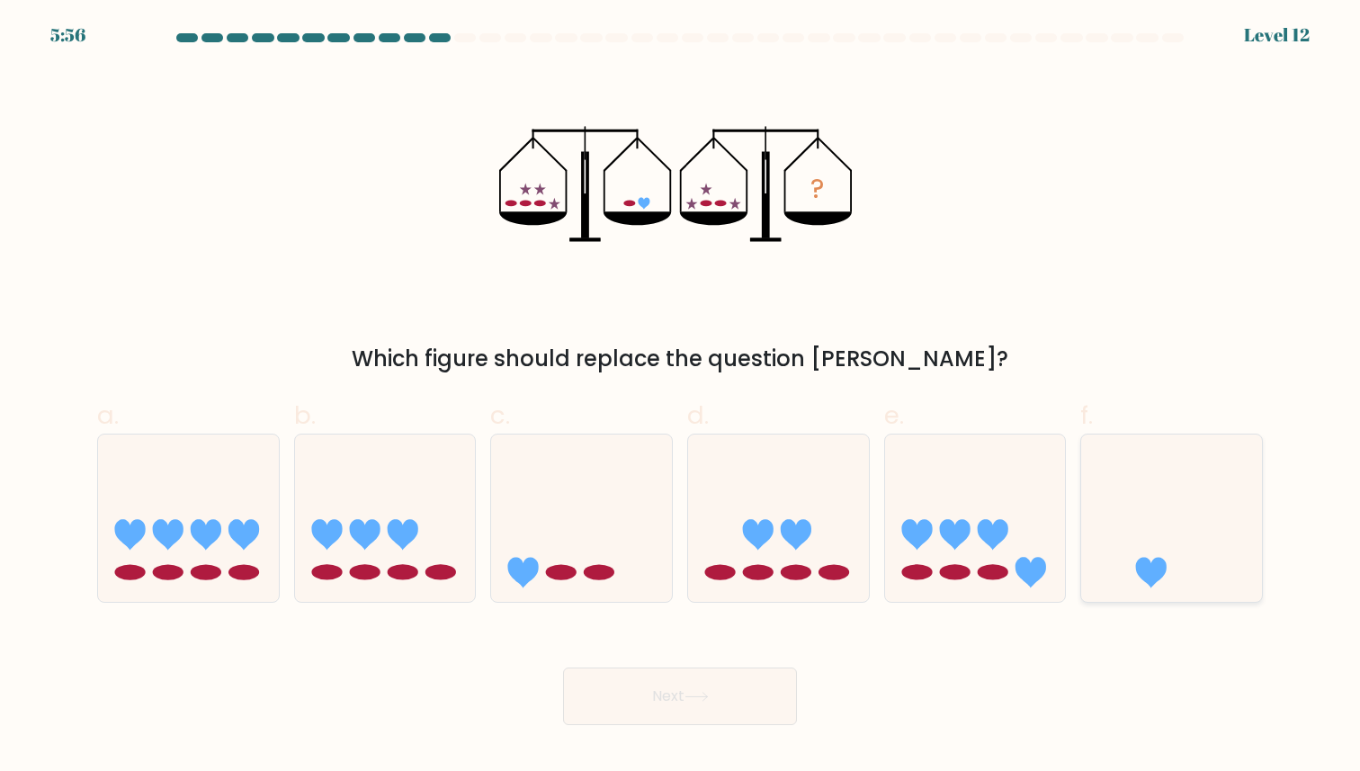
click at [1126, 550] on icon at bounding box center [1171, 517] width 181 height 149
click at [681, 397] on input "f." at bounding box center [680, 392] width 1 height 12
radio input "true"
click at [691, 716] on button "Next" at bounding box center [680, 696] width 234 height 58
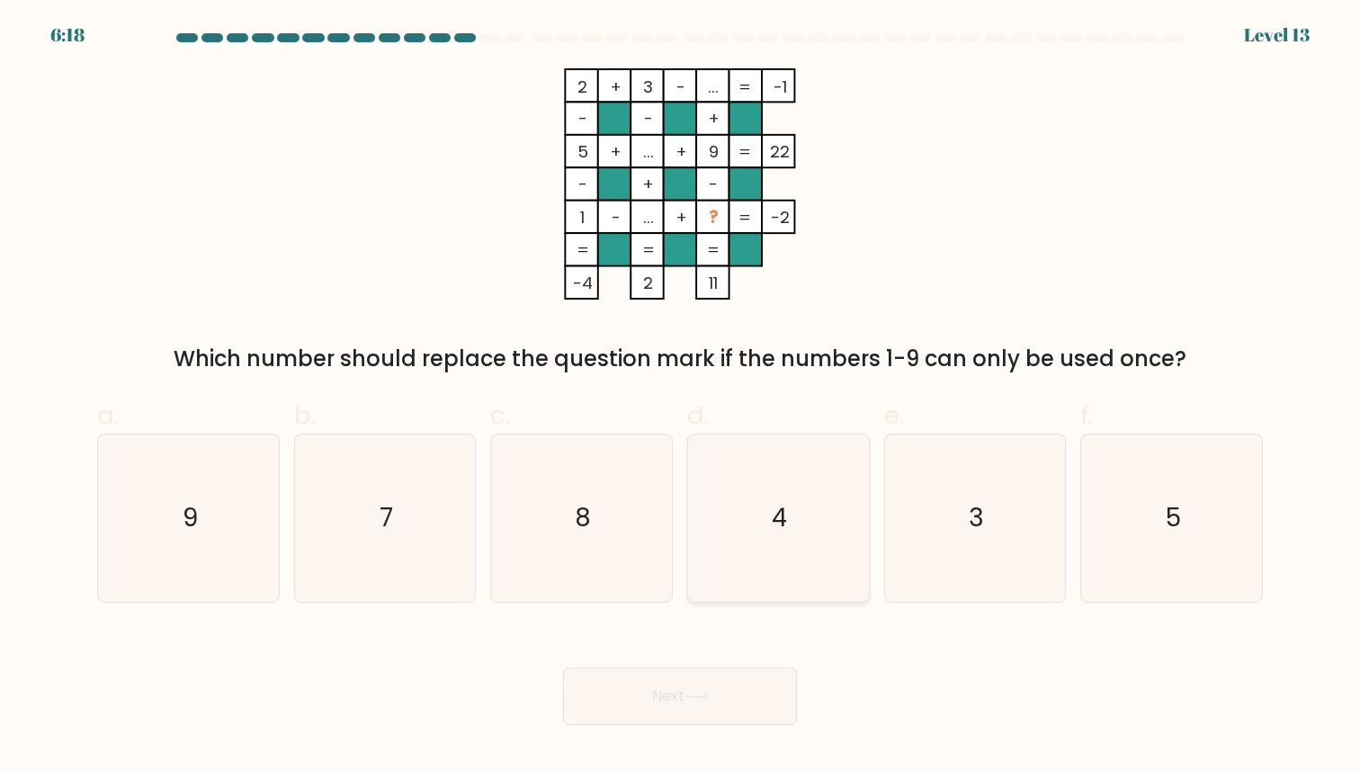
click at [763, 496] on icon "4" at bounding box center [778, 517] width 166 height 166
click at [681, 397] on input "d. 4" at bounding box center [680, 392] width 1 height 12
radio input "true"
click at [691, 710] on button "Next" at bounding box center [680, 696] width 234 height 58
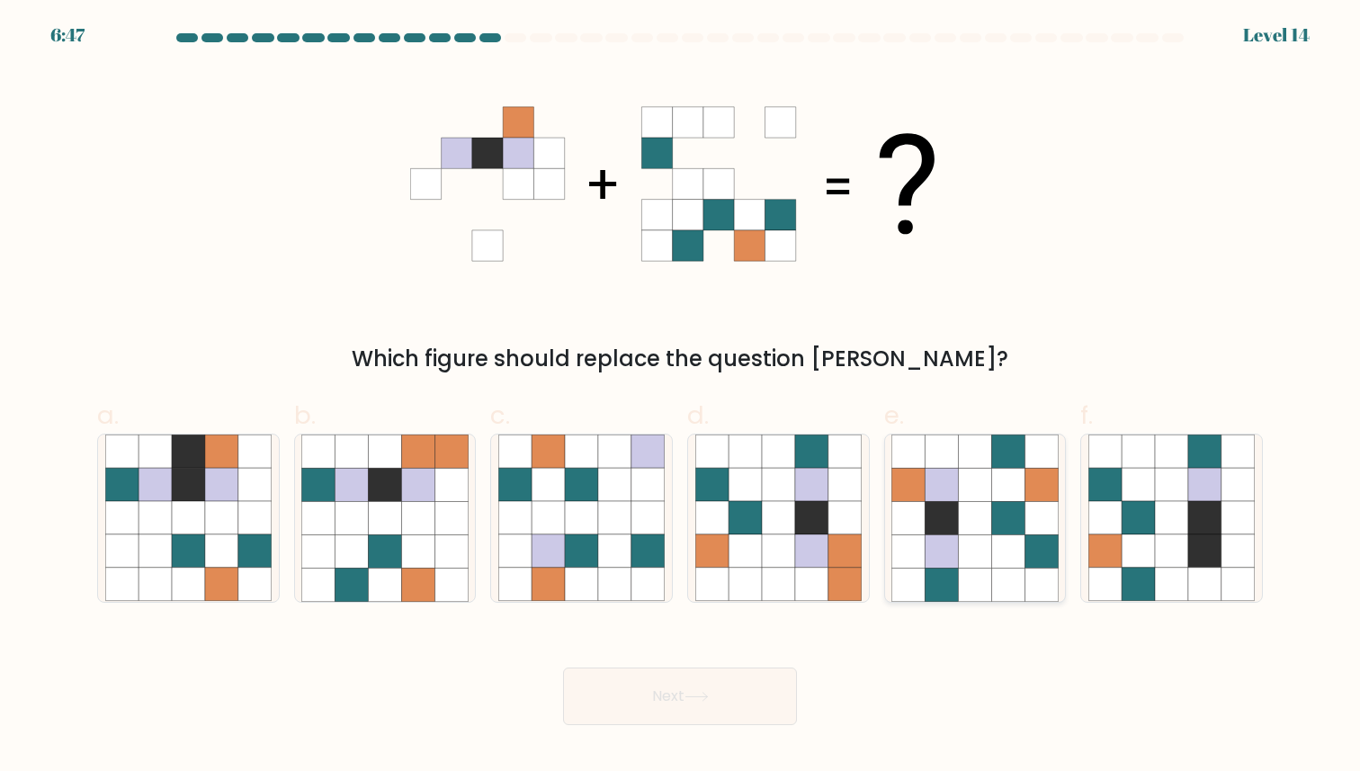
click at [957, 543] on icon at bounding box center [941, 551] width 33 height 33
click at [681, 397] on input "e." at bounding box center [680, 392] width 1 height 12
radio input "true"
click at [763, 677] on button "Next" at bounding box center [680, 696] width 234 height 58
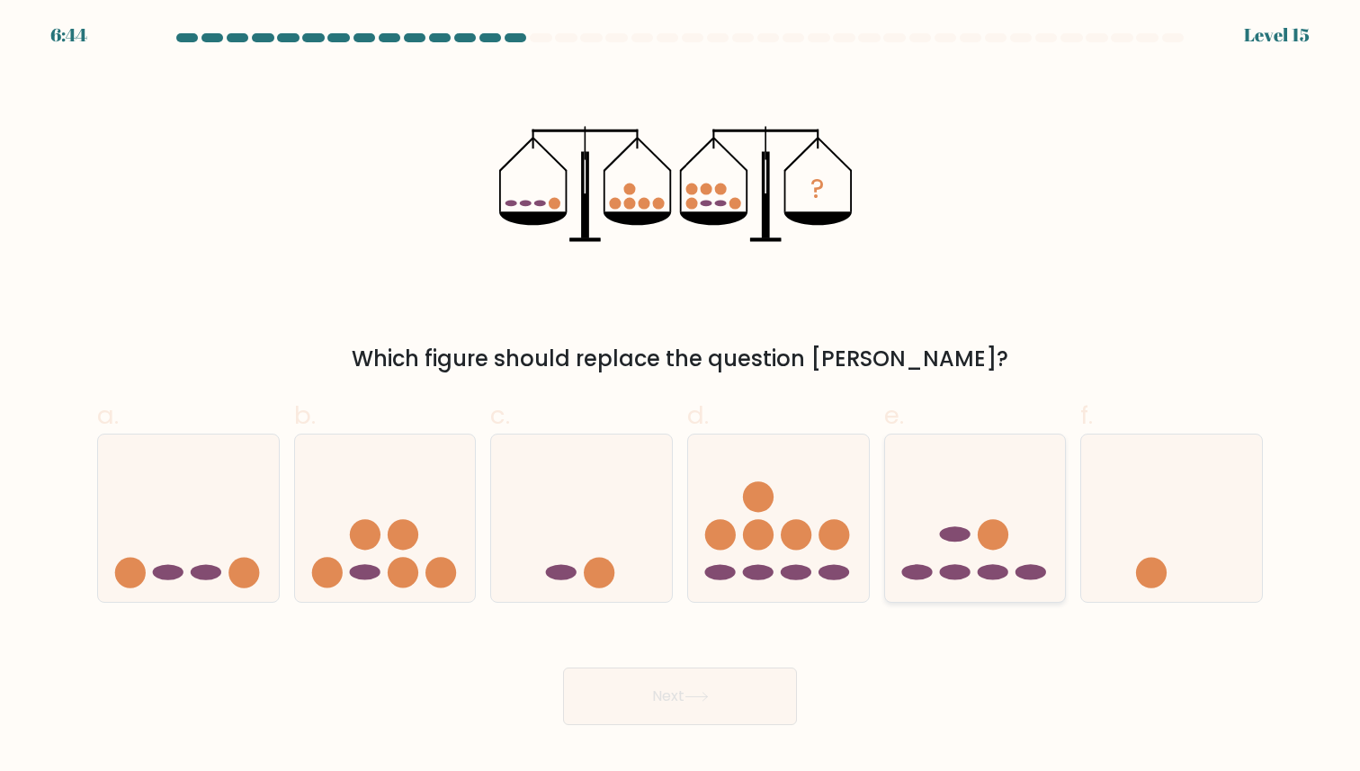
click at [975, 569] on icon at bounding box center [975, 517] width 181 height 149
click at [681, 397] on input "e." at bounding box center [680, 392] width 1 height 12
radio input "true"
click at [707, 683] on button "Next" at bounding box center [680, 696] width 234 height 58
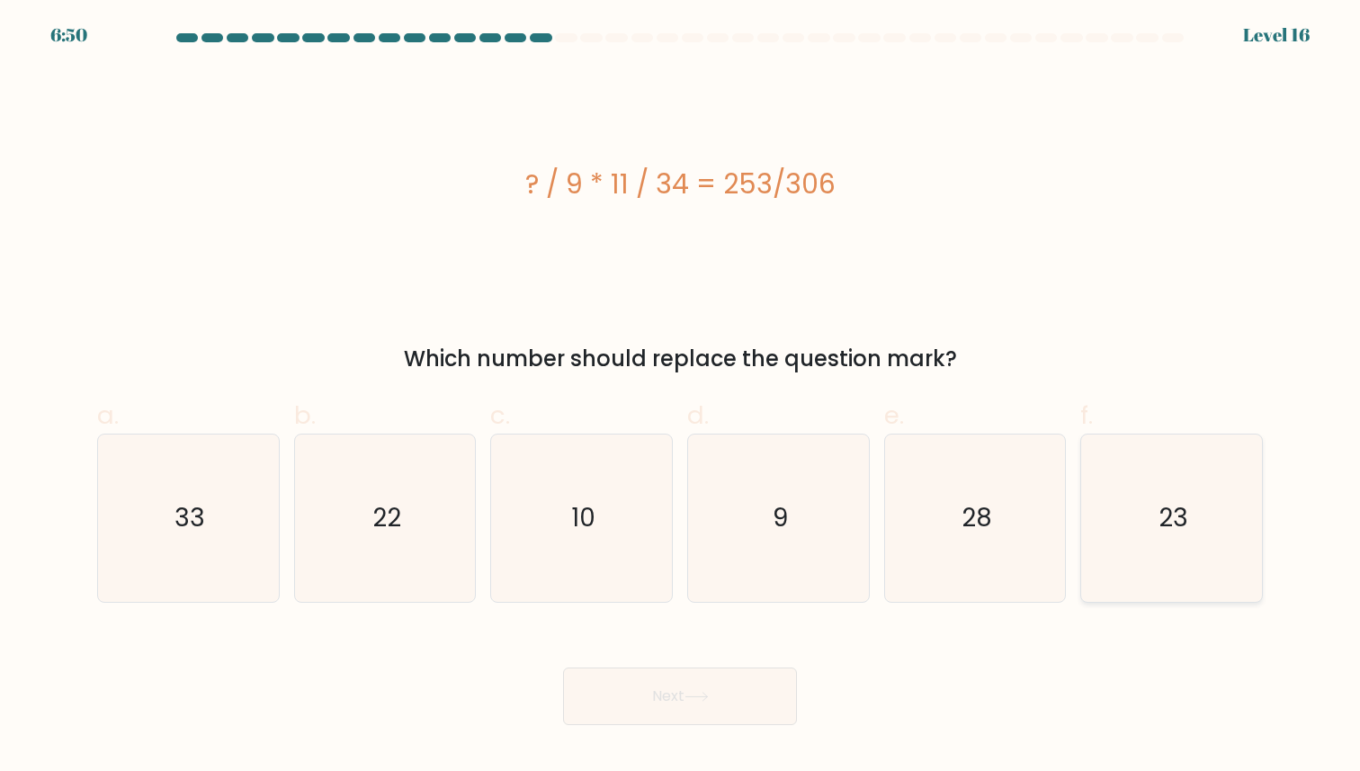
click at [1096, 523] on icon "23" at bounding box center [1171, 517] width 166 height 166
click at [681, 397] on input "f. 23" at bounding box center [680, 392] width 1 height 12
radio input "true"
click at [736, 709] on button "Next" at bounding box center [680, 696] width 234 height 58
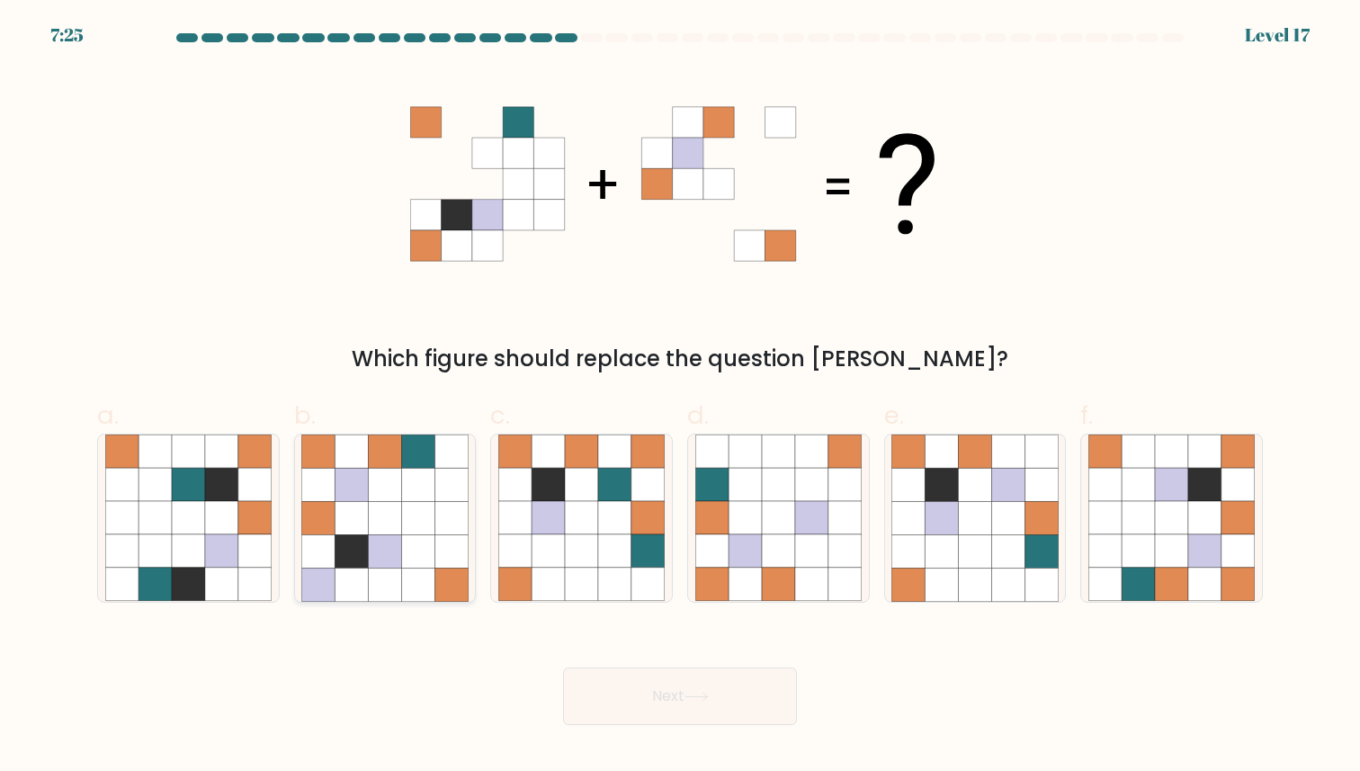
click at [393, 506] on icon at bounding box center [385, 518] width 33 height 33
click at [680, 397] on input "b." at bounding box center [680, 392] width 1 height 12
radio input "true"
click at [633, 692] on button "Next" at bounding box center [680, 696] width 234 height 58
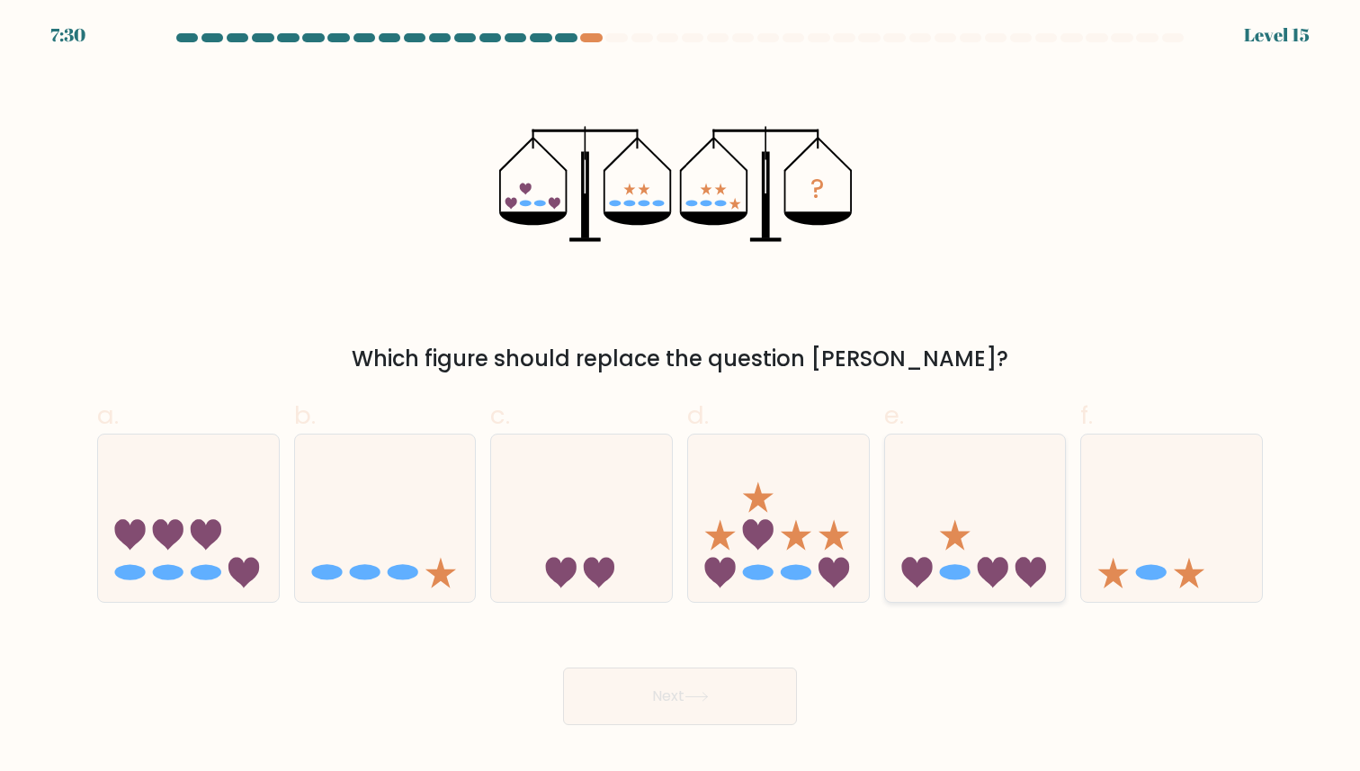
click at [923, 513] on icon at bounding box center [975, 517] width 181 height 149
click at [681, 397] on input "e." at bounding box center [680, 392] width 1 height 12
radio input "true"
click at [721, 692] on button "Next" at bounding box center [680, 696] width 234 height 58
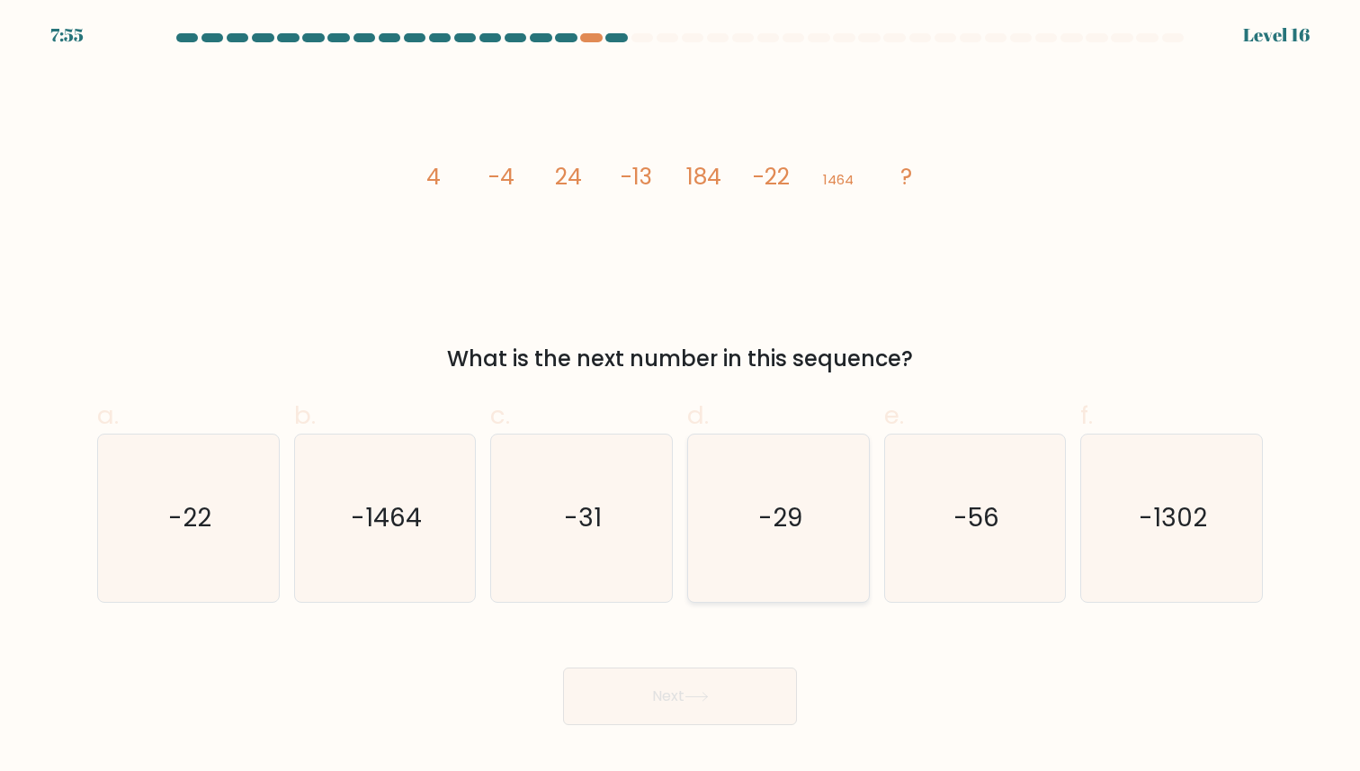
click at [772, 475] on icon "-29" at bounding box center [778, 517] width 166 height 166
click at [681, 397] on input "d. -29" at bounding box center [680, 392] width 1 height 12
radio input "true"
click at [615, 561] on icon "-31" at bounding box center [581, 517] width 166 height 166
click at [680, 397] on input "c. -31" at bounding box center [680, 392] width 1 height 12
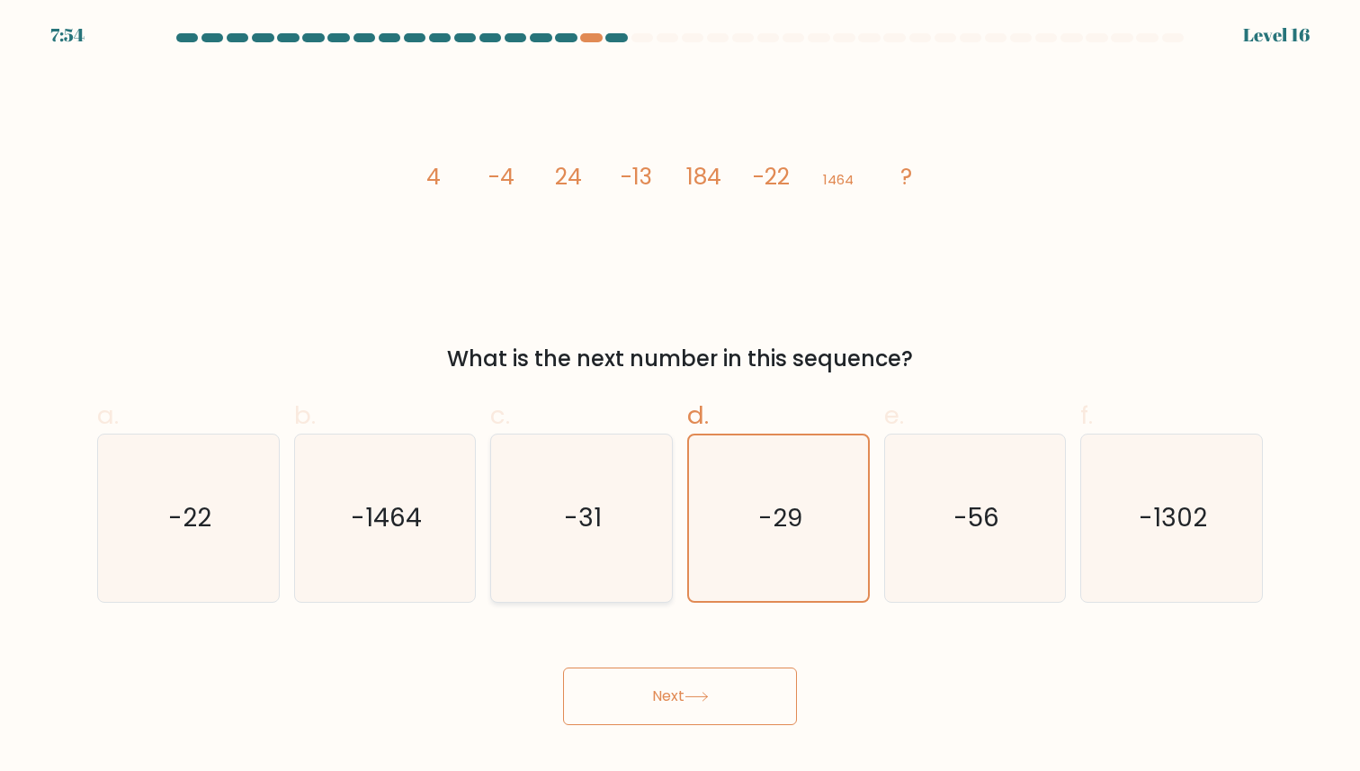
radio input "true"
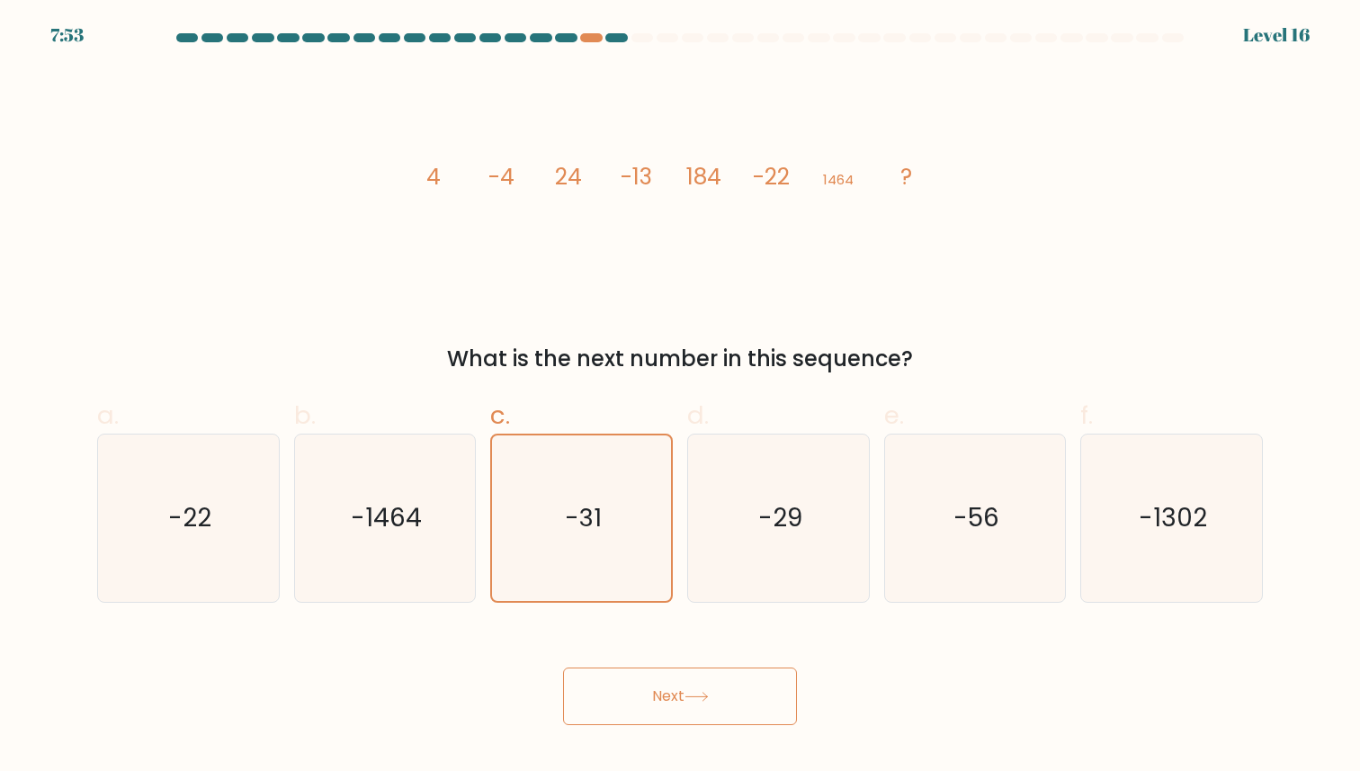
click at [618, 691] on button "Next" at bounding box center [680, 696] width 234 height 58
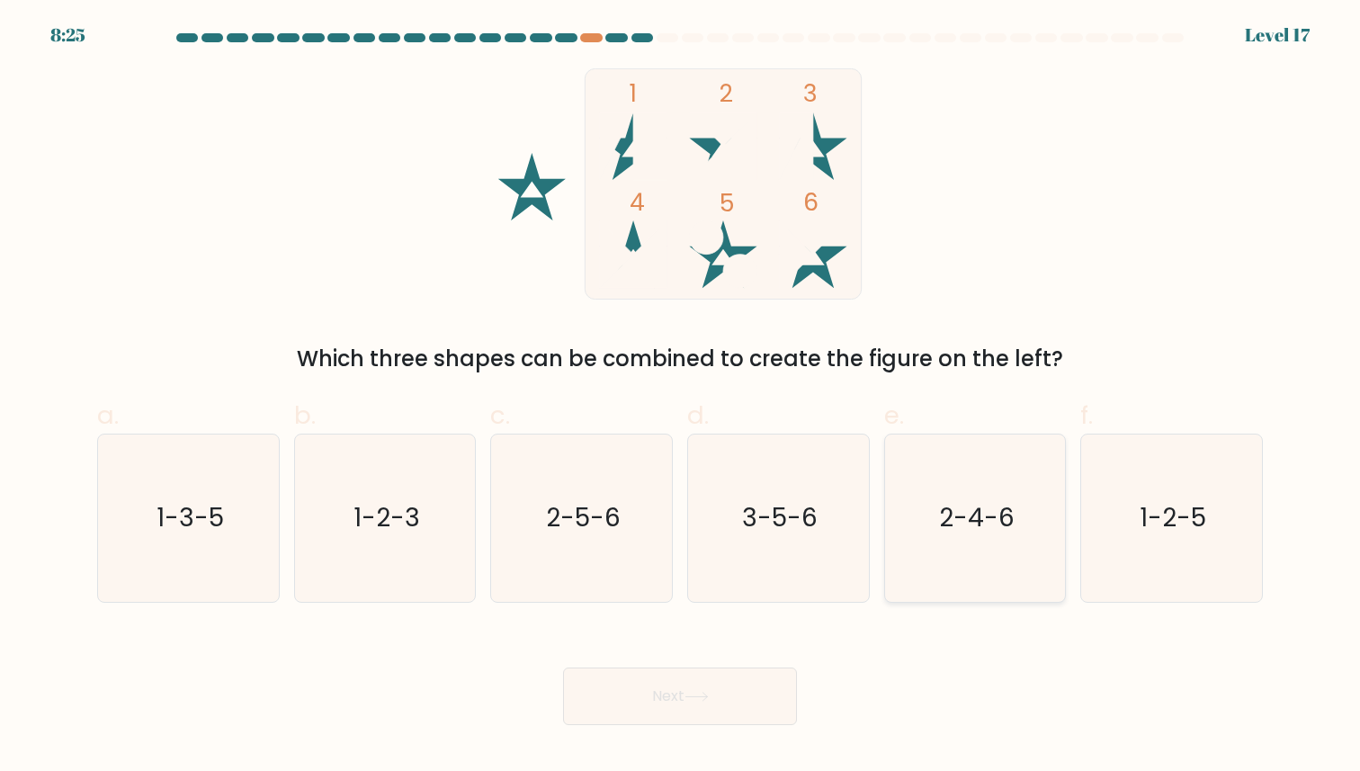
click at [939, 522] on icon "2-4-6" at bounding box center [974, 517] width 166 height 166
click at [681, 397] on input "e. 2-4-6" at bounding box center [680, 392] width 1 height 12
radio input "true"
click at [749, 697] on button "Next" at bounding box center [680, 696] width 234 height 58
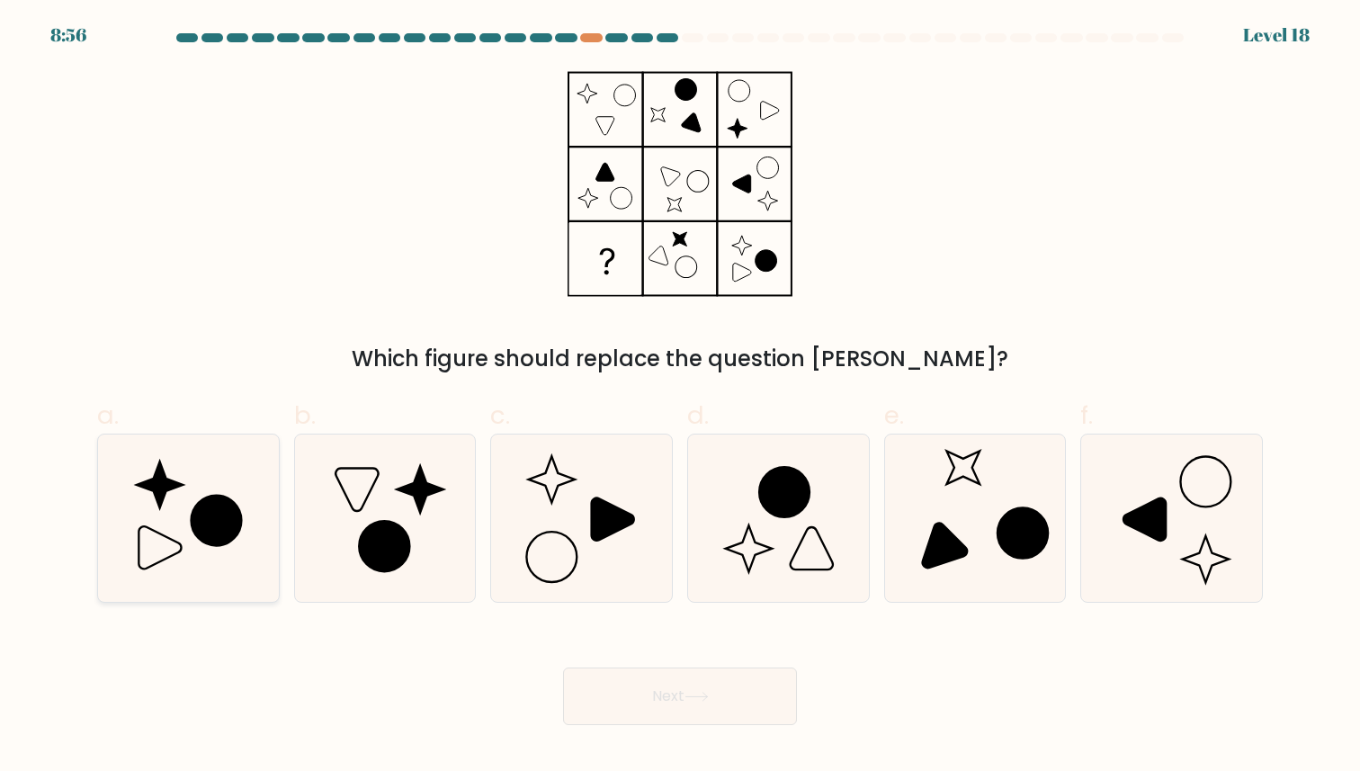
click at [240, 549] on icon at bounding box center [188, 517] width 166 height 166
click at [680, 397] on input "a." at bounding box center [680, 392] width 1 height 12
radio input "true"
click at [635, 676] on button "Next" at bounding box center [680, 696] width 234 height 58
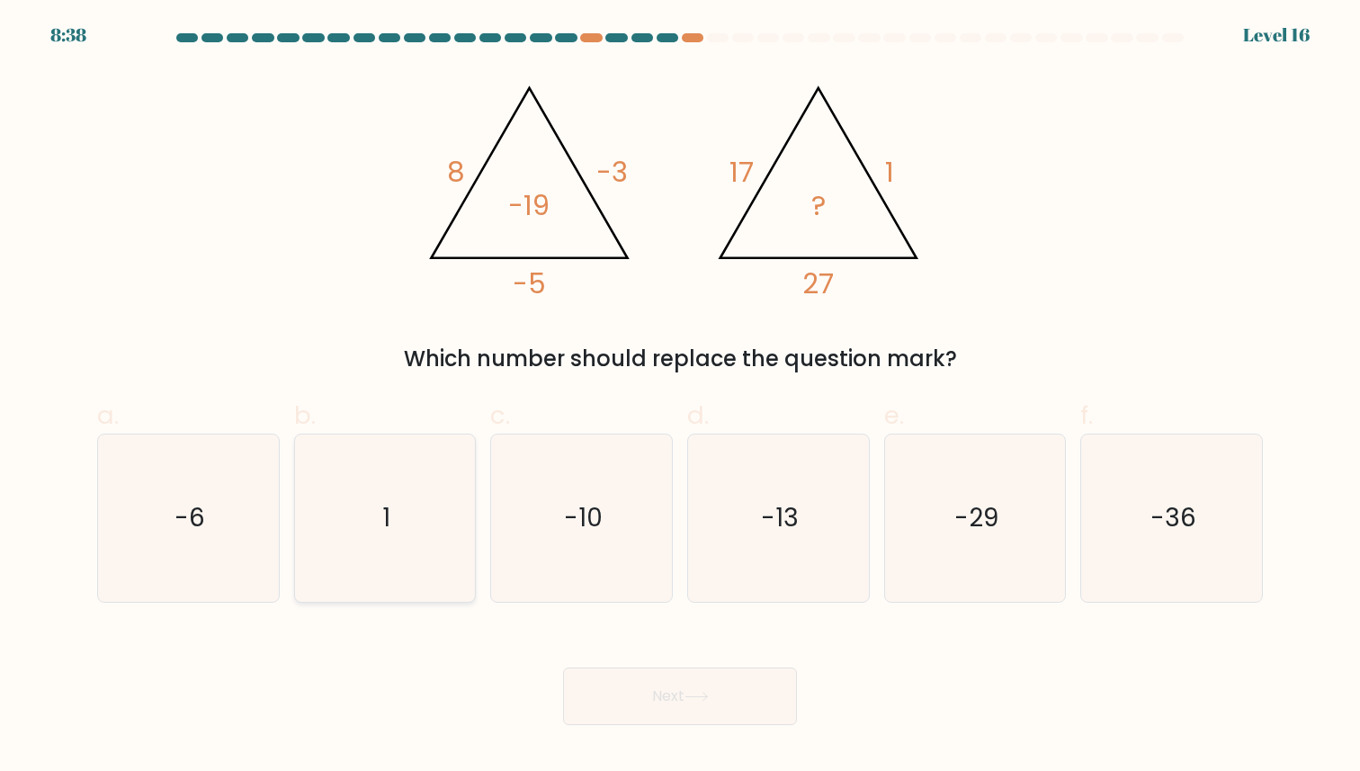
click at [408, 558] on icon "1" at bounding box center [384, 517] width 166 height 166
click at [680, 397] on input "b. 1" at bounding box center [680, 392] width 1 height 12
radio input "true"
click at [630, 708] on button "Next" at bounding box center [680, 696] width 234 height 58
click at [585, 682] on button "Next" at bounding box center [680, 696] width 234 height 58
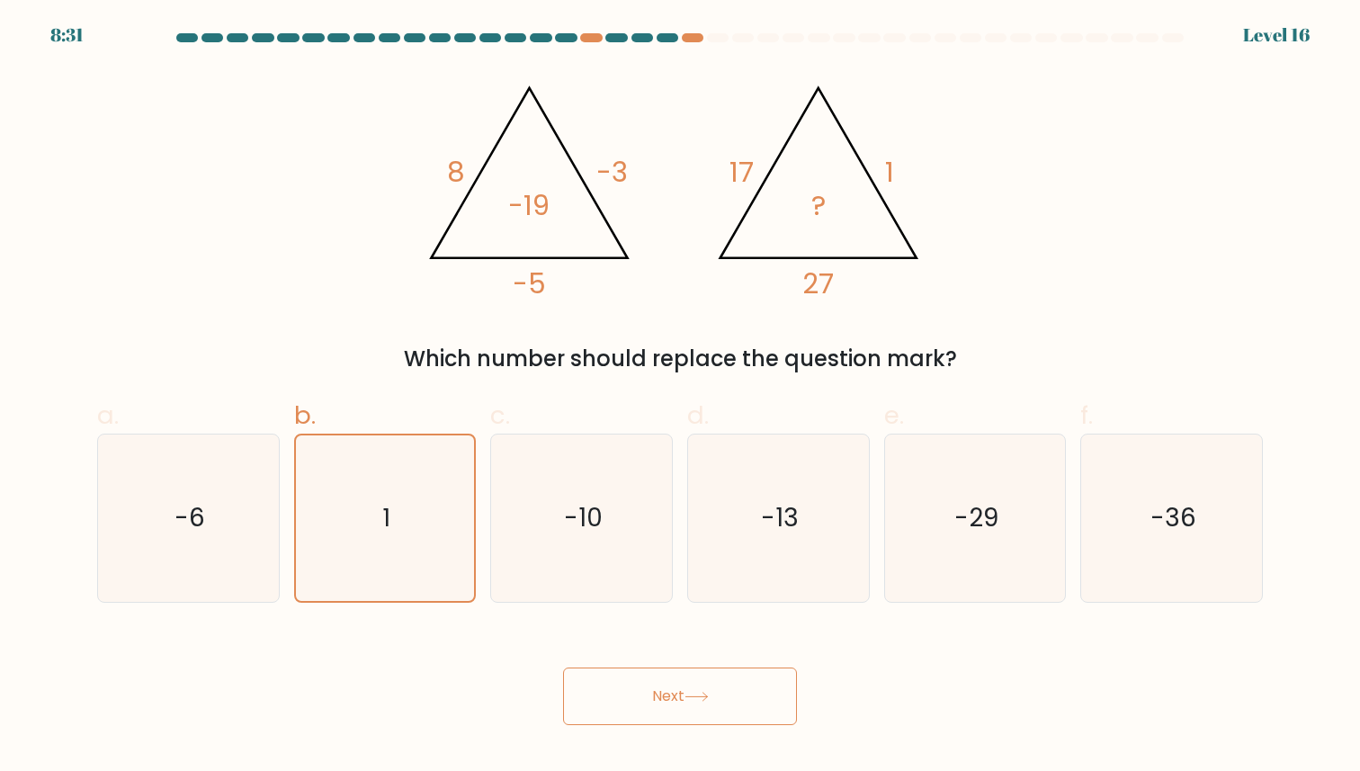
click at [633, 700] on button "Next" at bounding box center [680, 696] width 234 height 58
click at [717, 40] on div at bounding box center [718, 37] width 22 height 9
click at [619, 484] on icon "-10" at bounding box center [581, 517] width 166 height 166
click at [680, 397] on input "c. -10" at bounding box center [680, 392] width 1 height 12
radio input "true"
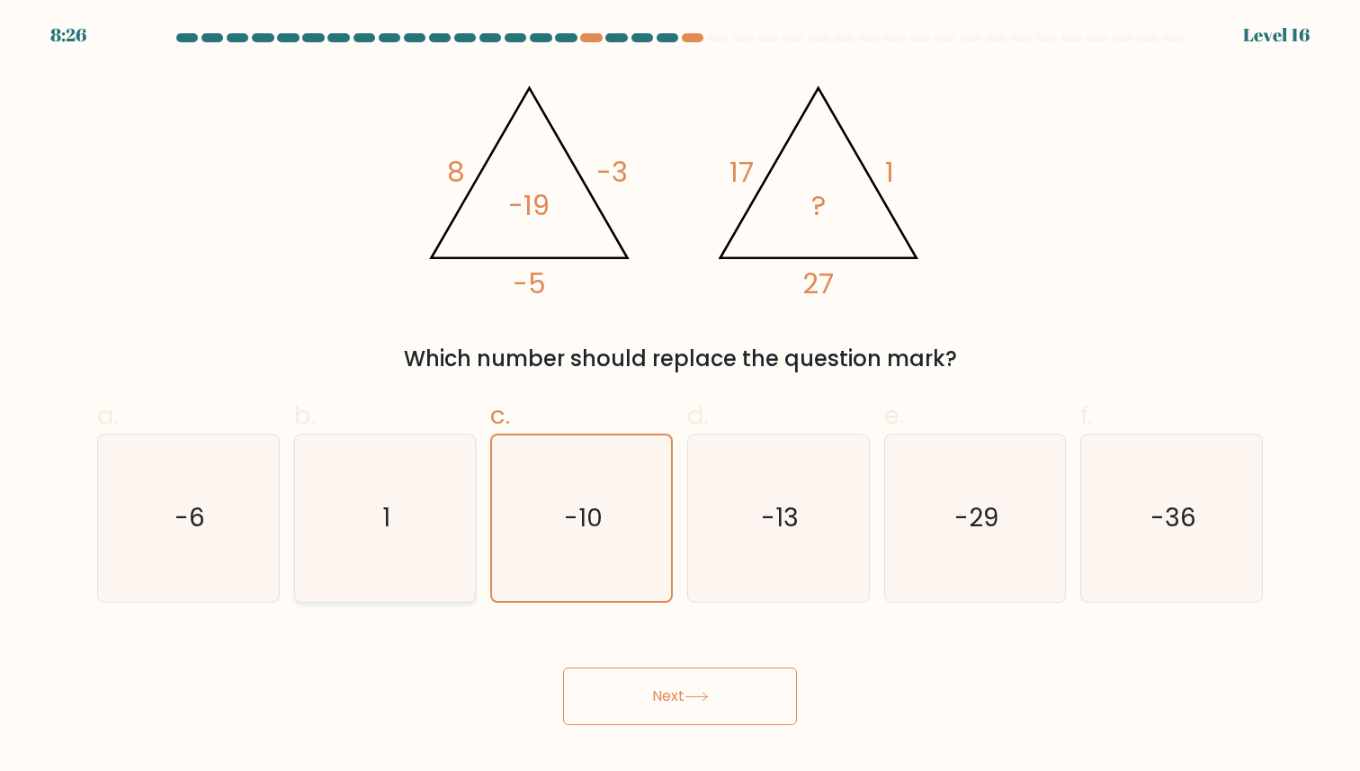
click at [470, 504] on div "1" at bounding box center [385, 517] width 183 height 168
click at [680, 397] on input "b. 1" at bounding box center [680, 392] width 1 height 12
radio input "true"
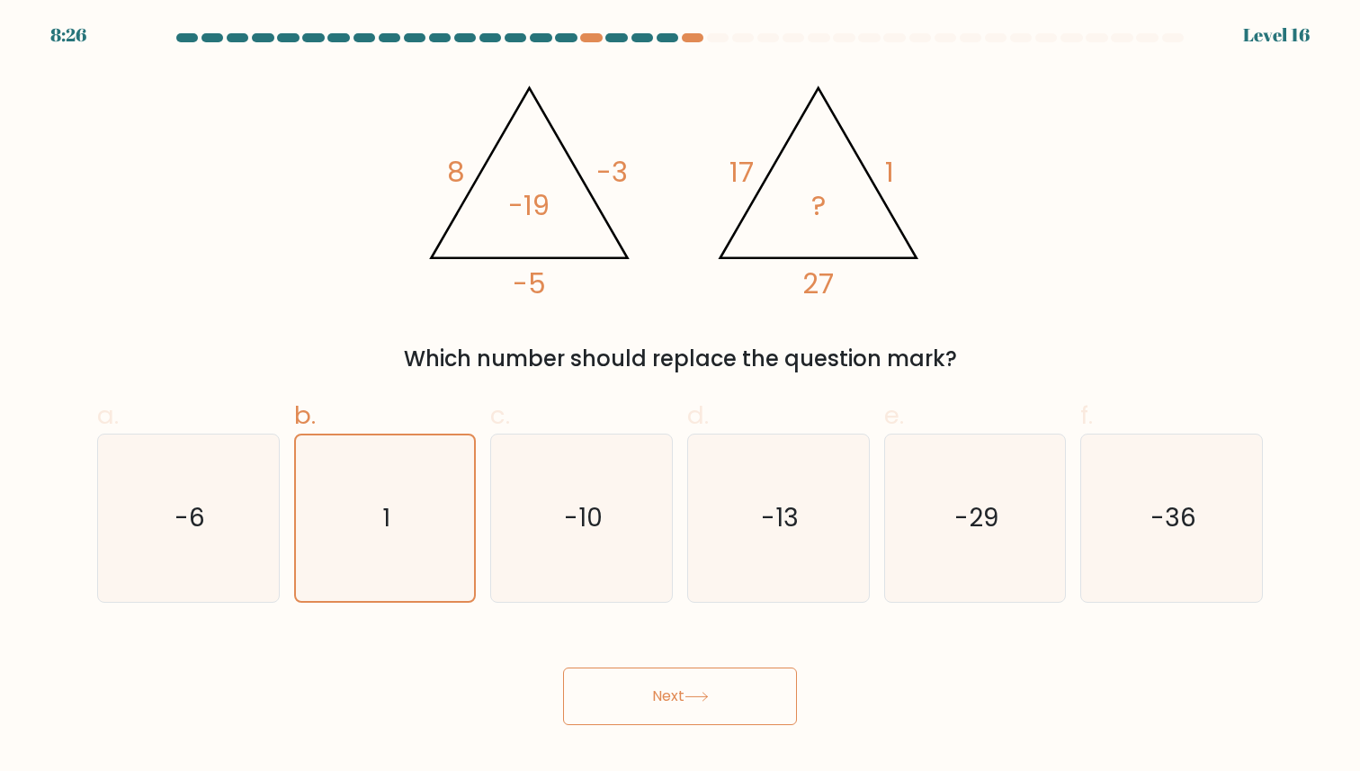
click at [596, 691] on button "Next" at bounding box center [680, 696] width 234 height 58
click at [418, 554] on icon "1" at bounding box center [384, 517] width 166 height 166
click at [680, 397] on input "b. 1" at bounding box center [680, 392] width 1 height 12
radio input "true"
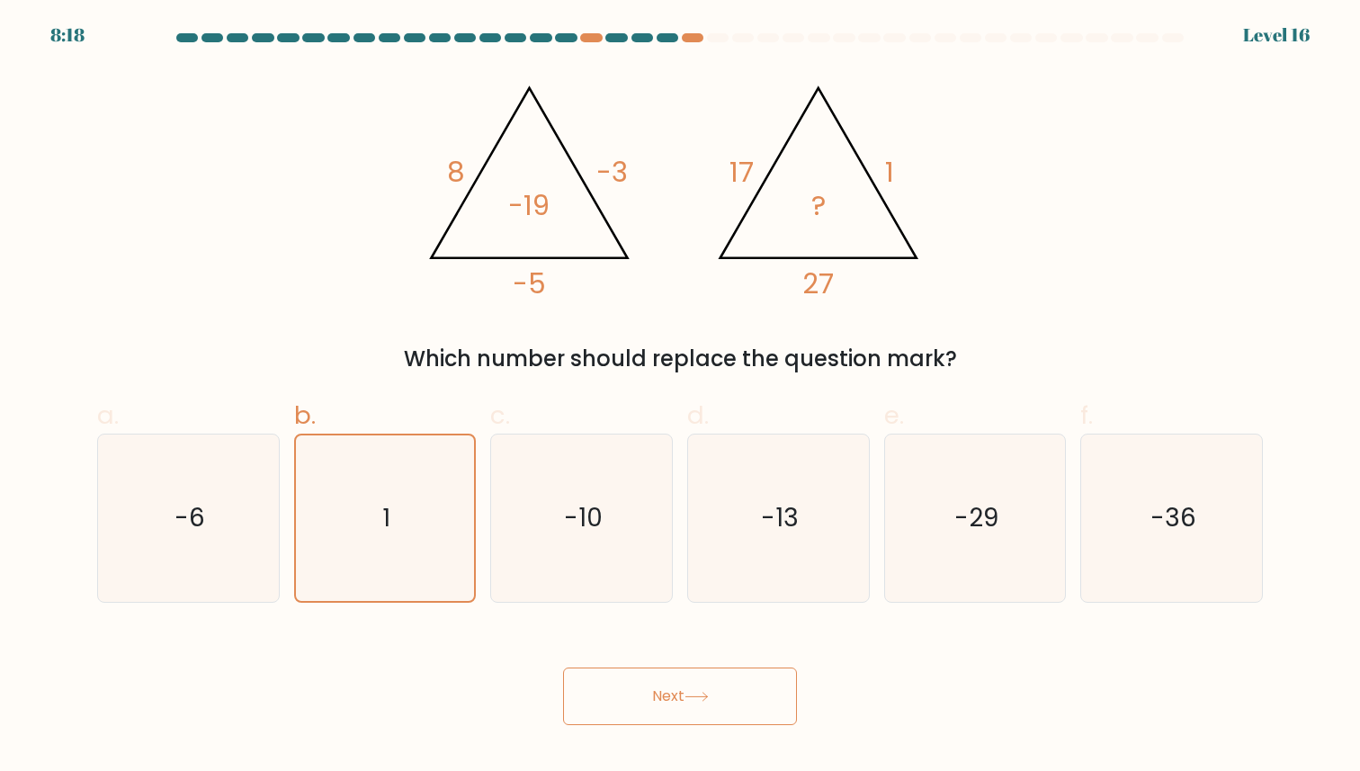
click at [609, 697] on button "Next" at bounding box center [680, 696] width 234 height 58
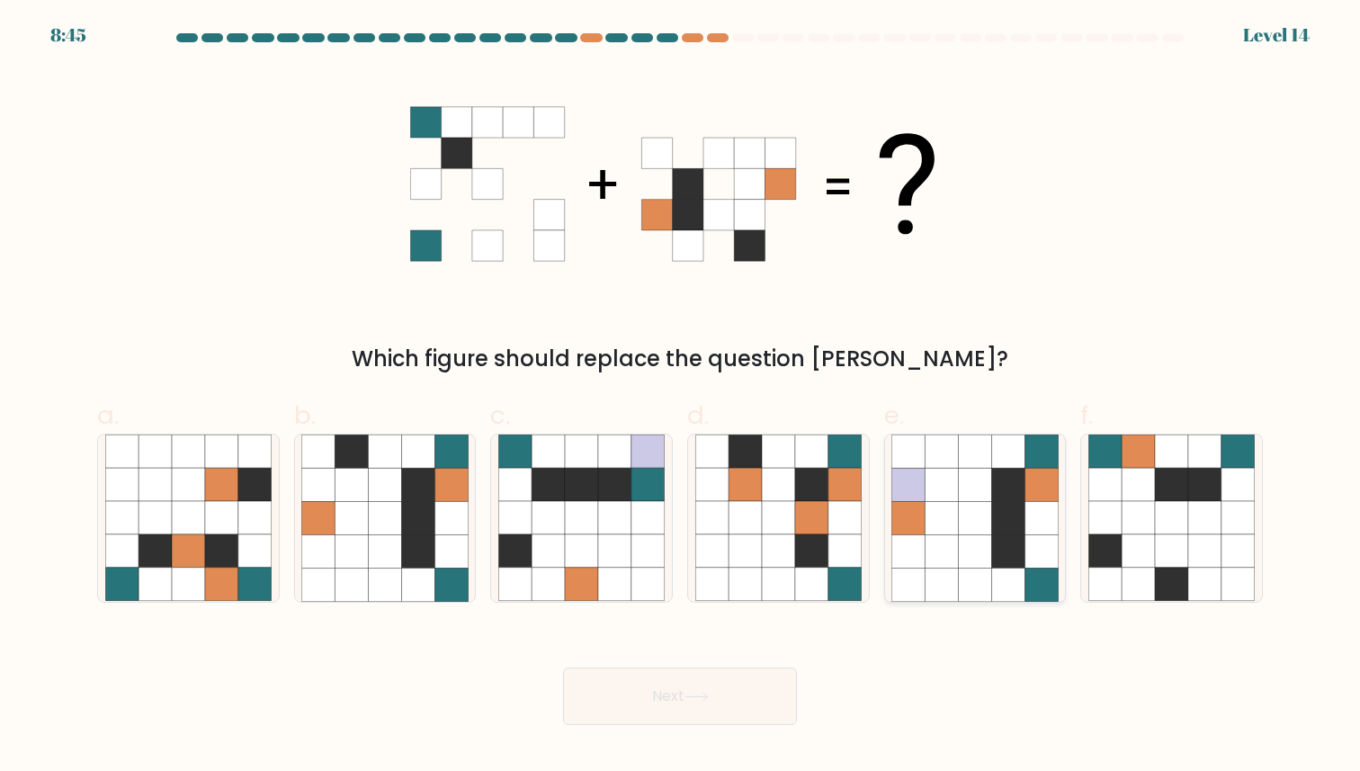
click at [932, 502] on icon at bounding box center [941, 518] width 33 height 33
click at [681, 397] on input "e." at bounding box center [680, 392] width 1 height 12
radio input "true"
click at [700, 685] on button "Next" at bounding box center [680, 696] width 234 height 58
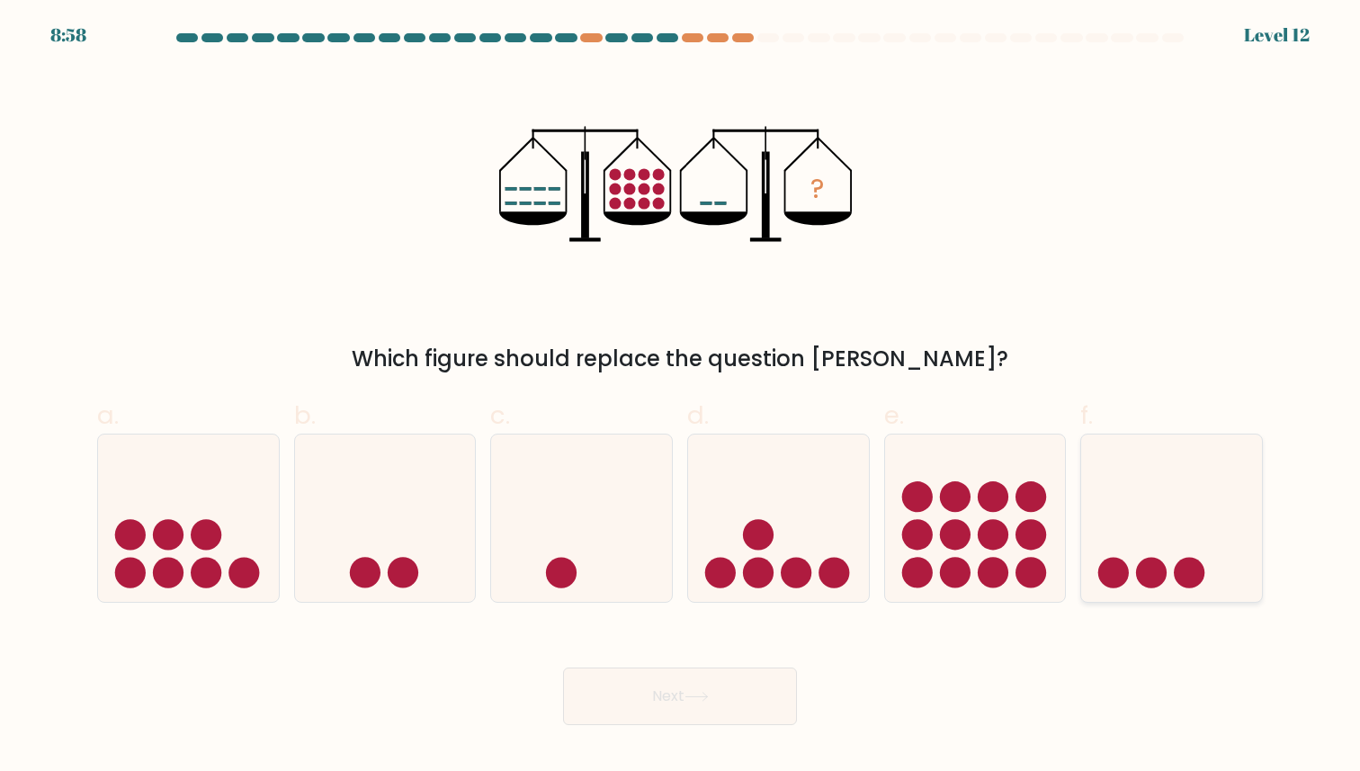
click at [1132, 483] on icon at bounding box center [1171, 517] width 181 height 149
click at [681, 397] on input "f." at bounding box center [680, 392] width 1 height 12
radio input "true"
click at [745, 674] on button "Next" at bounding box center [680, 696] width 234 height 58
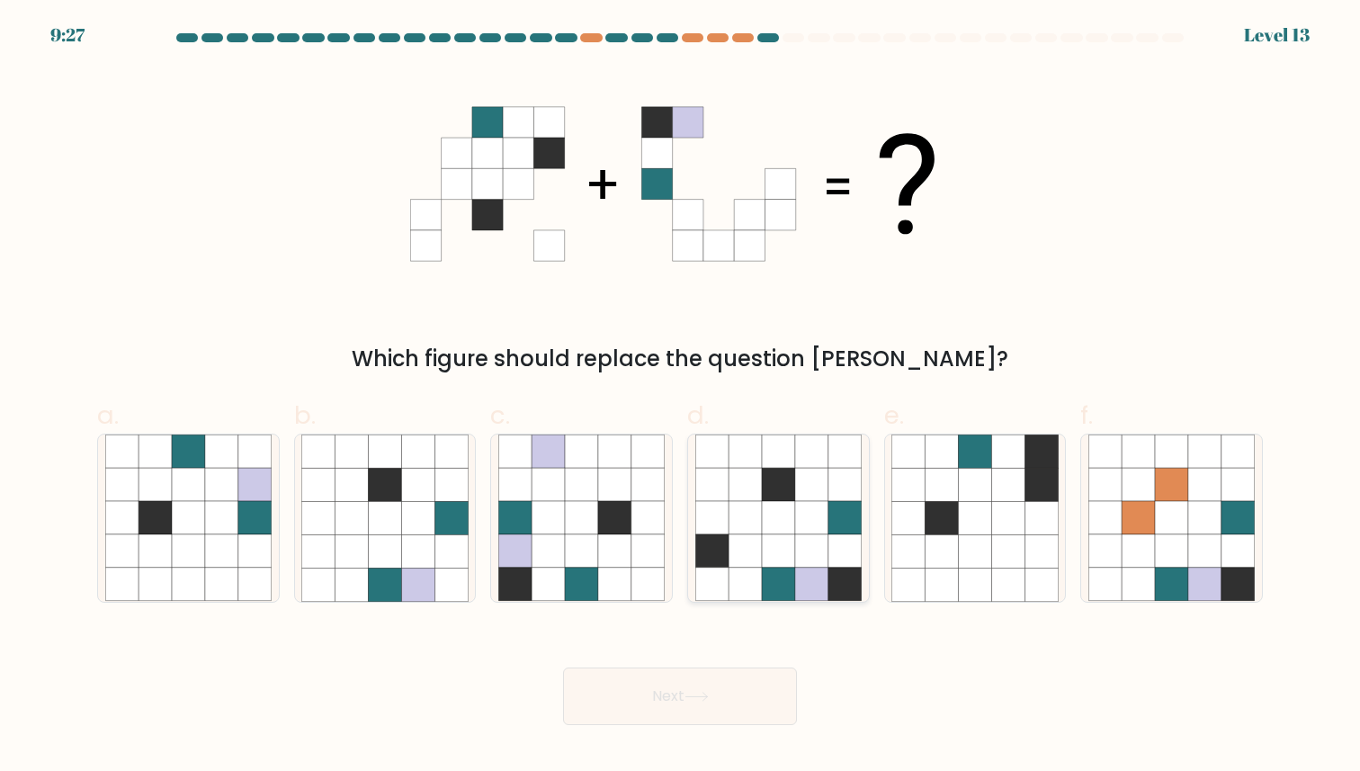
click at [765, 547] on icon at bounding box center [778, 551] width 33 height 33
click at [681, 397] on input "d." at bounding box center [680, 392] width 1 height 12
radio input "true"
click at [722, 715] on button "Next" at bounding box center [680, 696] width 234 height 58
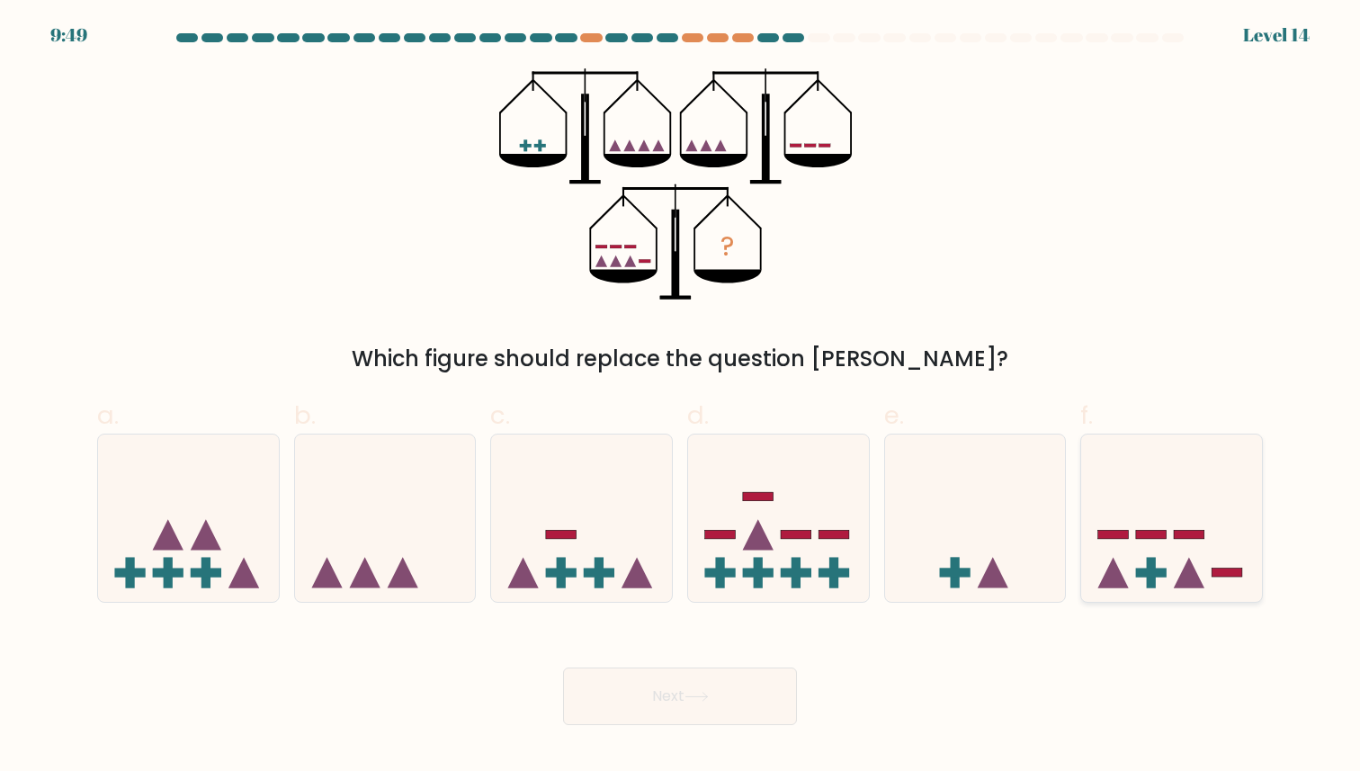
click at [1111, 557] on icon at bounding box center [1171, 517] width 181 height 149
click at [681, 397] on input "f." at bounding box center [680, 392] width 1 height 12
radio input "true"
click at [717, 687] on button "Next" at bounding box center [680, 696] width 234 height 58
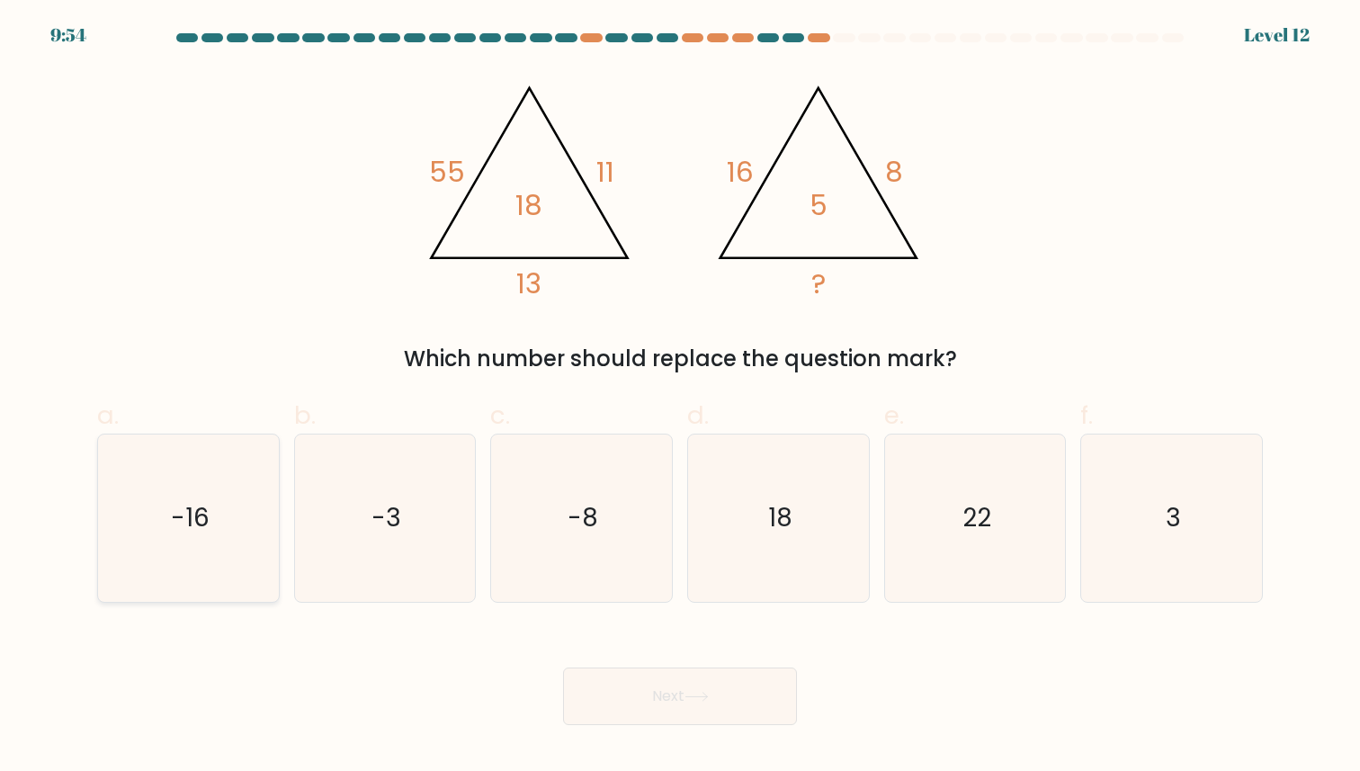
click at [210, 552] on icon "-16" at bounding box center [188, 517] width 166 height 166
click at [680, 397] on input "a. -16" at bounding box center [680, 392] width 1 height 12
radio input "true"
click at [611, 673] on button "Next" at bounding box center [680, 696] width 234 height 58
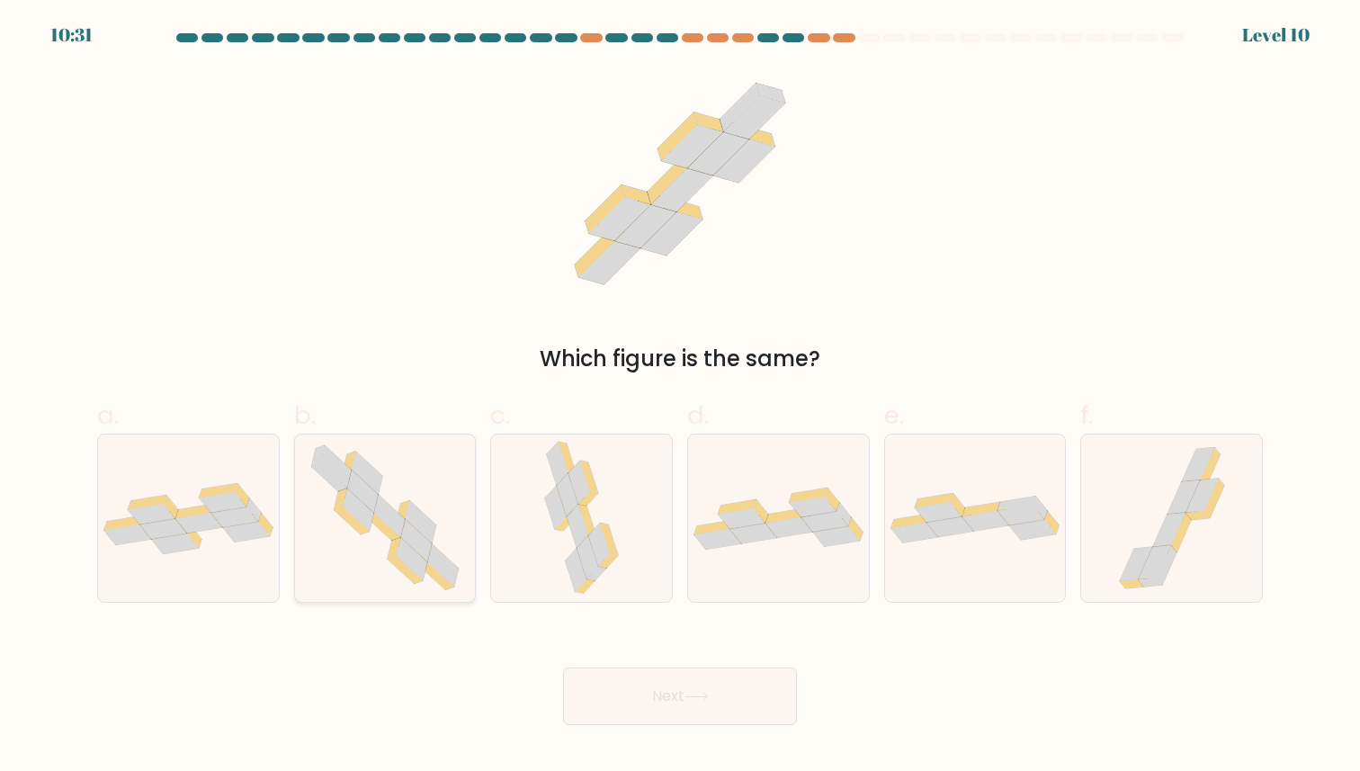
click at [442, 579] on icon at bounding box center [436, 577] width 35 height 28
click at [680, 397] on input "b." at bounding box center [680, 392] width 1 height 12
radio input "true"
click at [625, 706] on button "Next" at bounding box center [680, 696] width 234 height 58
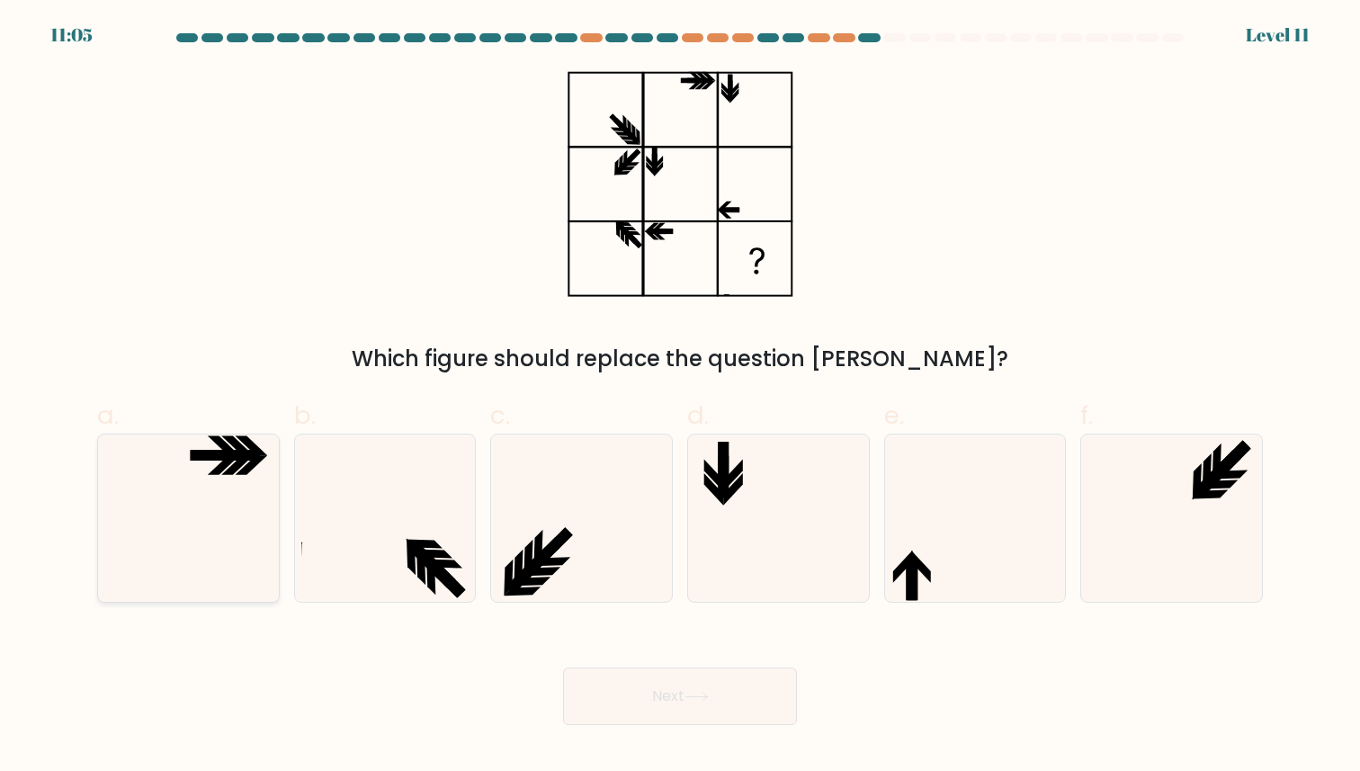
click at [227, 567] on icon at bounding box center [188, 517] width 166 height 166
click at [680, 397] on input "a." at bounding box center [680, 392] width 1 height 12
radio input "true"
click at [680, 688] on button "Next" at bounding box center [680, 696] width 234 height 58
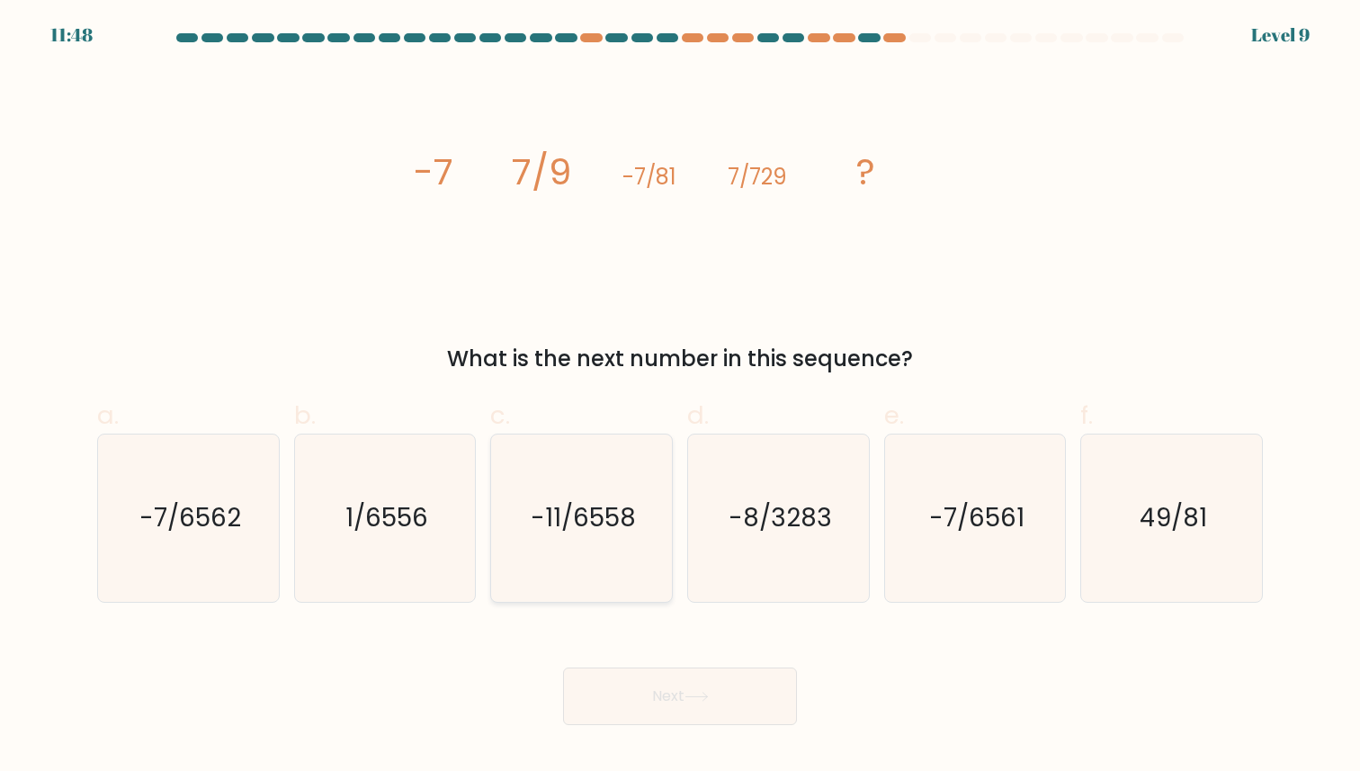
click at [614, 552] on icon "-11/6558" at bounding box center [581, 517] width 166 height 166
click at [680, 397] on input "c. -11/6558" at bounding box center [680, 392] width 1 height 12
radio input "true"
click at [616, 689] on button "Next" at bounding box center [680, 696] width 234 height 58
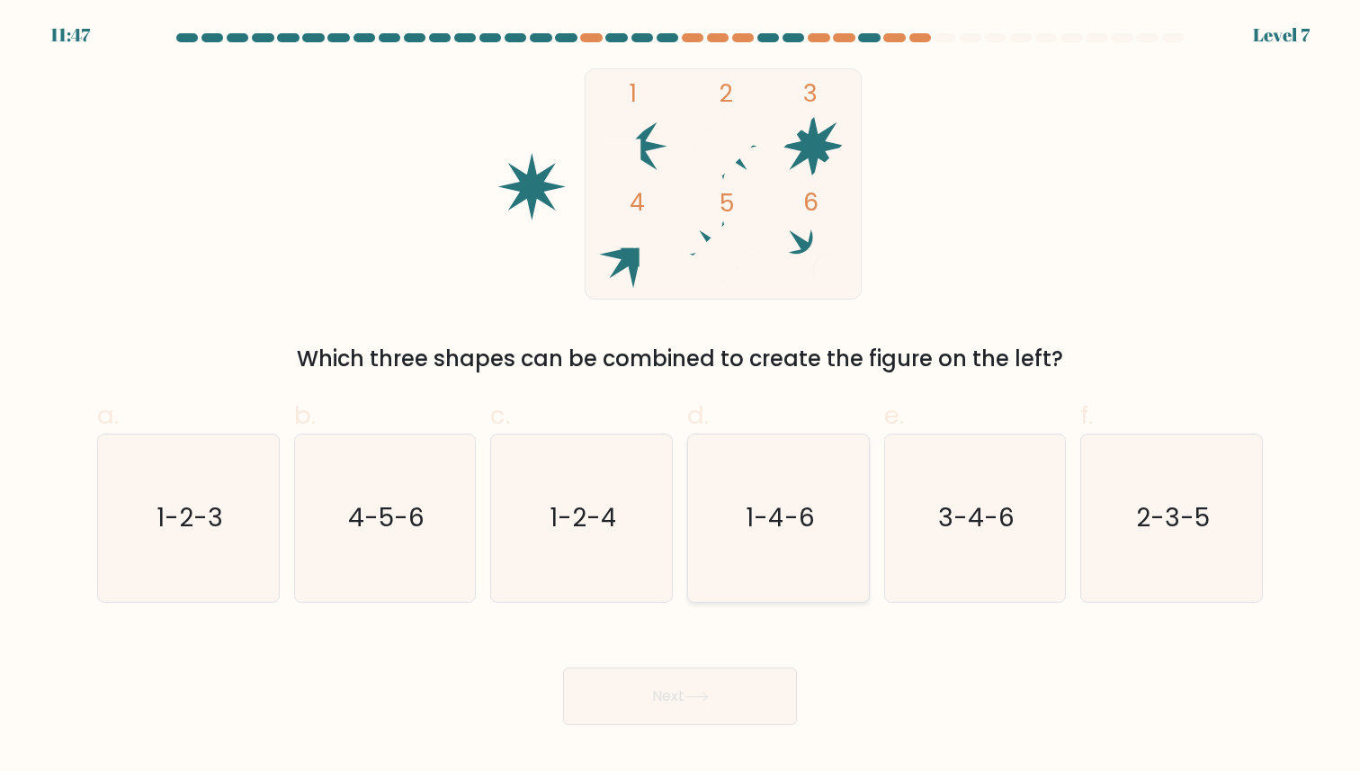
click at [696, 538] on icon "1-4-6" at bounding box center [778, 517] width 166 height 166
click at [681, 397] on input "d. 1-4-6" at bounding box center [680, 392] width 1 height 12
radio input "true"
click at [661, 699] on button "Next" at bounding box center [680, 696] width 234 height 58
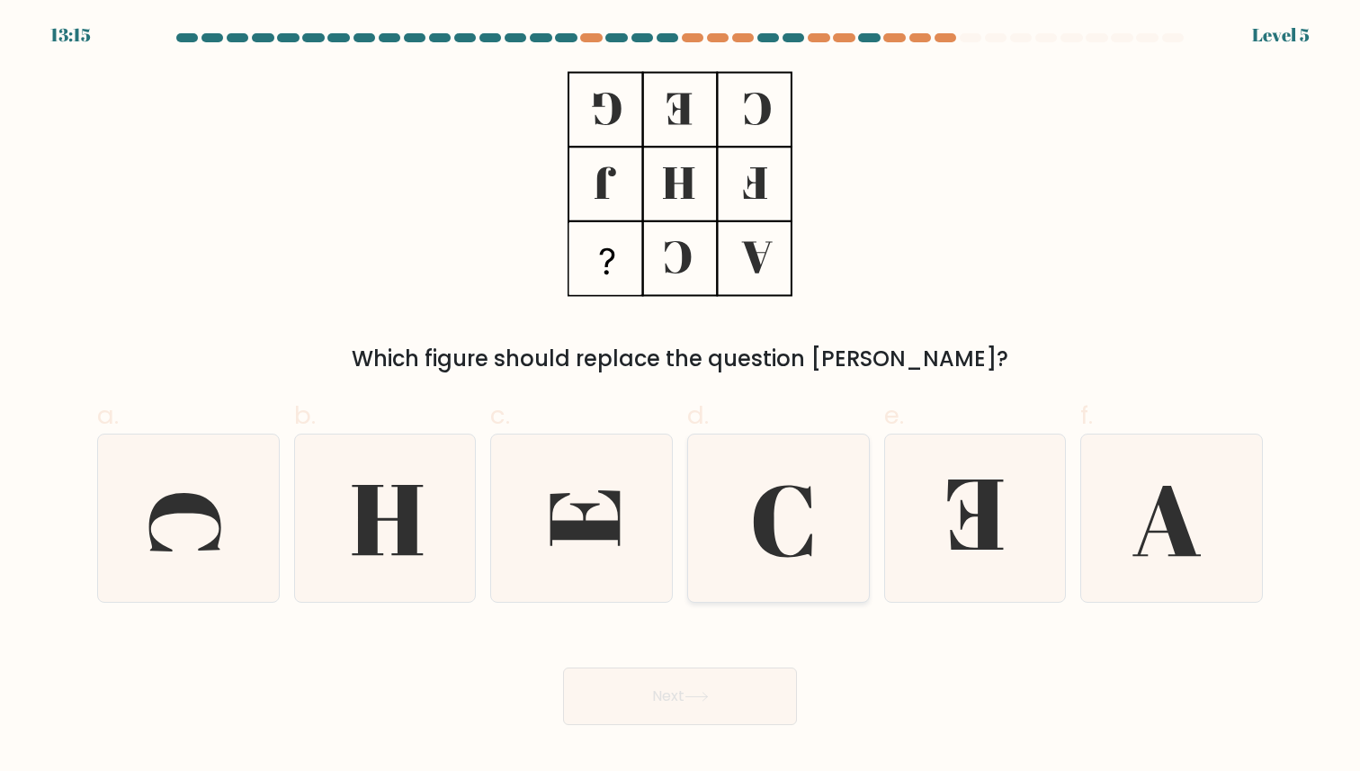
click at [809, 536] on icon at bounding box center [783, 522] width 58 height 72
click at [681, 397] on input "d." at bounding box center [680, 392] width 1 height 12
radio input "true"
click at [727, 690] on button "Next" at bounding box center [680, 696] width 234 height 58
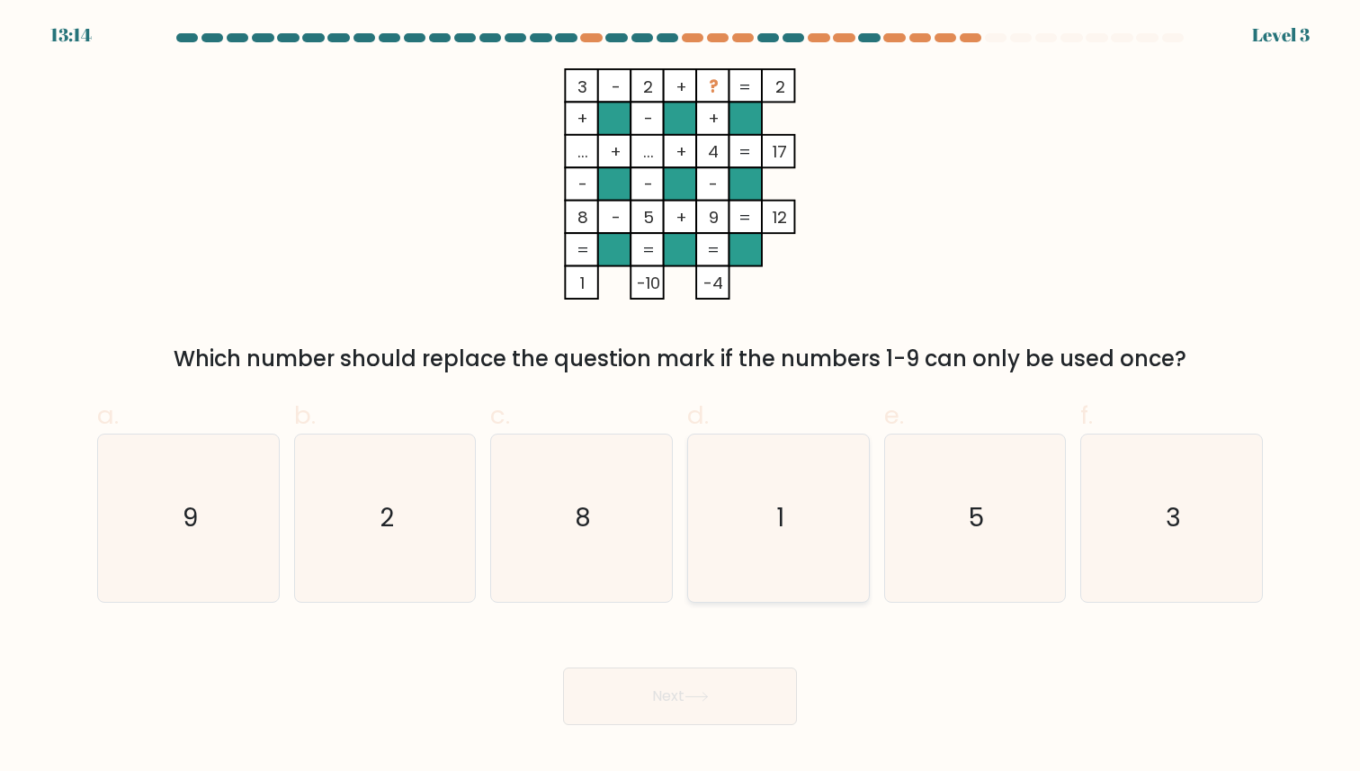
click at [761, 517] on icon "1" at bounding box center [778, 517] width 166 height 166
click at [681, 397] on input "d. 1" at bounding box center [680, 392] width 1 height 12
radio input "true"
click at [723, 662] on div "Next" at bounding box center [679, 674] width 1187 height 101
click at [715, 686] on button "Next" at bounding box center [680, 696] width 234 height 58
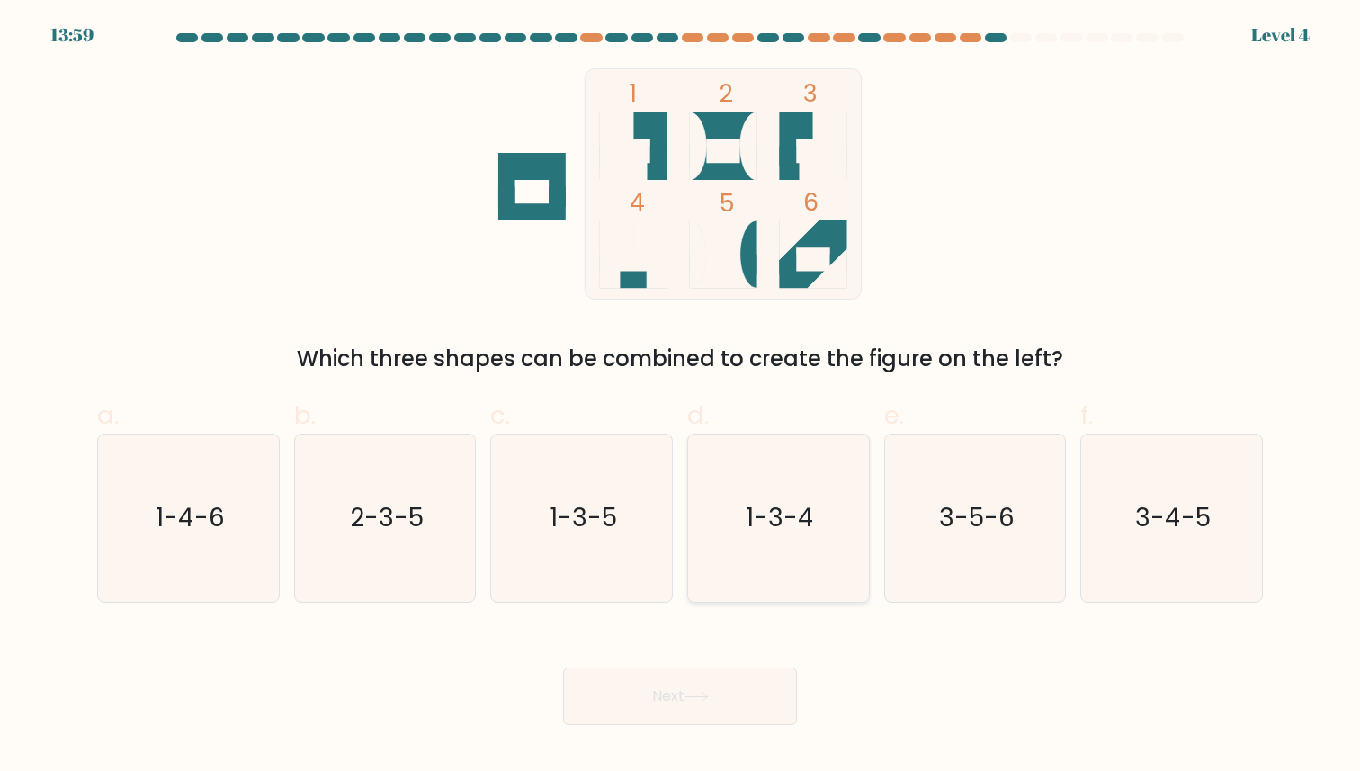
click at [786, 520] on text "1-3-4" at bounding box center [779, 518] width 68 height 35
click at [681, 397] on input "d. 1-3-4" at bounding box center [680, 392] width 1 height 12
radio input "true"
click at [729, 643] on div "Next" at bounding box center [679, 674] width 1187 height 101
click at [727, 677] on button "Next" at bounding box center [680, 696] width 234 height 58
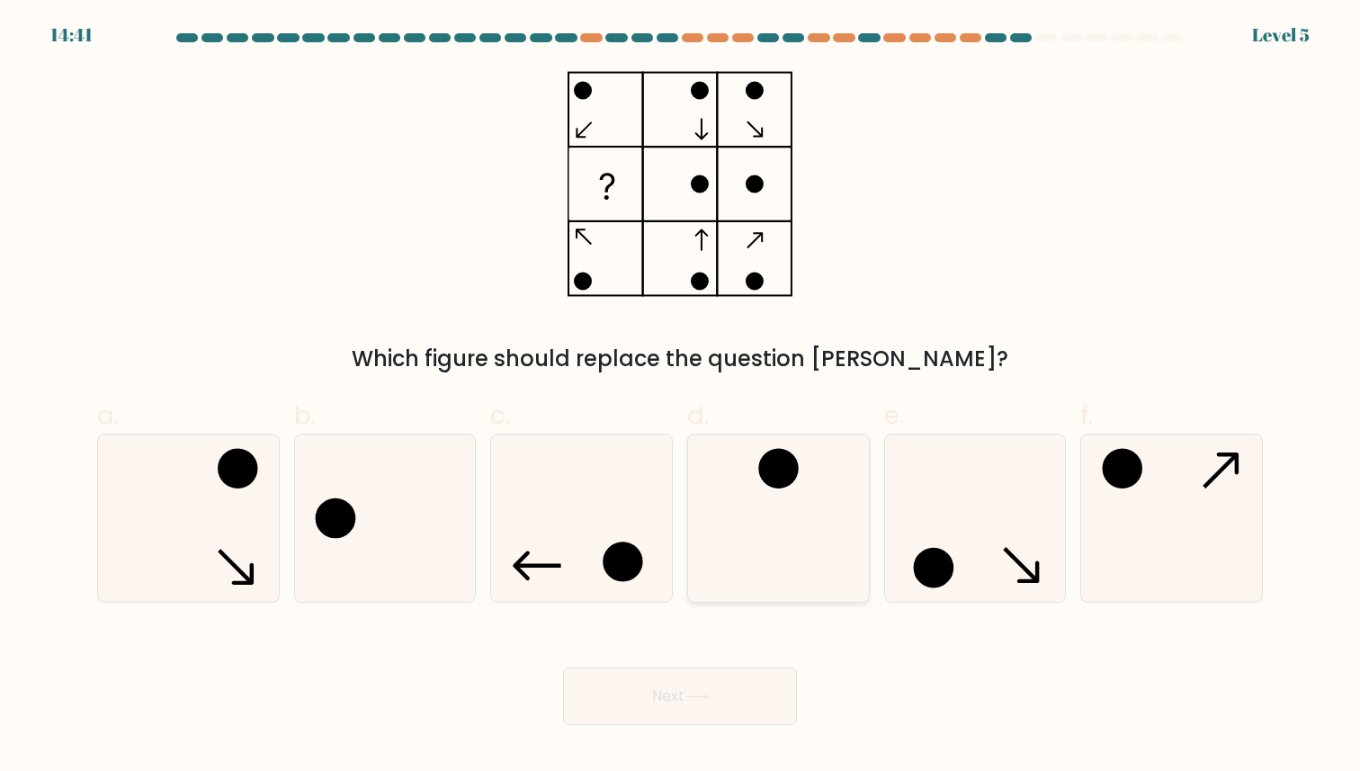
click at [789, 527] on icon at bounding box center [778, 517] width 166 height 166
click at [681, 397] on input "d." at bounding box center [680, 392] width 1 height 12
radio input "true"
click at [722, 674] on button "Next" at bounding box center [680, 696] width 234 height 58
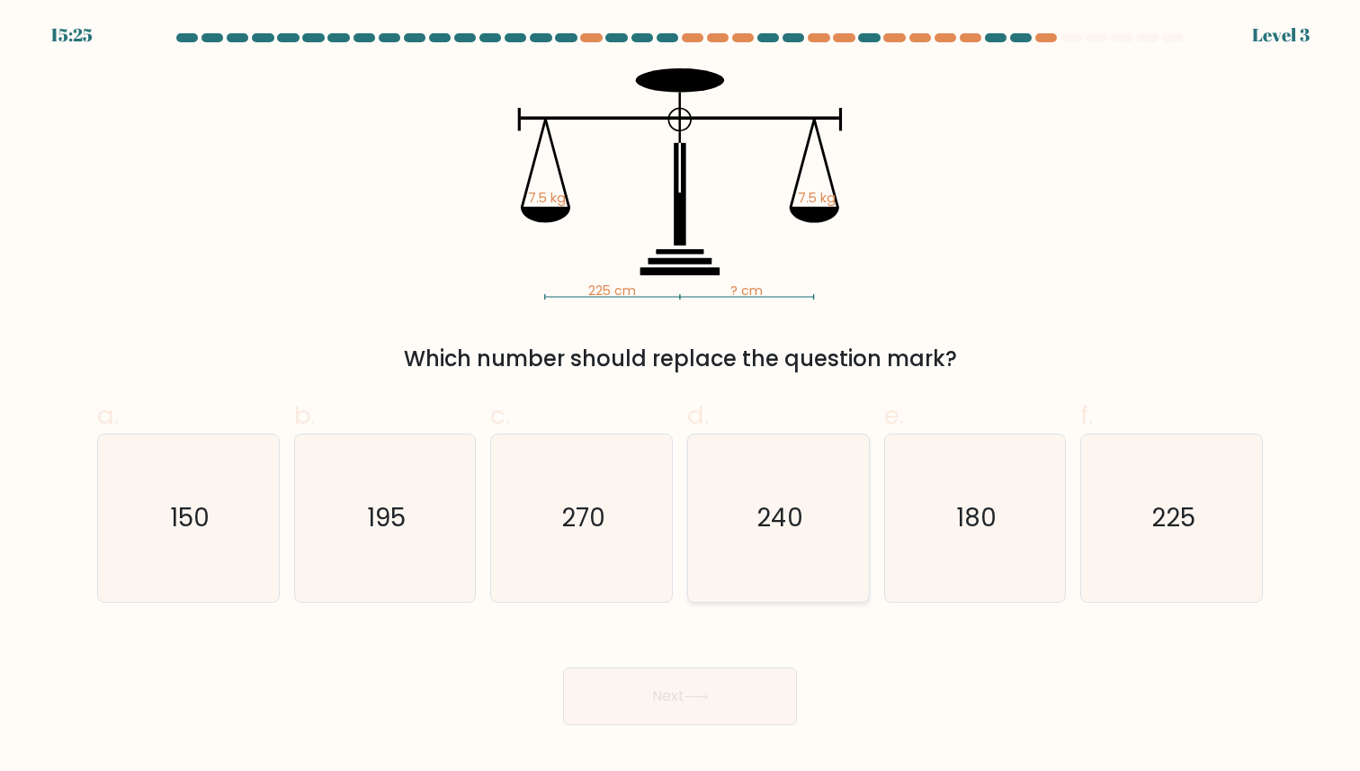
click at [783, 532] on text "240" at bounding box center [779, 518] width 47 height 35
click at [681, 397] on input "d. 240" at bounding box center [680, 392] width 1 height 12
radio input "true"
click at [718, 667] on button "Next" at bounding box center [680, 696] width 234 height 58
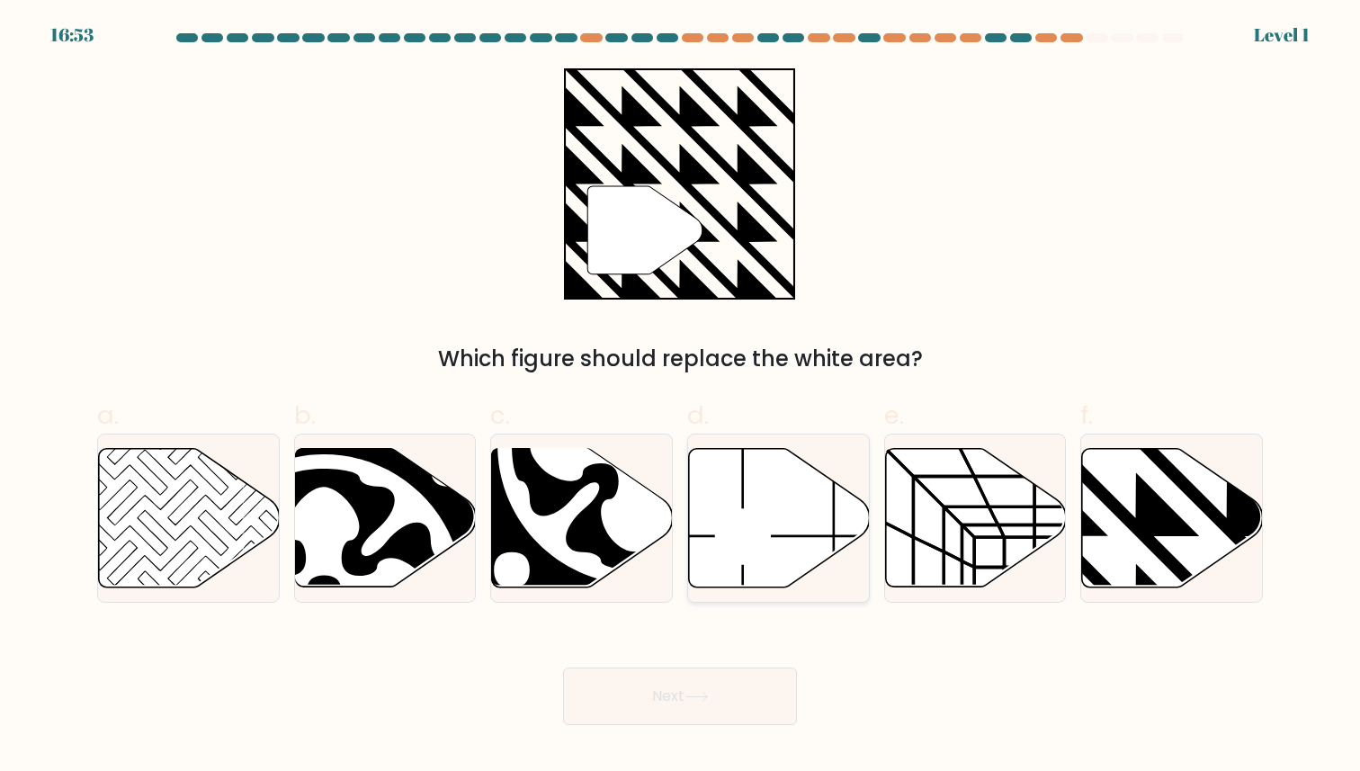
click at [781, 527] on icon at bounding box center [779, 517] width 181 height 138
click at [681, 397] on input "d." at bounding box center [680, 392] width 1 height 12
radio input "true"
click at [719, 708] on button "Next" at bounding box center [680, 696] width 234 height 58
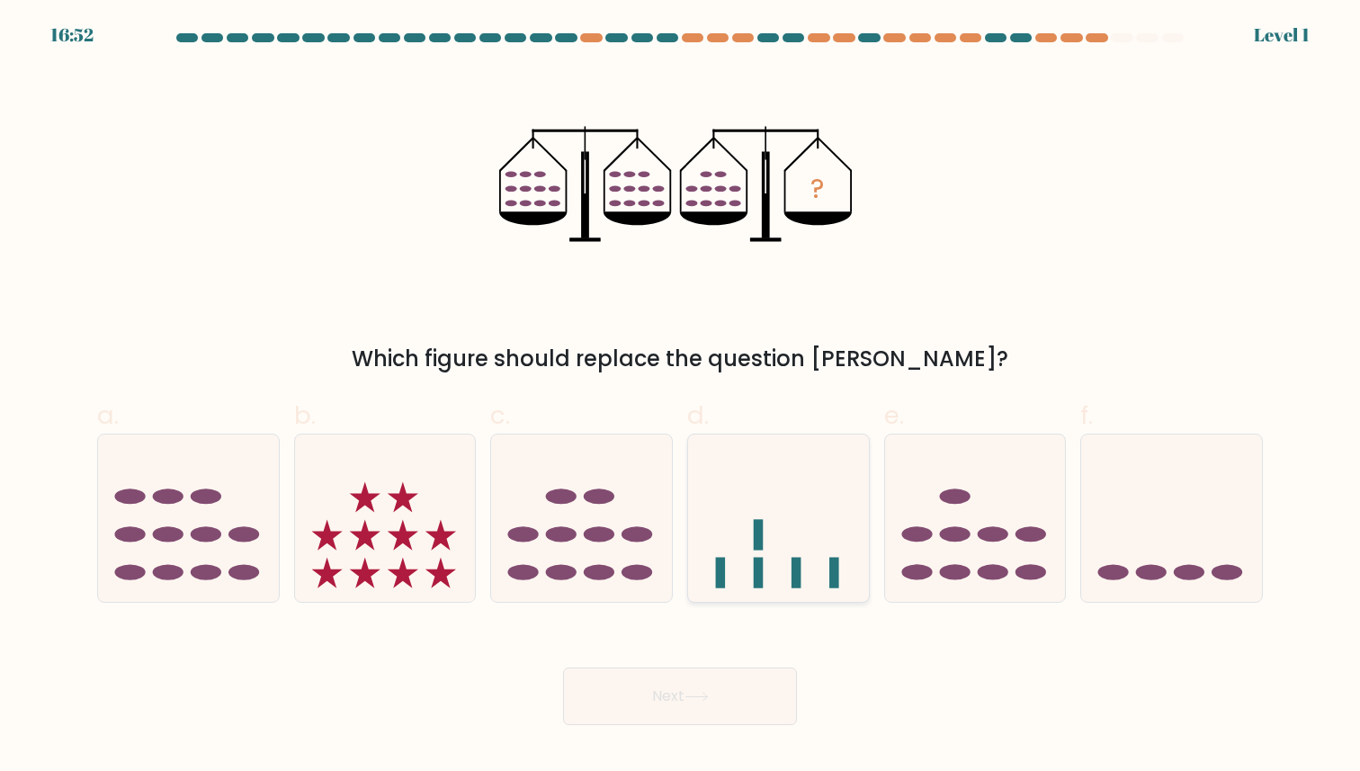
click at [798, 506] on icon at bounding box center [778, 517] width 181 height 149
click at [681, 397] on input "d." at bounding box center [680, 392] width 1 height 12
radio input "true"
click at [725, 690] on button "Next" at bounding box center [680, 696] width 234 height 58
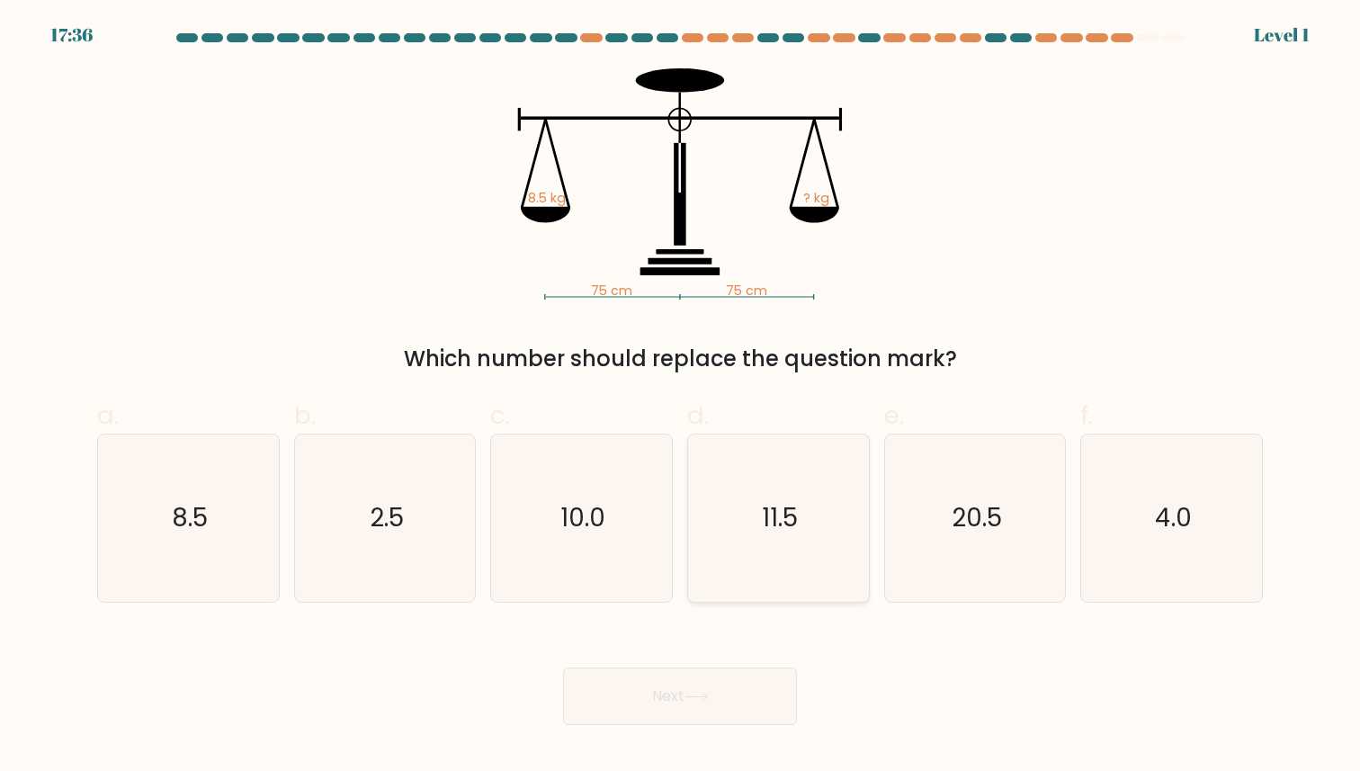
click at [763, 576] on icon "11.5" at bounding box center [778, 517] width 166 height 166
click at [681, 397] on input "d. 11.5" at bounding box center [680, 392] width 1 height 12
radio input "true"
click at [709, 729] on body "18:20 Level 1" at bounding box center [680, 385] width 1360 height 771
click at [718, 693] on button "Next" at bounding box center [680, 696] width 234 height 58
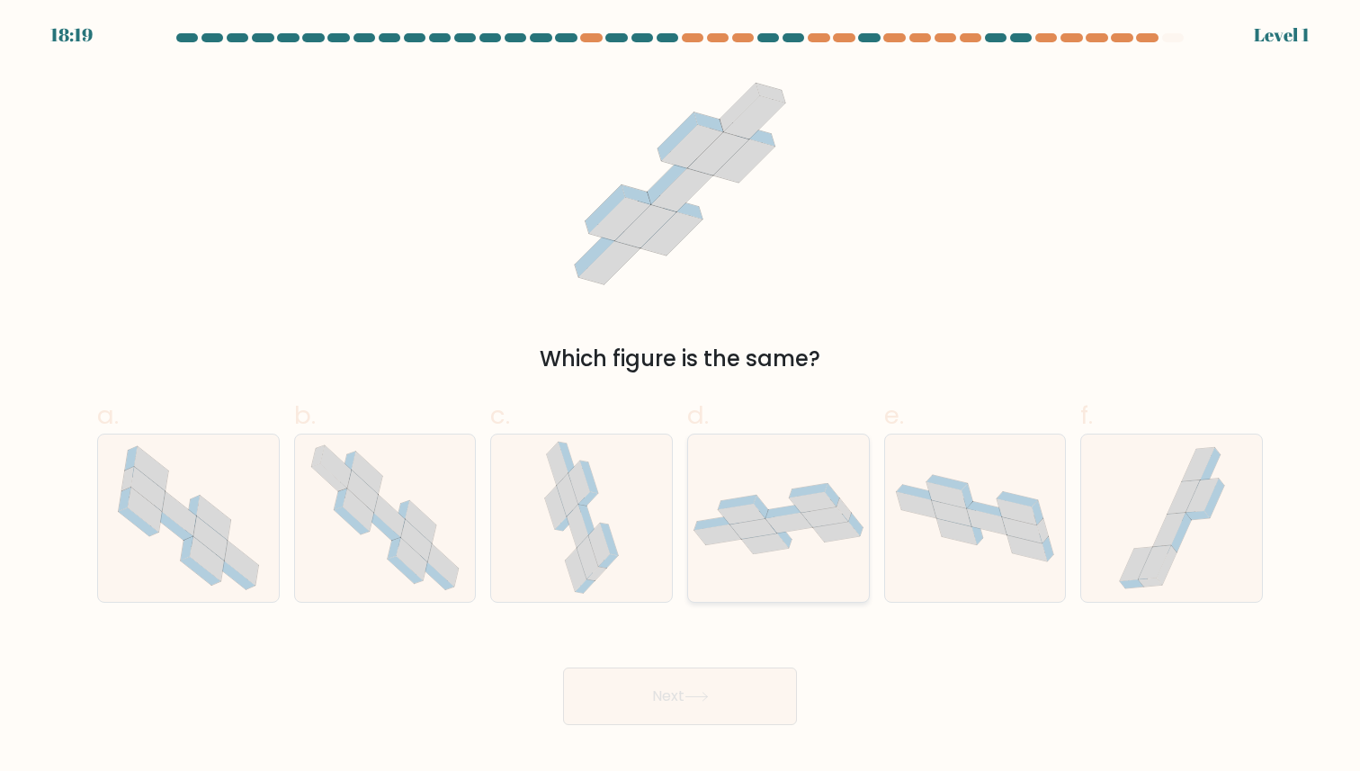
click at [792, 495] on icon at bounding box center [808, 490] width 38 height 14
click at [681, 397] on input "d." at bounding box center [680, 392] width 1 height 12
radio input "true"
click at [724, 684] on button "Next" at bounding box center [680, 696] width 234 height 58
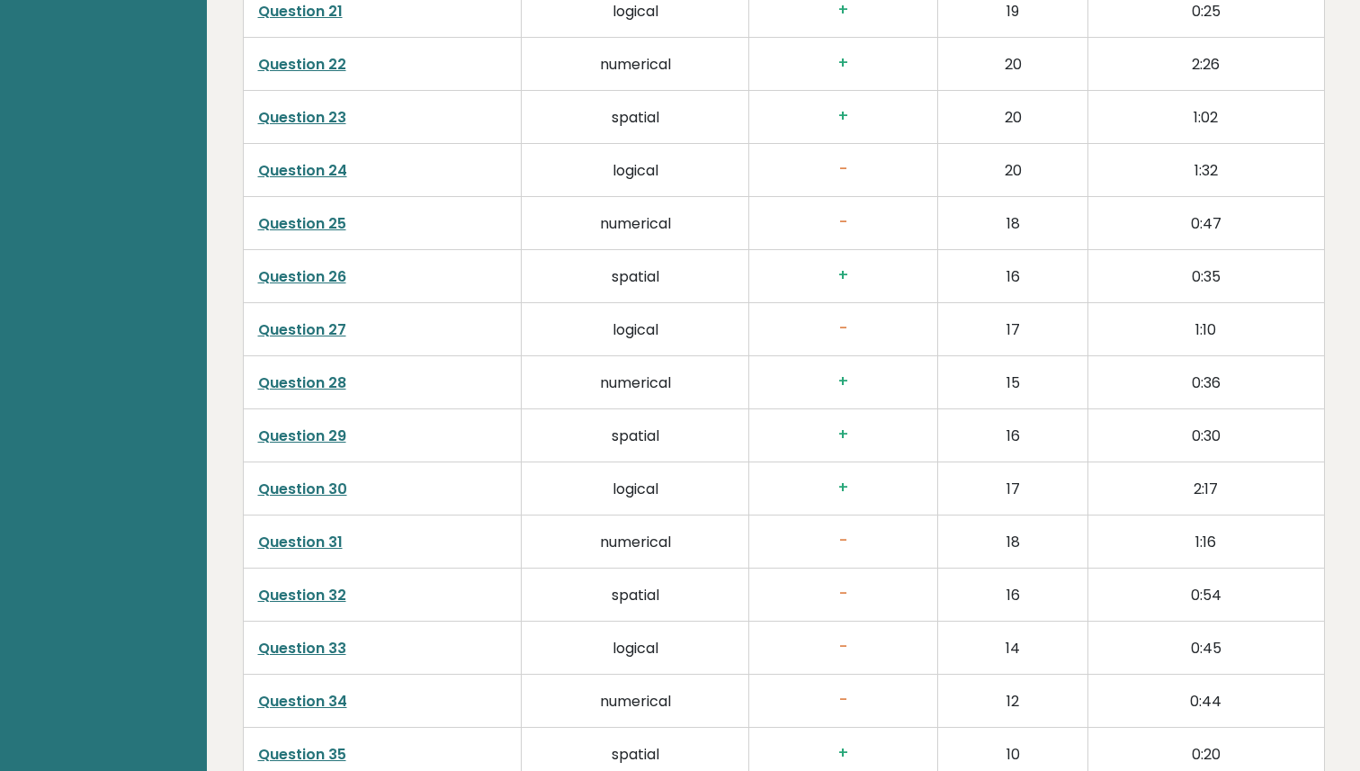
scroll to position [4744, 0]
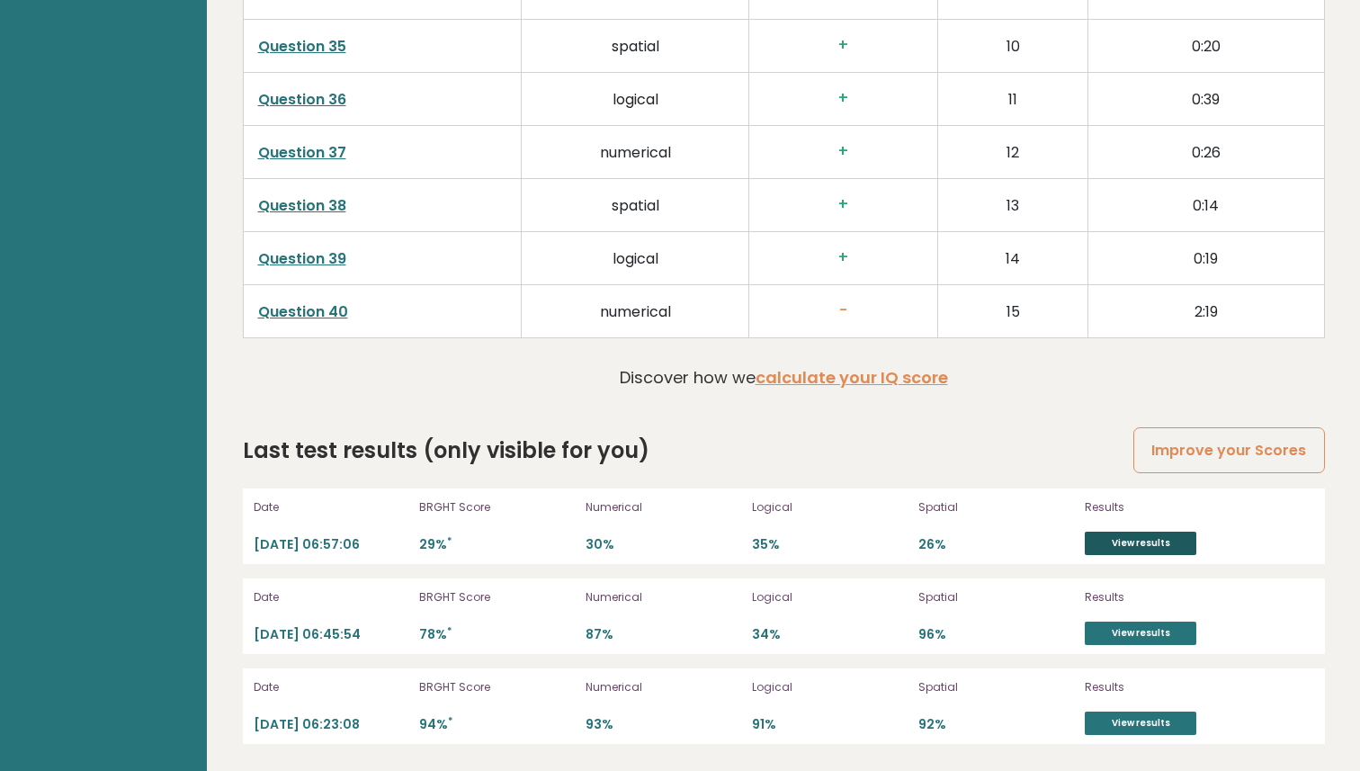
click at [1148, 539] on link "View results" at bounding box center [1140, 542] width 112 height 23
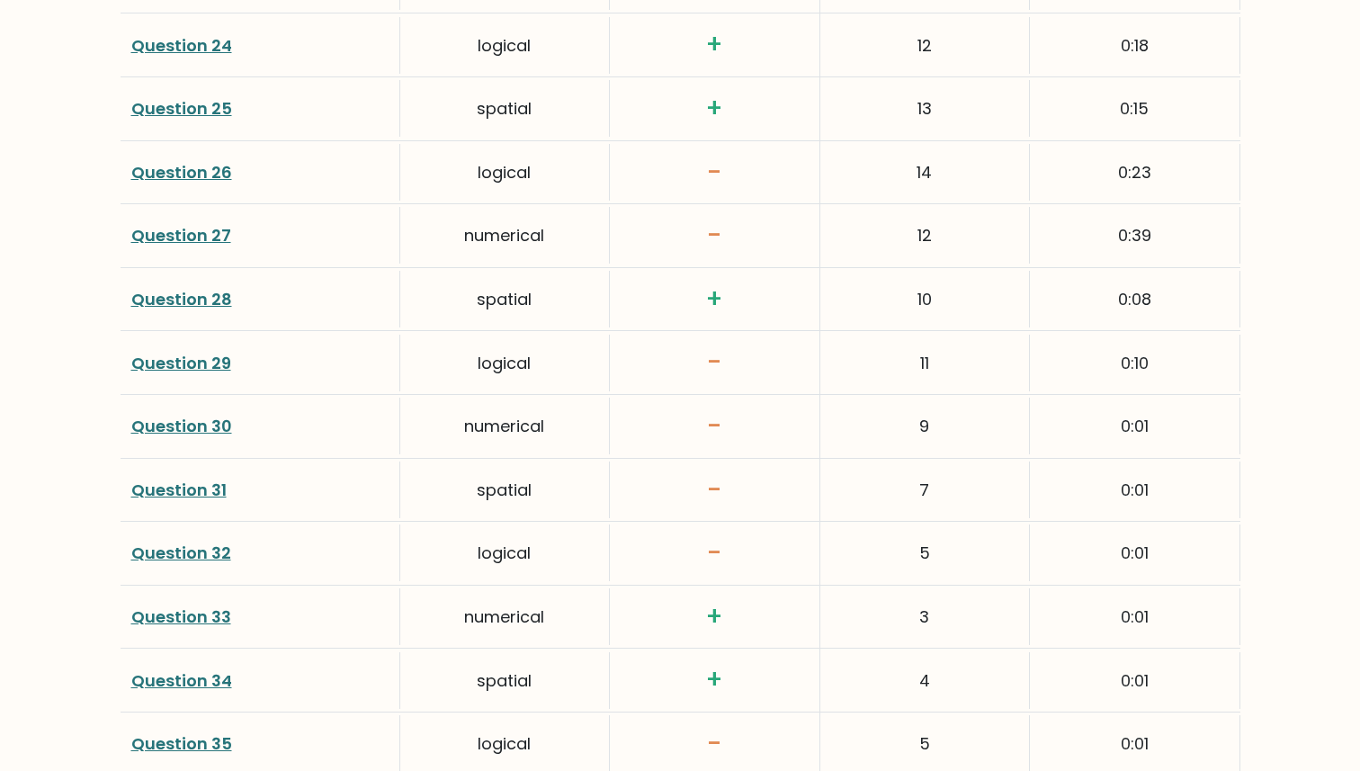
scroll to position [4653, 0]
